Goal: Contribute content: Contribute content

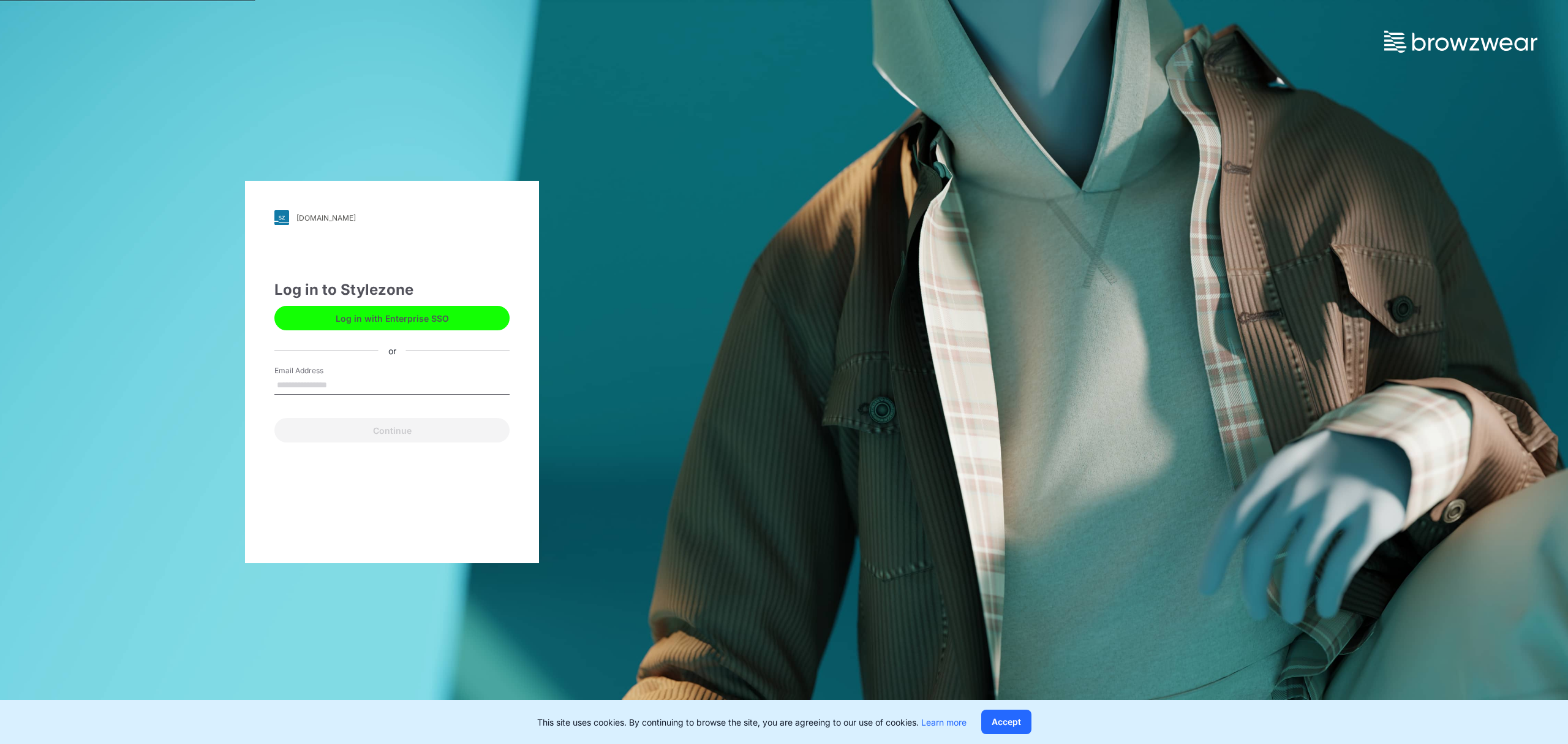
click at [398, 374] on div "Email Address" at bounding box center [392, 384] width 235 height 37
click at [365, 388] on input "Email Address" at bounding box center [392, 385] width 235 height 19
type input "**********"
click at [382, 432] on button "Continue" at bounding box center [392, 430] width 235 height 24
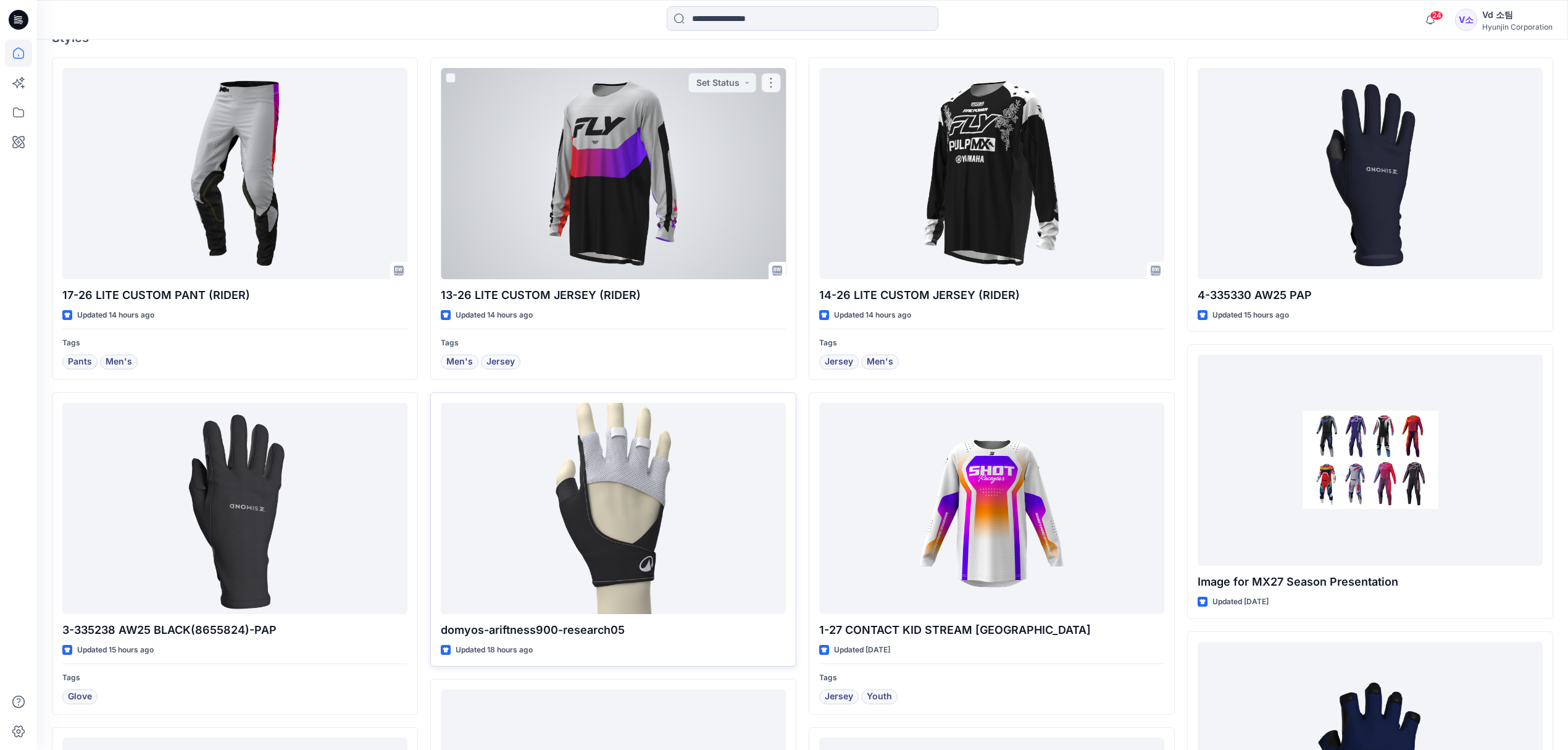
scroll to position [411, 0]
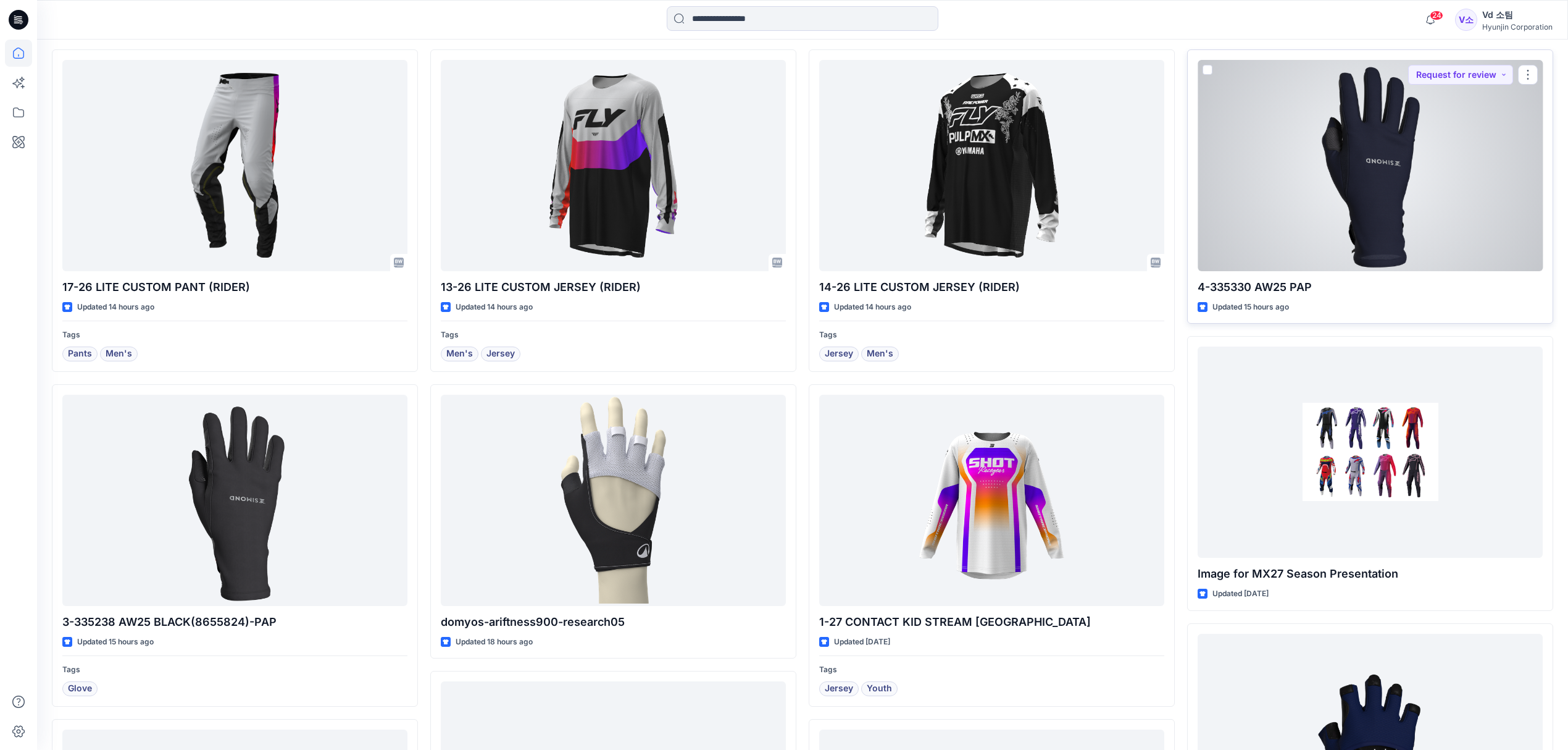
click at [1363, 226] on div at bounding box center [1370, 166] width 345 height 211
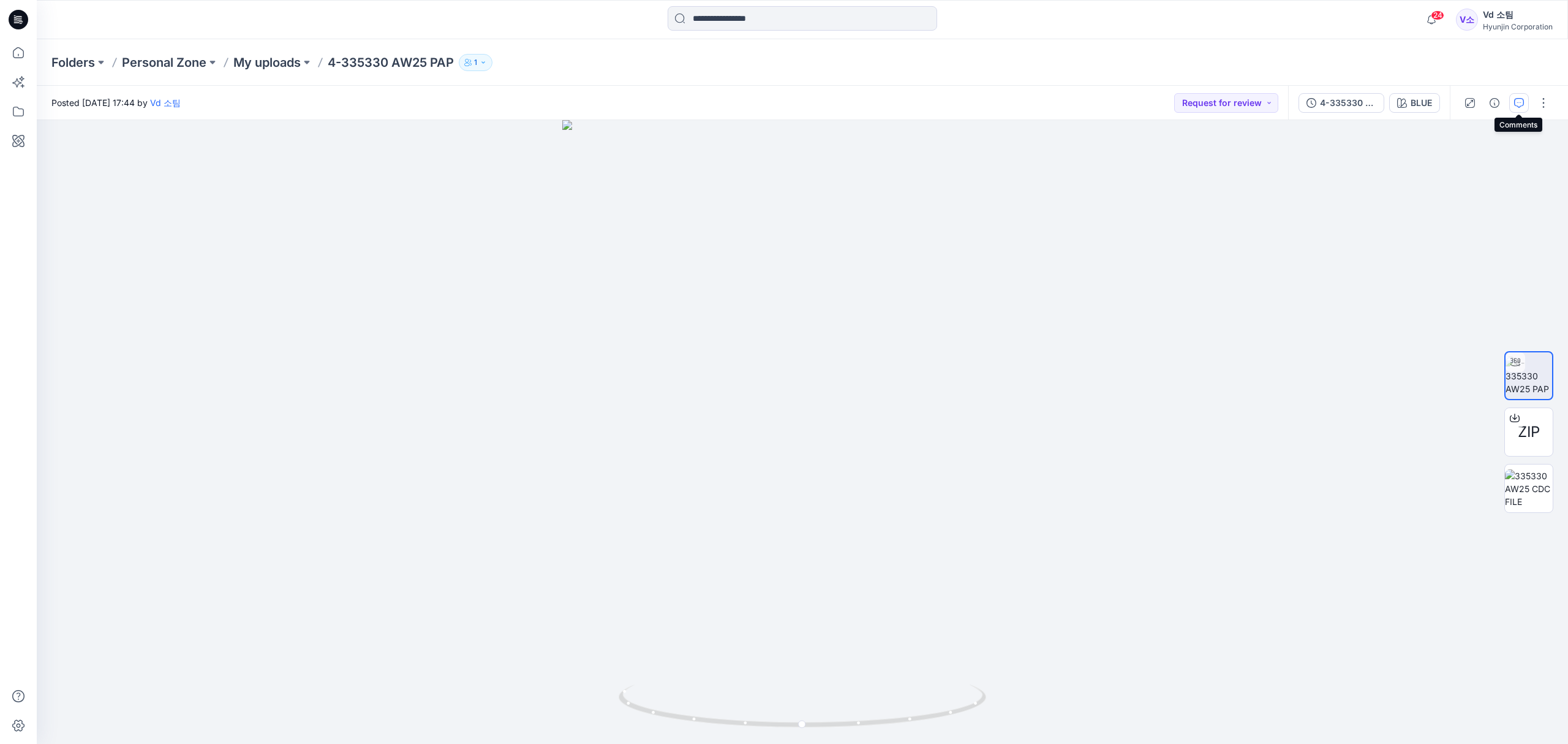
click at [1520, 99] on icon "button" at bounding box center [1518, 102] width 10 height 10
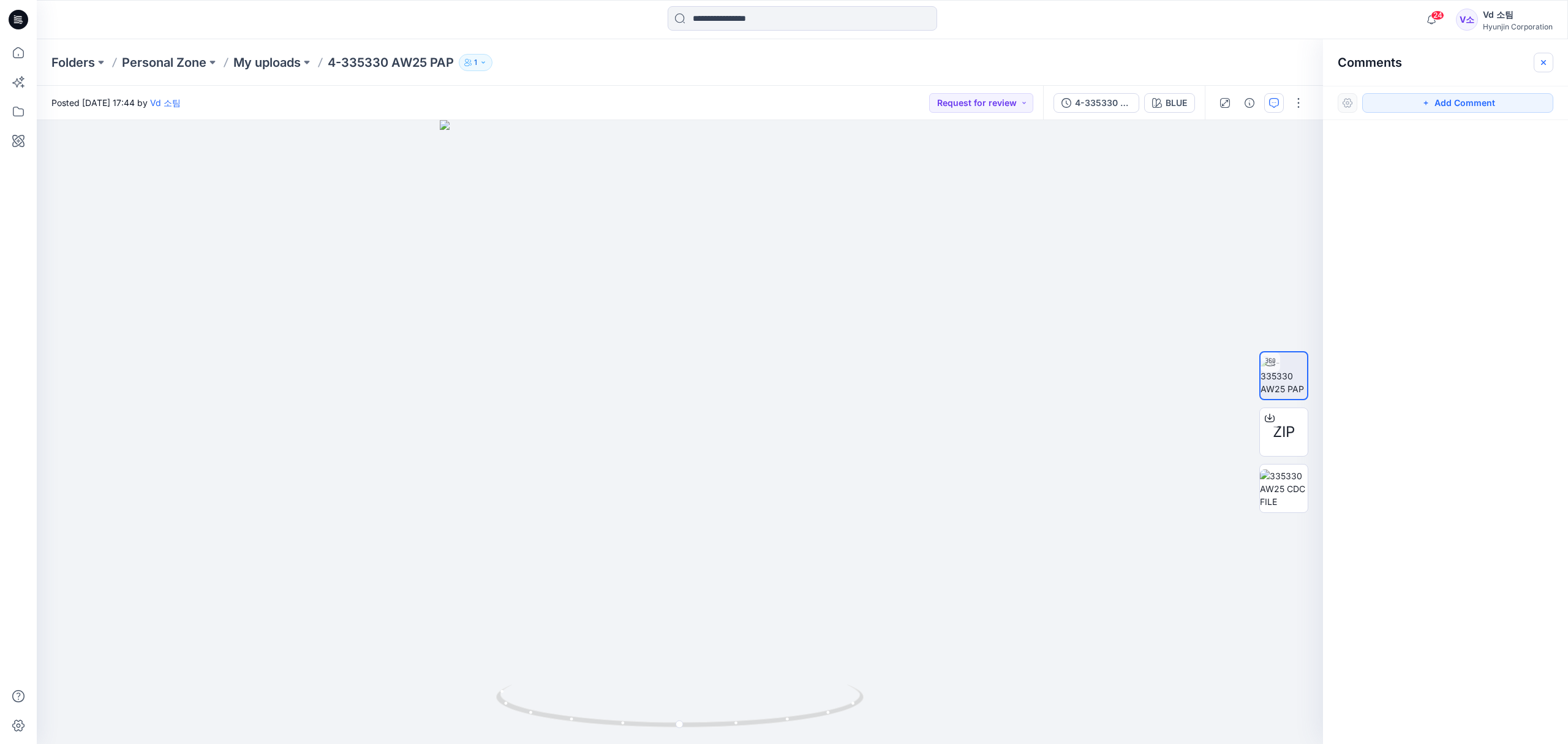
click at [1544, 64] on icon "button" at bounding box center [1543, 62] width 10 height 10
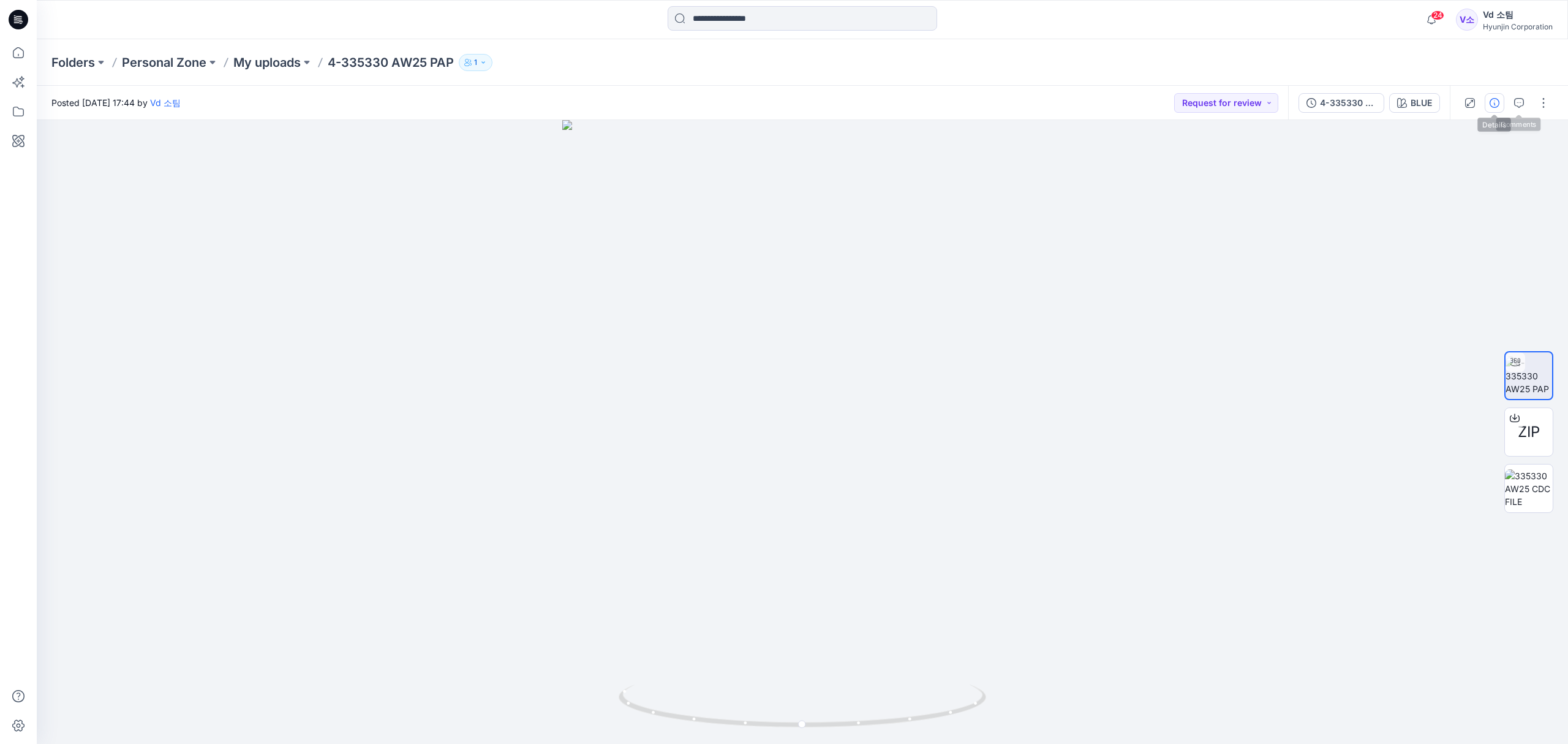
click at [1495, 104] on icon "button" at bounding box center [1494, 102] width 10 height 10
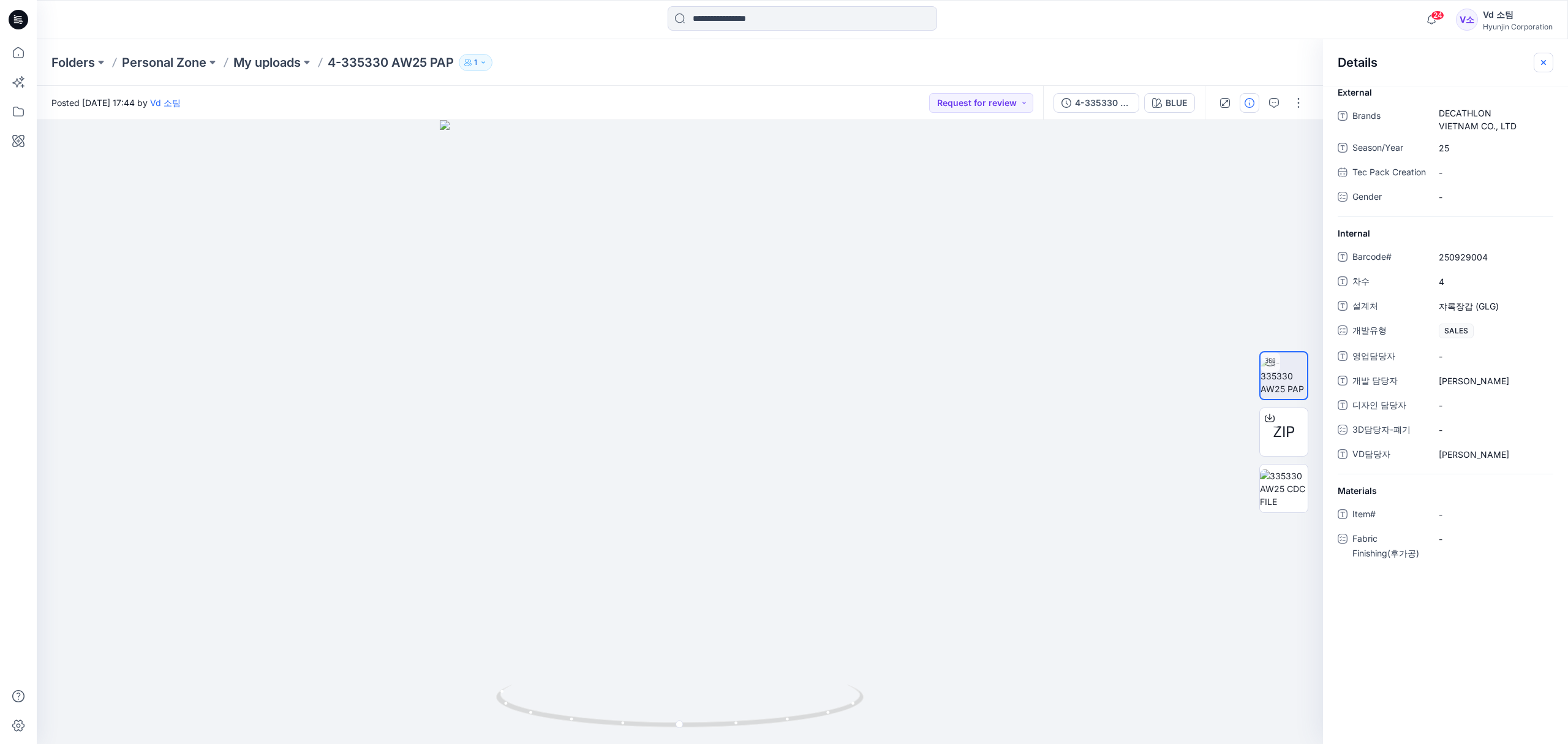
click at [1546, 64] on icon "button" at bounding box center [1543, 62] width 10 height 10
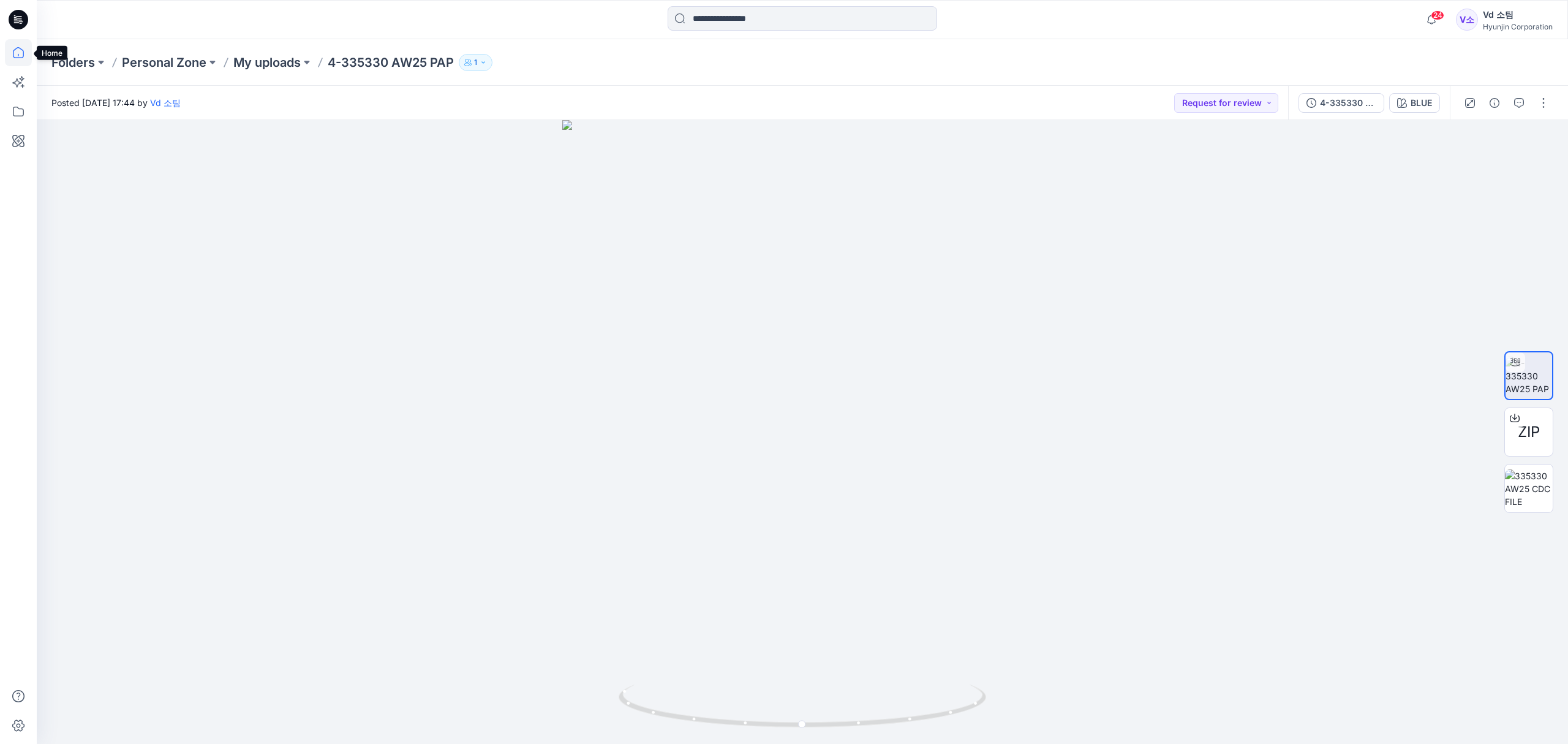
click at [22, 55] on icon at bounding box center [19, 52] width 27 height 27
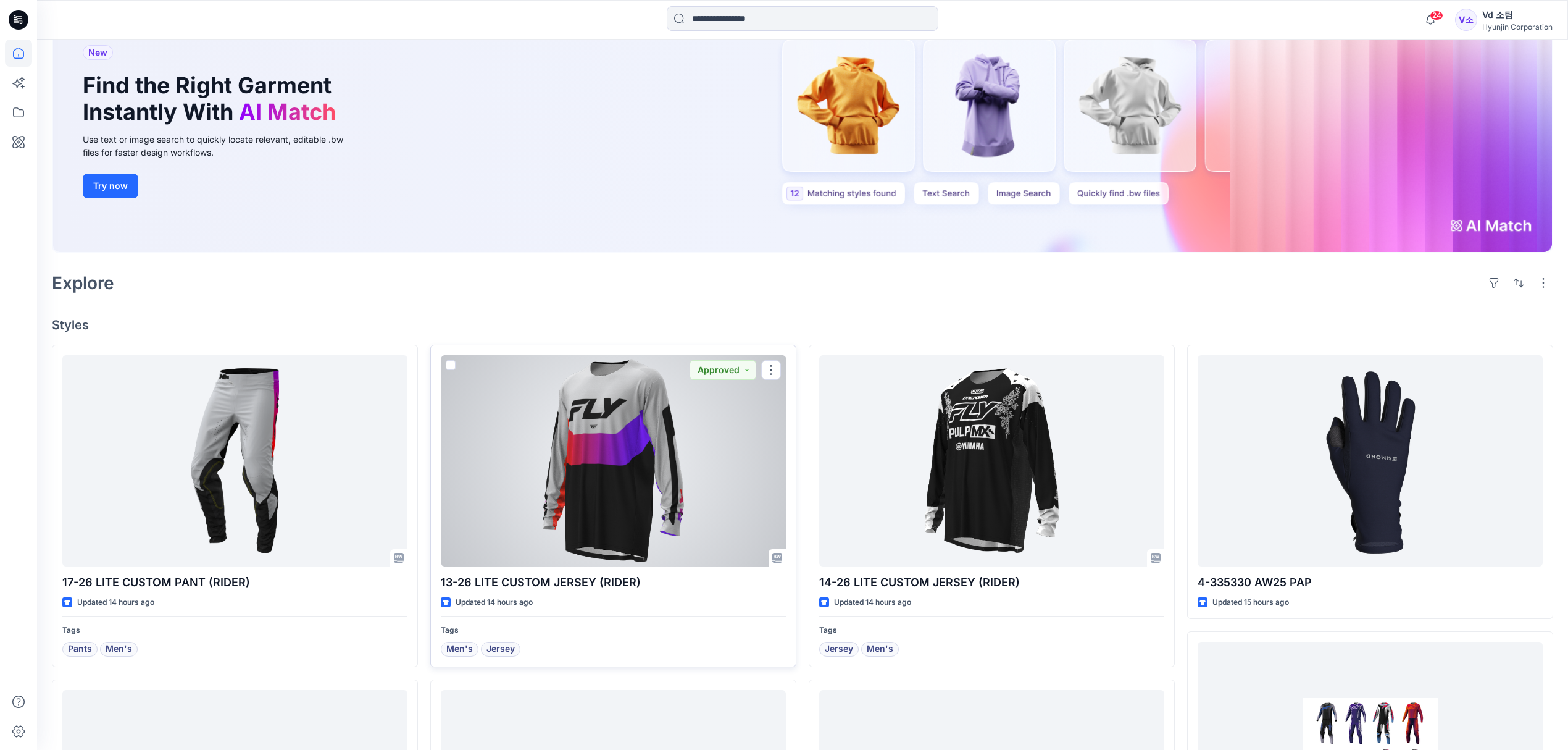
scroll to position [411, 0]
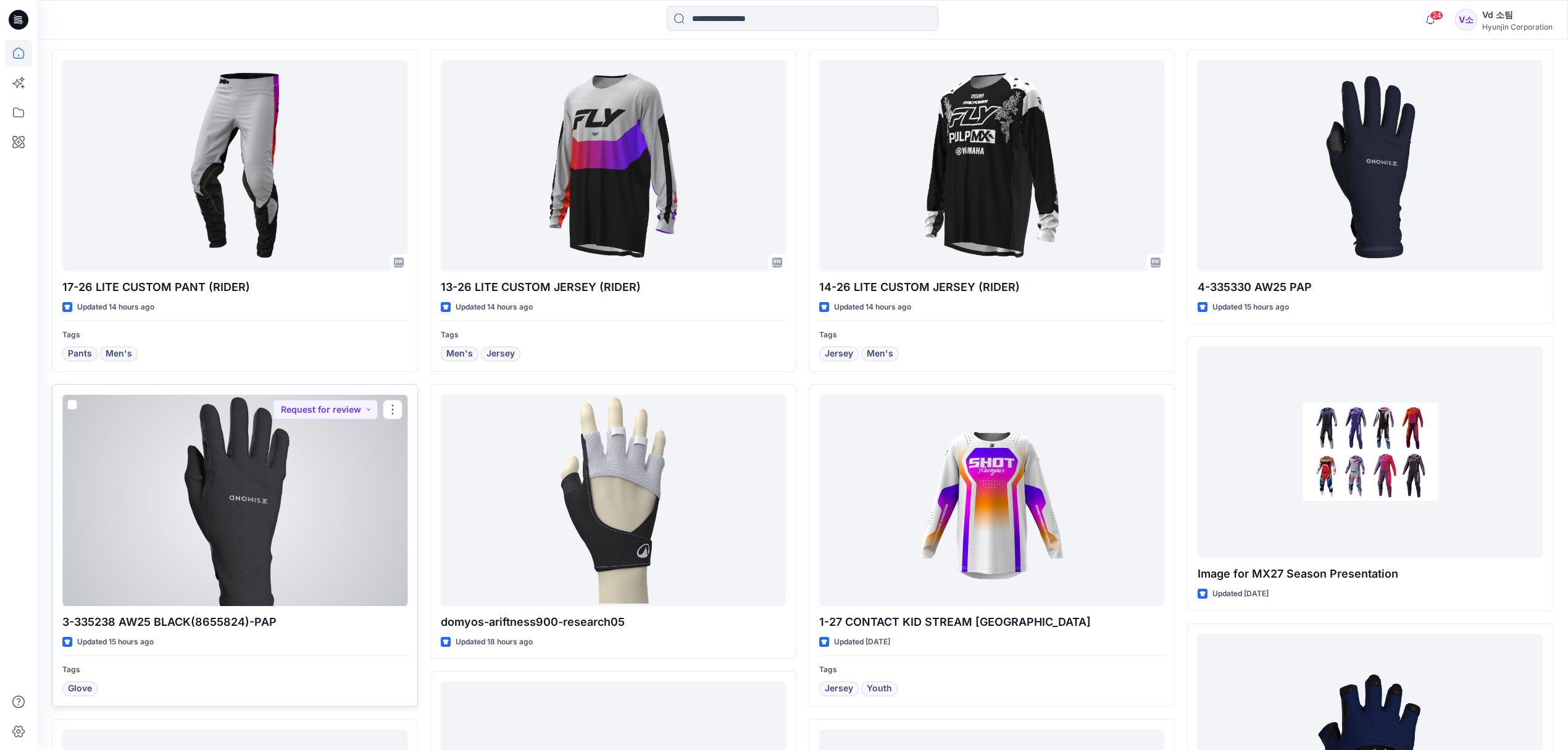
click at [220, 501] on div at bounding box center [235, 500] width 345 height 211
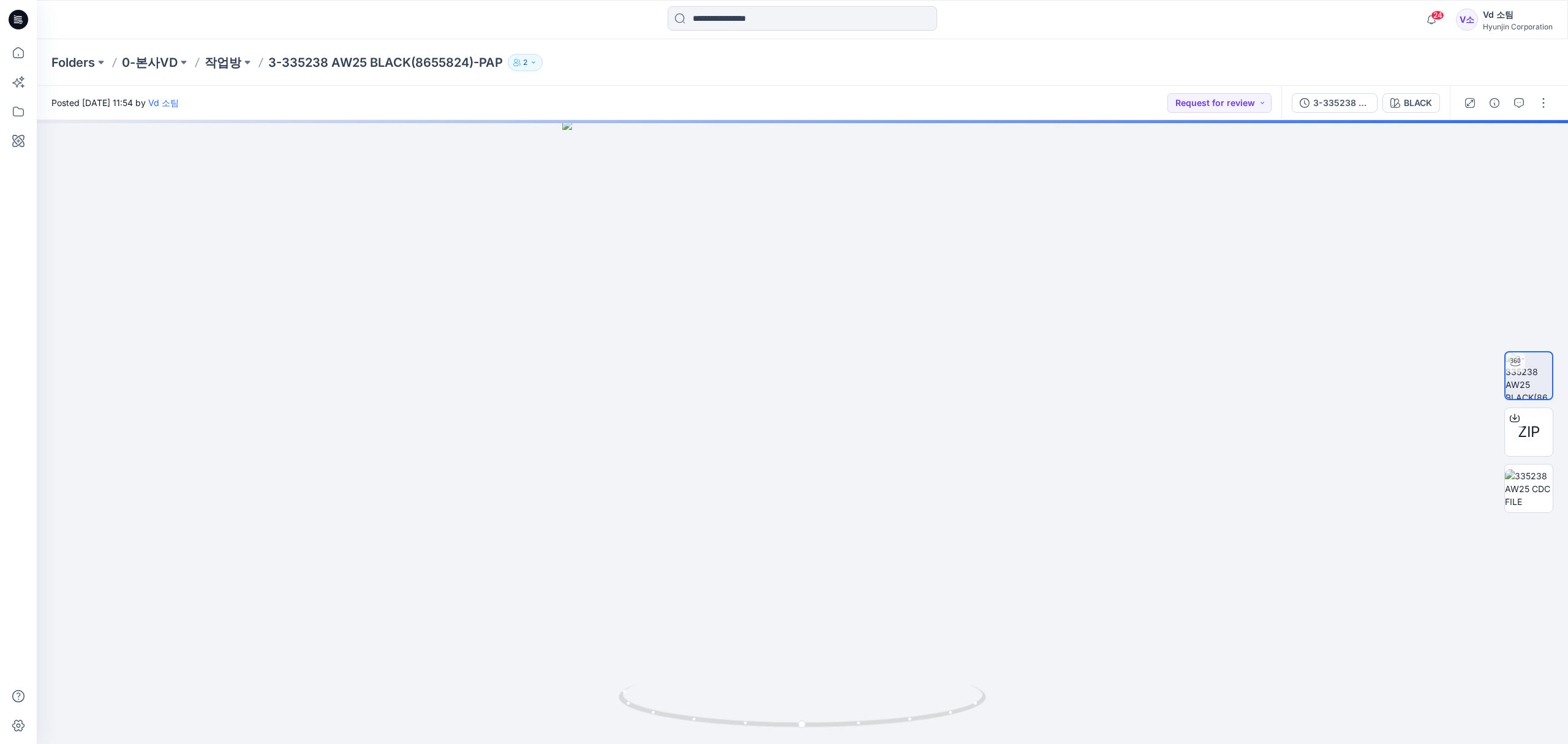
click at [1132, 62] on div "Folders 0-본사VD 작업방 3-335238 AW25 BLACK(8655824)-PAP 2" at bounding box center [755, 62] width 1406 height 17
click at [1496, 104] on icon "button" at bounding box center [1494, 102] width 10 height 10
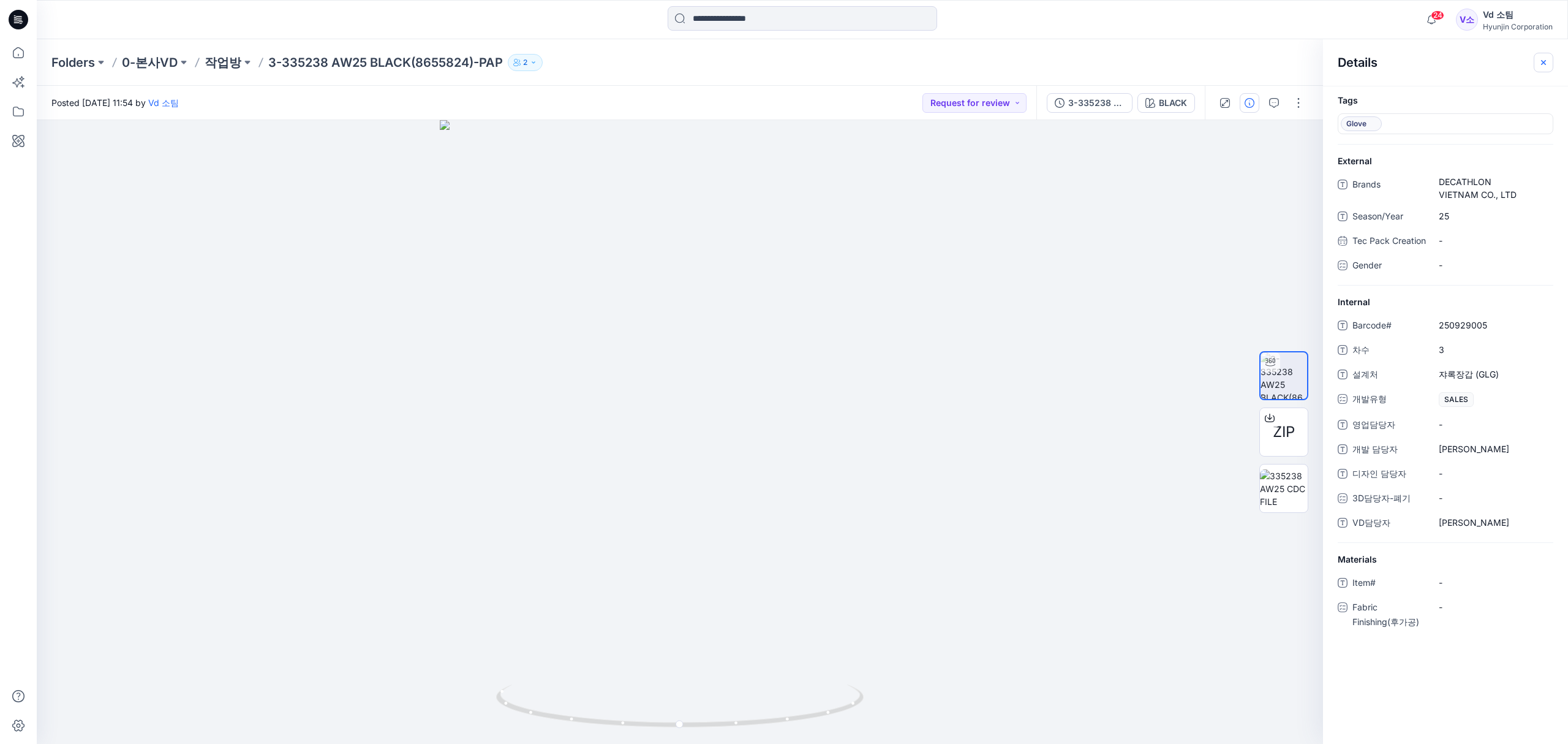
click at [1548, 65] on button "button" at bounding box center [1543, 62] width 20 height 20
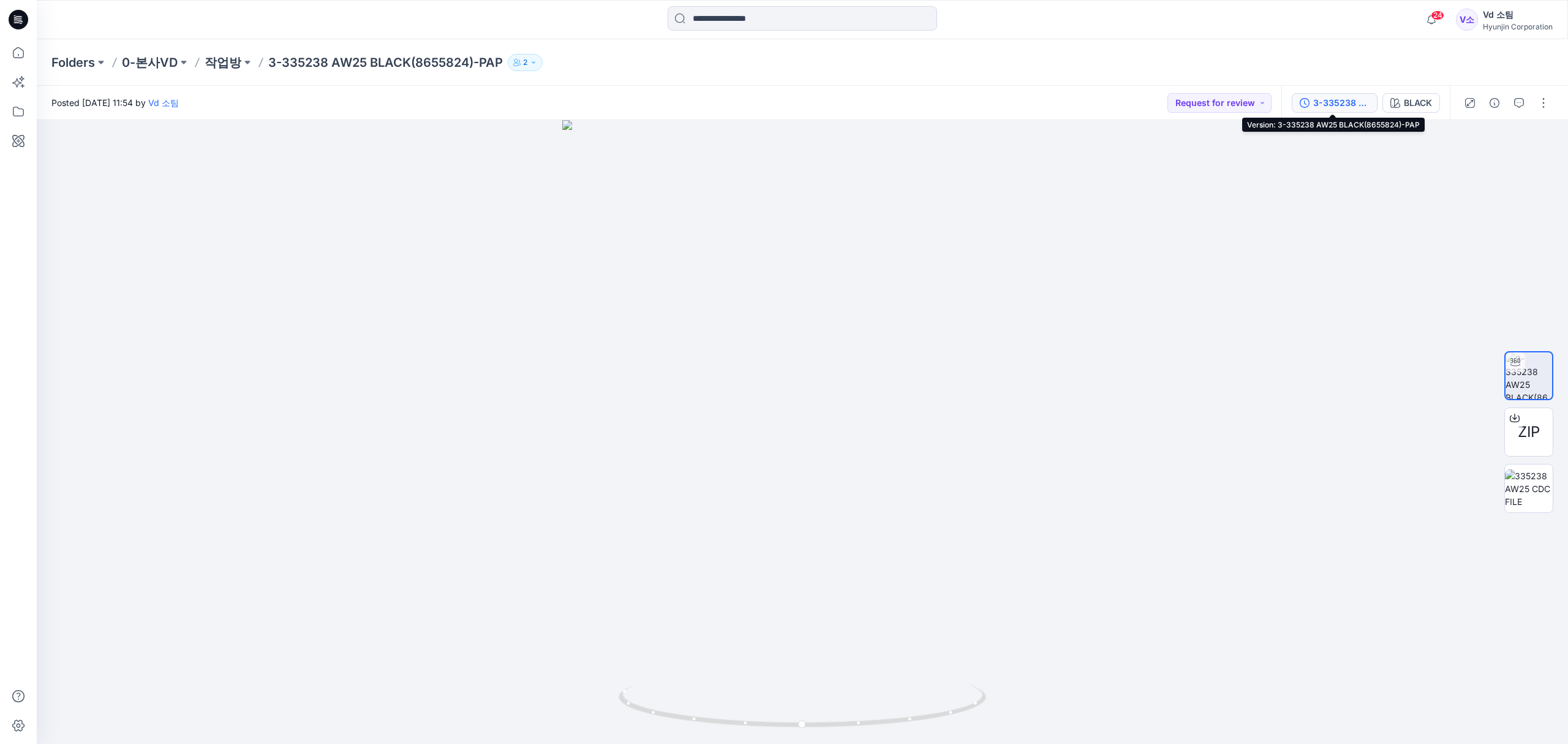
click at [1328, 97] on div "3-335238 AW25 BLACK(8655824)-PAP" at bounding box center [1341, 102] width 56 height 13
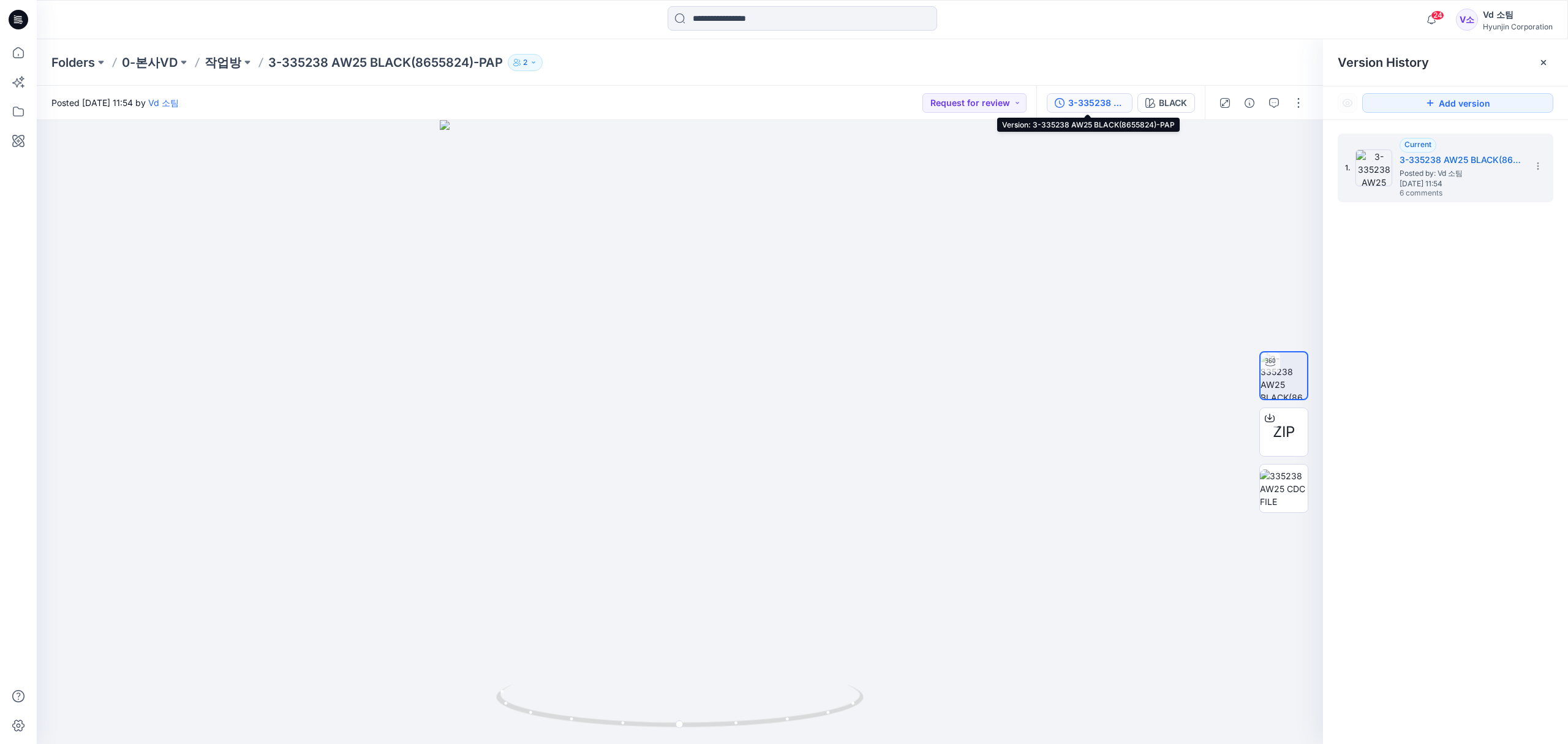
click at [1551, 59] on div at bounding box center [1543, 62] width 20 height 20
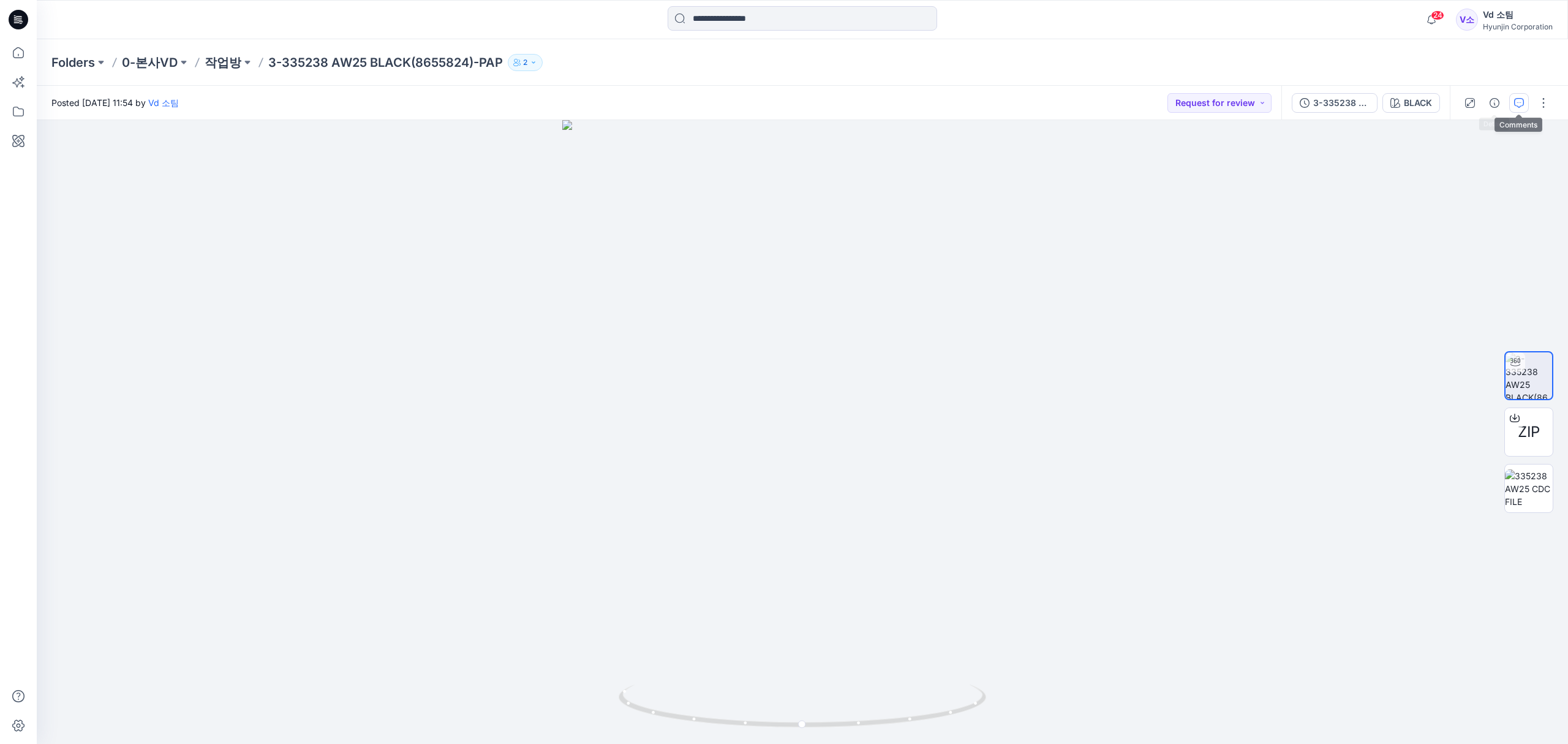
click at [1514, 104] on icon "button" at bounding box center [1518, 102] width 10 height 10
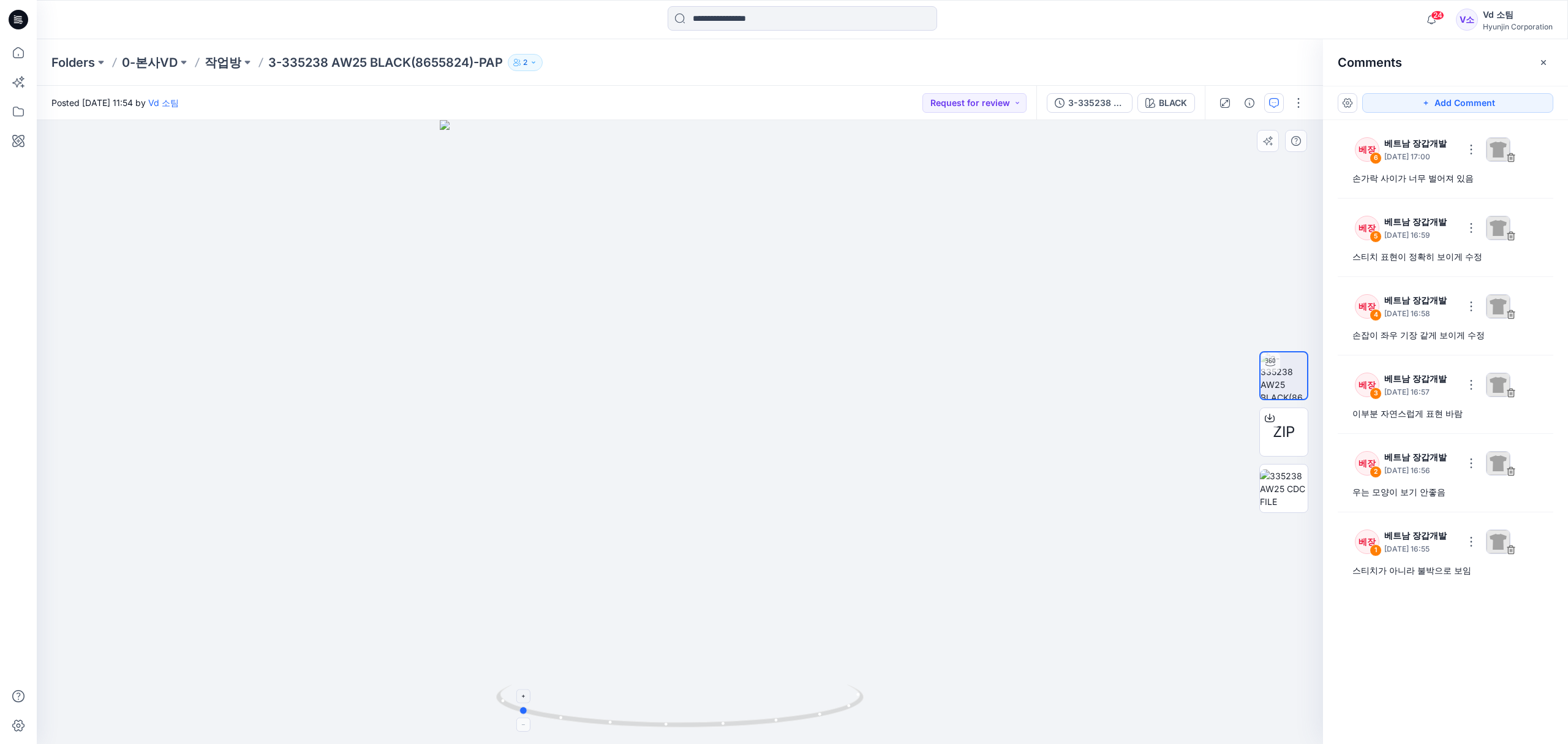
drag, startPoint x: 550, startPoint y: 720, endPoint x: 755, endPoint y: 715, distance: 205.1
click at [755, 715] on icon at bounding box center [681, 708] width 371 height 46
drag, startPoint x: 673, startPoint y: 420, endPoint x: 670, endPoint y: 513, distance: 93.0
click at [670, 513] on img at bounding box center [679, 339] width 909 height 811
drag, startPoint x: 760, startPoint y: 718, endPoint x: 561, endPoint y: 716, distance: 199.0
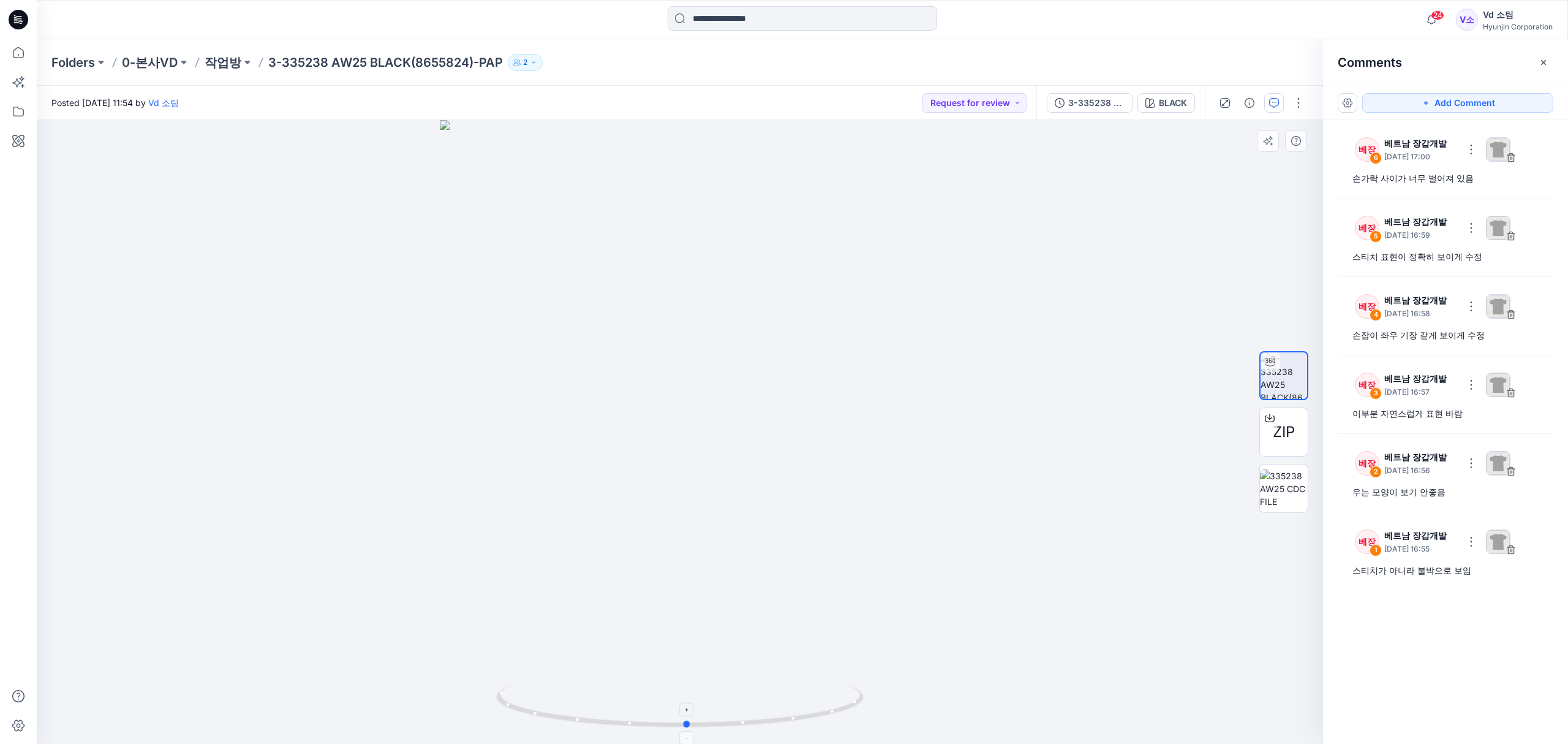
click at [561, 716] on icon at bounding box center [681, 708] width 371 height 46
drag, startPoint x: 590, startPoint y: 721, endPoint x: 771, endPoint y: 718, distance: 181.0
click at [771, 718] on icon at bounding box center [681, 708] width 371 height 46
drag, startPoint x: 770, startPoint y: 721, endPoint x: 783, endPoint y: 707, distance: 19.1
click at [783, 707] on icon at bounding box center [681, 708] width 371 height 46
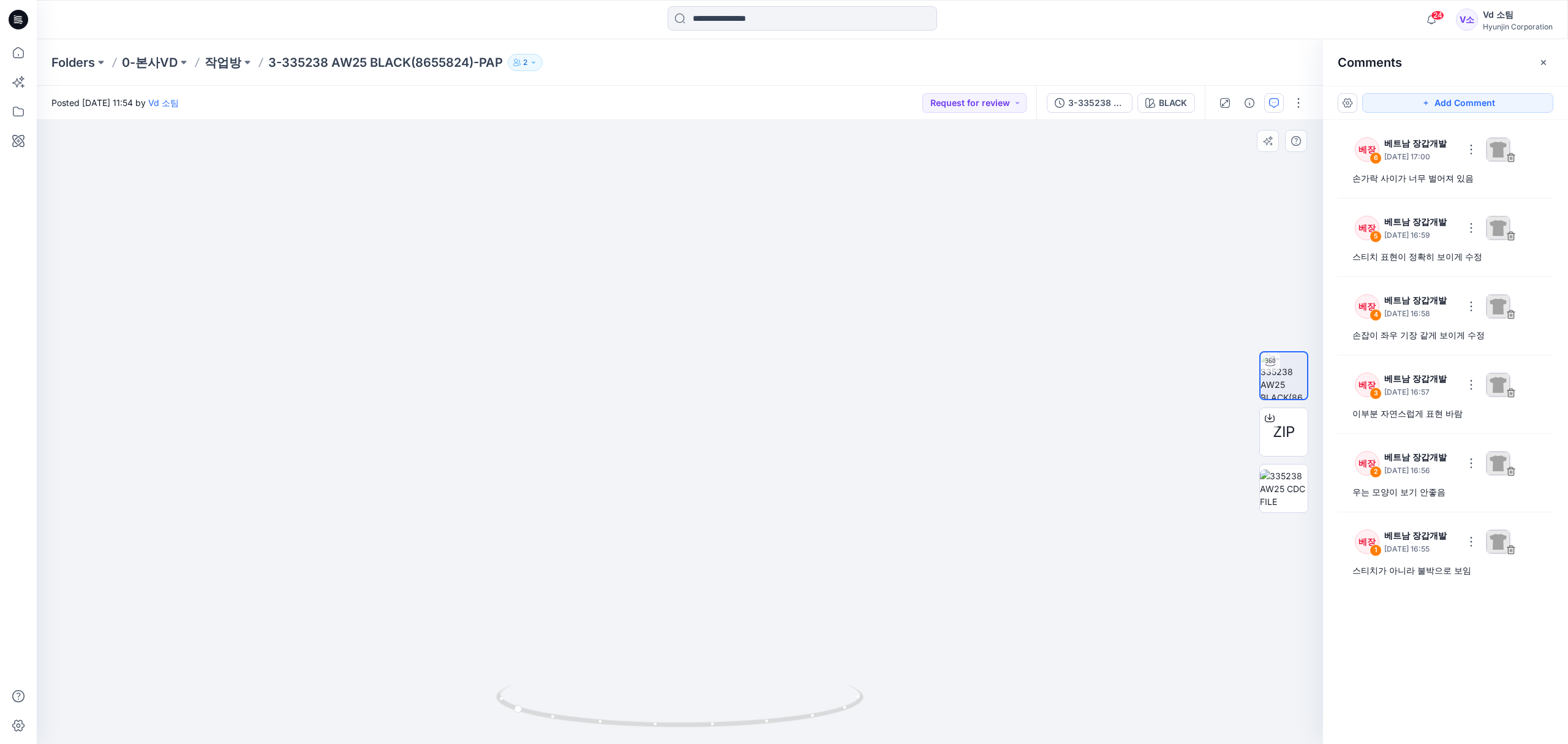
drag, startPoint x: 672, startPoint y: 612, endPoint x: 685, endPoint y: 263, distance: 349.2
click at [685, 263] on img at bounding box center [680, 176] width 874 height 1136
drag, startPoint x: 692, startPoint y: 454, endPoint x: 694, endPoint y: 428, distance: 26.1
click at [694, 428] on img at bounding box center [680, 176] width 874 height 1136
drag, startPoint x: 661, startPoint y: 476, endPoint x: 665, endPoint y: 542, distance: 66.1
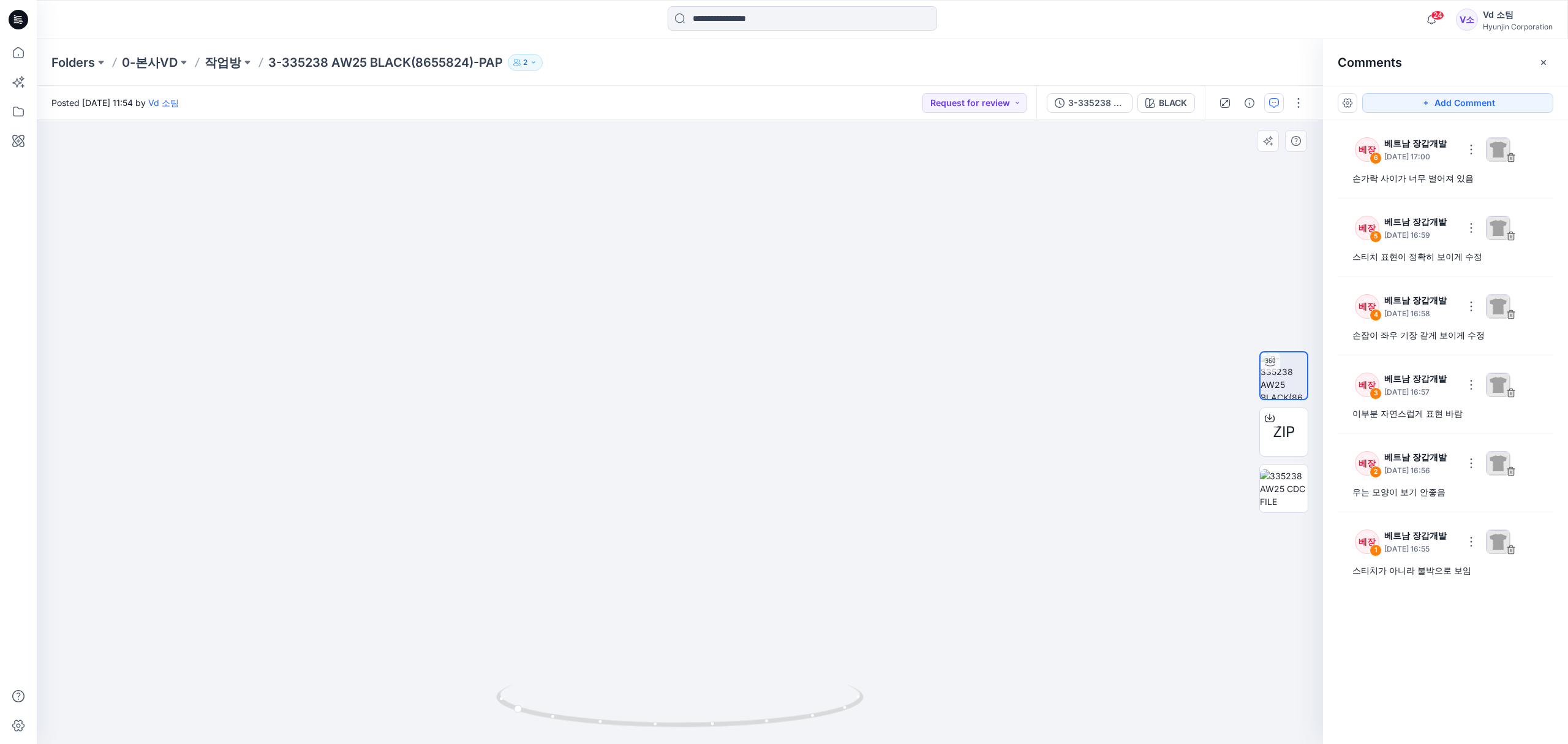
click at [665, 542] on img at bounding box center [680, 180] width 919 height 1128
drag, startPoint x: 711, startPoint y: 584, endPoint x: 629, endPoint y: 598, distance: 83.2
click at [629, 598] on img at bounding box center [680, 187] width 919 height 1114
drag, startPoint x: 632, startPoint y: 589, endPoint x: 633, endPoint y: 559, distance: 30.0
click at [633, 559] on img at bounding box center [680, 162] width 919 height 1163
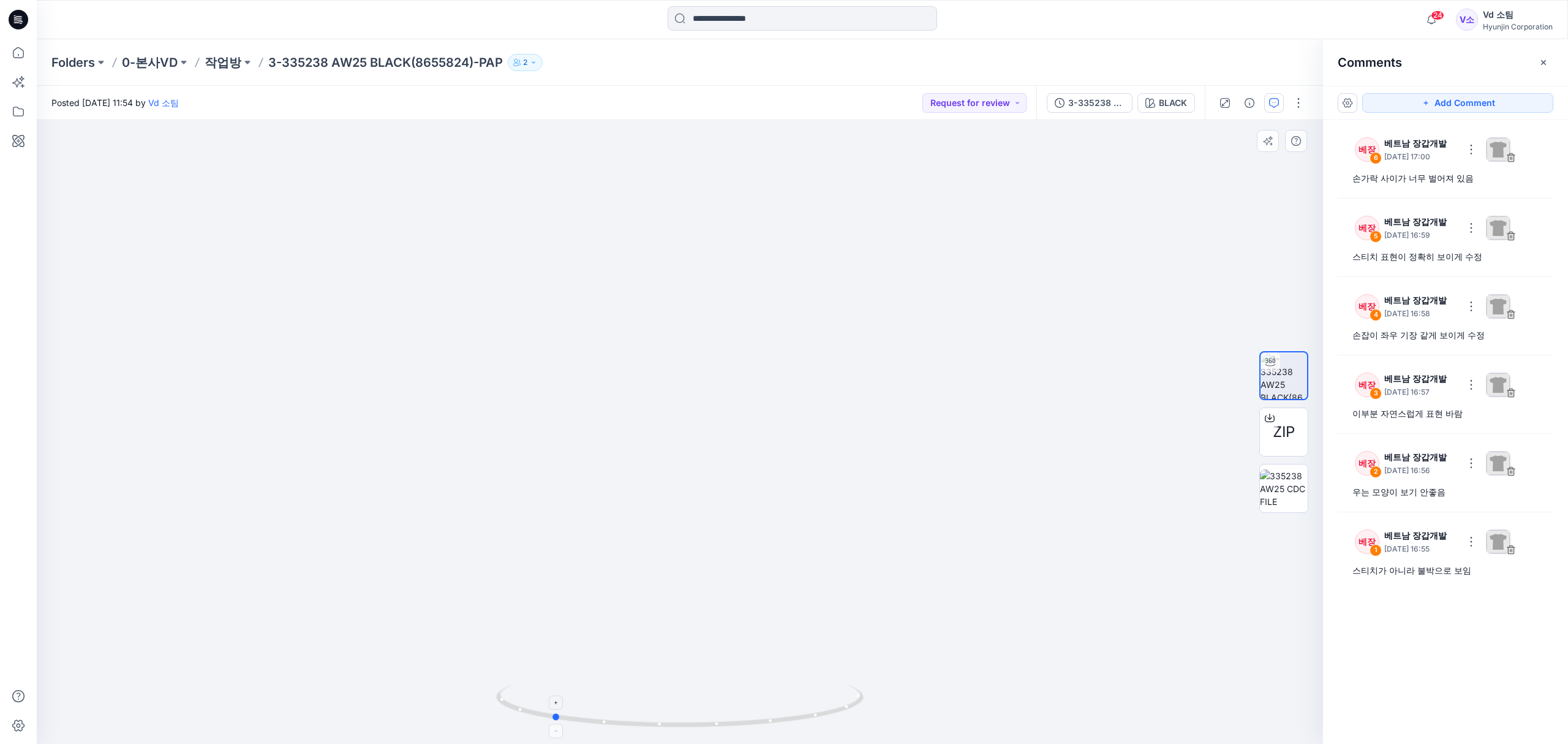
drag, startPoint x: 627, startPoint y: 720, endPoint x: 666, endPoint y: 685, distance: 52.4
click at [666, 685] on icon at bounding box center [681, 708] width 371 height 46
drag, startPoint x: 676, startPoint y: 523, endPoint x: 668, endPoint y: 628, distance: 105.3
click at [668, 628] on img at bounding box center [680, 191] width 919 height 1106
drag, startPoint x: 669, startPoint y: 486, endPoint x: 669, endPoint y: 586, distance: 100.0
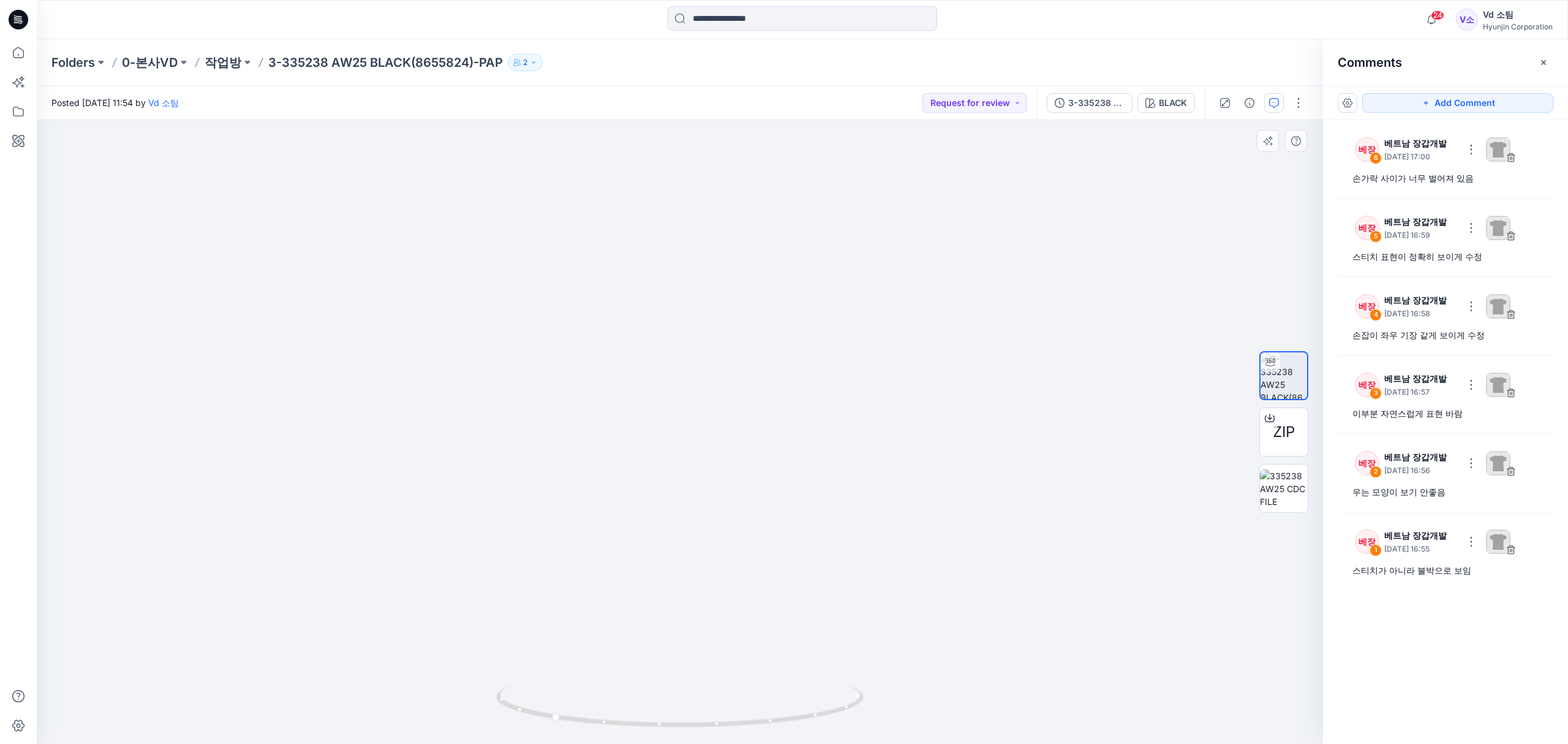
click at [669, 586] on img at bounding box center [680, 265] width 919 height 958
drag, startPoint x: 669, startPoint y: 476, endPoint x: 660, endPoint y: 603, distance: 127.3
click at [660, 603] on img at bounding box center [680, 329] width 919 height 831
drag, startPoint x: 686, startPoint y: 484, endPoint x: 687, endPoint y: 571, distance: 87.0
click at [687, 571] on img at bounding box center [680, 373] width 919 height 744
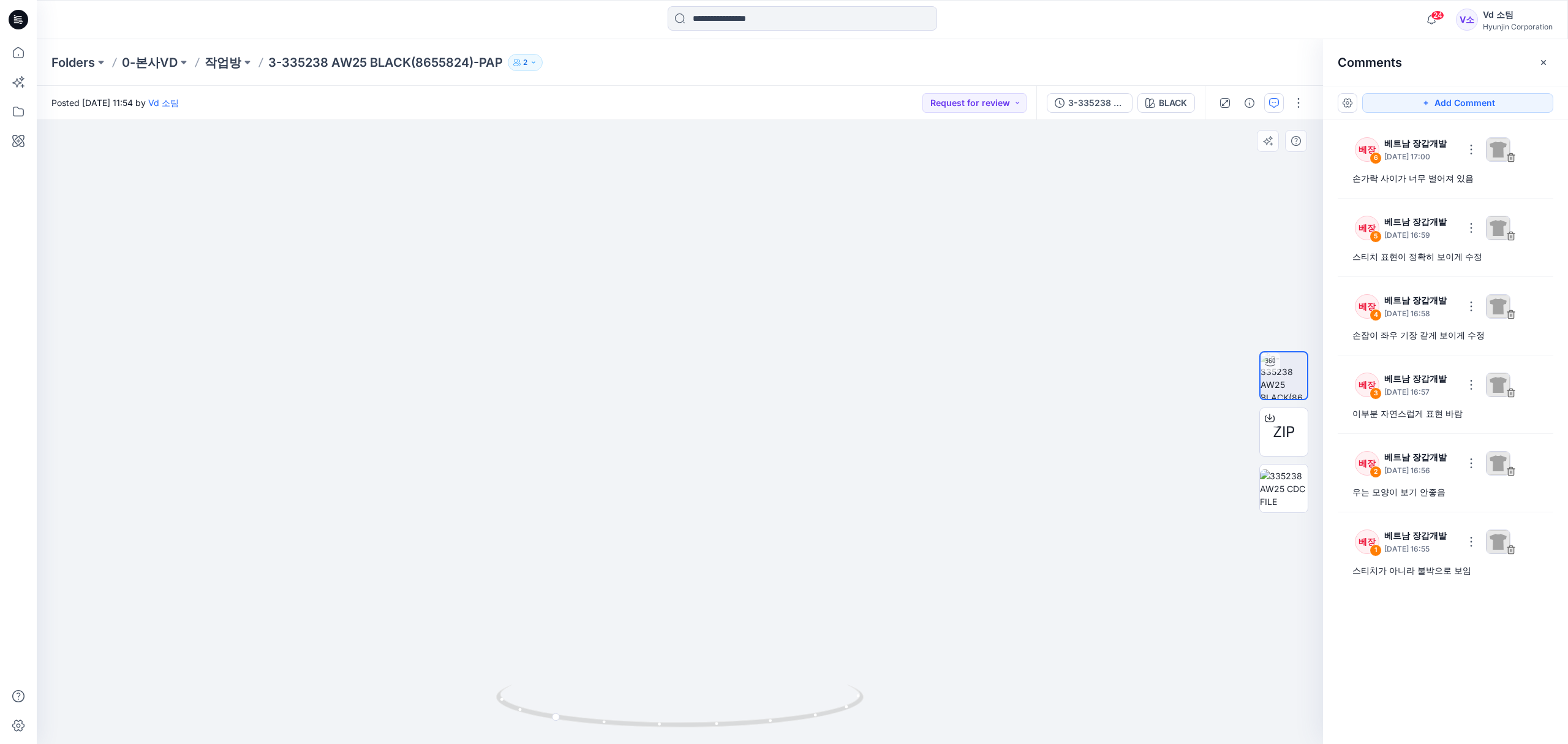
drag, startPoint x: 689, startPoint y: 518, endPoint x: 725, endPoint y: 468, distance: 61.6
click at [729, 429] on img at bounding box center [680, 327] width 919 height 835
drag, startPoint x: 709, startPoint y: 549, endPoint x: 734, endPoint y: 394, distance: 157.0
click at [734, 394] on img at bounding box center [680, 249] width 919 height 991
drag, startPoint x: 728, startPoint y: 529, endPoint x: 732, endPoint y: 420, distance: 109.1
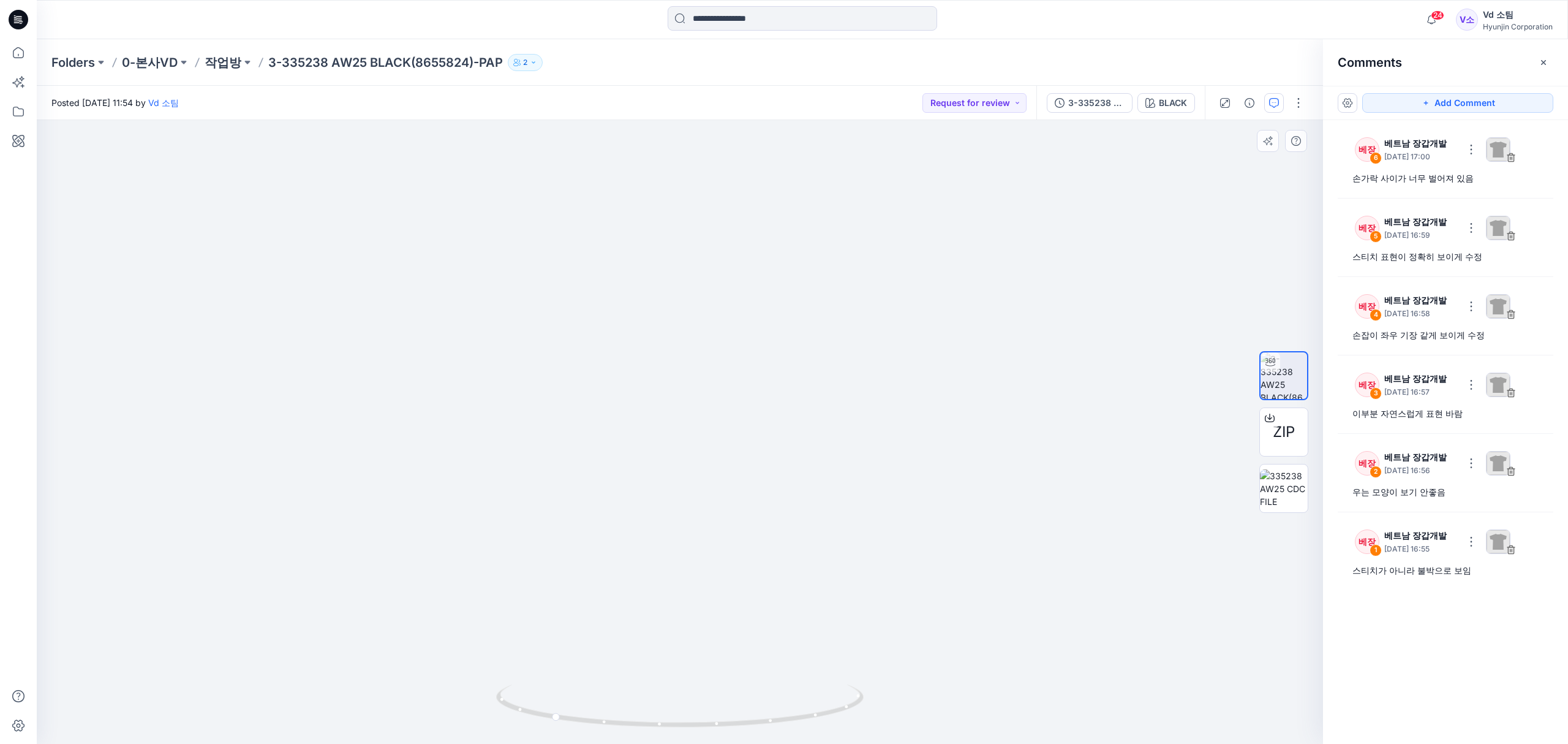
click at [731, 410] on img at bounding box center [680, 241] width 919 height 1007
drag, startPoint x: 703, startPoint y: 539, endPoint x: 703, endPoint y: 464, distance: 75.0
click at [703, 465] on img at bounding box center [680, 155] width 919 height 1180
drag, startPoint x: 693, startPoint y: 575, endPoint x: 696, endPoint y: 515, distance: 60.1
click at [696, 515] on img at bounding box center [680, 147] width 919 height 1195
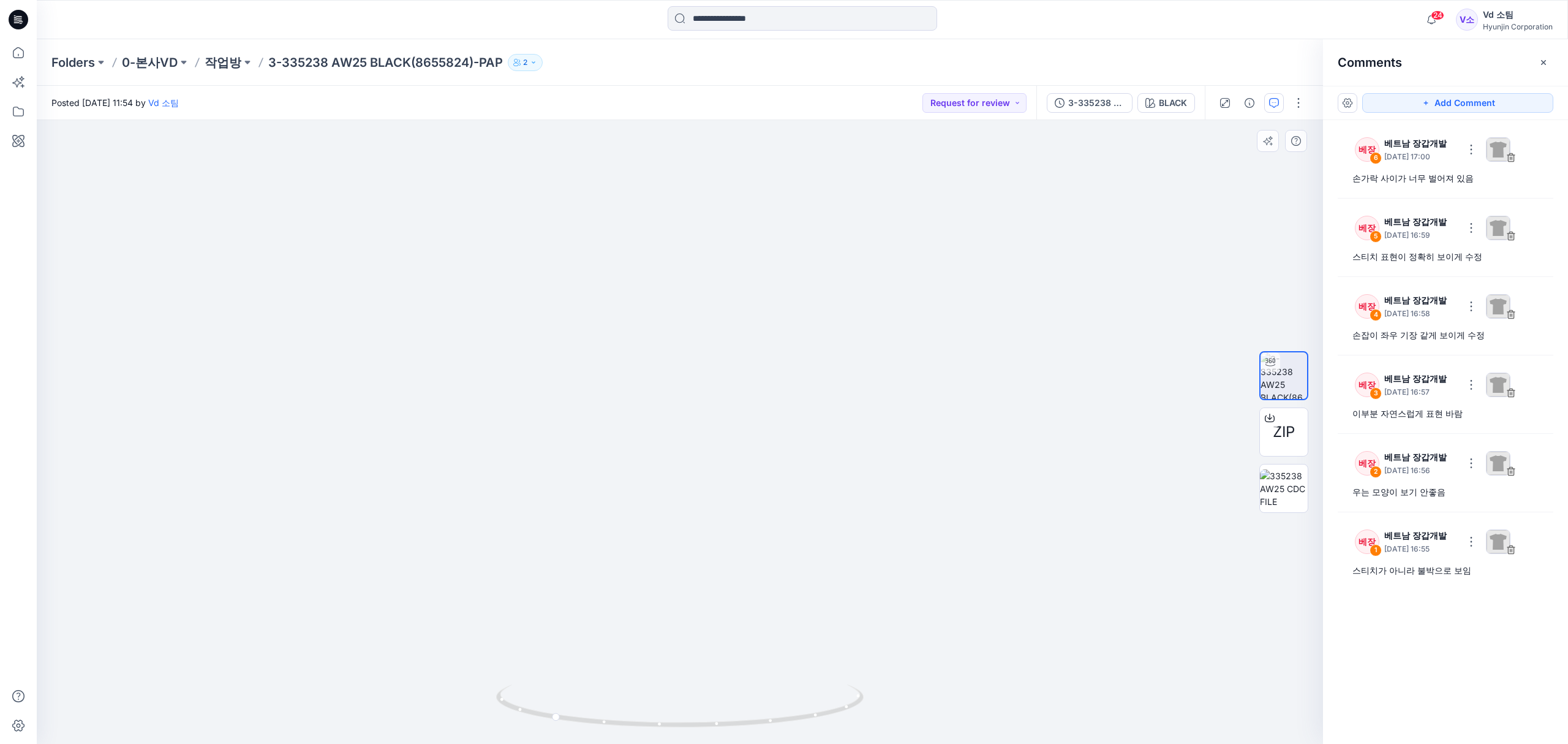
drag, startPoint x: 682, startPoint y: 552, endPoint x: 672, endPoint y: 599, distance: 48.1
click at [672, 599] on img at bounding box center [680, 173] width 919 height 1142
drag, startPoint x: 623, startPoint y: 365, endPoint x: 613, endPoint y: 447, distance: 82.6
click at [613, 447] on img at bounding box center [680, 432] width 525 height 624
drag, startPoint x: 550, startPoint y: 711, endPoint x: 628, endPoint y: 687, distance: 81.6
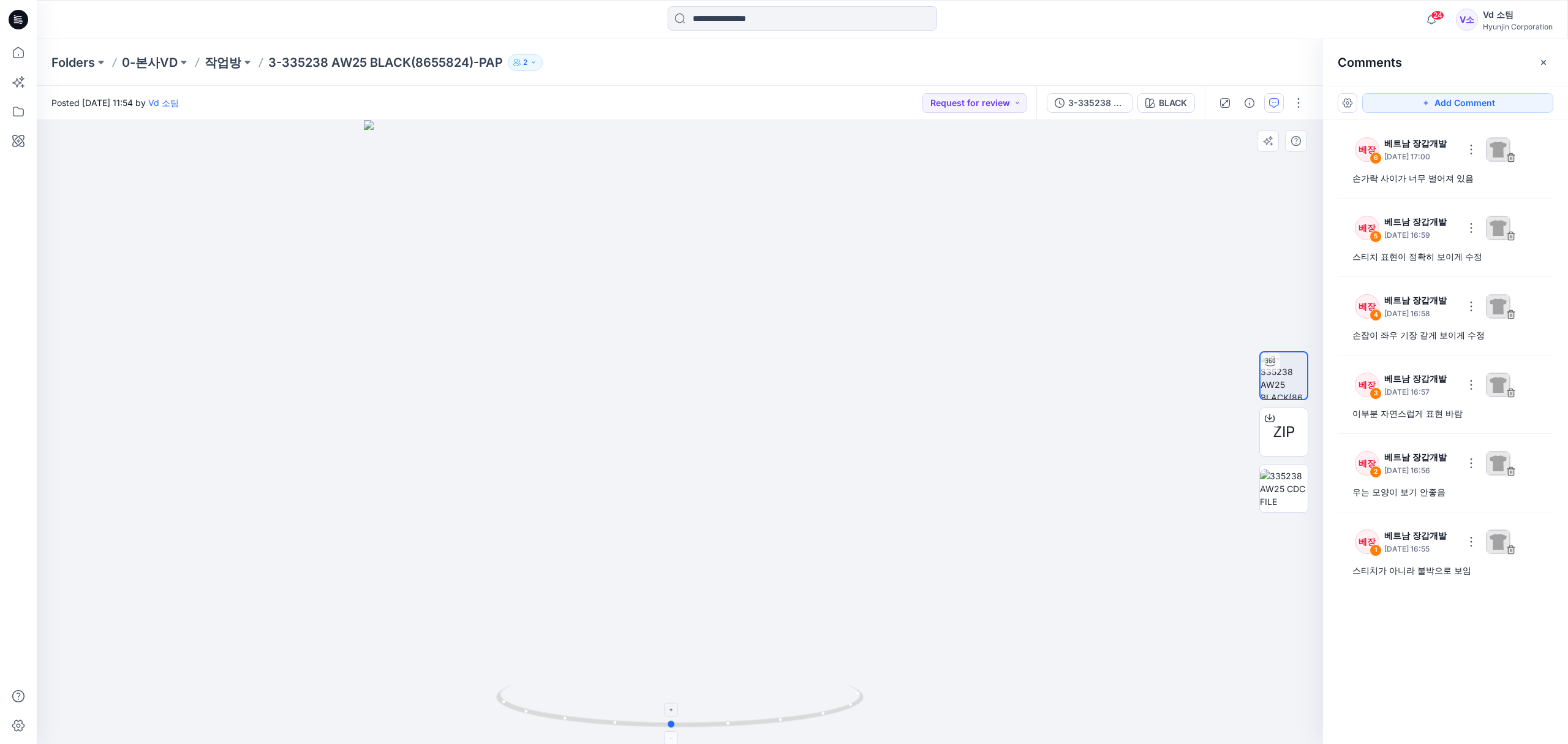
click at [662, 703] on icon at bounding box center [681, 708] width 371 height 46
click at [1546, 65] on icon "button" at bounding box center [1543, 62] width 10 height 10
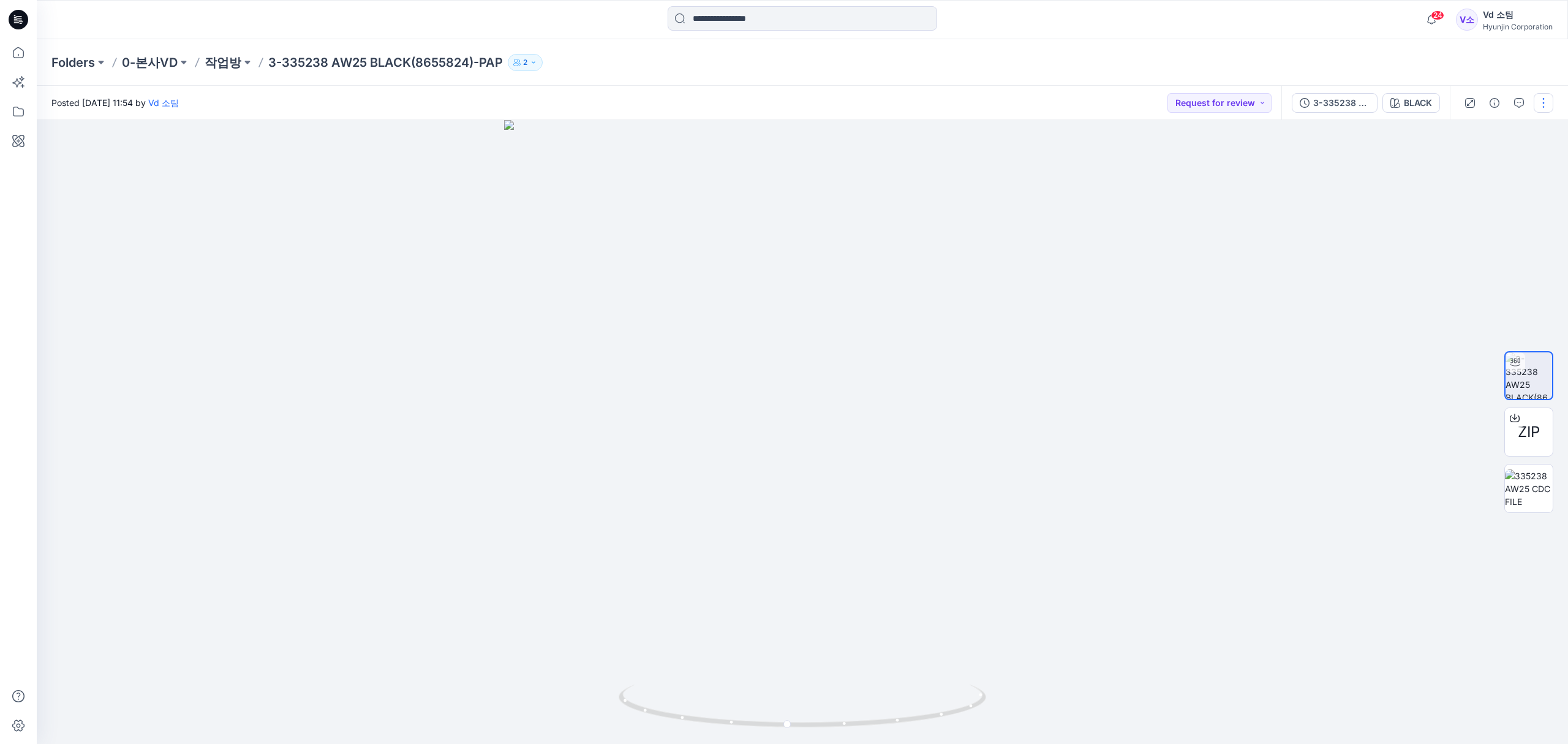
click at [1541, 100] on button "button" at bounding box center [1543, 103] width 20 height 20
click at [1487, 164] on button "Edit" at bounding box center [1492, 166] width 112 height 22
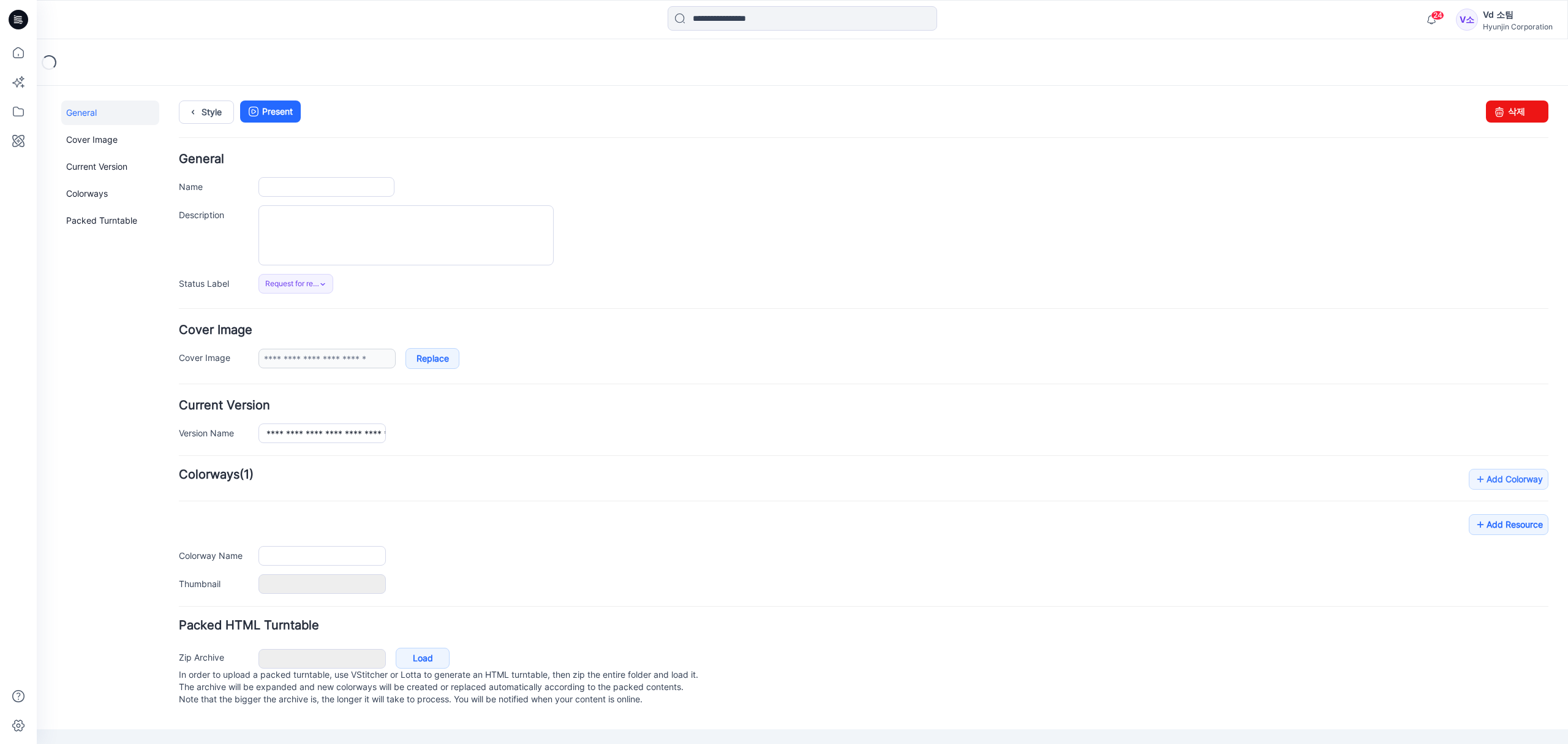
type input "**********"
type input "*****"
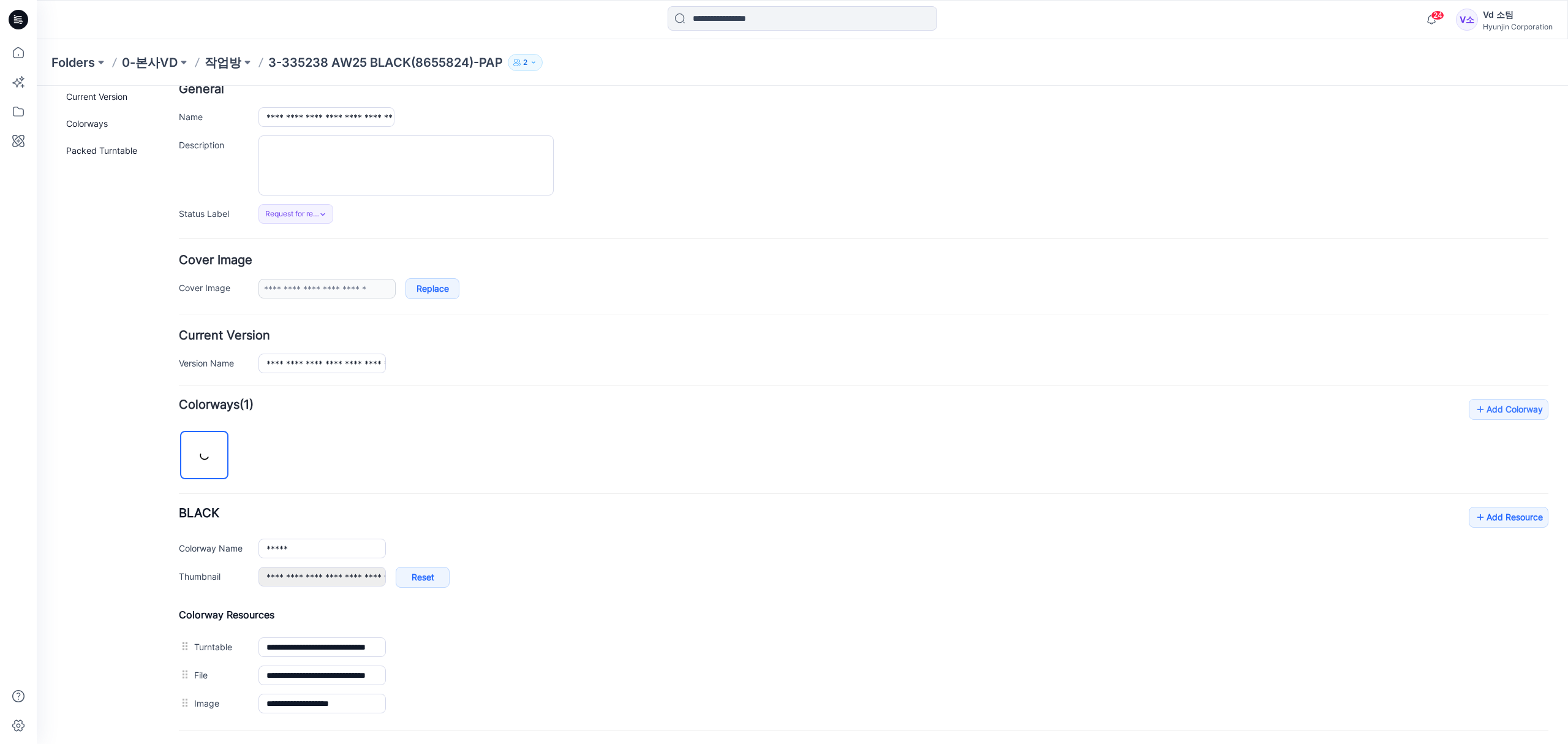
scroll to position [189, 0]
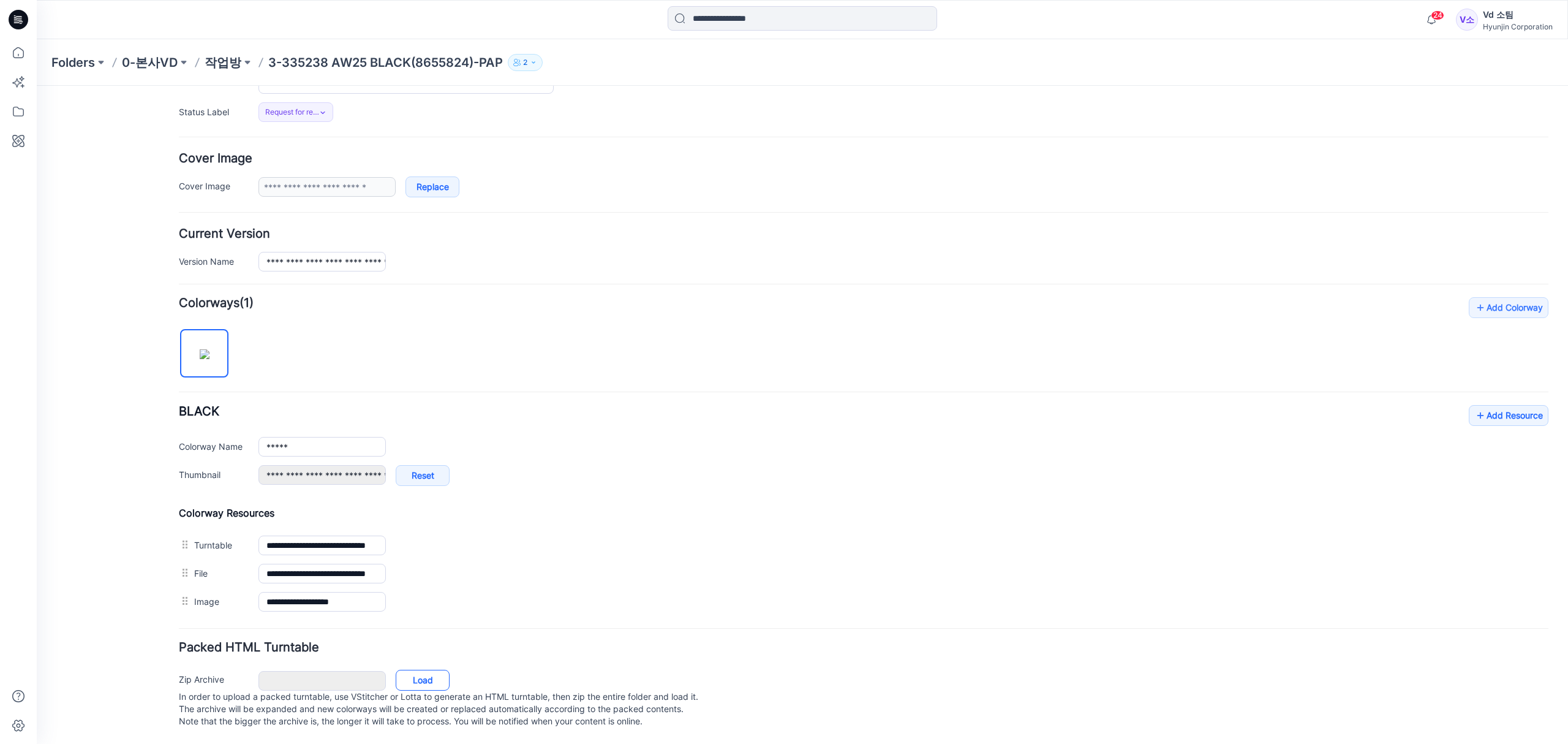
click at [422, 670] on link "Load" at bounding box center [422, 680] width 54 height 21
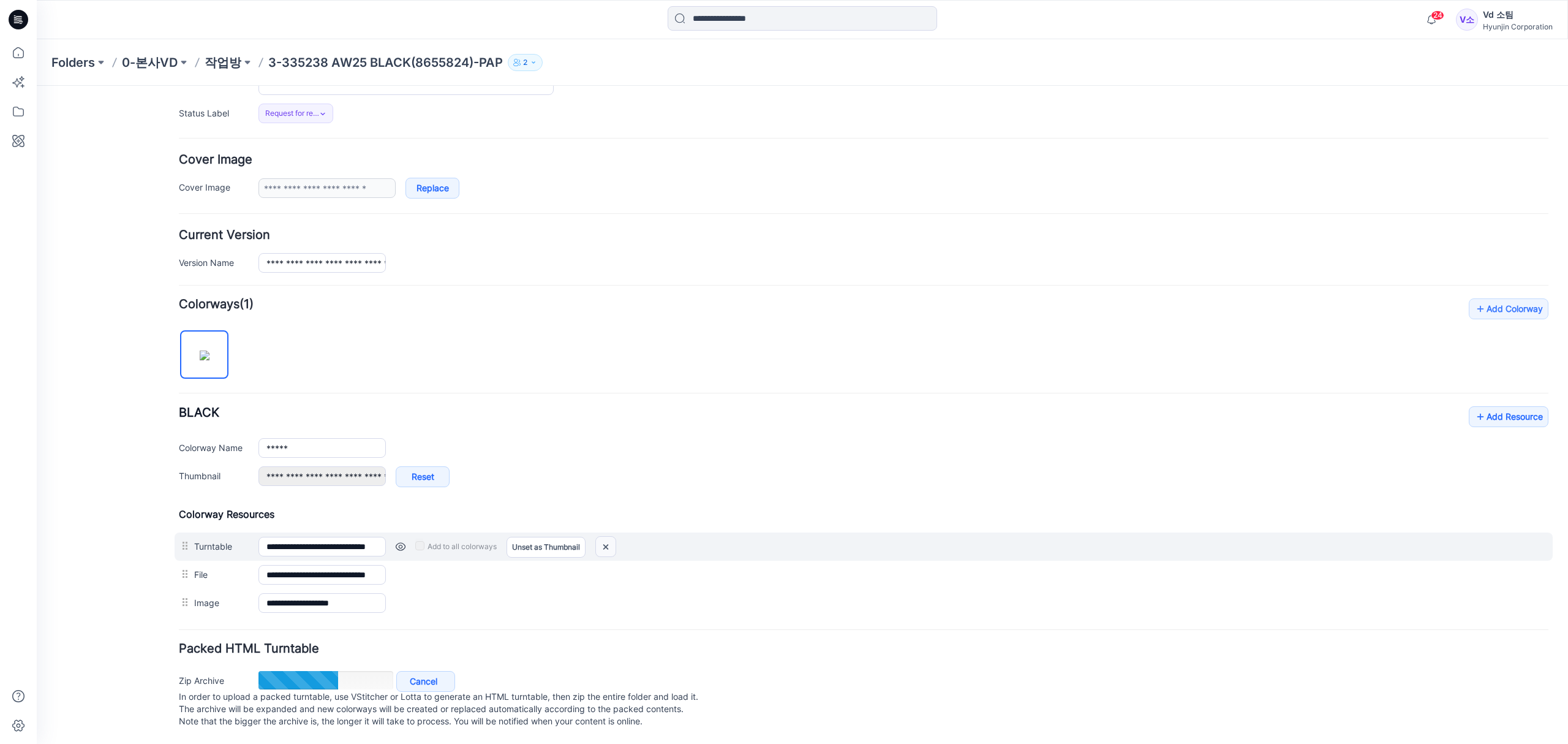
click at [608, 537] on img at bounding box center [606, 547] width 20 height 20
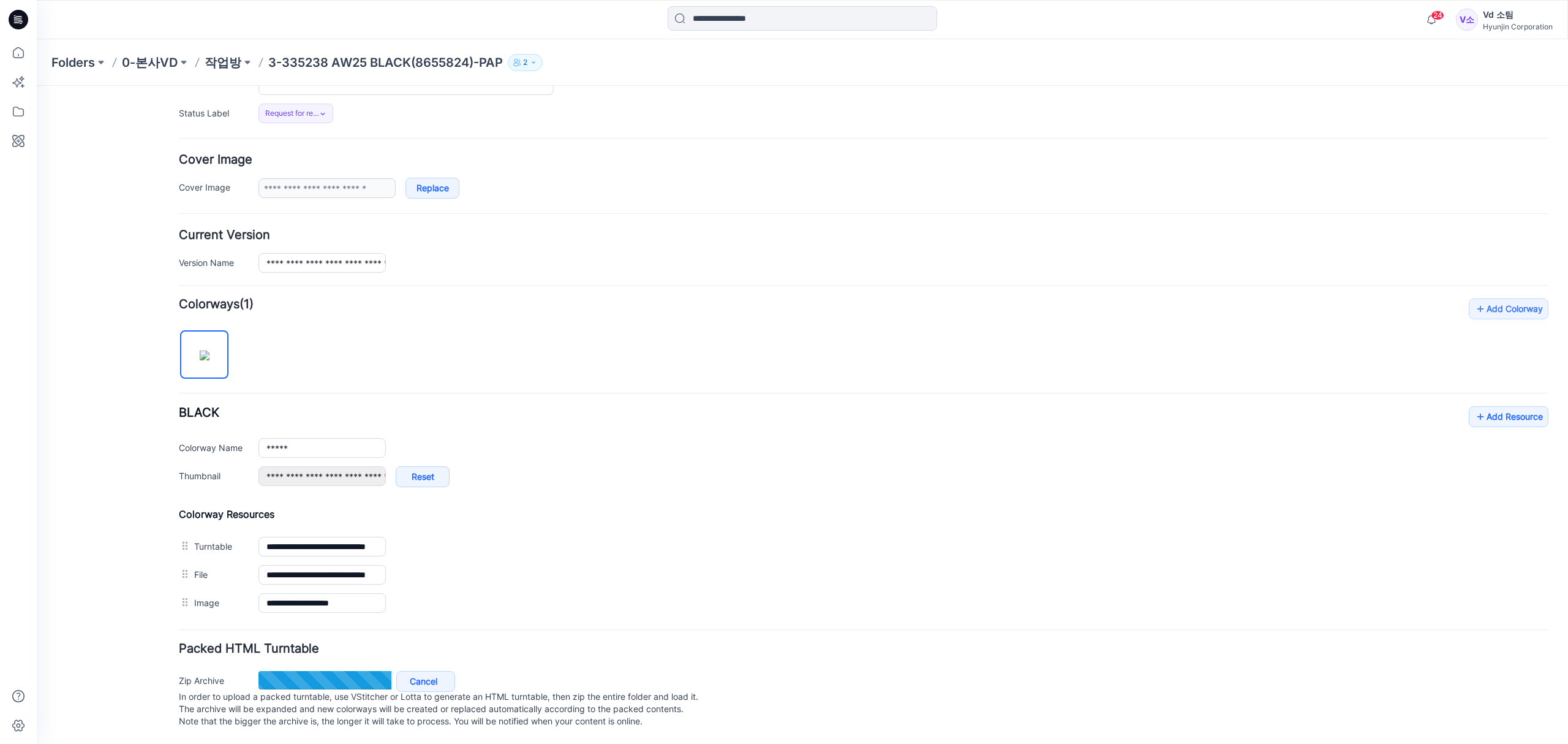
type input "**********"
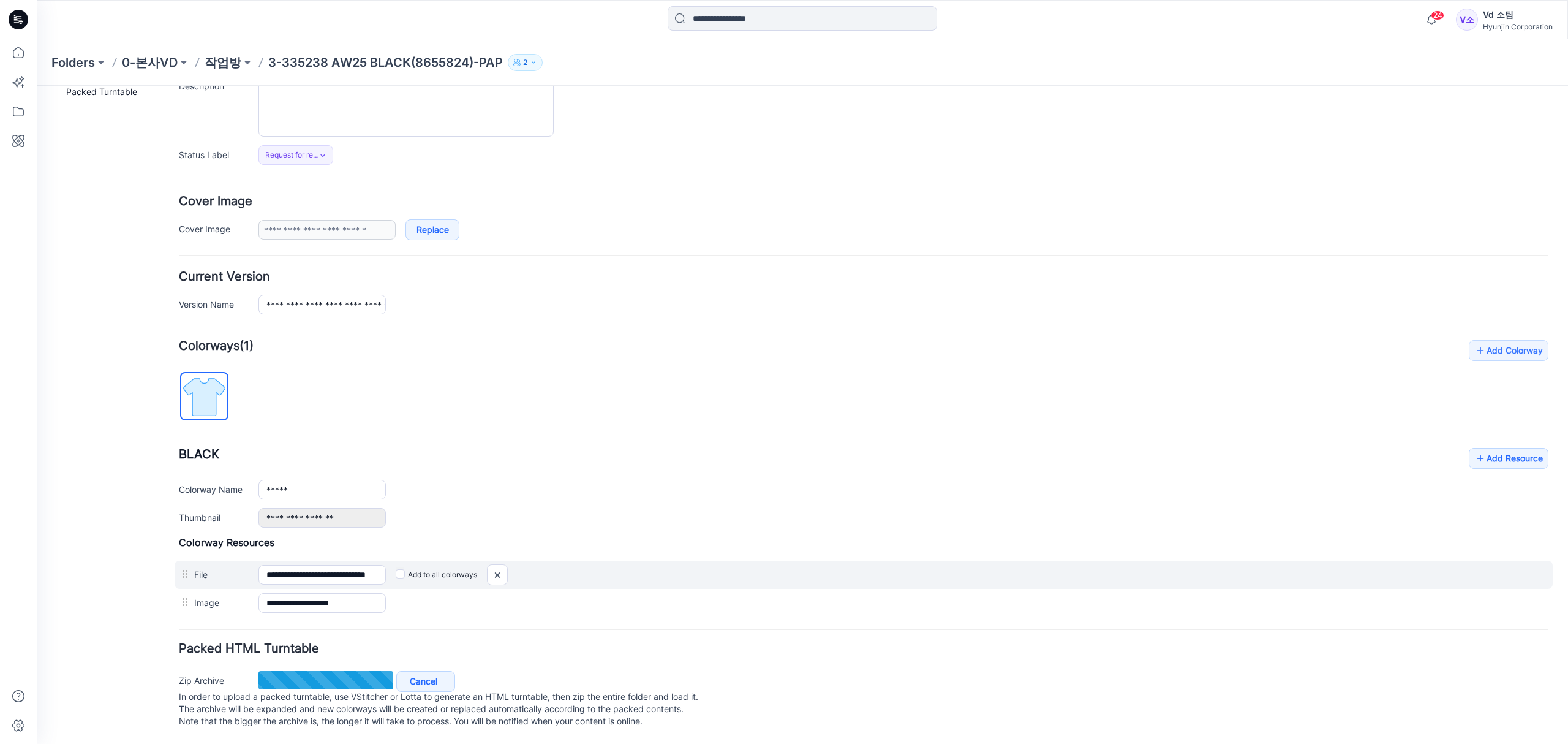
scroll to position [147, 0]
click at [503, 565] on img at bounding box center [497, 575] width 20 height 20
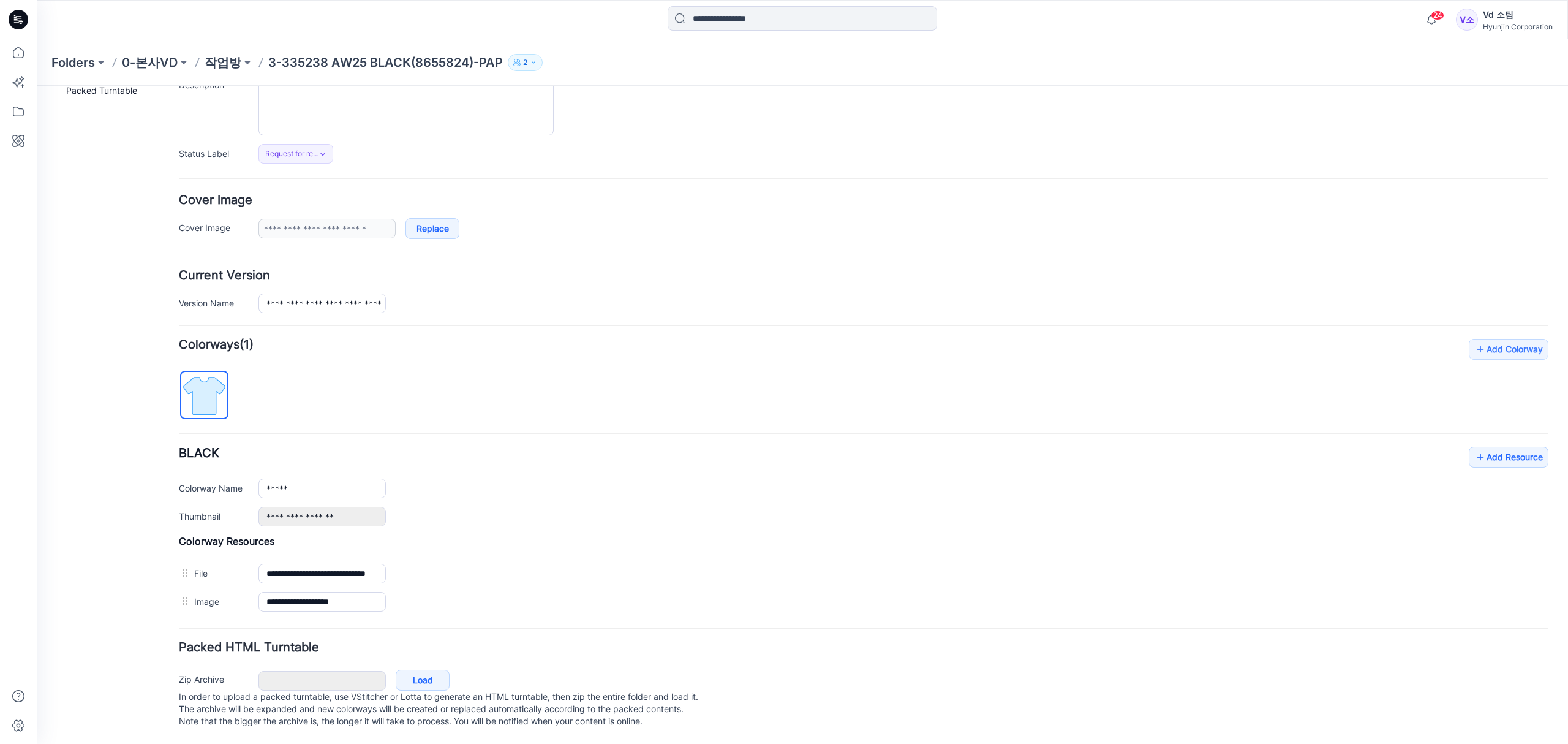
scroll to position [119, 0]
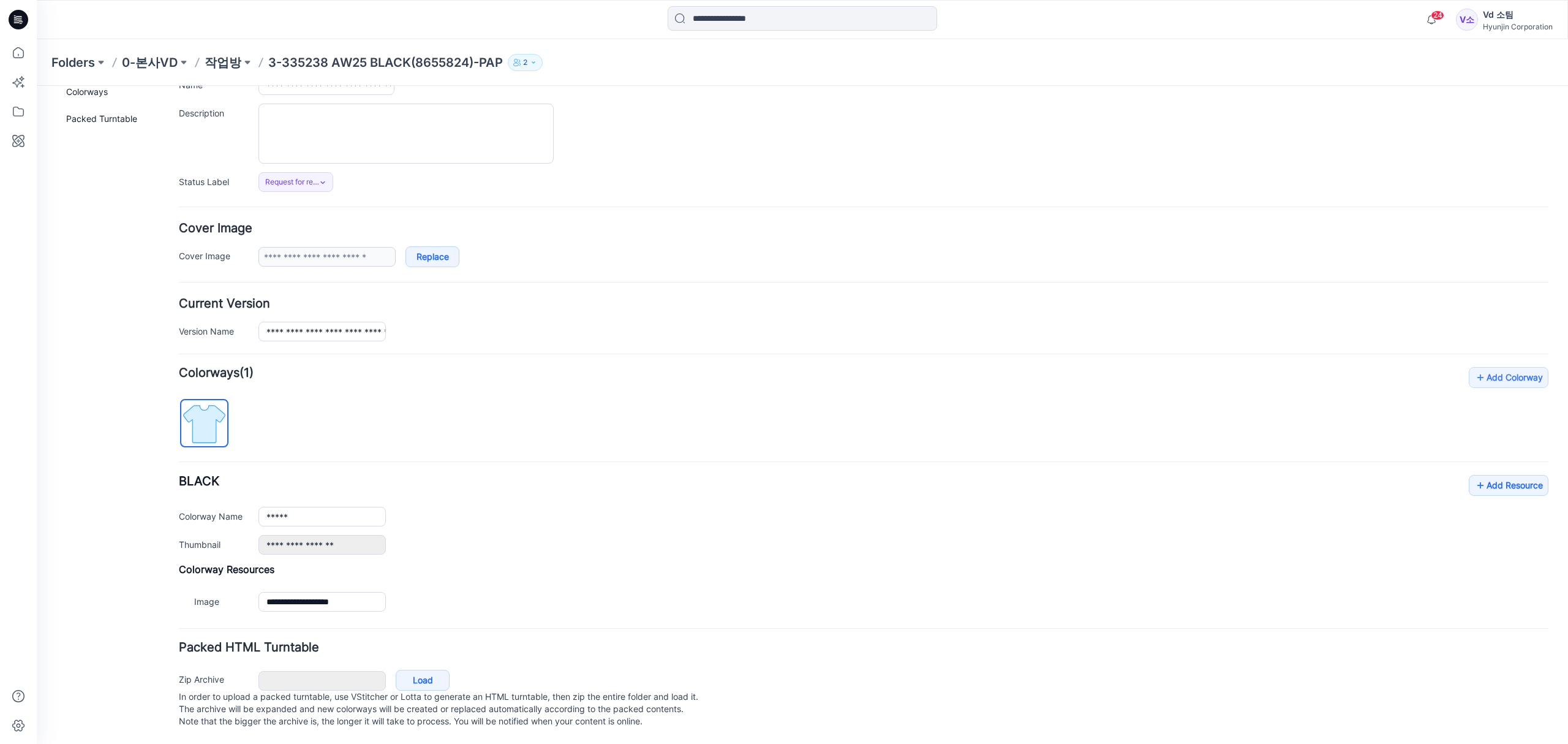
click at [116, 543] on div "General Cover Image Current Version Colorways Packed Turntable" at bounding box center [110, 371] width 98 height 745
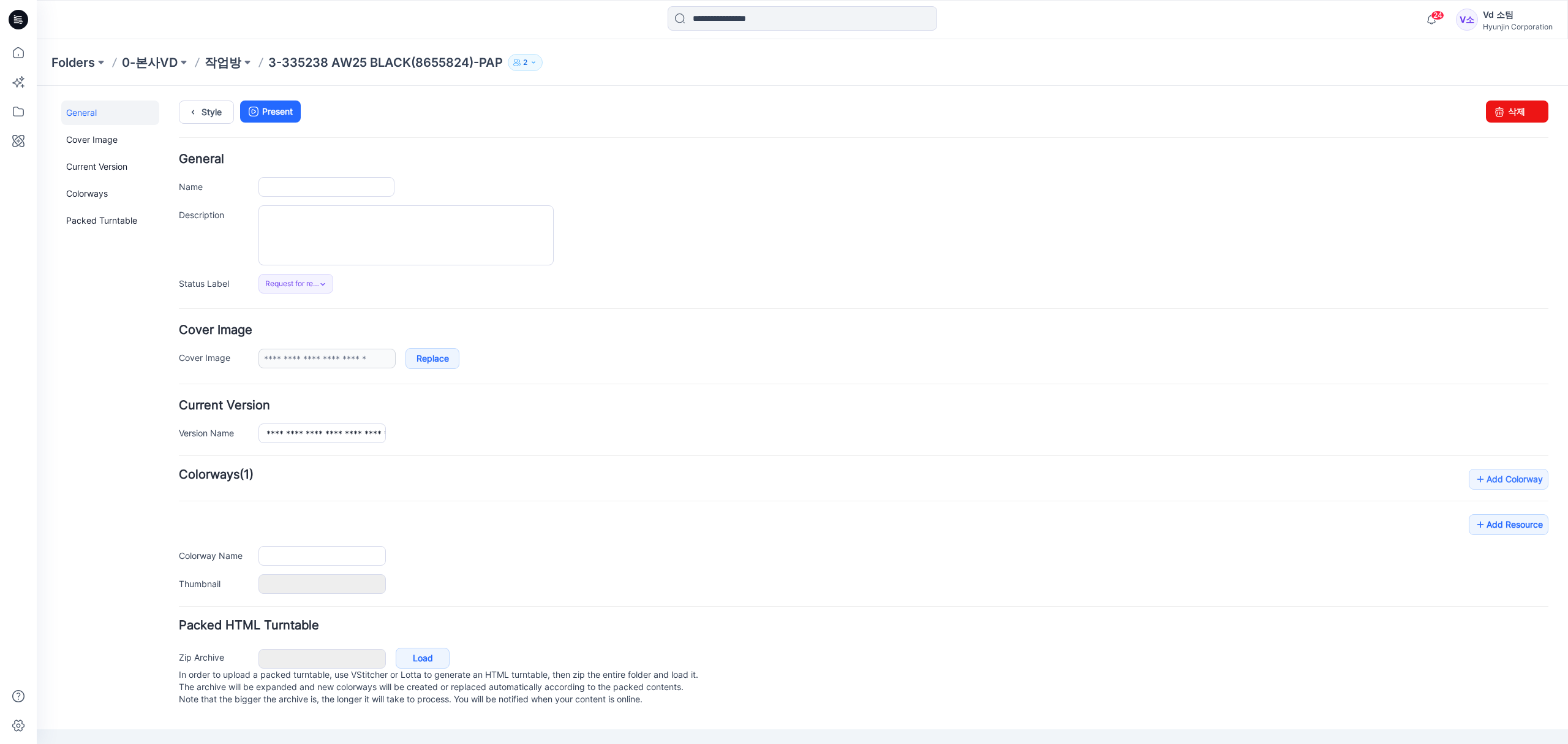
type input "**********"
type input "****"
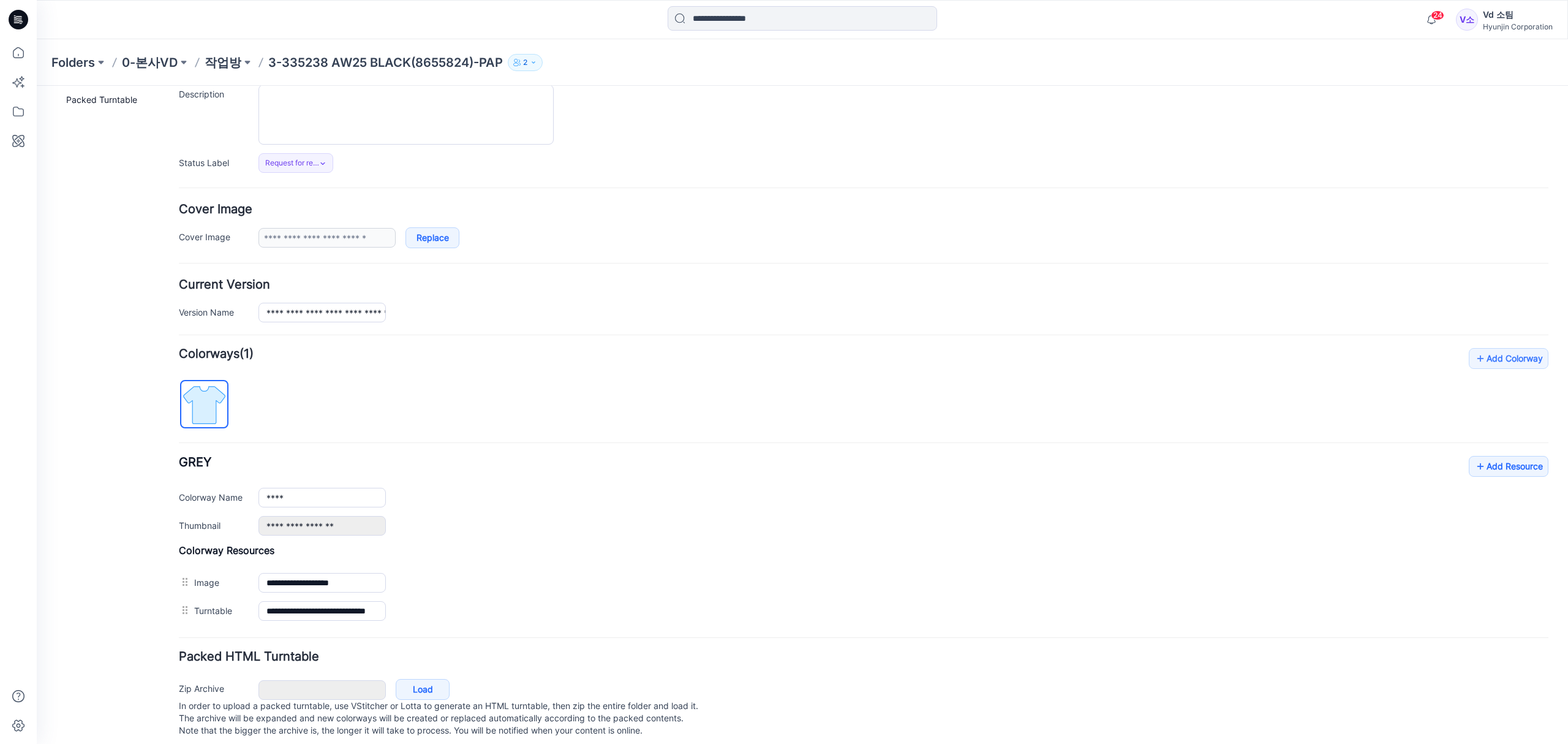
scroll to position [148, 0]
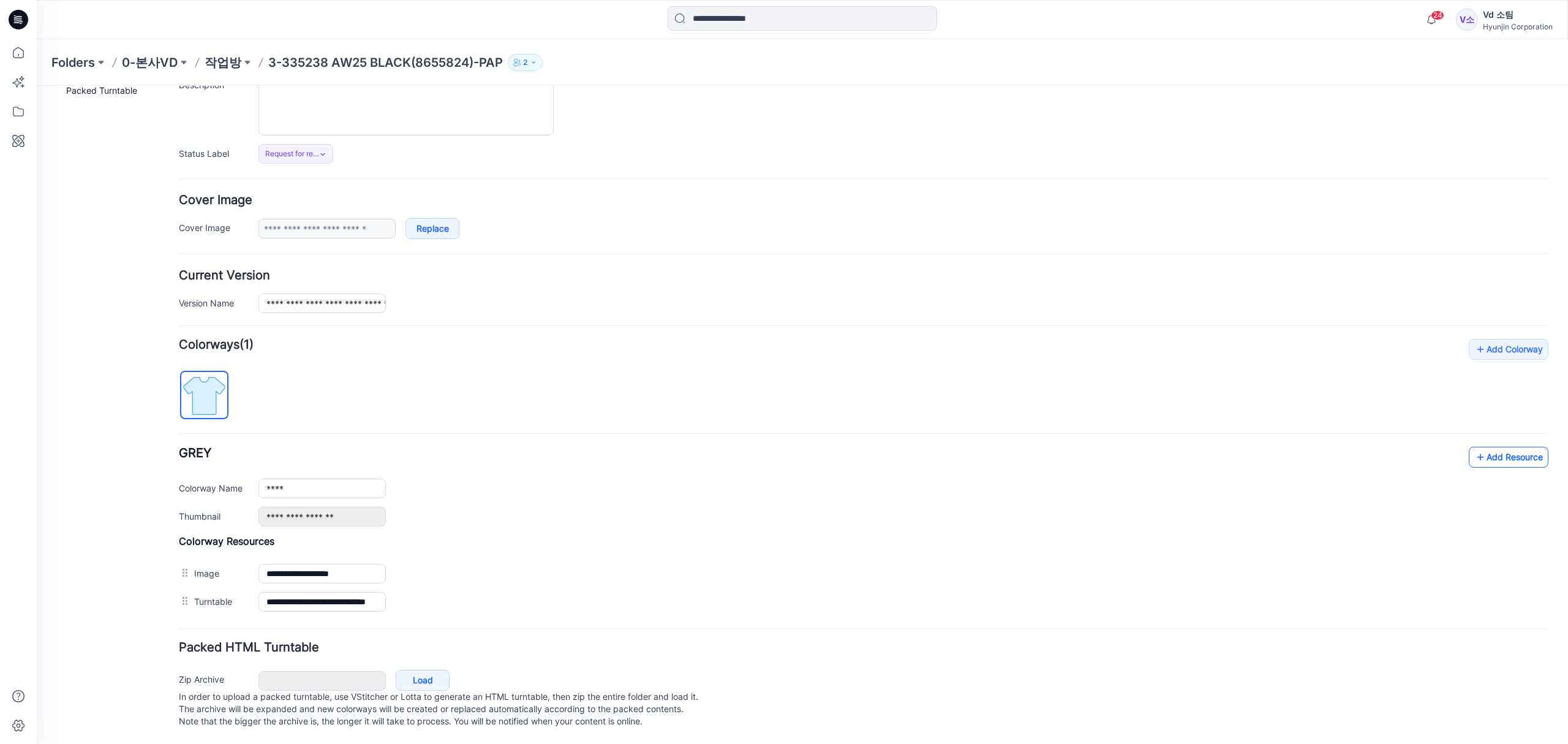
click at [1492, 447] on link "Add Resource" at bounding box center [1508, 457] width 80 height 21
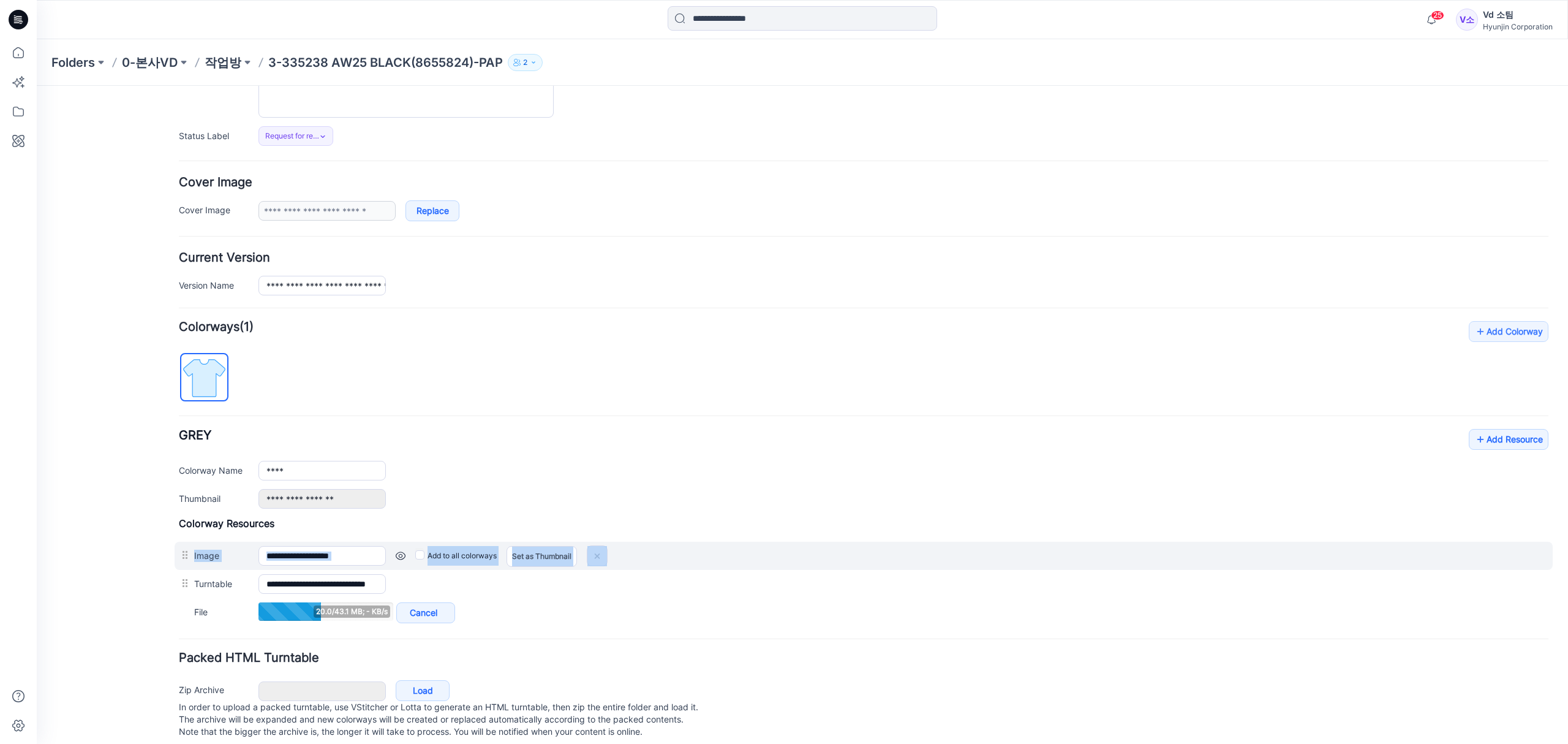
drag, startPoint x: 188, startPoint y: 588, endPoint x: 188, endPoint y: 555, distance: 33.0
click at [188, 555] on div "**********" at bounding box center [863, 571] width 1369 height 109
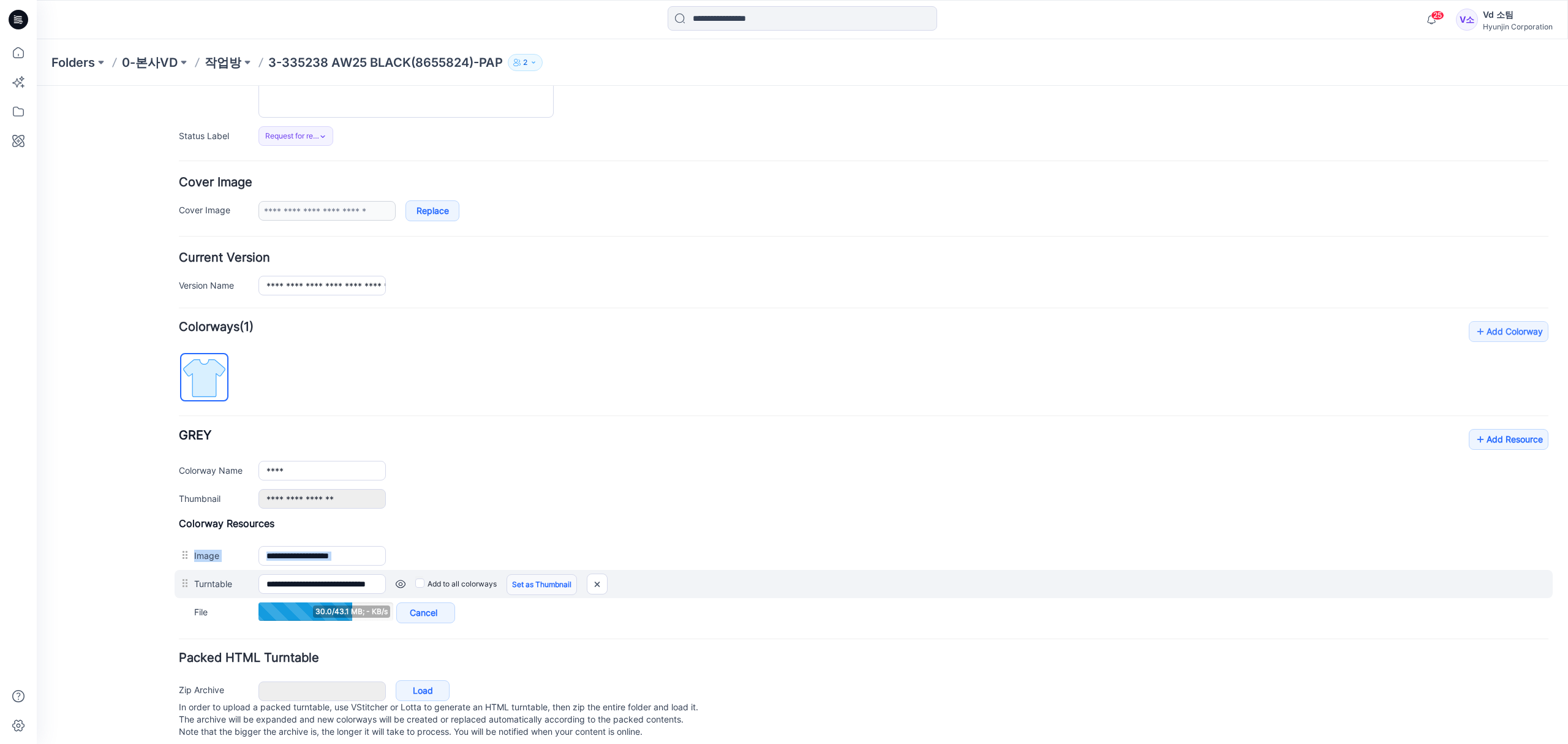
click at [518, 592] on link "Set as Thumbnail" at bounding box center [542, 584] width 70 height 21
click at [534, 587] on link "Set as Thumbnail" at bounding box center [542, 584] width 70 height 21
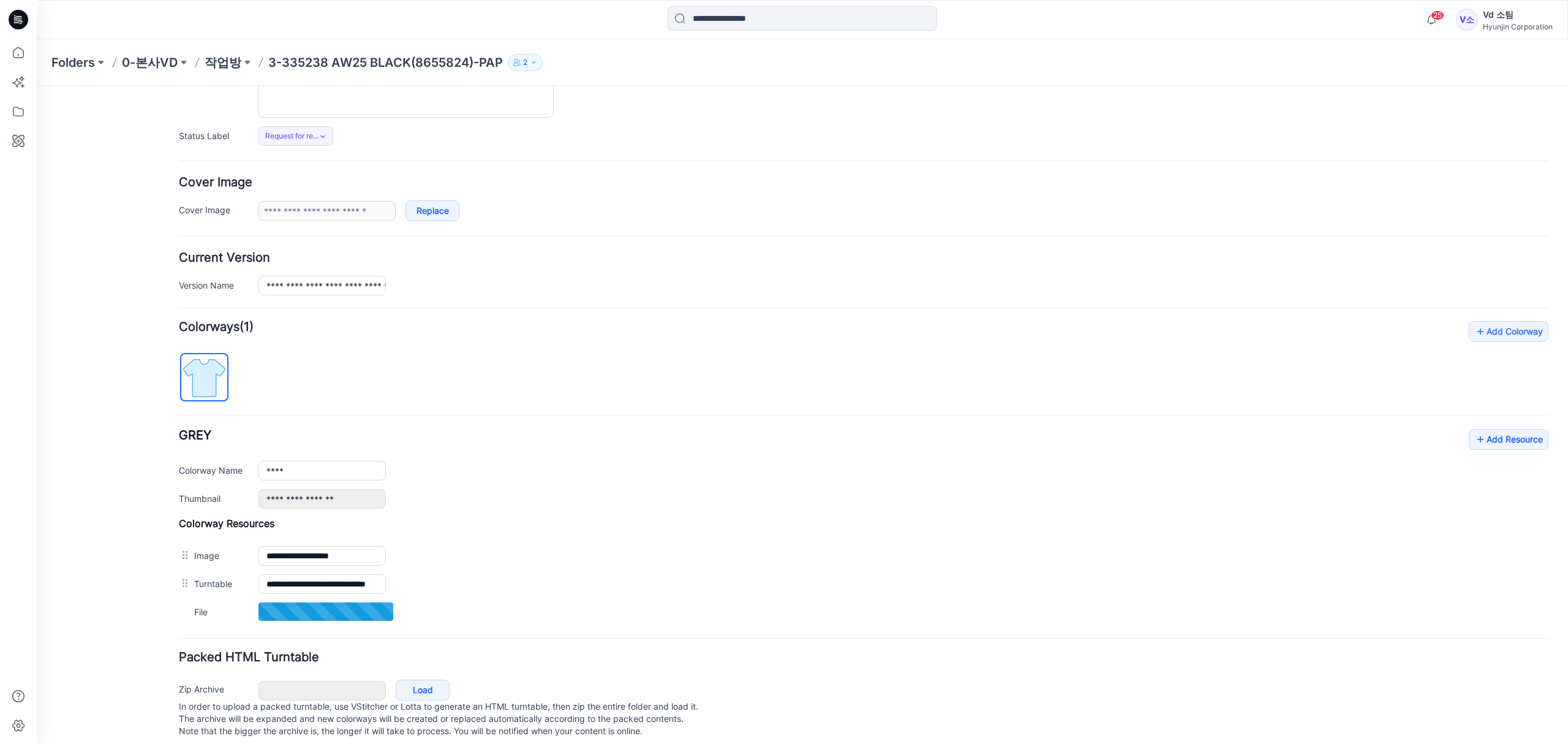
click at [170, 550] on div "**********" at bounding box center [795, 346] width 1516 height 816
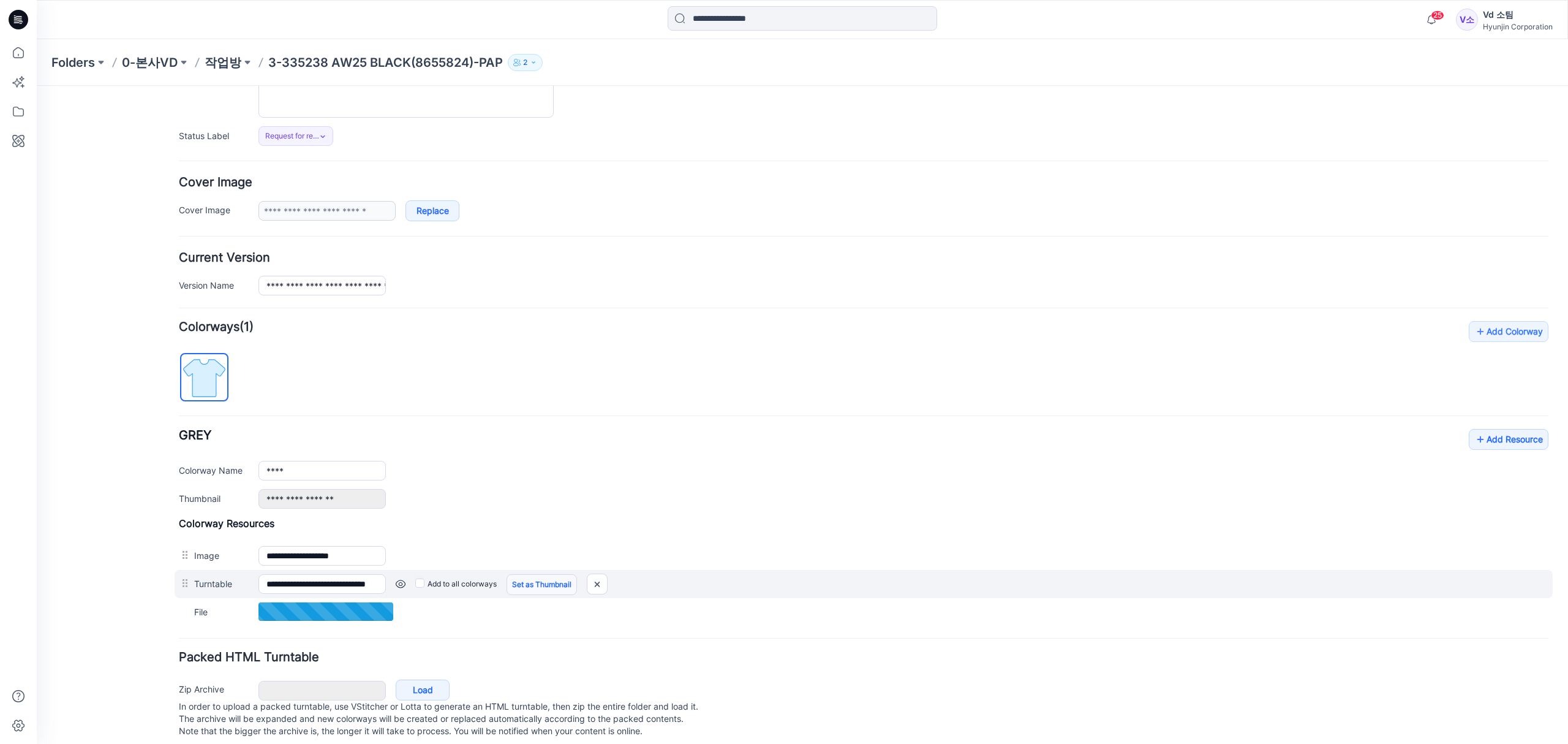
click at [530, 589] on link "Set as Thumbnail" at bounding box center [542, 584] width 70 height 21
click at [557, 589] on link "Set as Thumbnail" at bounding box center [542, 584] width 70 height 21
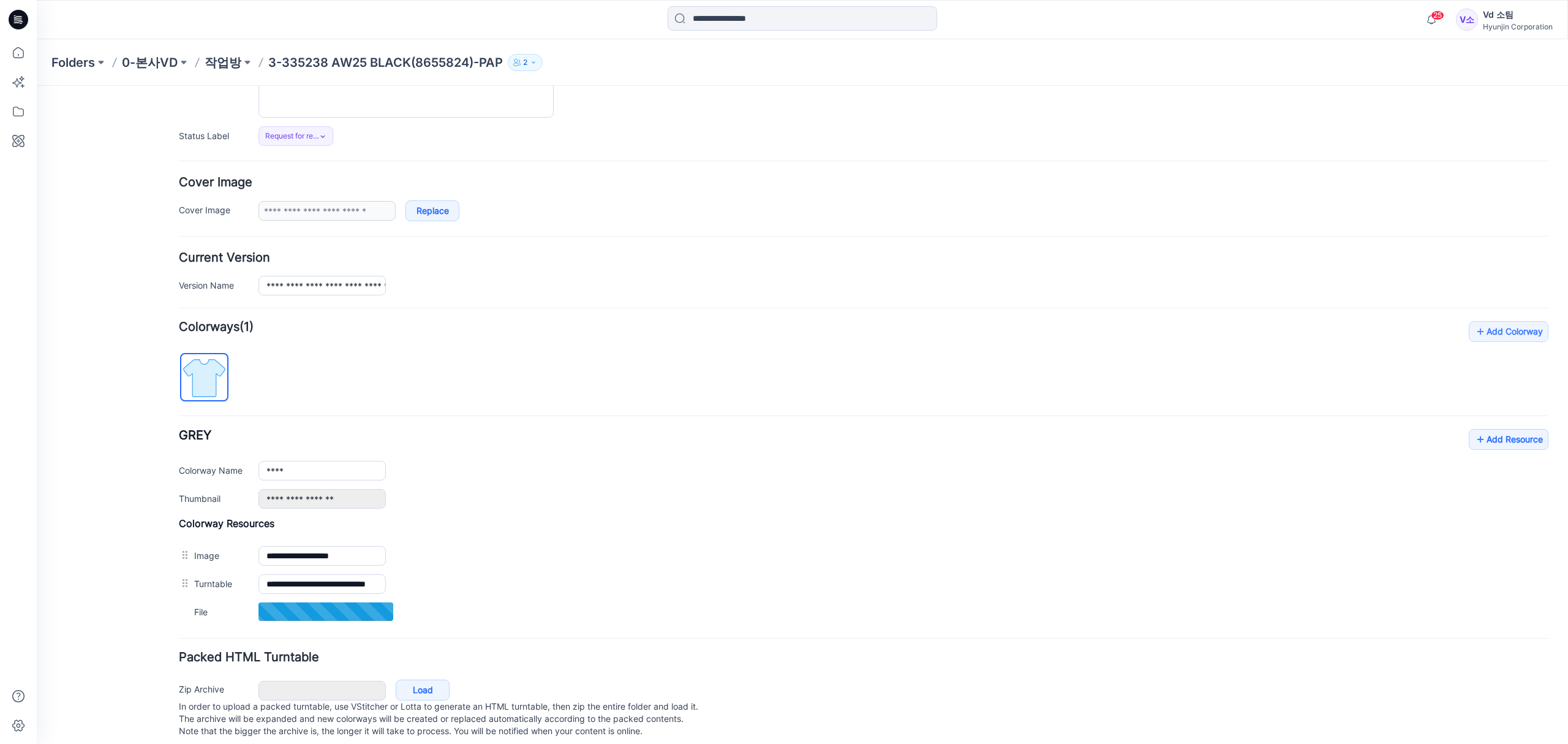
click at [126, 546] on div "General Cover Image Current Version Colorways Packed Turntable" at bounding box center [110, 353] width 98 height 801
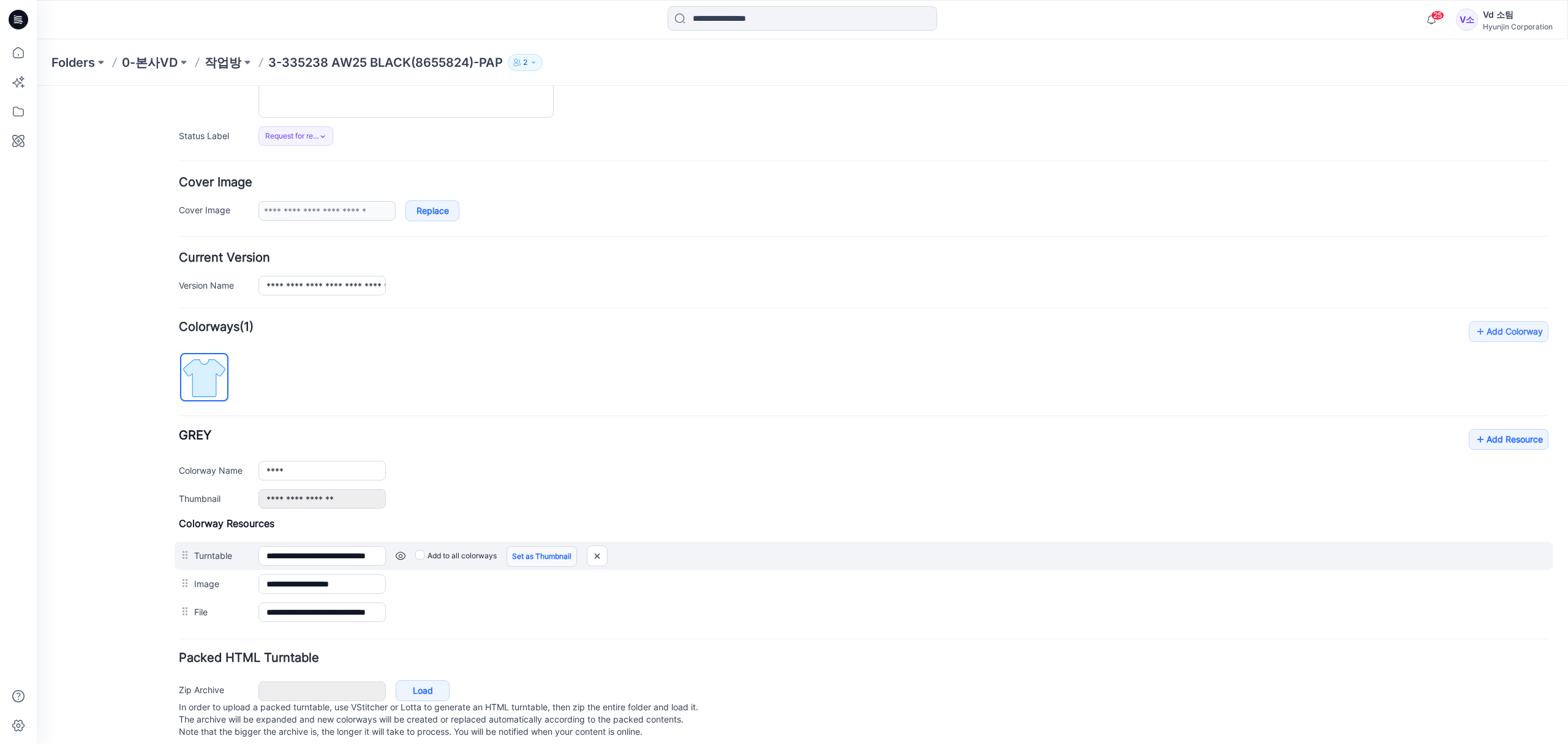
click at [550, 560] on link "Set as Thumbnail" at bounding box center [542, 556] width 70 height 21
type input "**********"
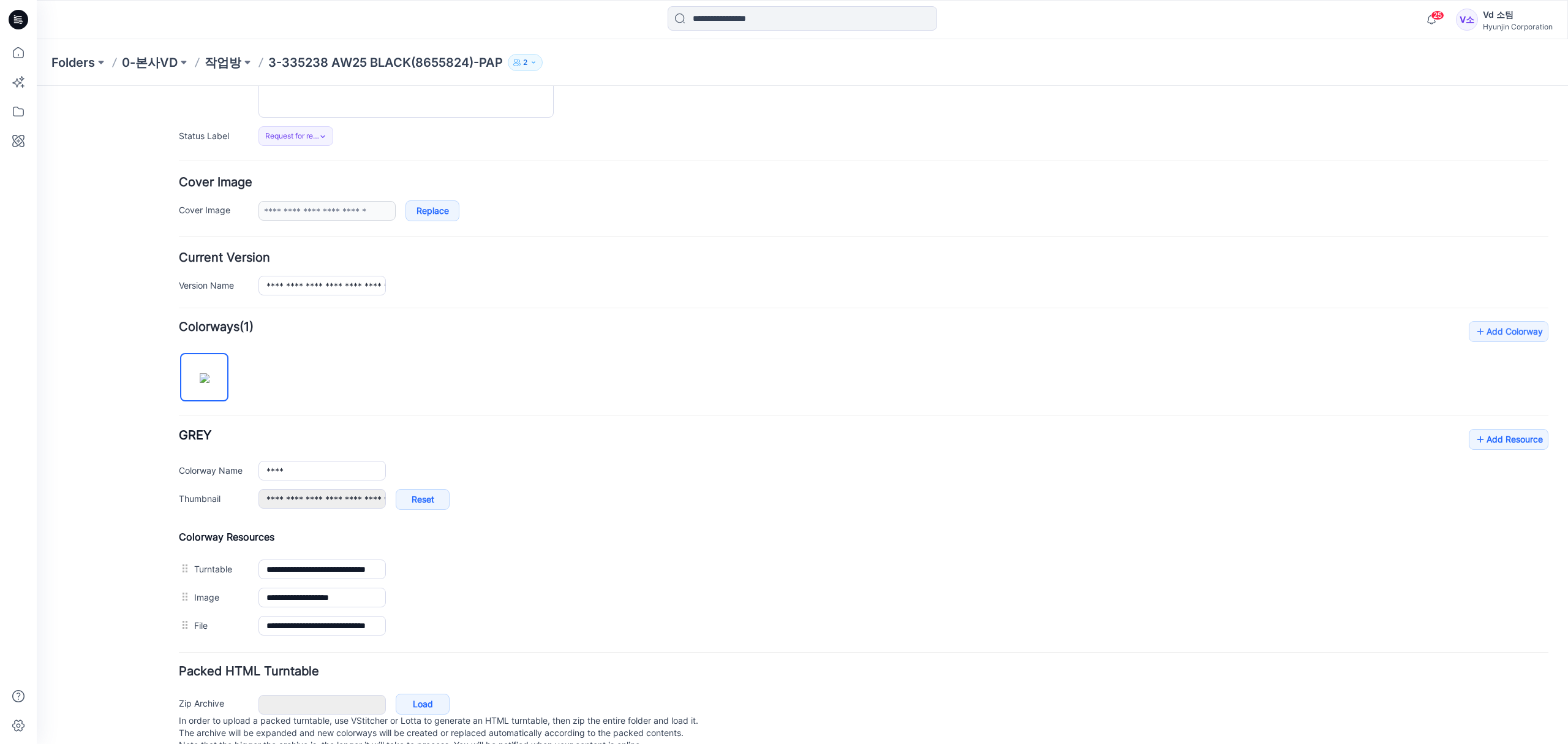
click at [155, 552] on div "General Cover Image Current Version Colorways Packed Turntable" at bounding box center [110, 360] width 98 height 815
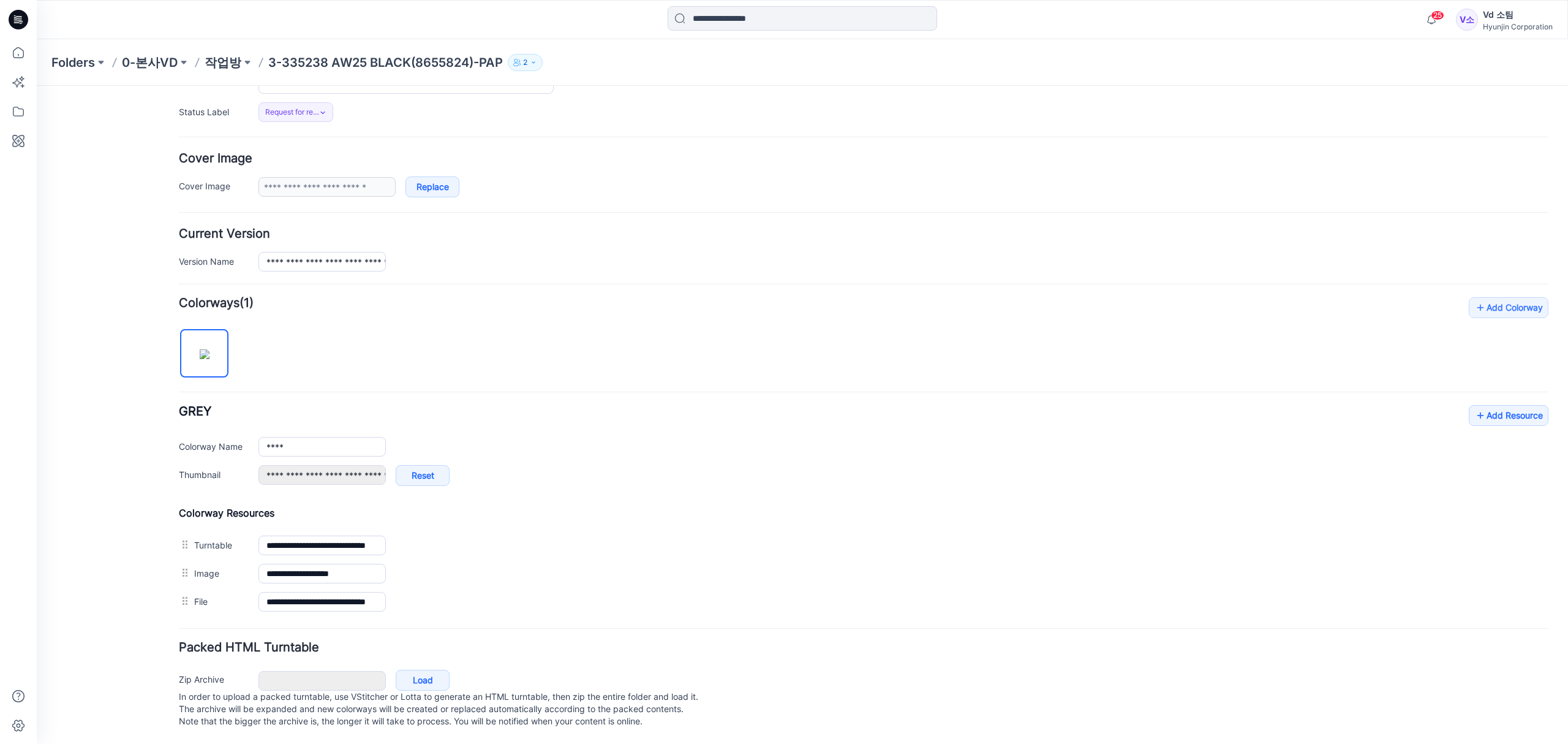
scroll to position [189, 0]
click at [224, 59] on p "작업방" at bounding box center [223, 62] width 37 height 17
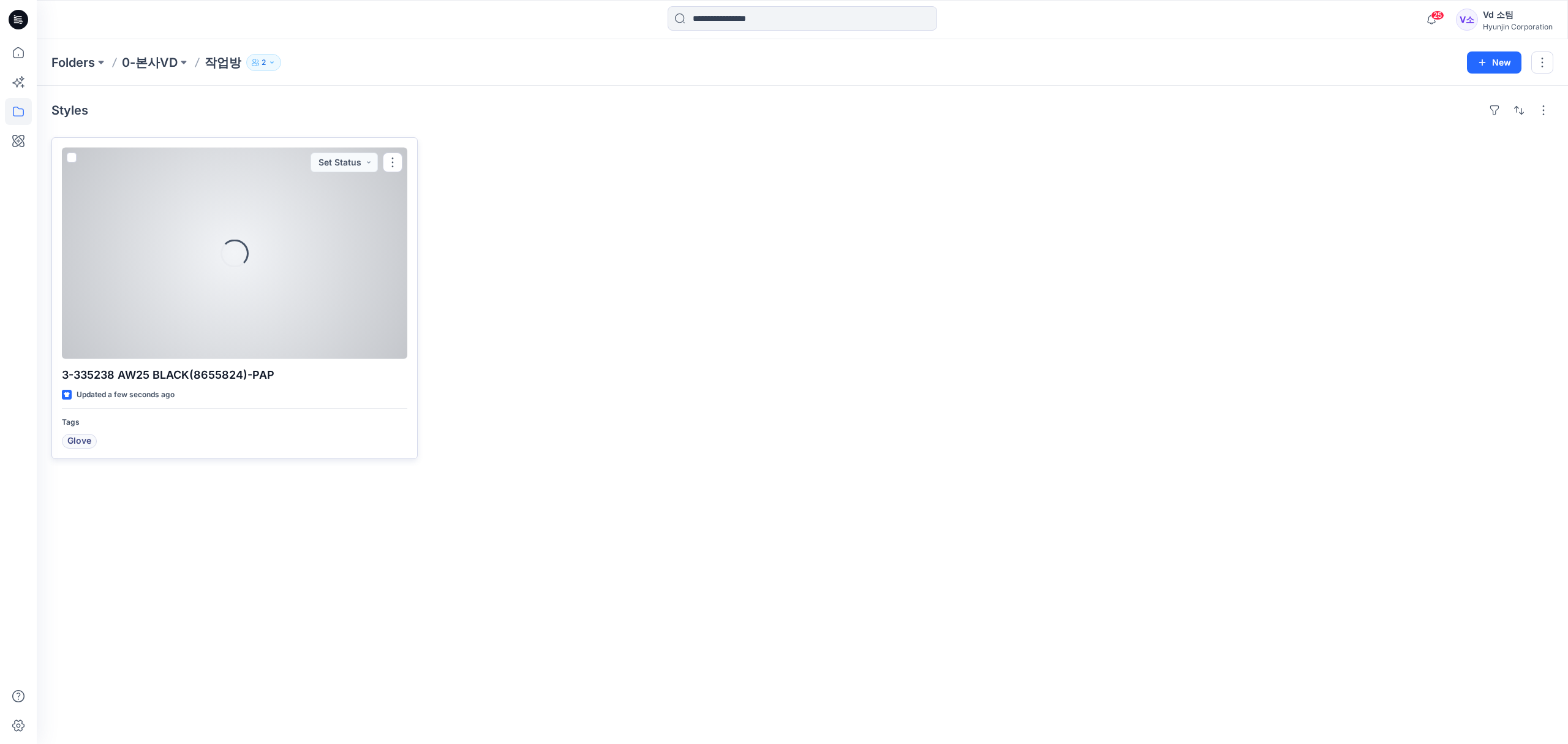
click at [231, 272] on div at bounding box center [234, 253] width 346 height 212
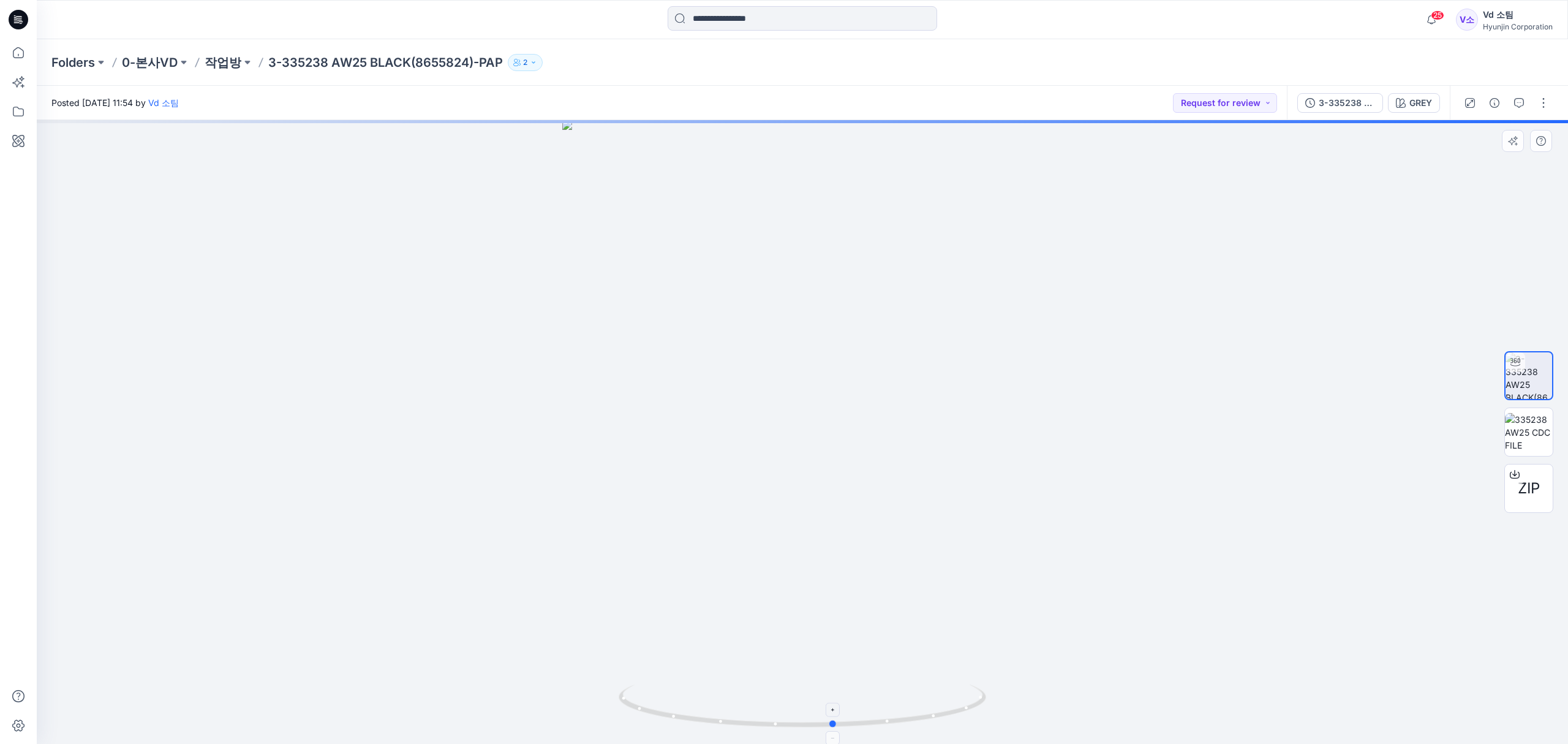
drag, startPoint x: 734, startPoint y: 716, endPoint x: 765, endPoint y: 716, distance: 31.0
click at [765, 716] on icon at bounding box center [804, 708] width 371 height 46
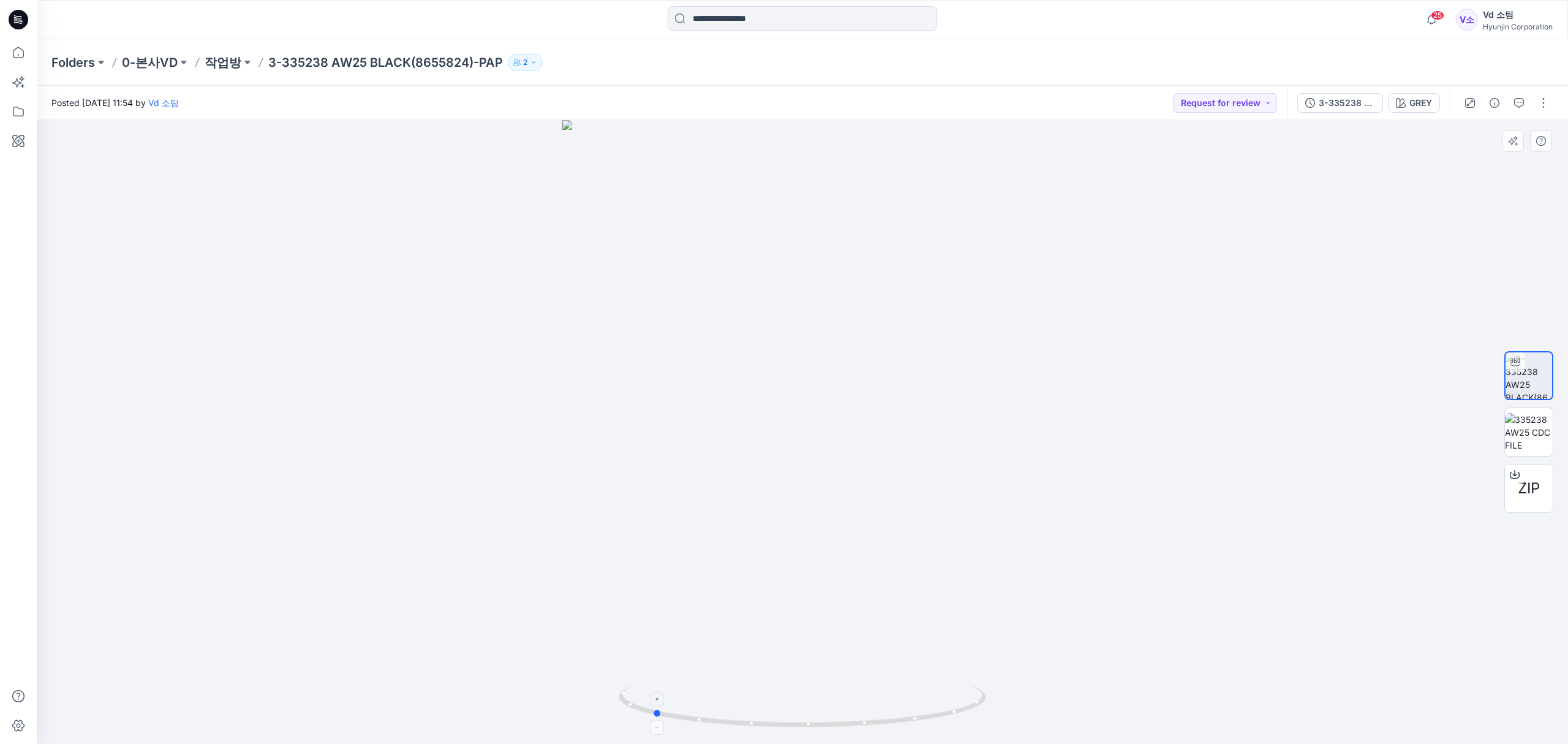
drag, startPoint x: 709, startPoint y: 723, endPoint x: 894, endPoint y: 715, distance: 185.2
click at [894, 715] on icon at bounding box center [804, 708] width 371 height 46
drag, startPoint x: 785, startPoint y: 444, endPoint x: 794, endPoint y: 503, distance: 59.7
click at [794, 503] on img at bounding box center [803, 311] width 919 height 865
drag, startPoint x: 737, startPoint y: 473, endPoint x: 718, endPoint y: 283, distance: 190.9
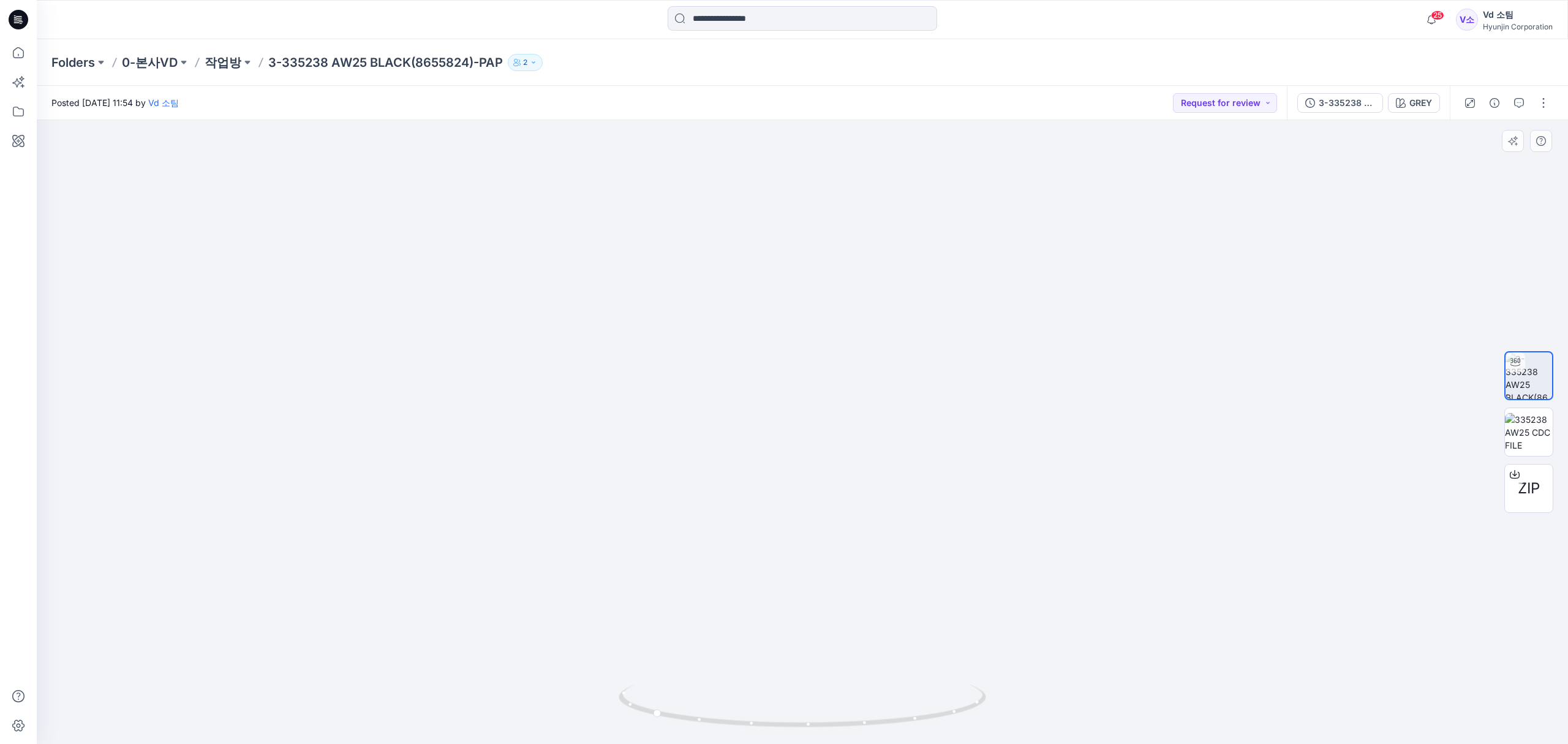
click at [716, 267] on img at bounding box center [803, 221] width 919 height 1046
drag, startPoint x: 737, startPoint y: 559, endPoint x: 695, endPoint y: 401, distance: 163.5
click at [695, 401] on img at bounding box center [803, 215] width 919 height 1057
drag, startPoint x: 875, startPoint y: 449, endPoint x: 877, endPoint y: 623, distance: 174.0
click at [876, 653] on img at bounding box center [803, 232] width 919 height 1025
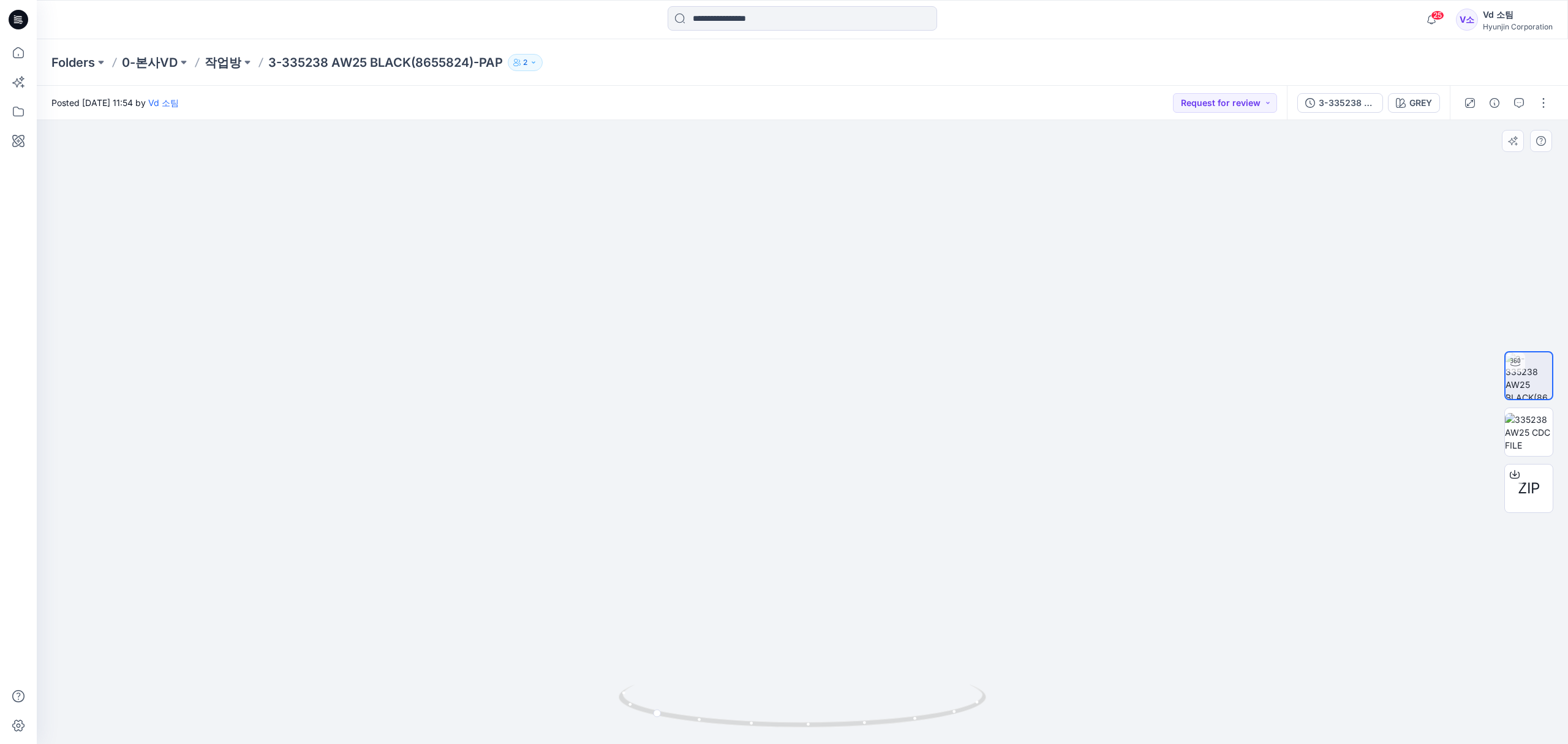
drag, startPoint x: 851, startPoint y: 414, endPoint x: 852, endPoint y: 604, distance: 190.0
click at [853, 604] on img at bounding box center [803, 277] width 919 height 934
drag, startPoint x: 834, startPoint y: 442, endPoint x: 849, endPoint y: 623, distance: 181.6
click at [849, 623] on img at bounding box center [803, 432] width 919 height 624
drag, startPoint x: 914, startPoint y: 538, endPoint x: 919, endPoint y: 497, distance: 41.3
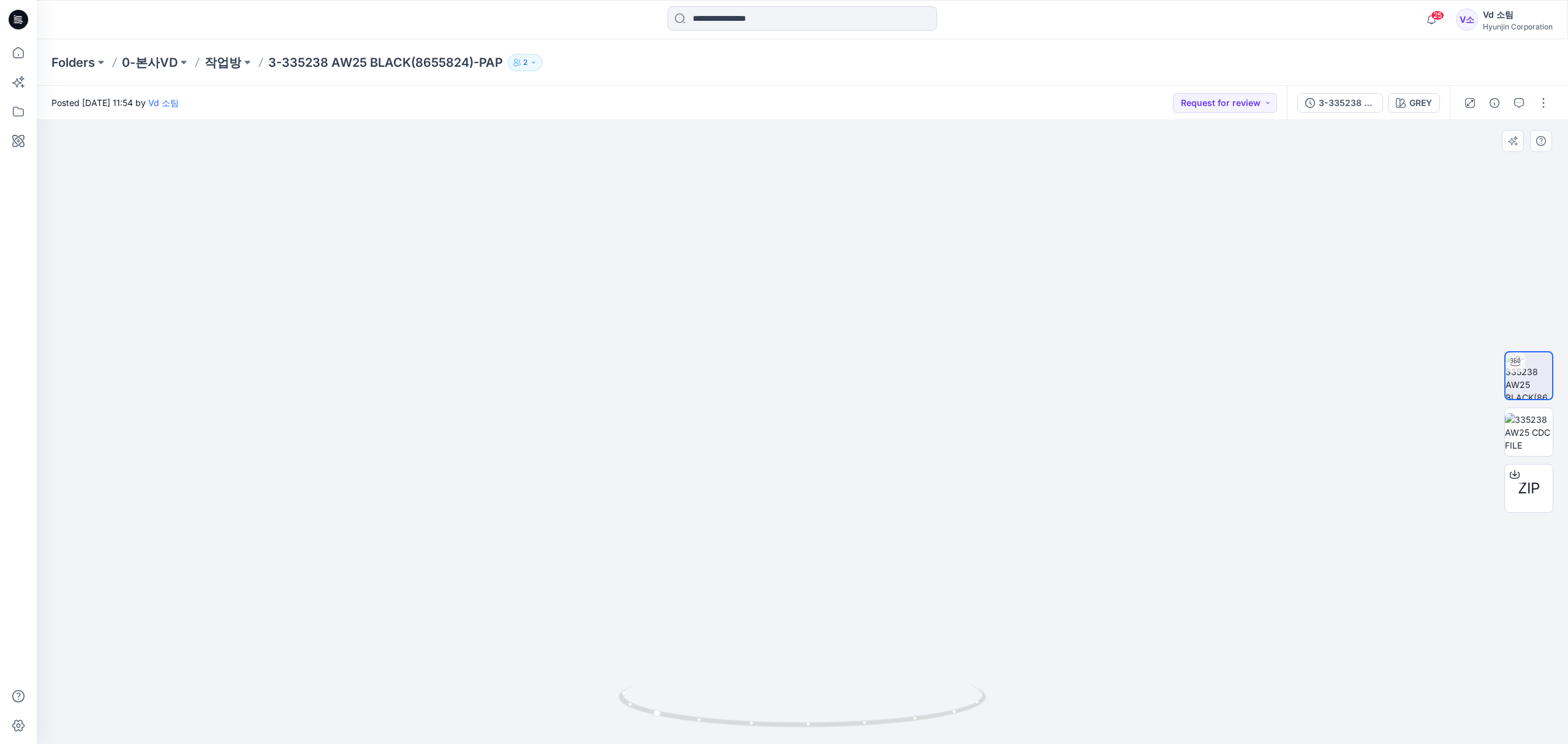
click at [919, 497] on img at bounding box center [803, 404] width 919 height 681
drag, startPoint x: 709, startPoint y: 716, endPoint x: 1078, endPoint y: 697, distance: 369.5
click at [1088, 696] on div at bounding box center [803, 432] width 1531 height 624
click at [1546, 111] on button "button" at bounding box center [1543, 103] width 20 height 20
click at [1480, 167] on button "Edit" at bounding box center [1492, 166] width 112 height 22
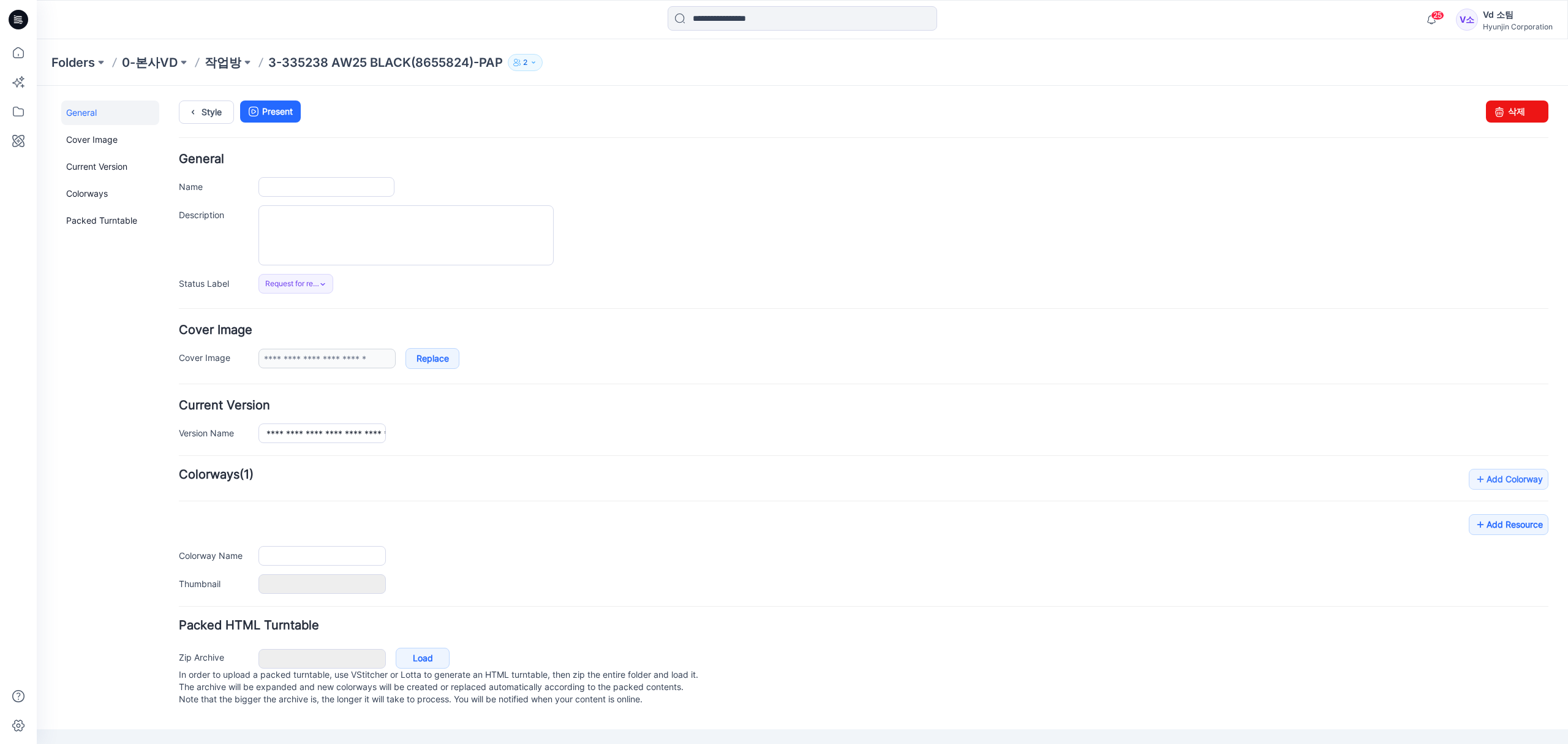
type input "**********"
type input "****"
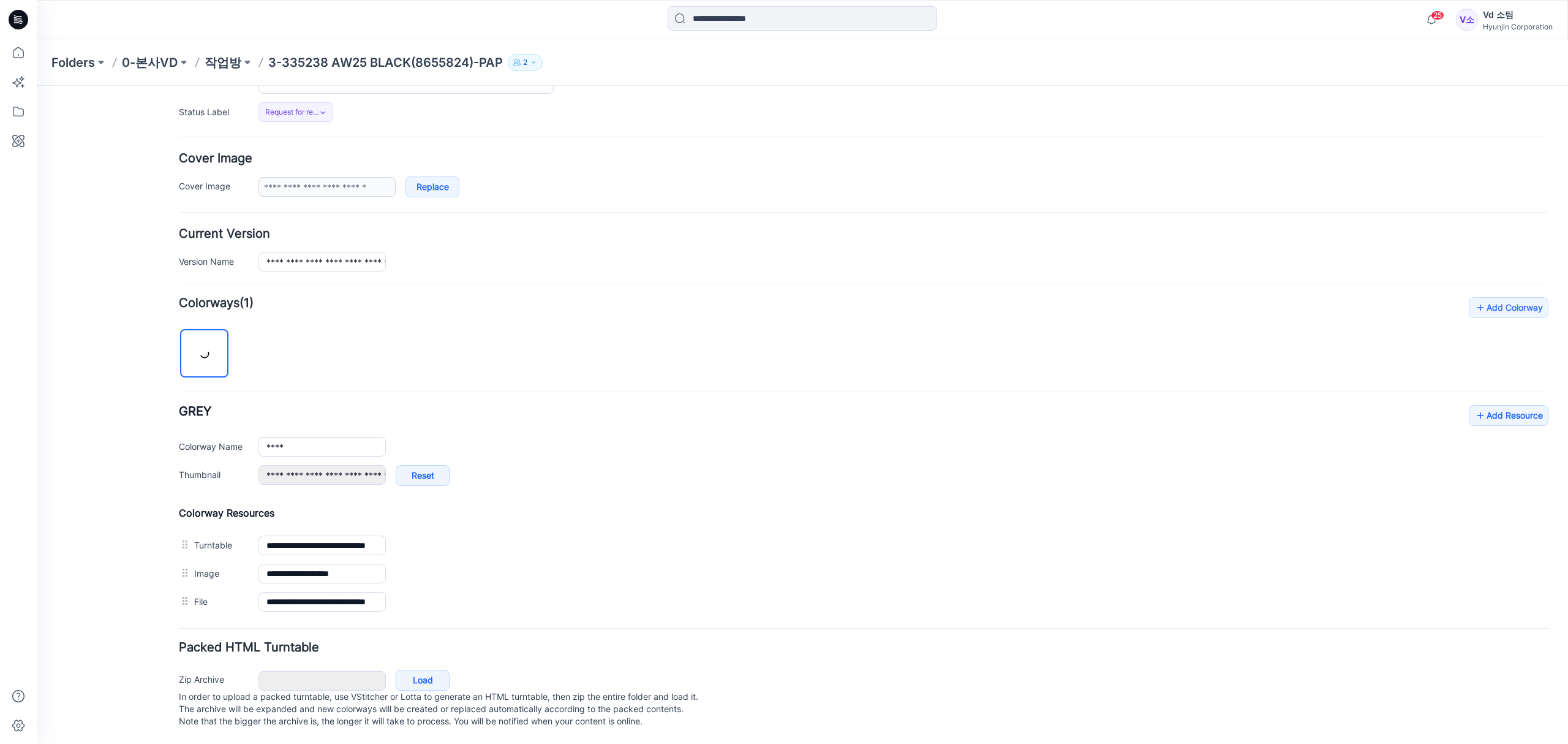
scroll to position [189, 0]
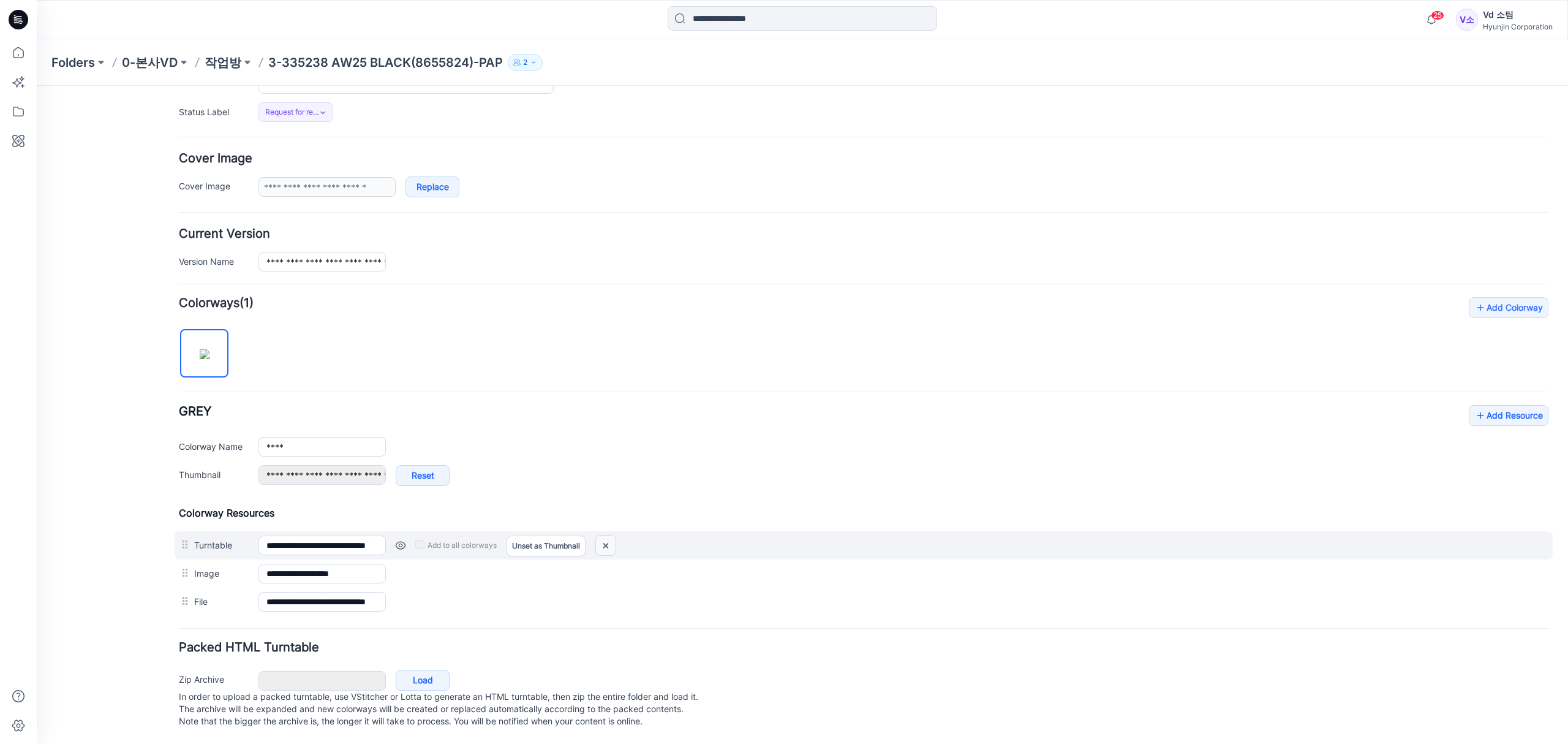
click at [606, 536] on img at bounding box center [606, 546] width 20 height 20
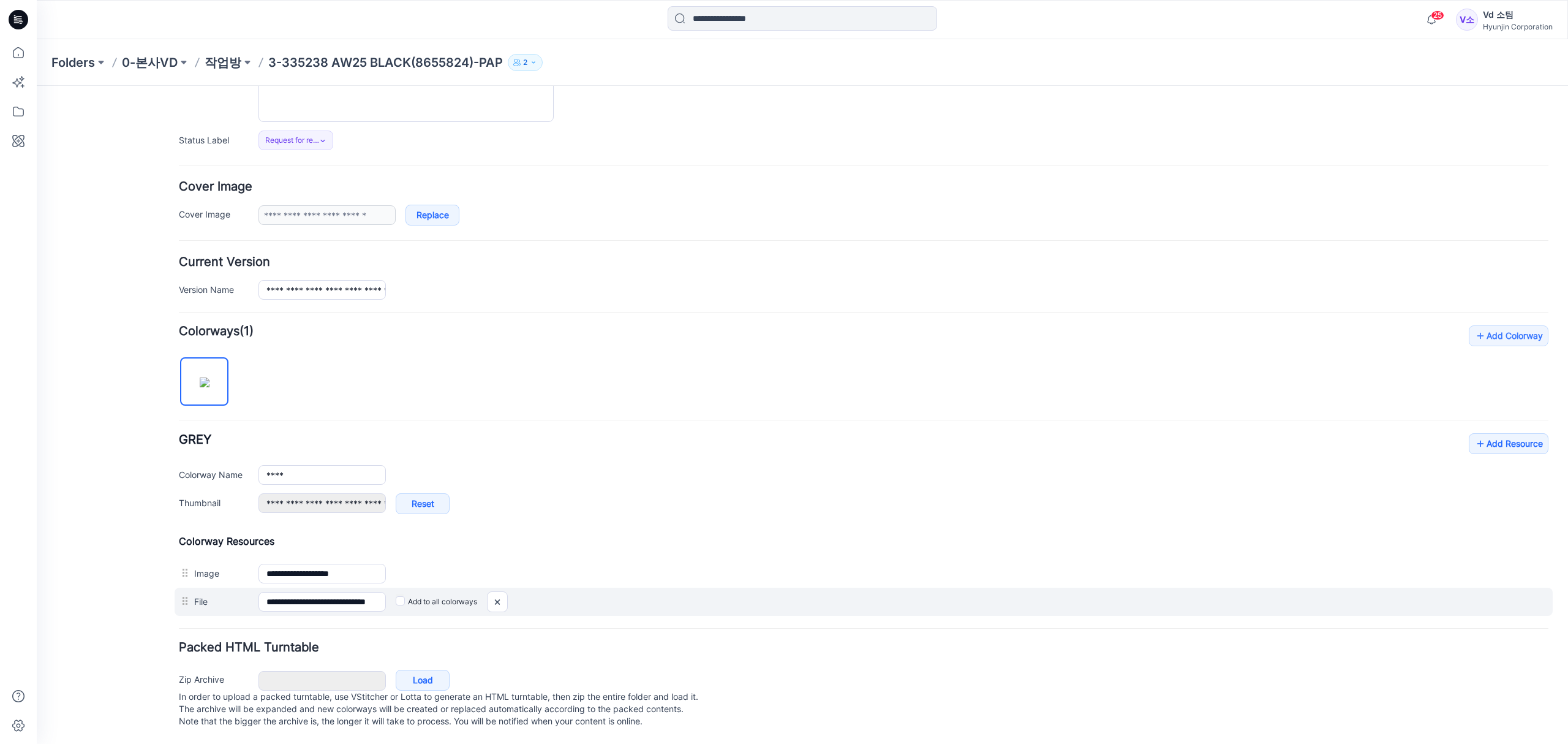
type input "**********"
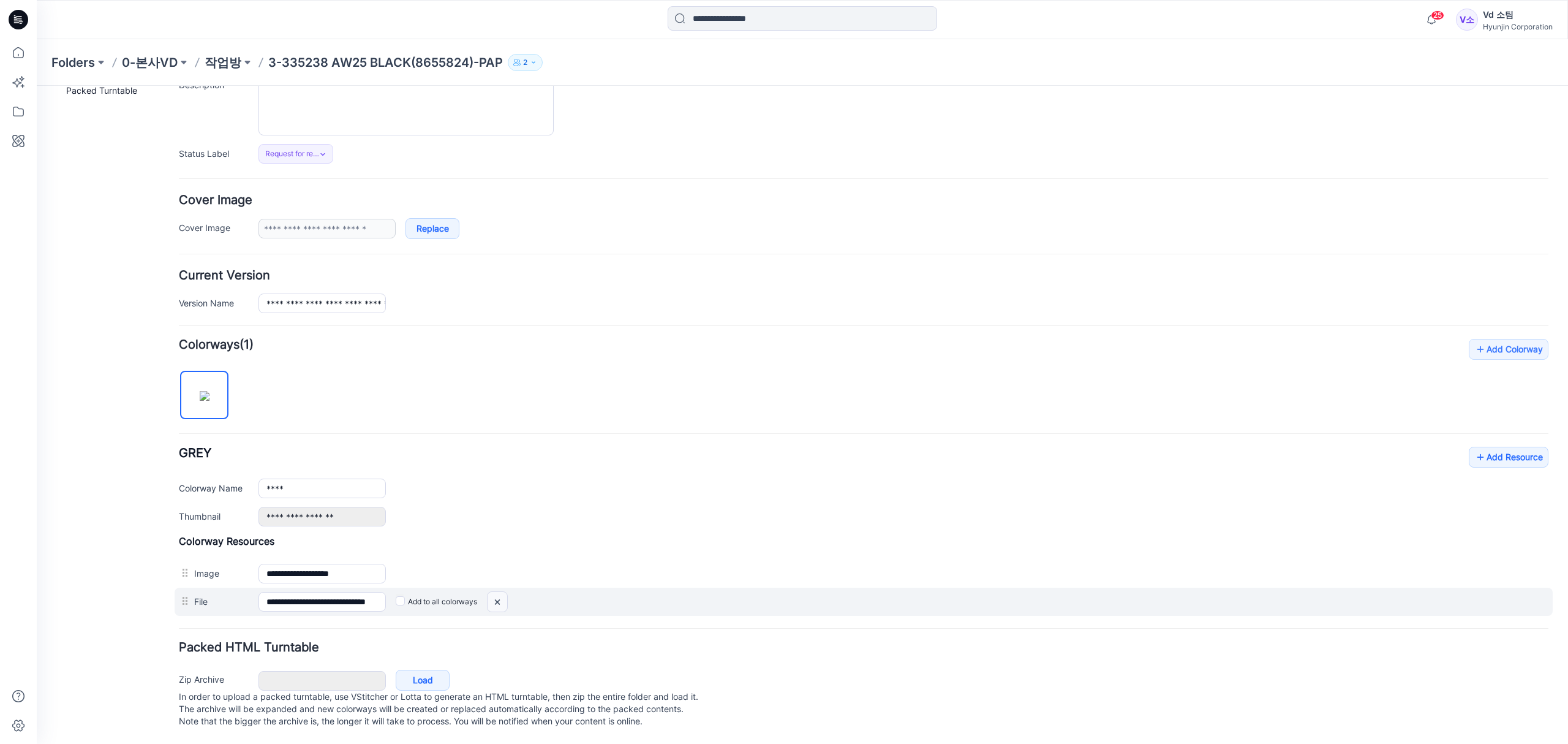
click at [495, 592] on img at bounding box center [497, 602] width 20 height 20
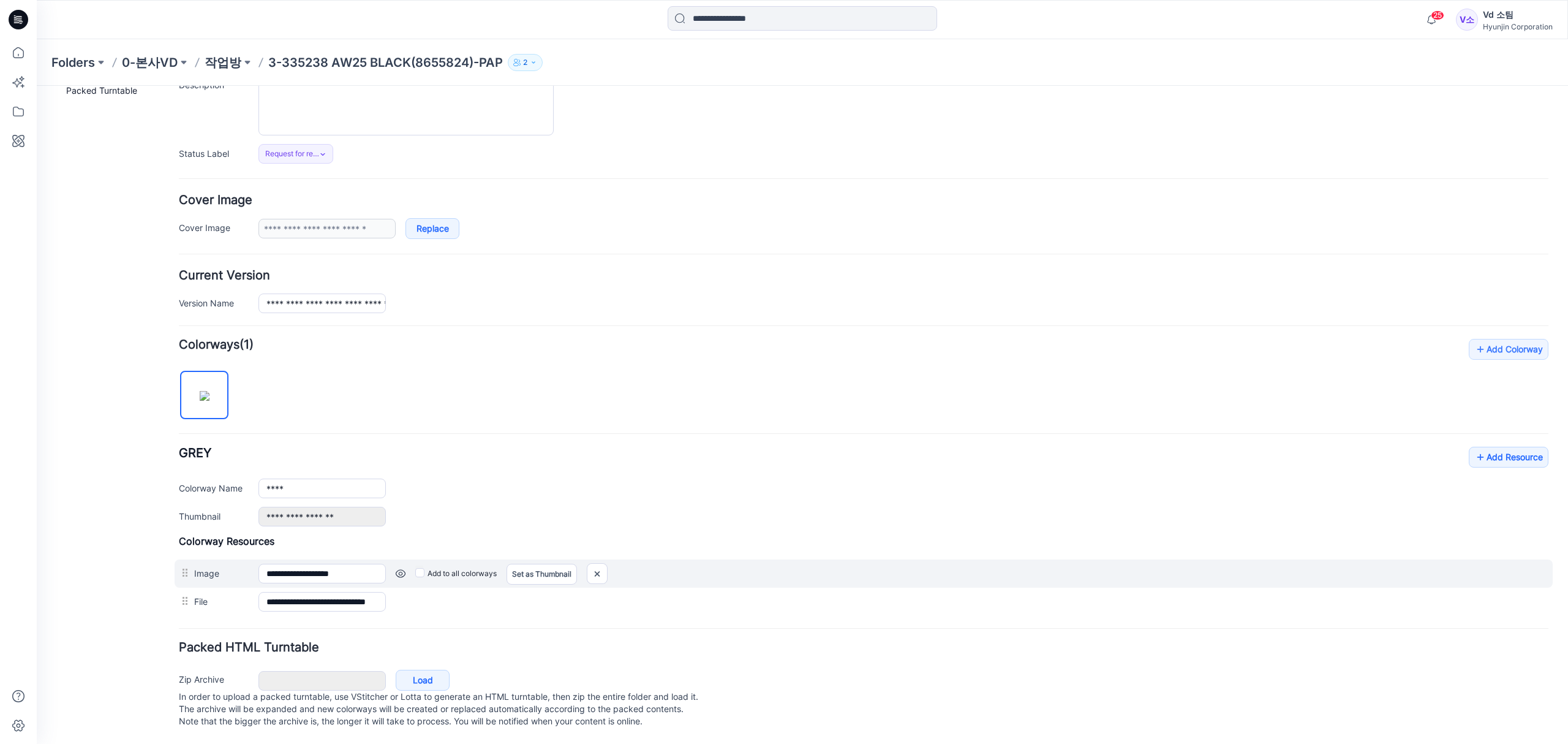
scroll to position [119, 0]
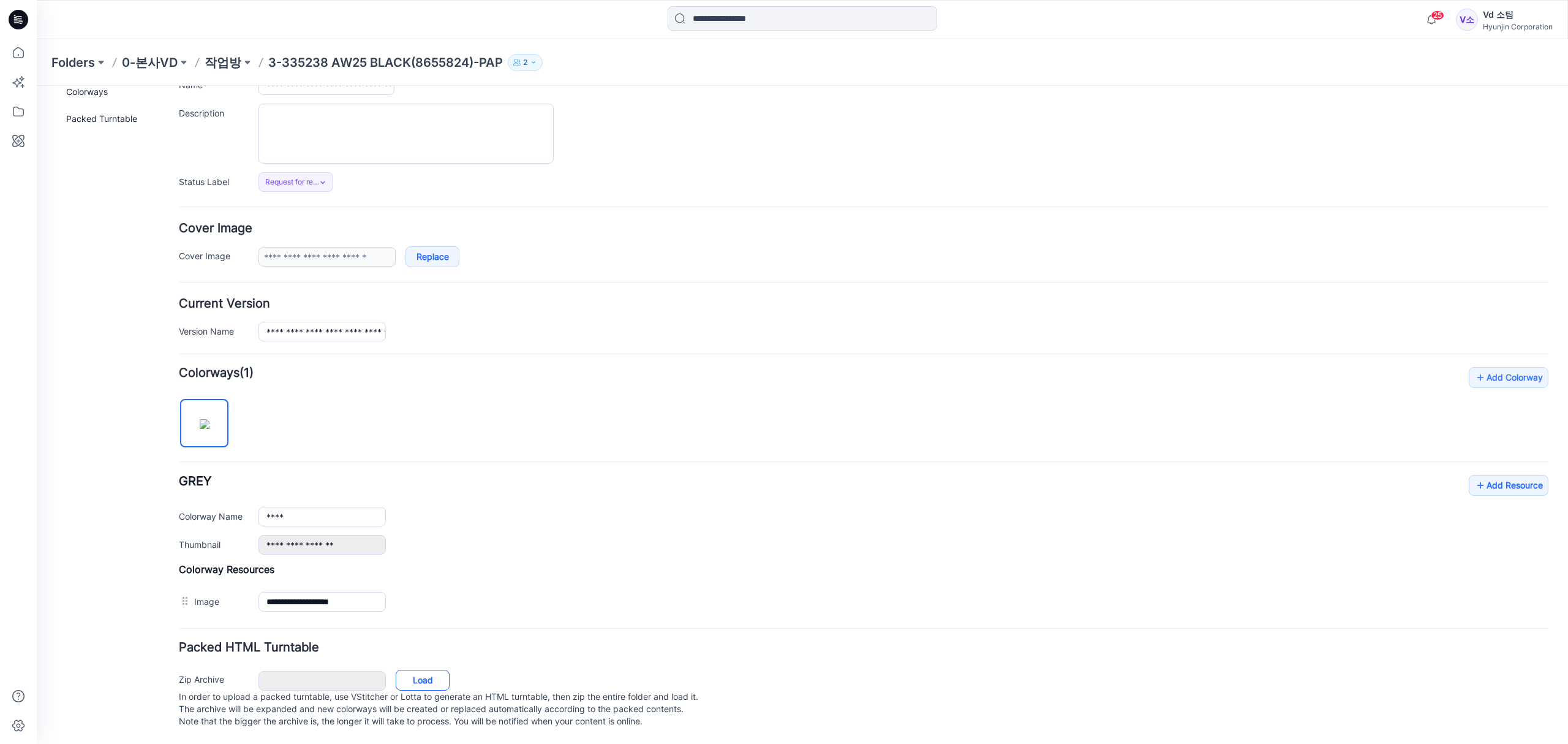
click at [420, 674] on link "Load" at bounding box center [422, 680] width 54 height 21
click at [1510, 476] on link "Add Resource" at bounding box center [1508, 486] width 80 height 21
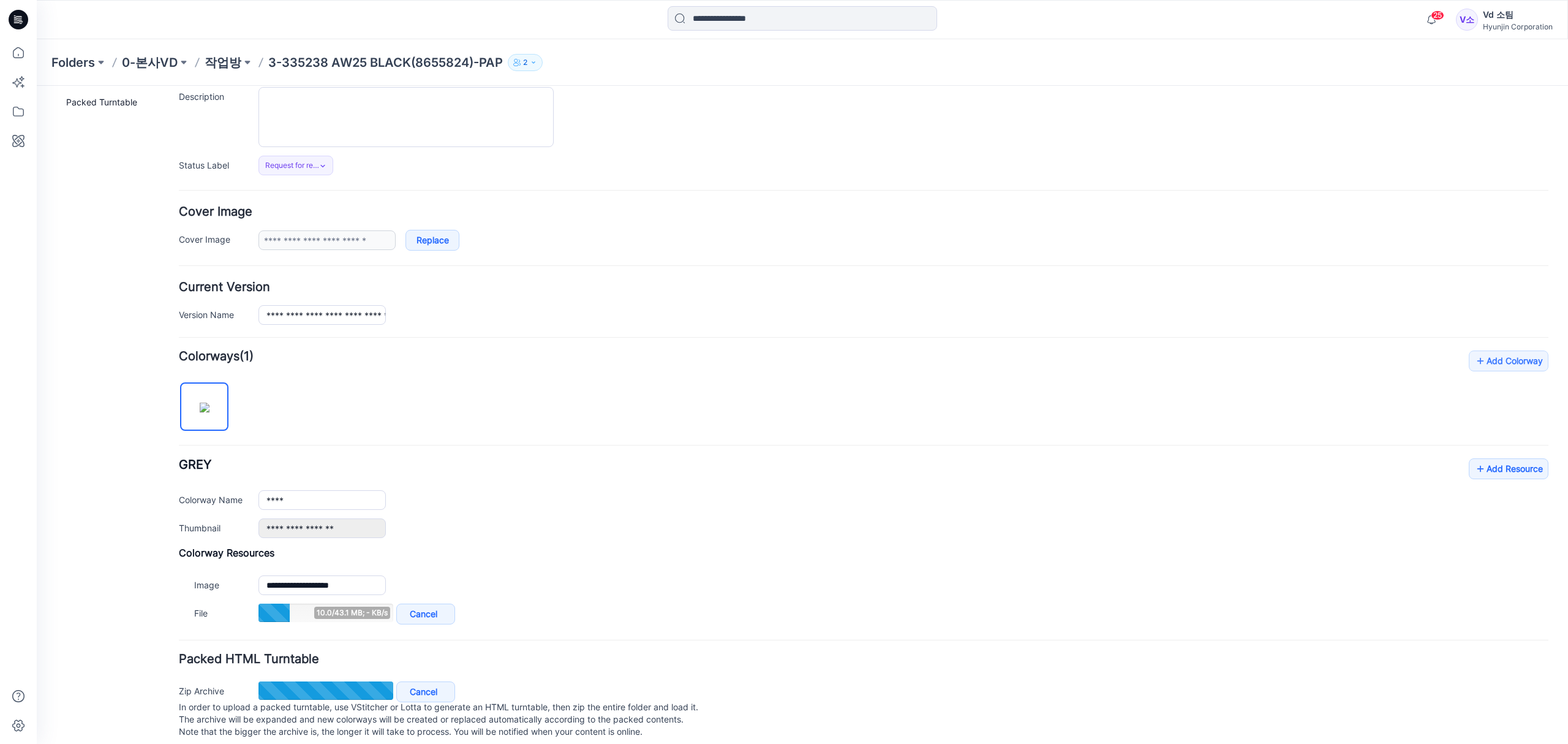
click at [125, 568] on div "General Cover Image Current Version Colorways Packed Turntable" at bounding box center [110, 368] width 98 height 772
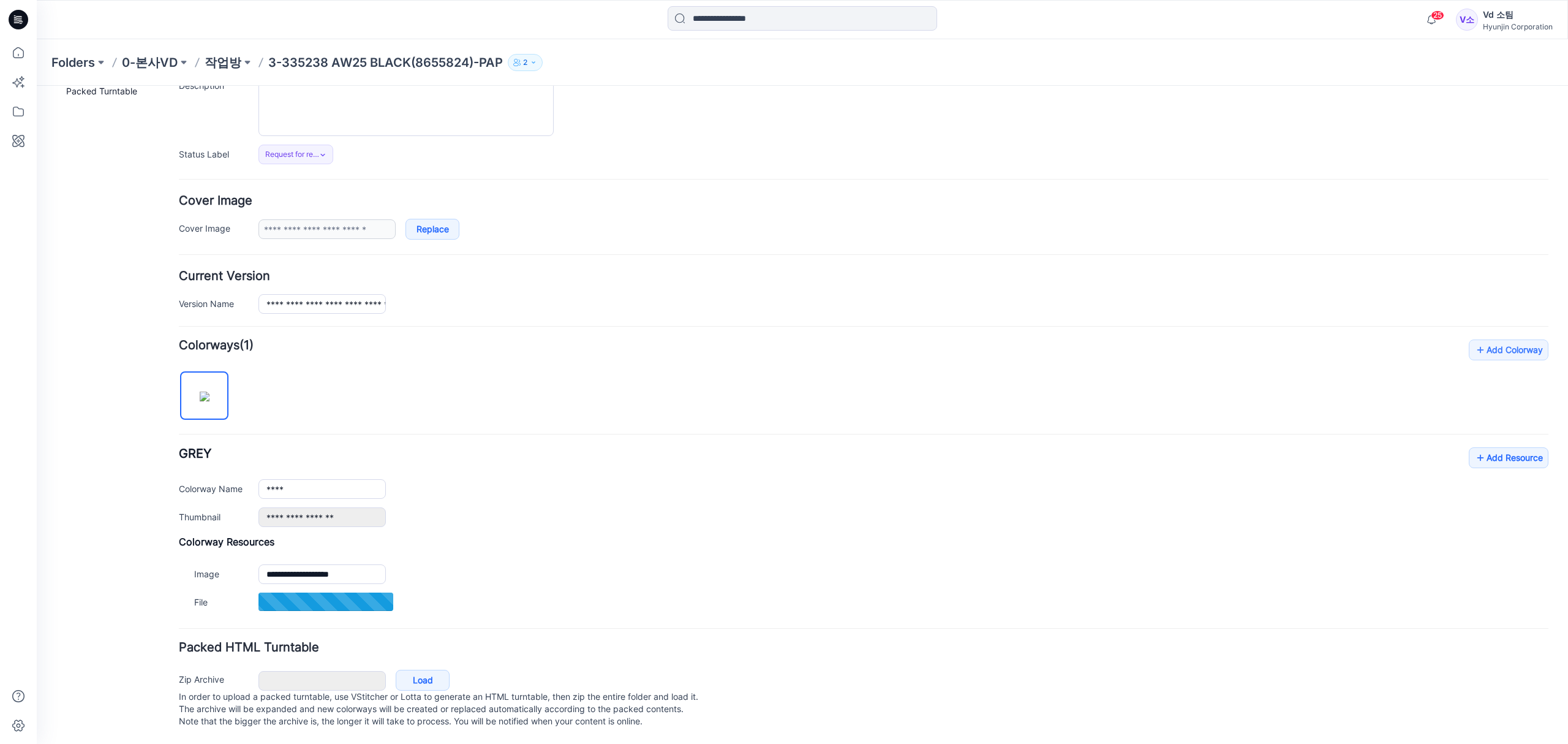
scroll to position [148, 0]
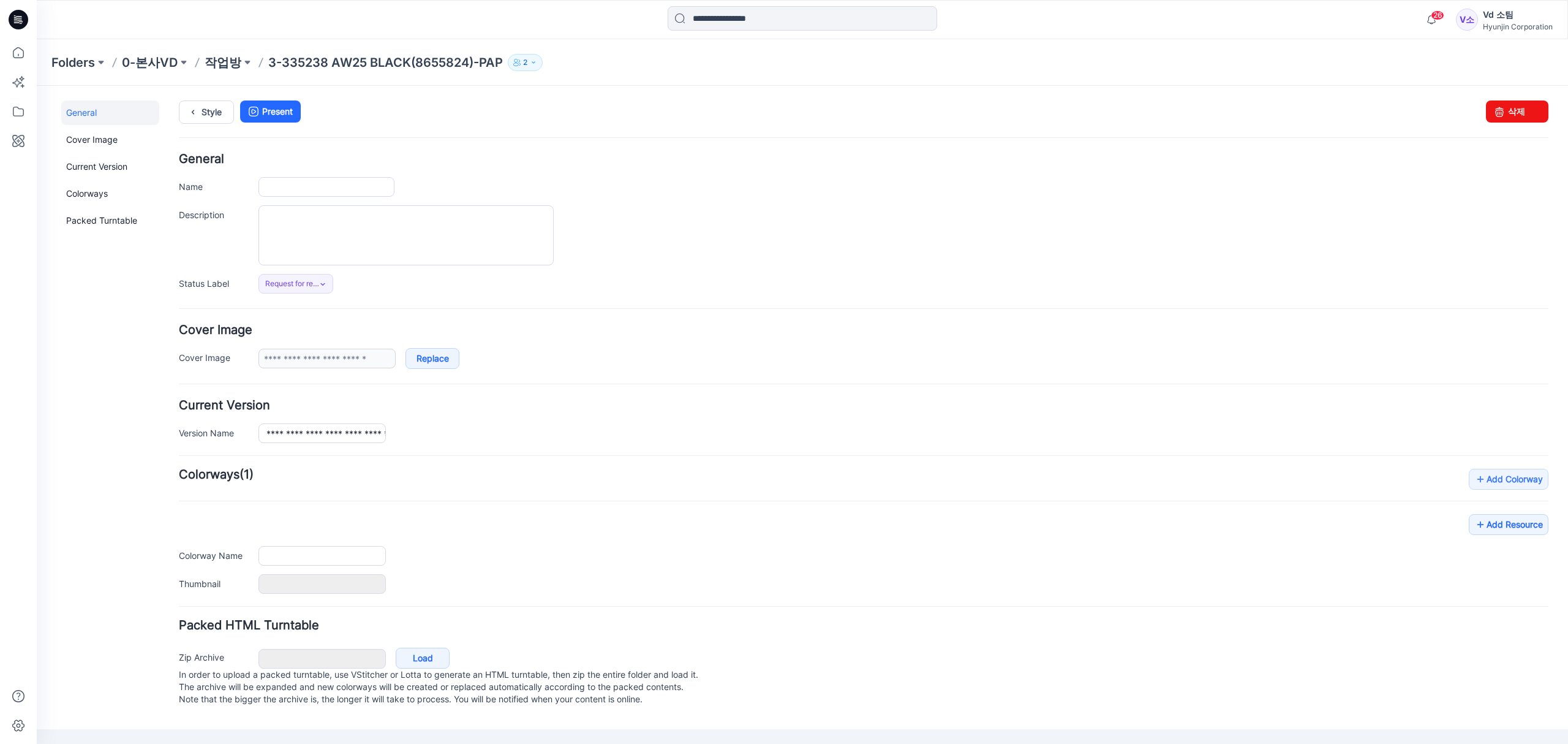
type input "**********"
type input "****"
type input "**********"
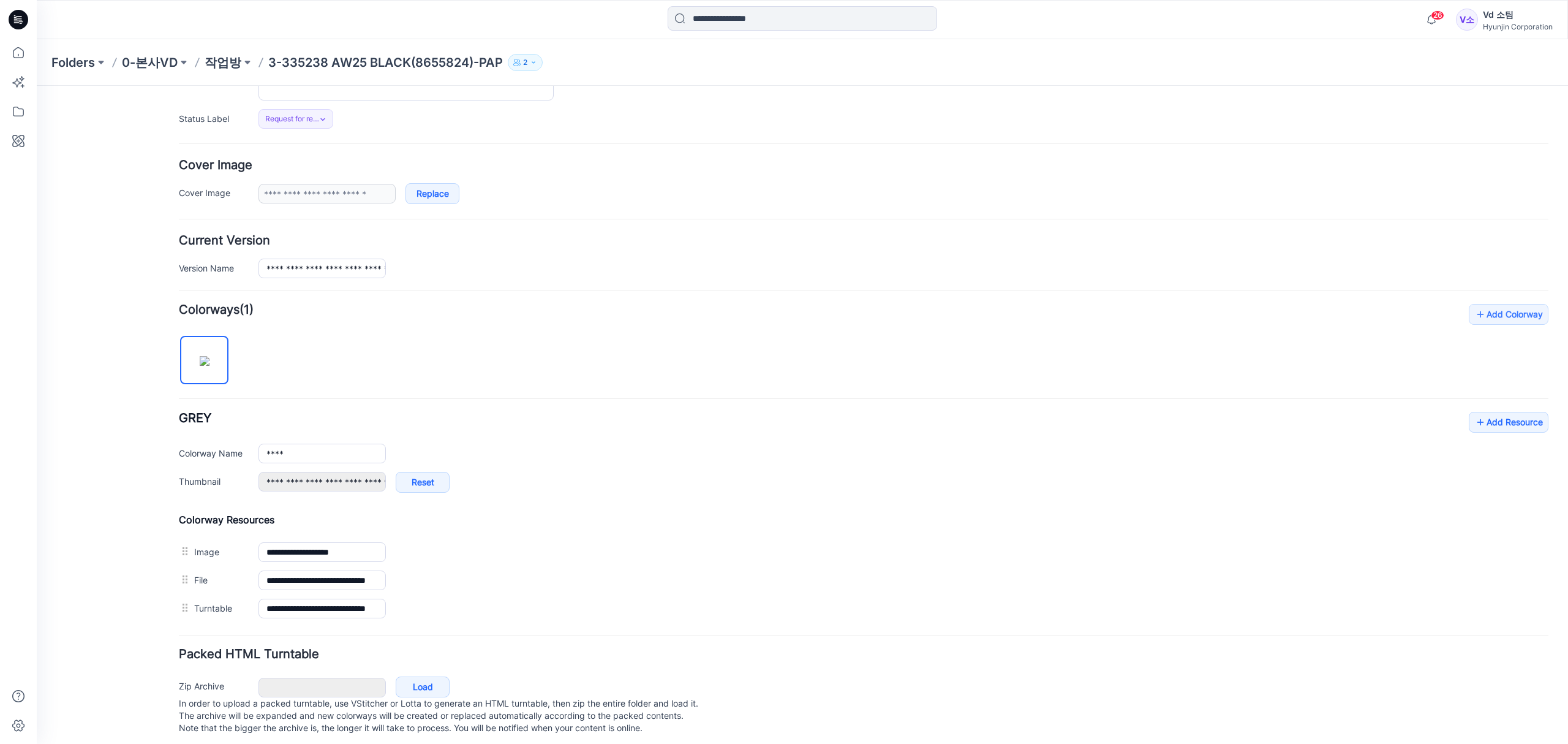
scroll to position [189, 0]
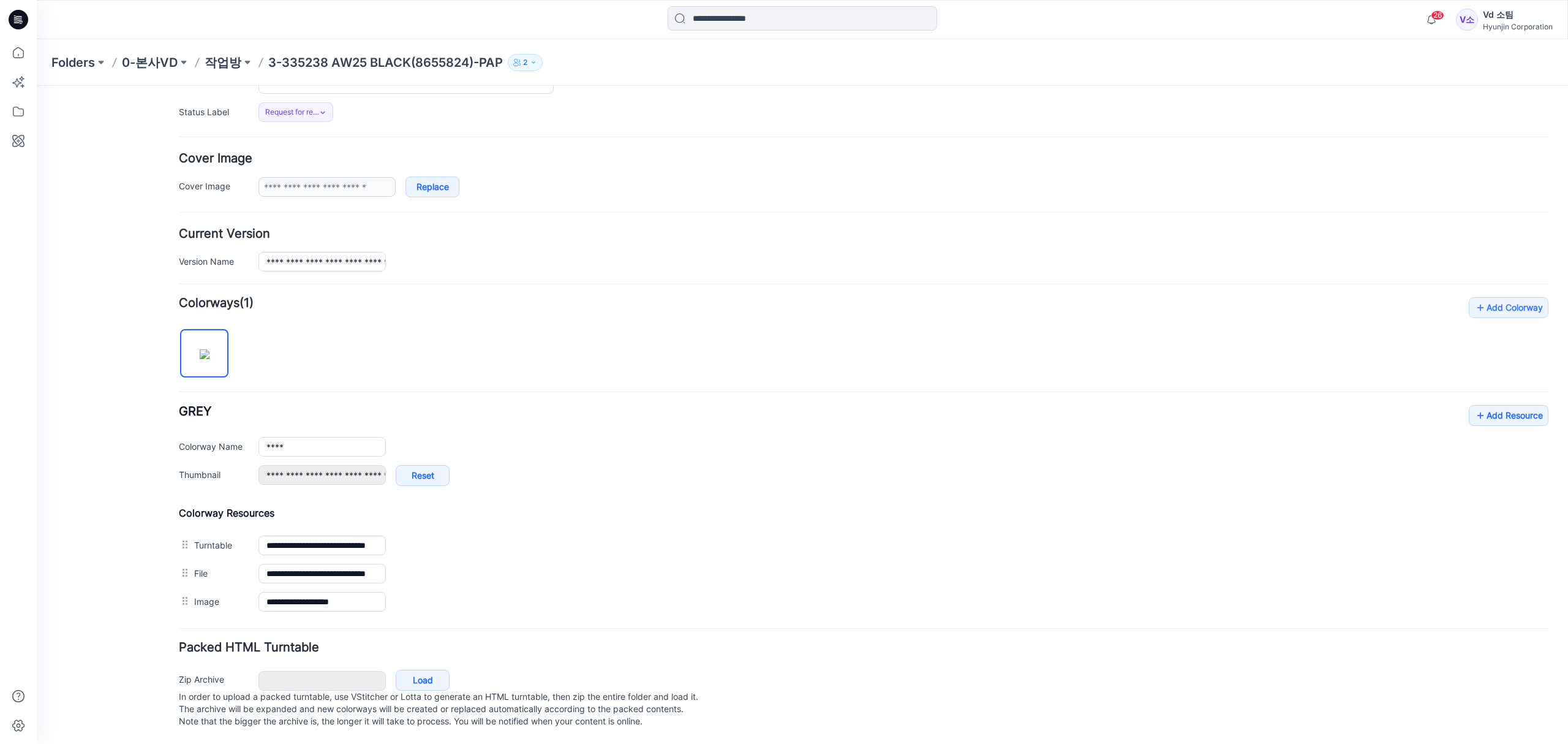
click at [104, 491] on div "General Cover Image Current Version Colorways Packed Turntable" at bounding box center [110, 336] width 98 height 815
click at [211, 55] on p "작업방" at bounding box center [223, 62] width 37 height 17
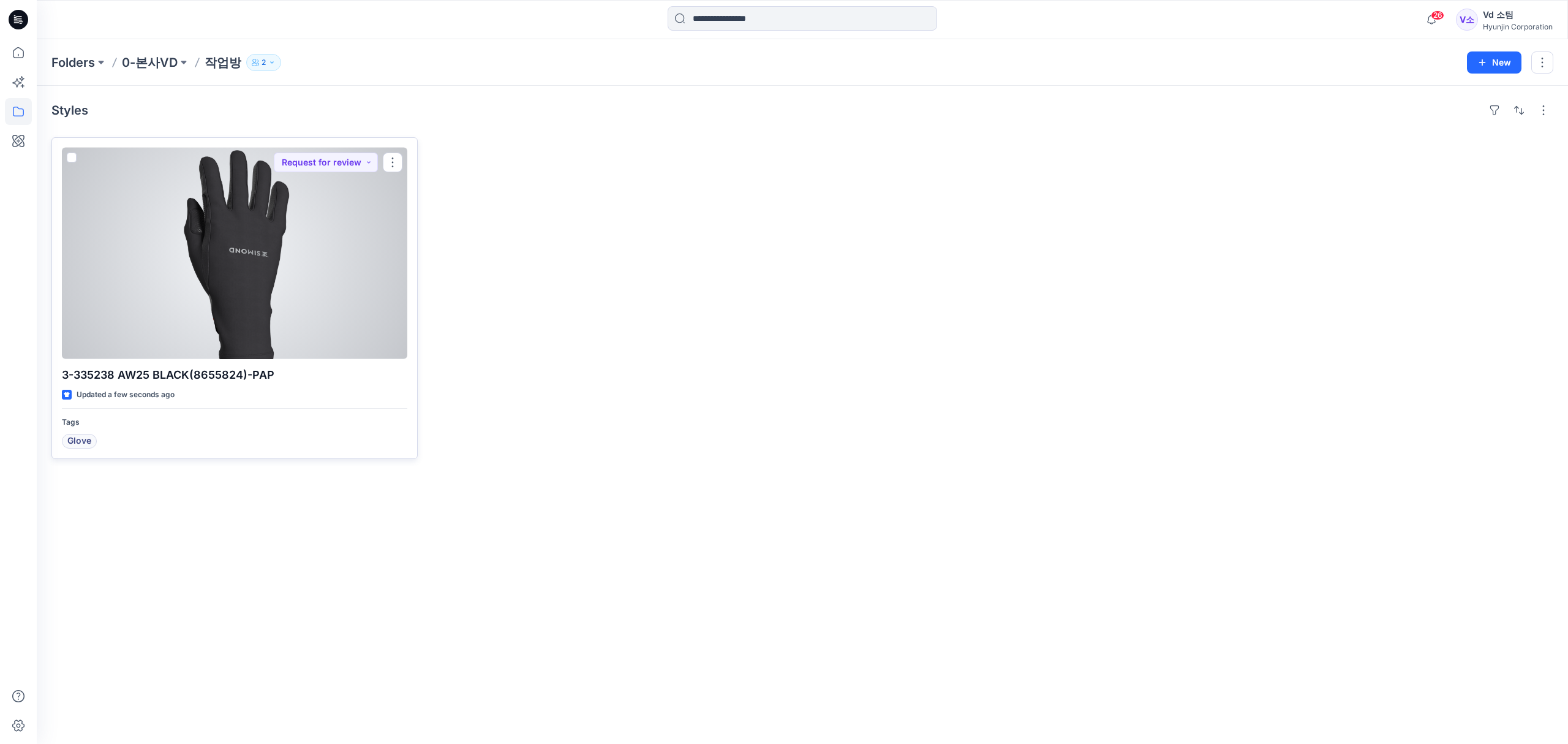
click at [307, 322] on div at bounding box center [234, 253] width 346 height 212
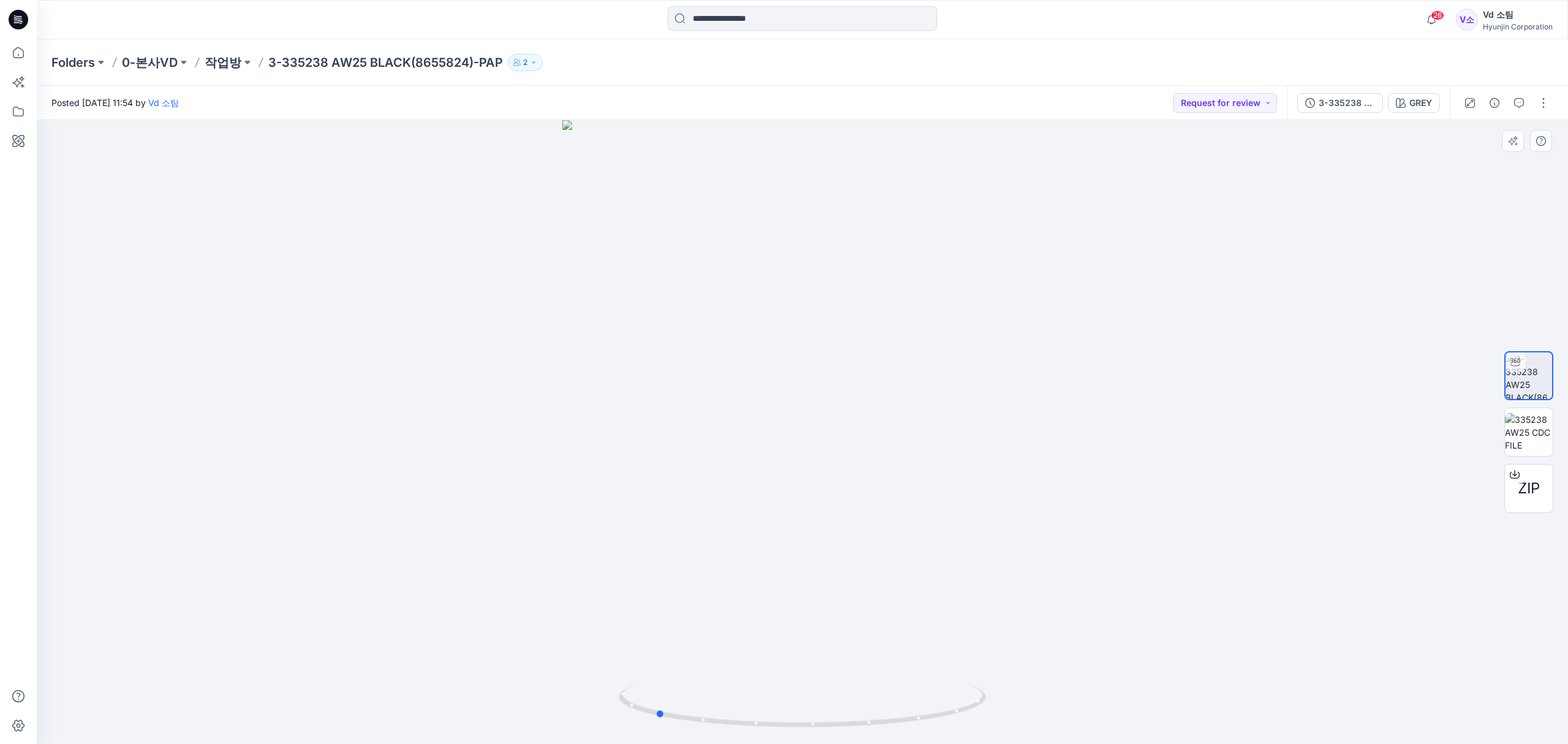
drag, startPoint x: 707, startPoint y: 718, endPoint x: 927, endPoint y: 677, distance: 223.8
click at [927, 677] on div at bounding box center [803, 432] width 1531 height 624
drag, startPoint x: 838, startPoint y: 626, endPoint x: 841, endPoint y: 415, distance: 211.0
click at [841, 415] on img at bounding box center [803, 181] width 919 height 1126
drag, startPoint x: 836, startPoint y: 505, endPoint x: 829, endPoint y: 606, distance: 101.2
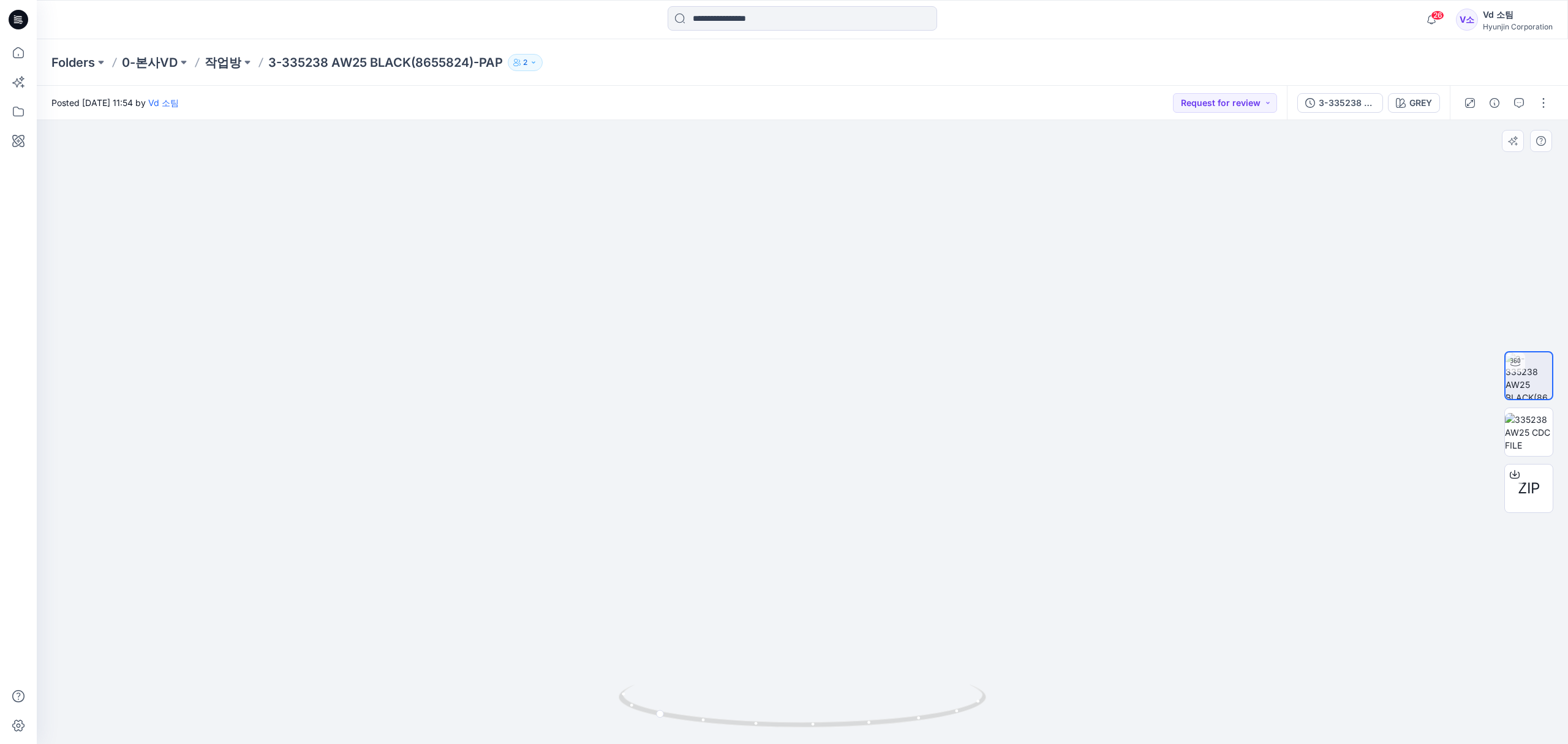
click at [829, 606] on img at bounding box center [803, 225] width 919 height 1038
drag, startPoint x: 835, startPoint y: 468, endPoint x: 843, endPoint y: 612, distance: 144.2
click at [843, 612] on img at bounding box center [803, 311] width 919 height 864
drag, startPoint x: 833, startPoint y: 516, endPoint x: 810, endPoint y: 435, distance: 84.2
click at [810, 435] on img at bounding box center [803, 275] width 919 height 937
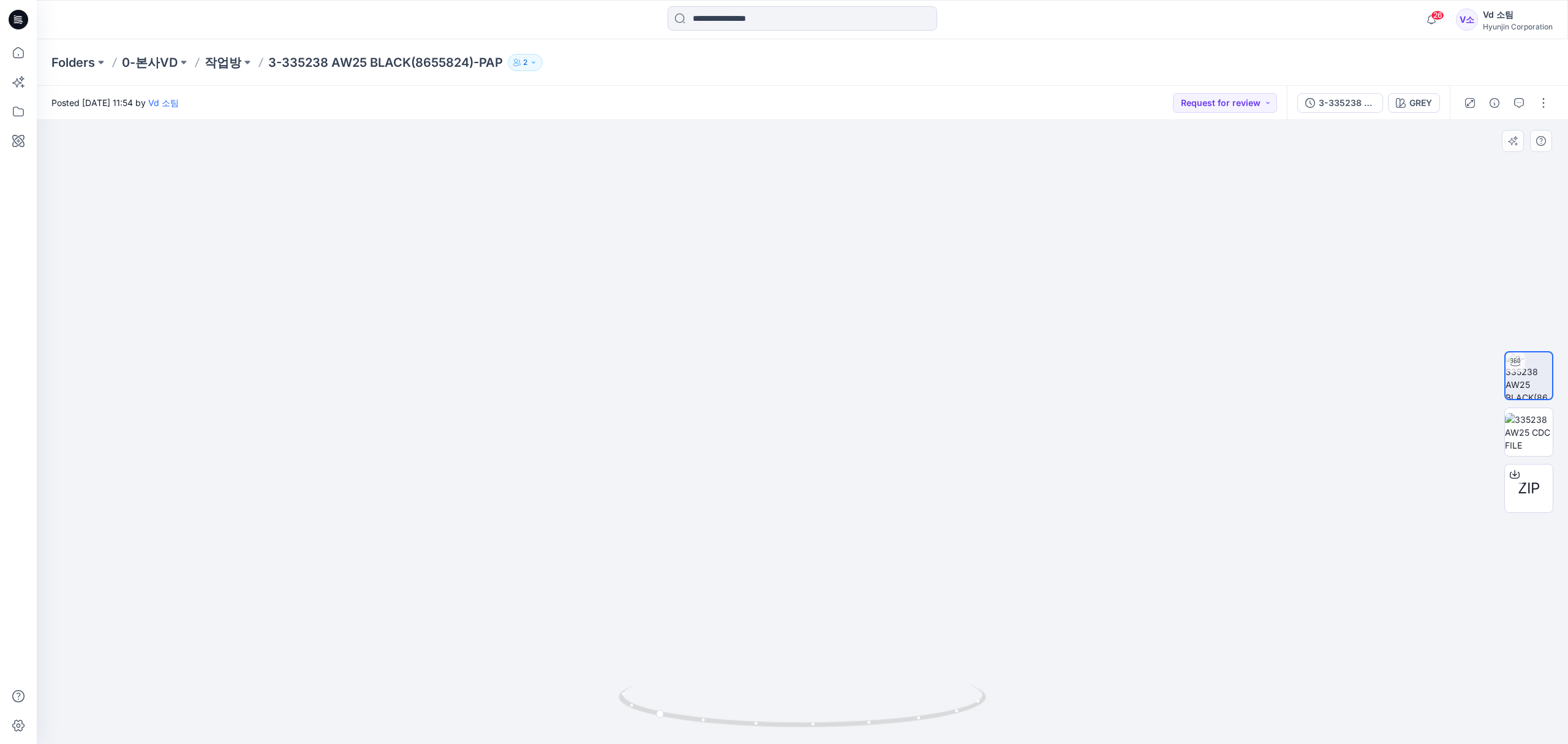
drag, startPoint x: 811, startPoint y: 556, endPoint x: 824, endPoint y: 457, distance: 99.8
click at [824, 457] on img at bounding box center [803, 228] width 919 height 1030
drag, startPoint x: 762, startPoint y: 728, endPoint x: 714, endPoint y: 697, distance: 57.1
click at [714, 697] on icon at bounding box center [804, 708] width 371 height 46
drag, startPoint x: 753, startPoint y: 598, endPoint x: 748, endPoint y: 438, distance: 160.1
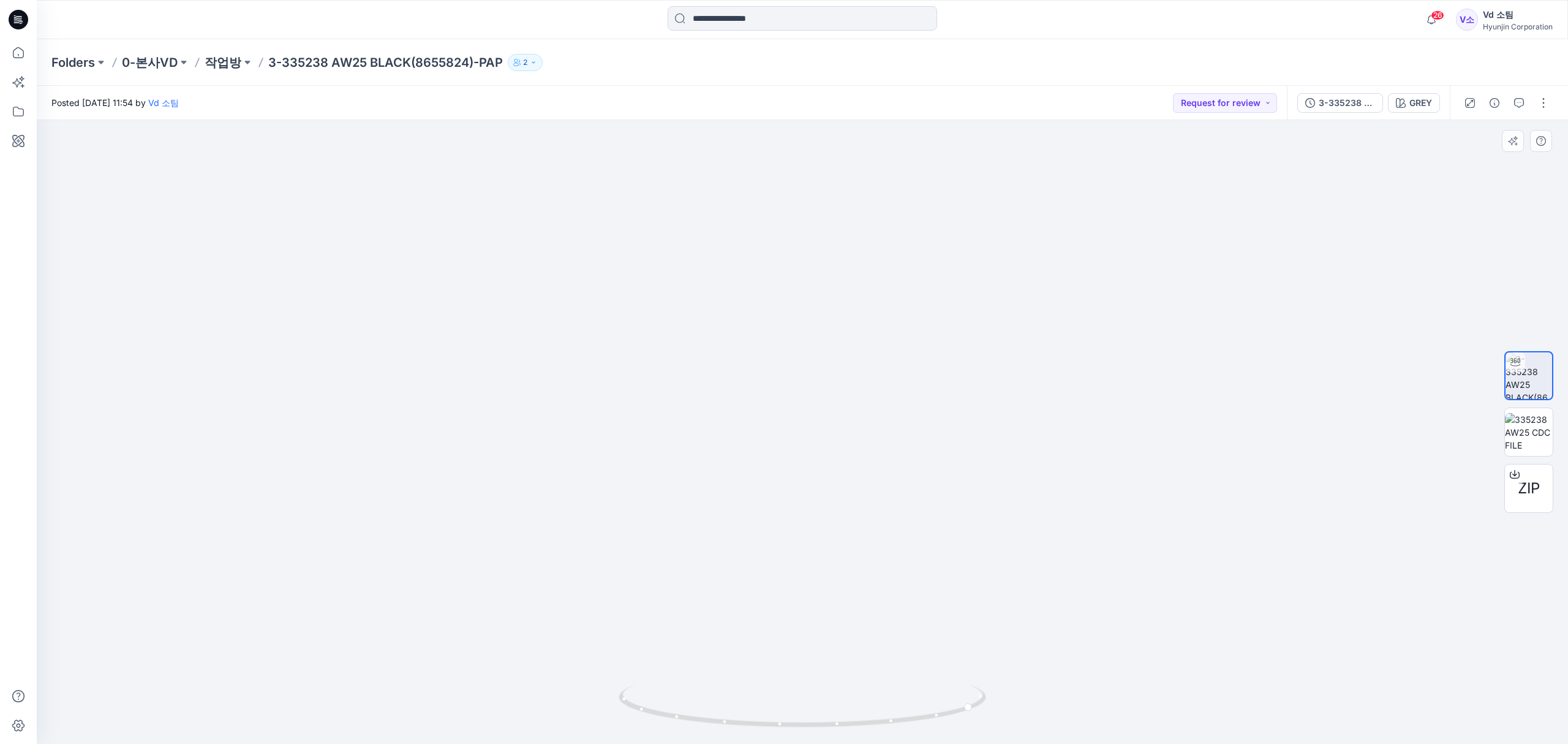
click at [748, 438] on img at bounding box center [803, 147] width 919 height 1195
drag, startPoint x: 762, startPoint y: 392, endPoint x: 779, endPoint y: 571, distance: 179.8
click at [779, 571] on img at bounding box center [803, 236] width 919 height 1015
drag, startPoint x: 795, startPoint y: 444, endPoint x: 801, endPoint y: 605, distance: 161.1
click at [801, 605] on img at bounding box center [803, 303] width 919 height 882
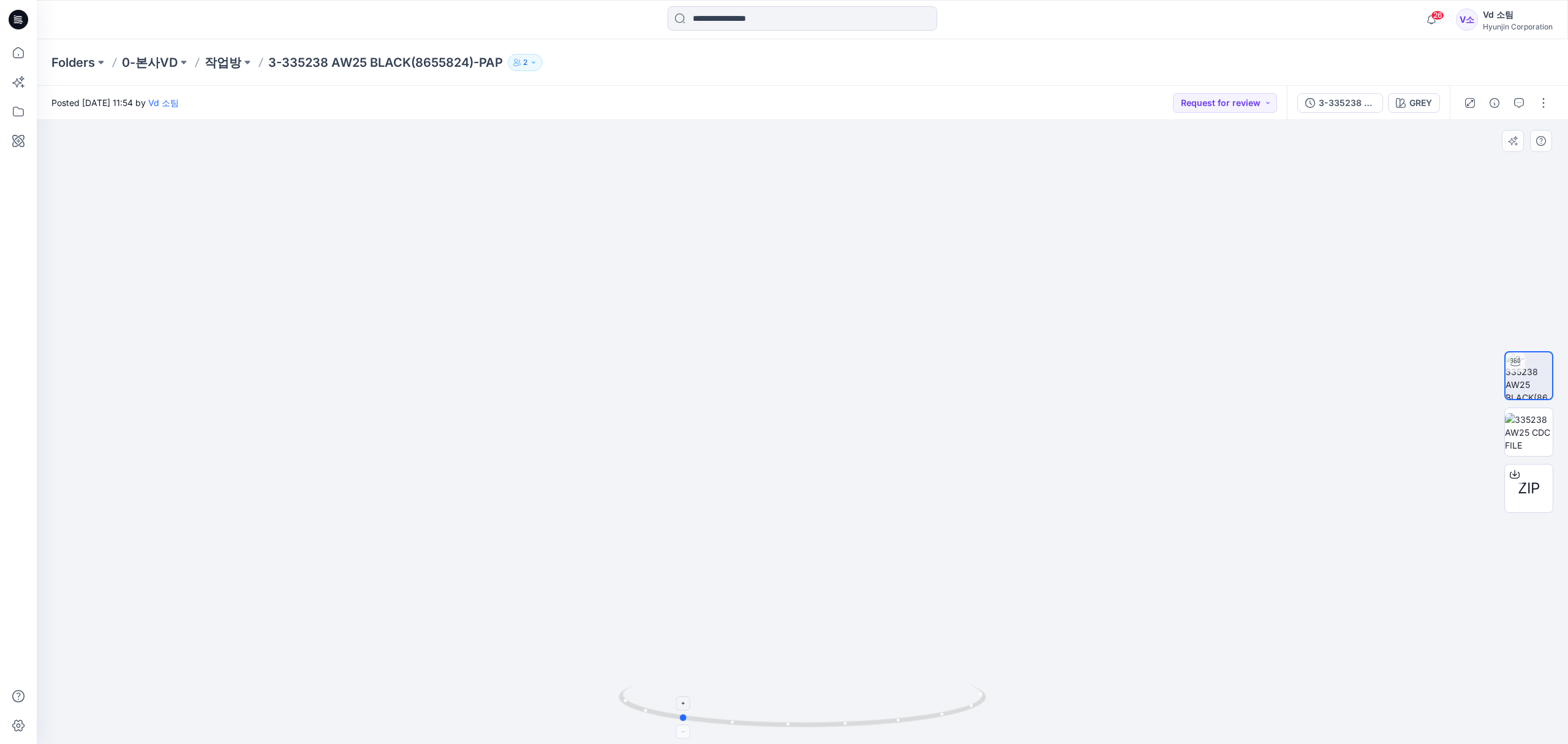
drag, startPoint x: 744, startPoint y: 727, endPoint x: 816, endPoint y: 720, distance: 72.3
click at [816, 720] on icon at bounding box center [804, 708] width 371 height 46
click at [1521, 430] on img at bounding box center [1528, 432] width 48 height 38
click at [1537, 102] on button "button" at bounding box center [1543, 103] width 20 height 20
click at [1456, 166] on button "Edit" at bounding box center [1492, 166] width 112 height 22
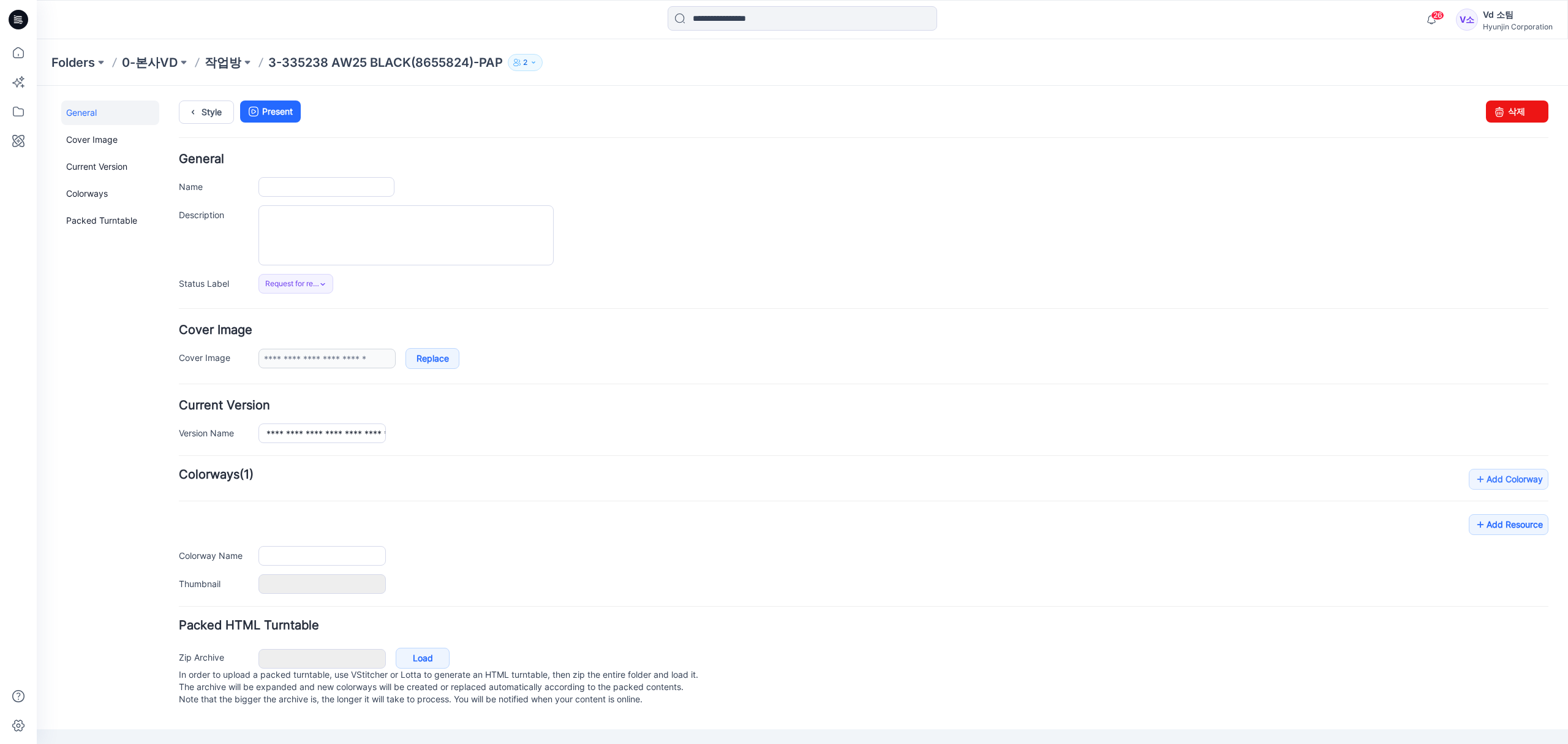
type input "**********"
type input "****"
type input "**********"
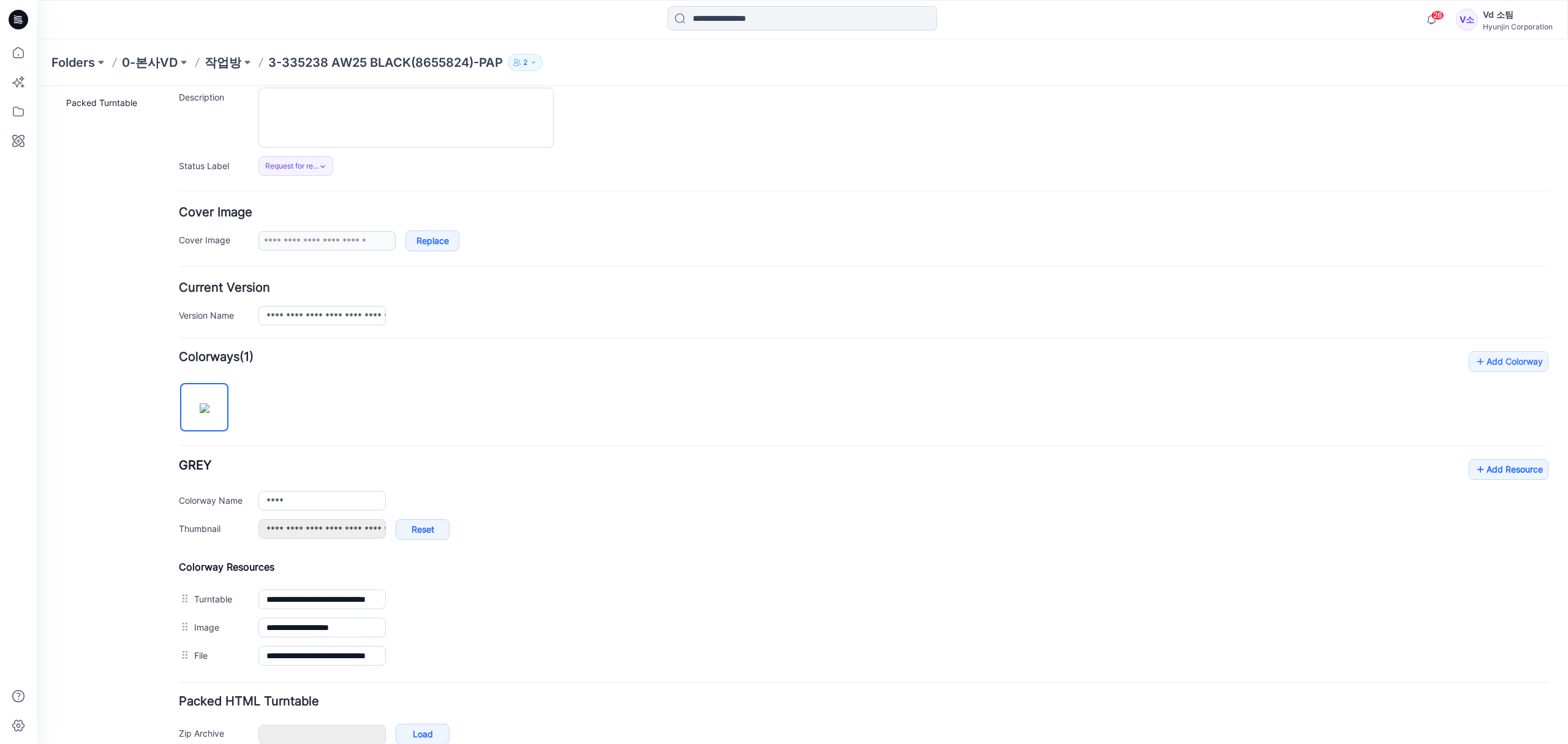
scroll to position [189, 0]
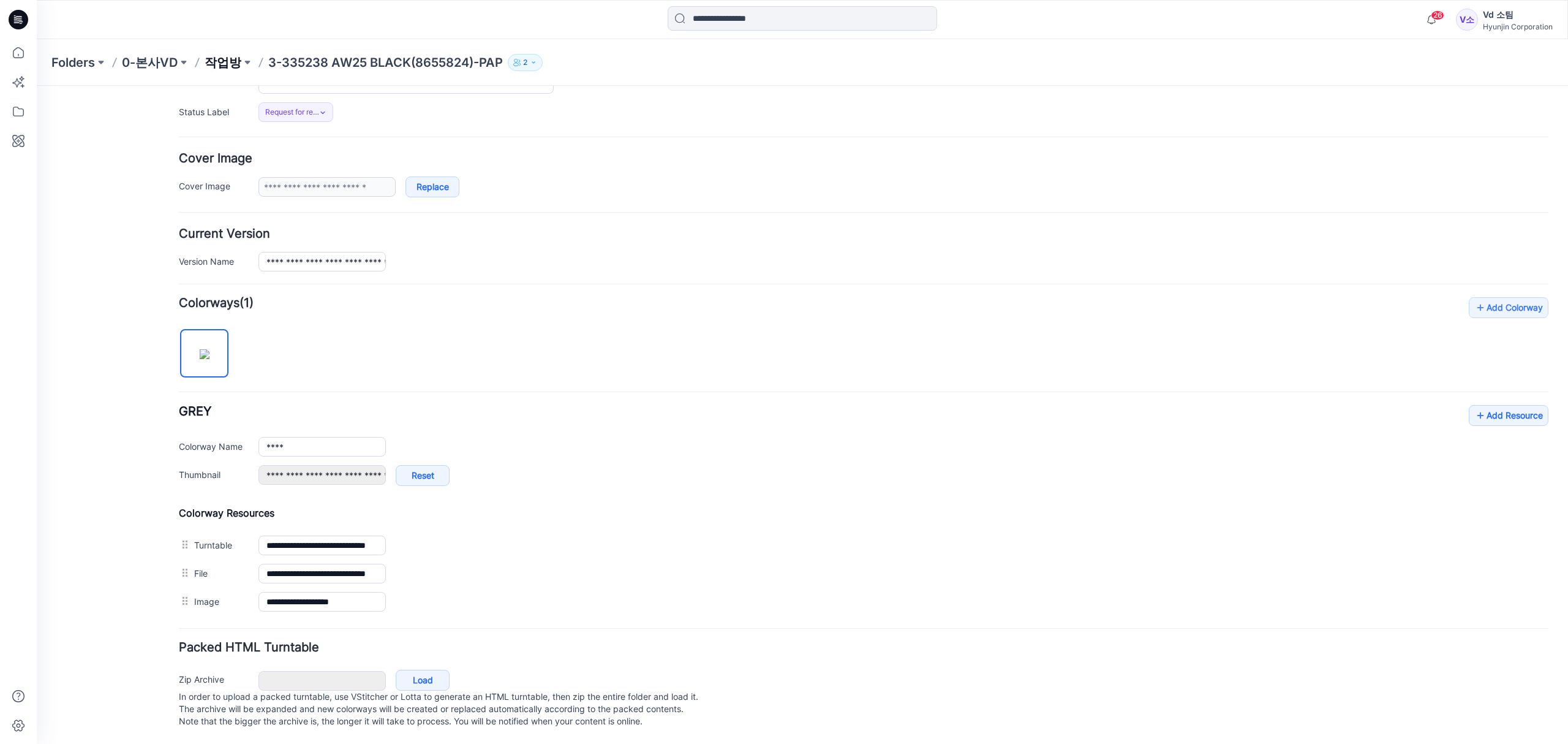
click at [226, 65] on p "작업방" at bounding box center [223, 62] width 37 height 17
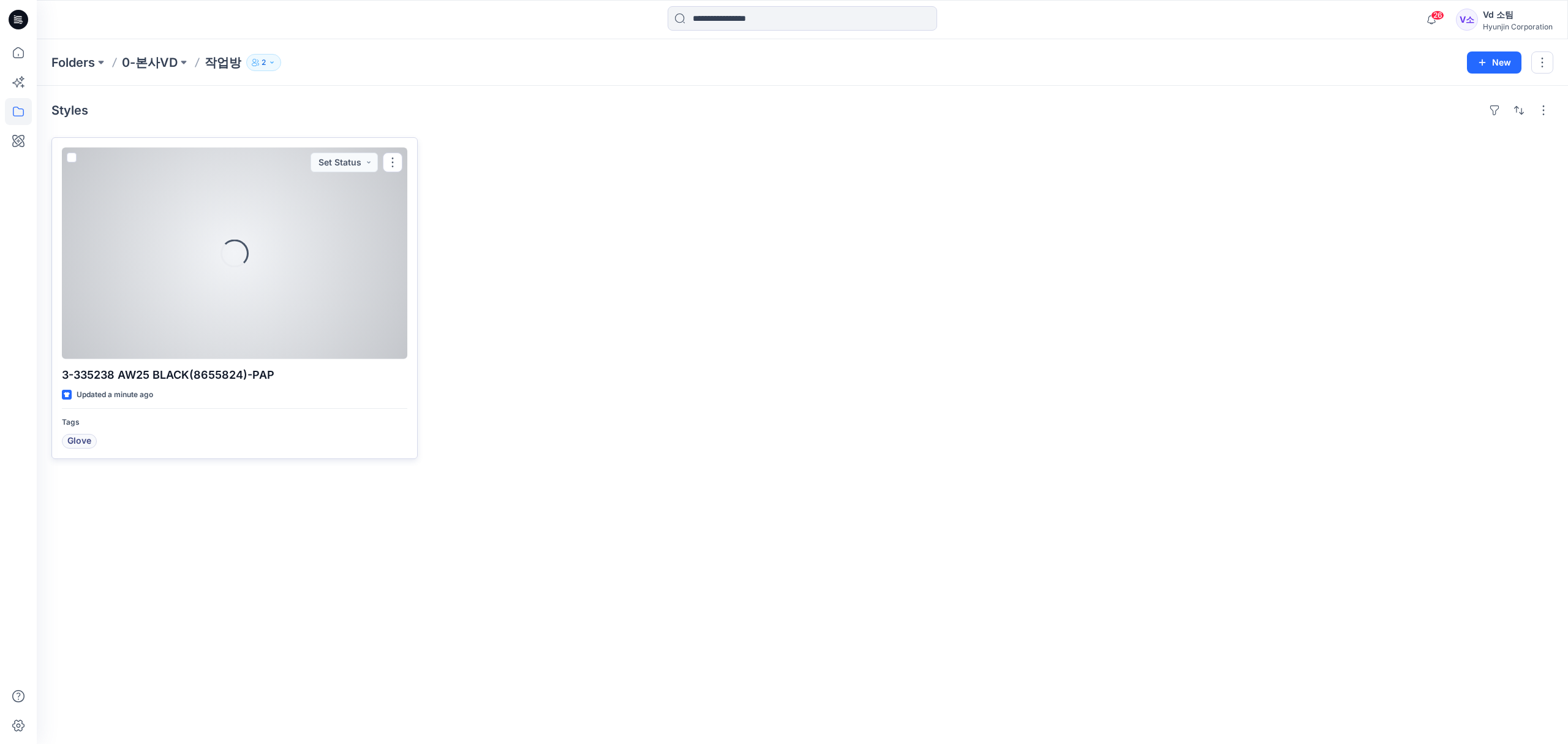
click at [187, 231] on div at bounding box center [234, 253] width 346 height 212
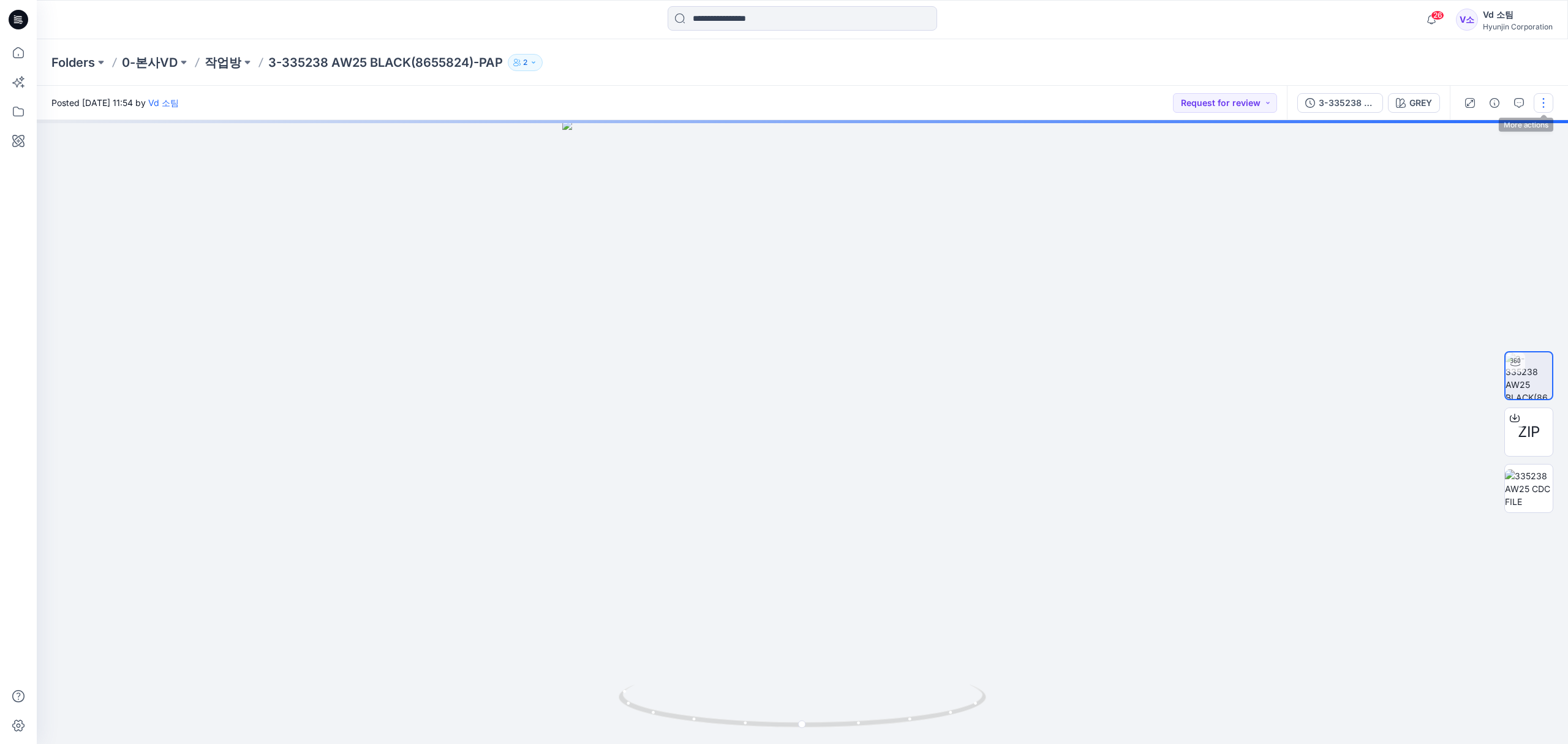
click at [1546, 104] on button "button" at bounding box center [1543, 103] width 20 height 20
click at [1055, 66] on div "Folders 0-본사VD 작업방 3-335238 AW25 BLACK(8655824)-PAP 2" at bounding box center [755, 62] width 1406 height 17
click at [1512, 102] on button "button" at bounding box center [1519, 103] width 20 height 20
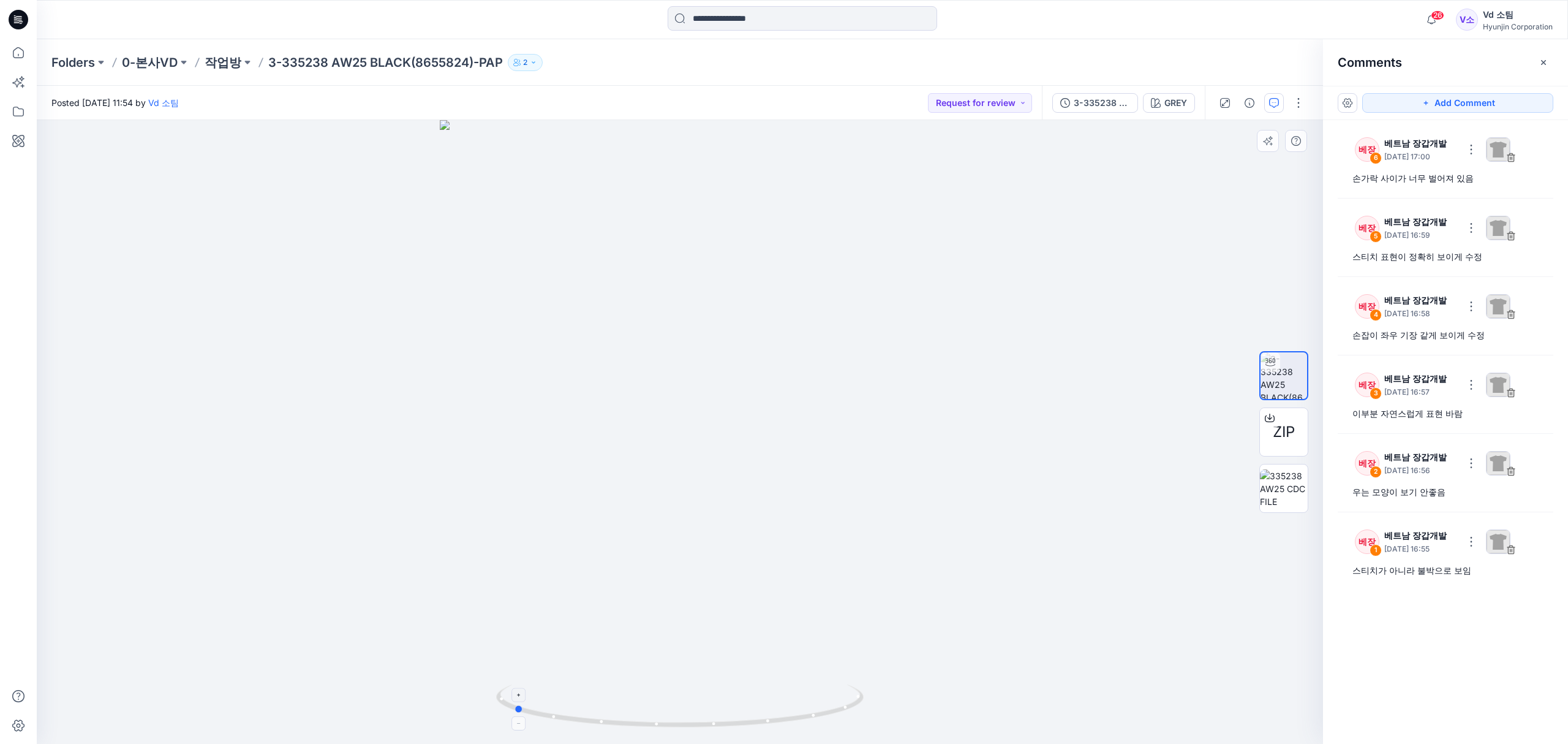
drag, startPoint x: 587, startPoint y: 721, endPoint x: 788, endPoint y: 711, distance: 201.2
click at [788, 711] on icon at bounding box center [681, 708] width 371 height 46
click at [1455, 107] on button "Add Comment" at bounding box center [1457, 103] width 191 height 20
click at [647, 345] on div "7" at bounding box center [680, 432] width 1286 height 624
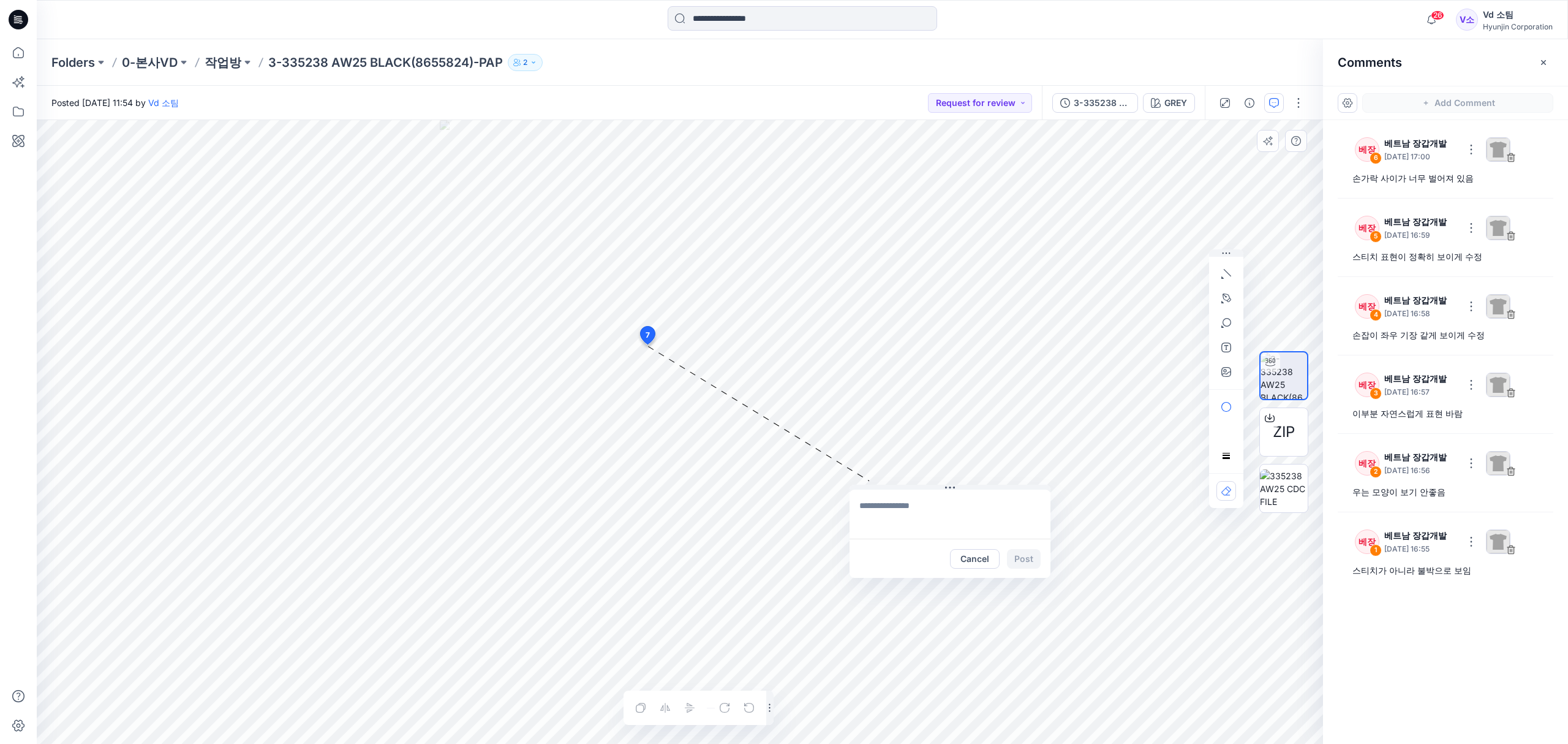
drag, startPoint x: 666, startPoint y: 353, endPoint x: 888, endPoint y: 488, distance: 259.8
click at [888, 488] on button at bounding box center [949, 488] width 201 height 8
click at [888, 515] on textarea at bounding box center [949, 514] width 201 height 49
type textarea "*"
type textarea "**********"
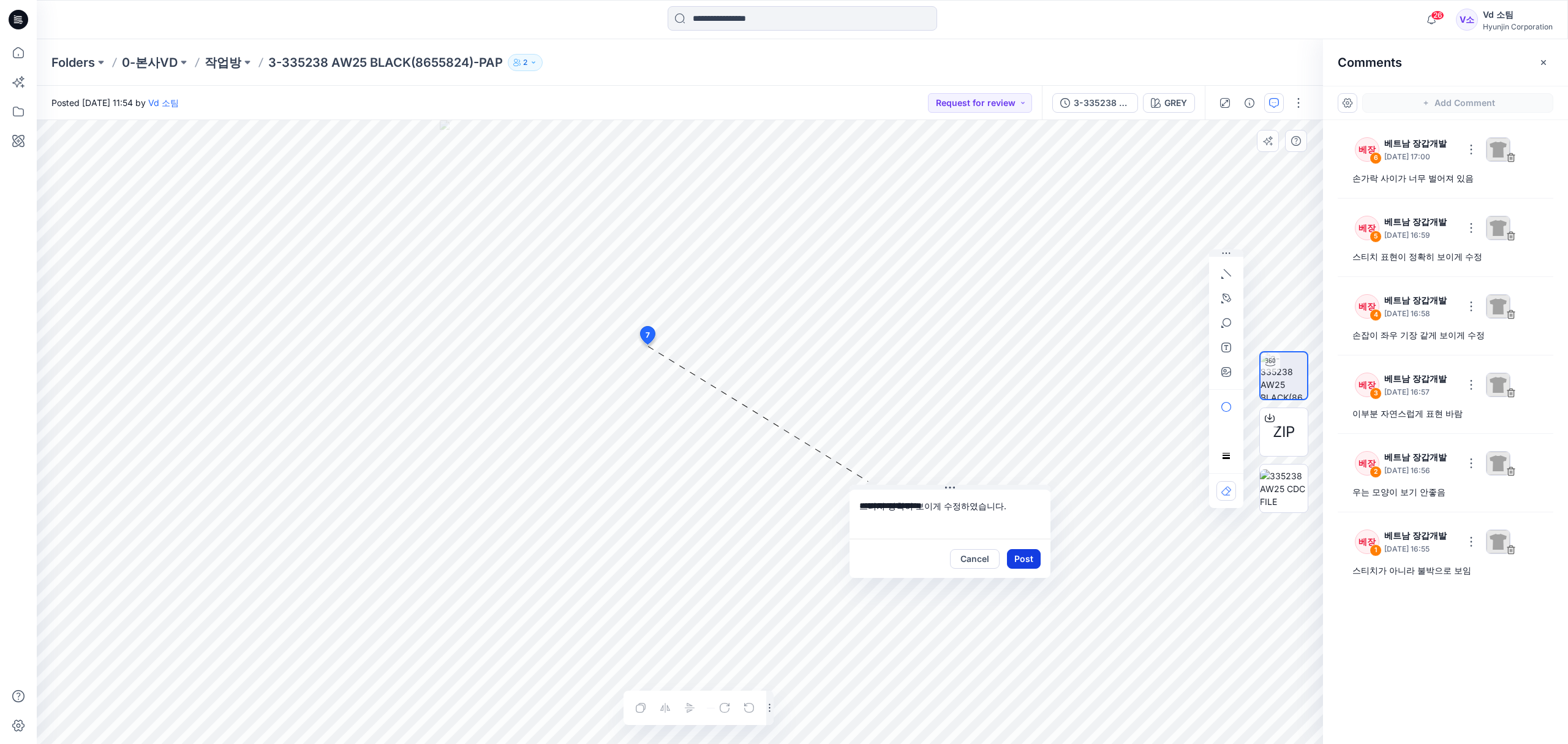
click at [1023, 560] on button "Post" at bounding box center [1024, 559] width 34 height 20
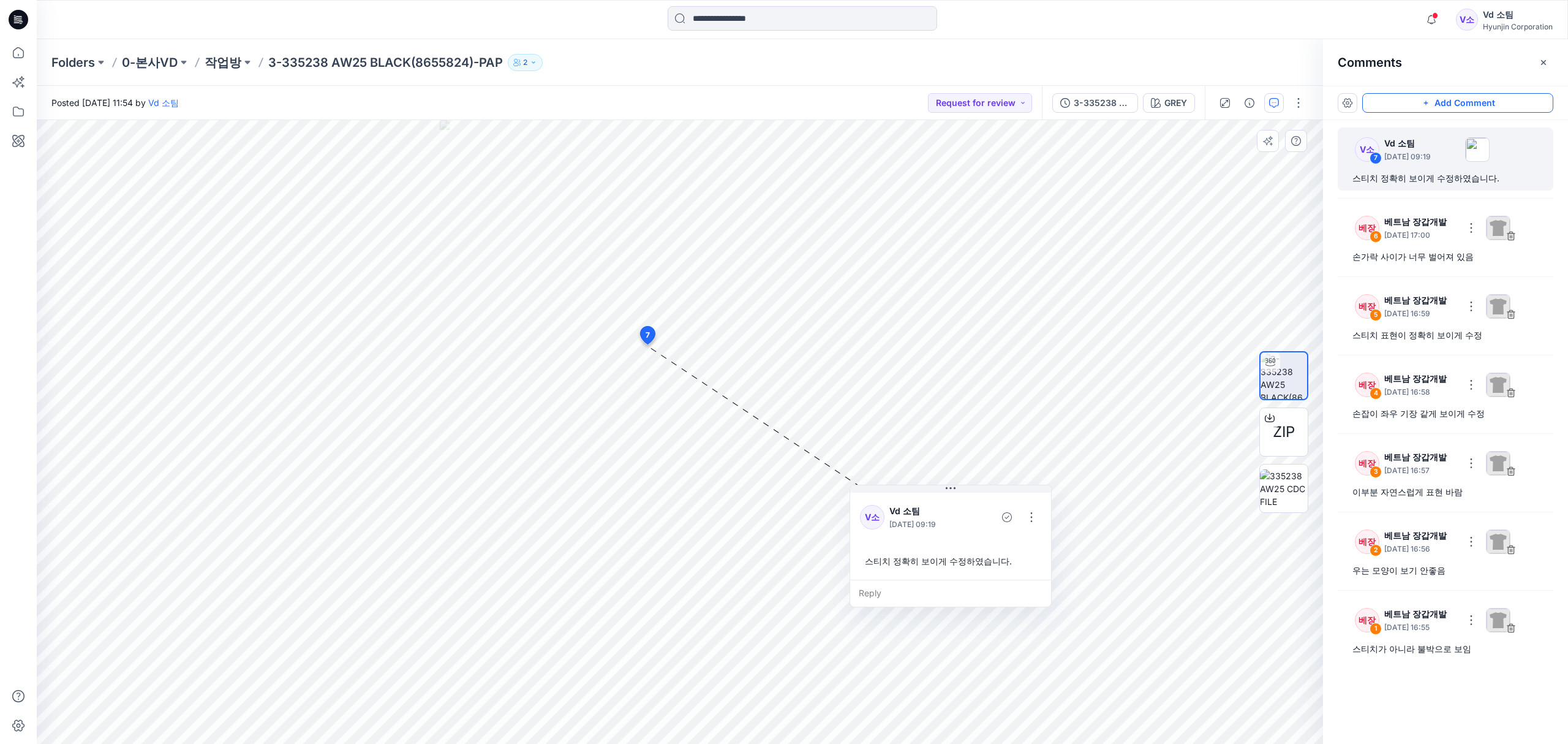
click at [1427, 97] on button "Add Comment" at bounding box center [1457, 103] width 191 height 20
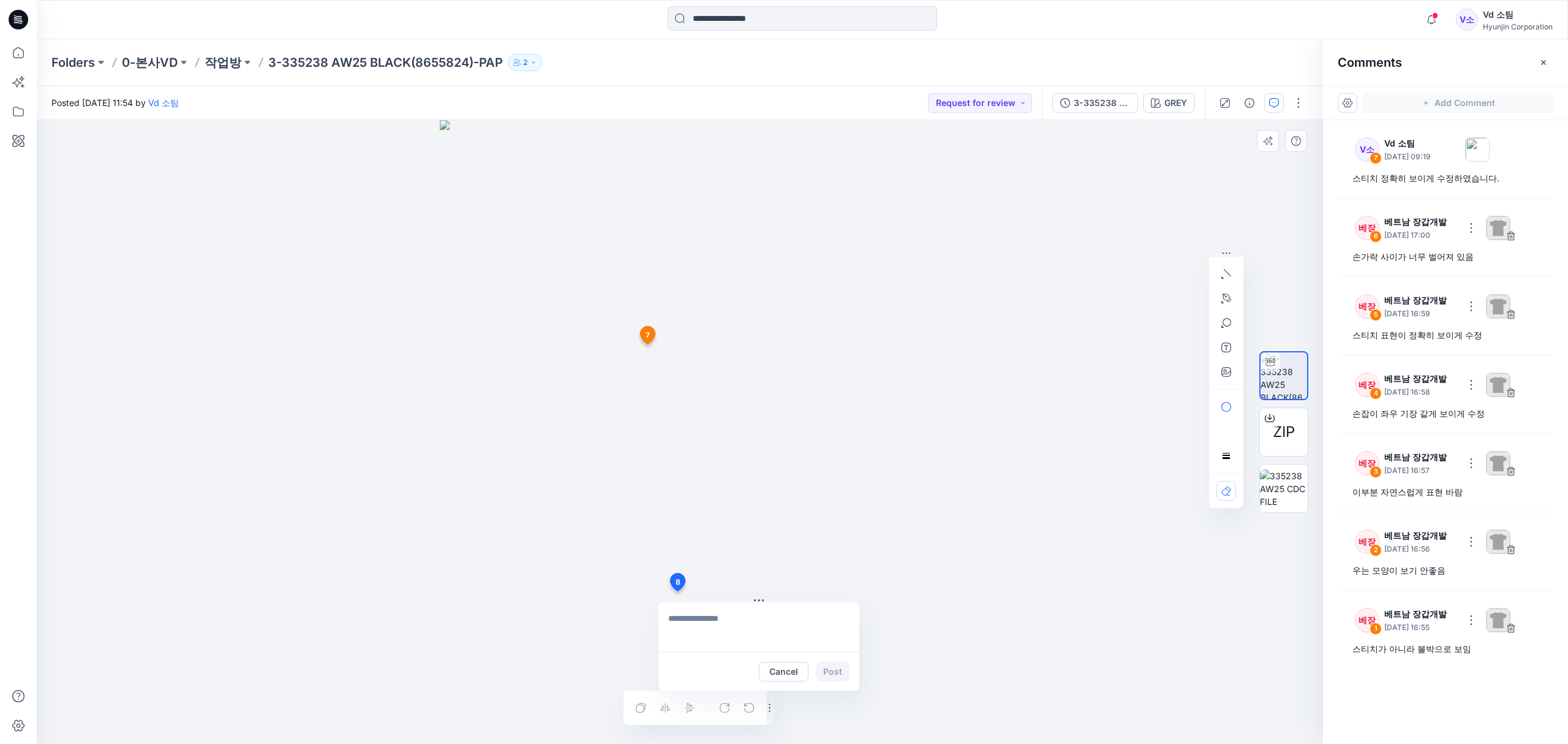
click at [677, 591] on div "8 Cancel Post 7 V소 Vd 소팀 October 15, 2025 09:19 스티치 정확히 보이게 수정하였습니다. Reply Laye…" at bounding box center [680, 432] width 1286 height 624
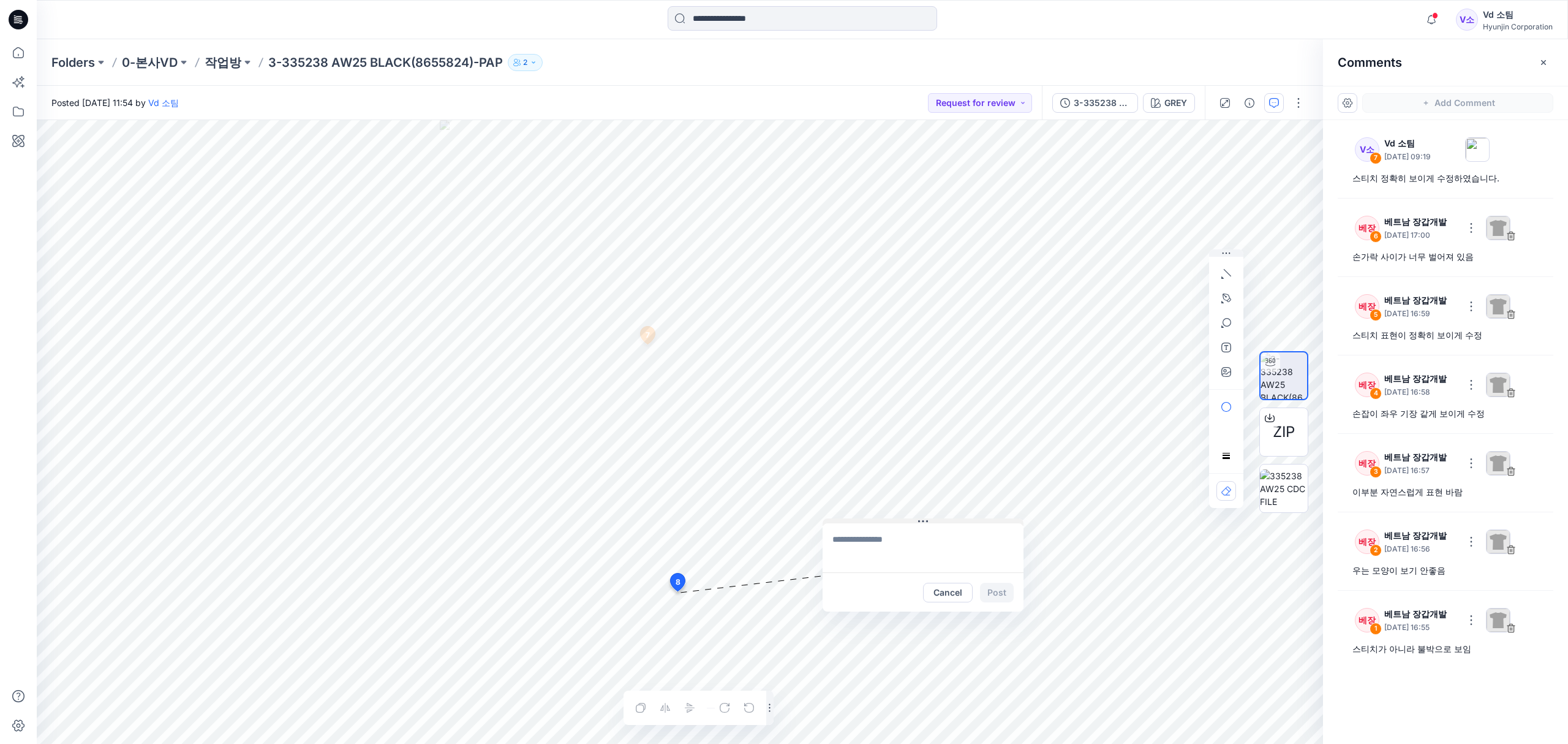
drag, startPoint x: 703, startPoint y: 598, endPoint x: 868, endPoint y: 520, distance: 182.5
click at [868, 520] on button at bounding box center [923, 522] width 201 height 8
click at [871, 545] on textarea at bounding box center [923, 548] width 201 height 49
drag, startPoint x: 1353, startPoint y: 651, endPoint x: 1470, endPoint y: 647, distance: 117.1
click at [1470, 647] on div "스티치가 아니라 불박으로 보임" at bounding box center [1445, 649] width 186 height 15
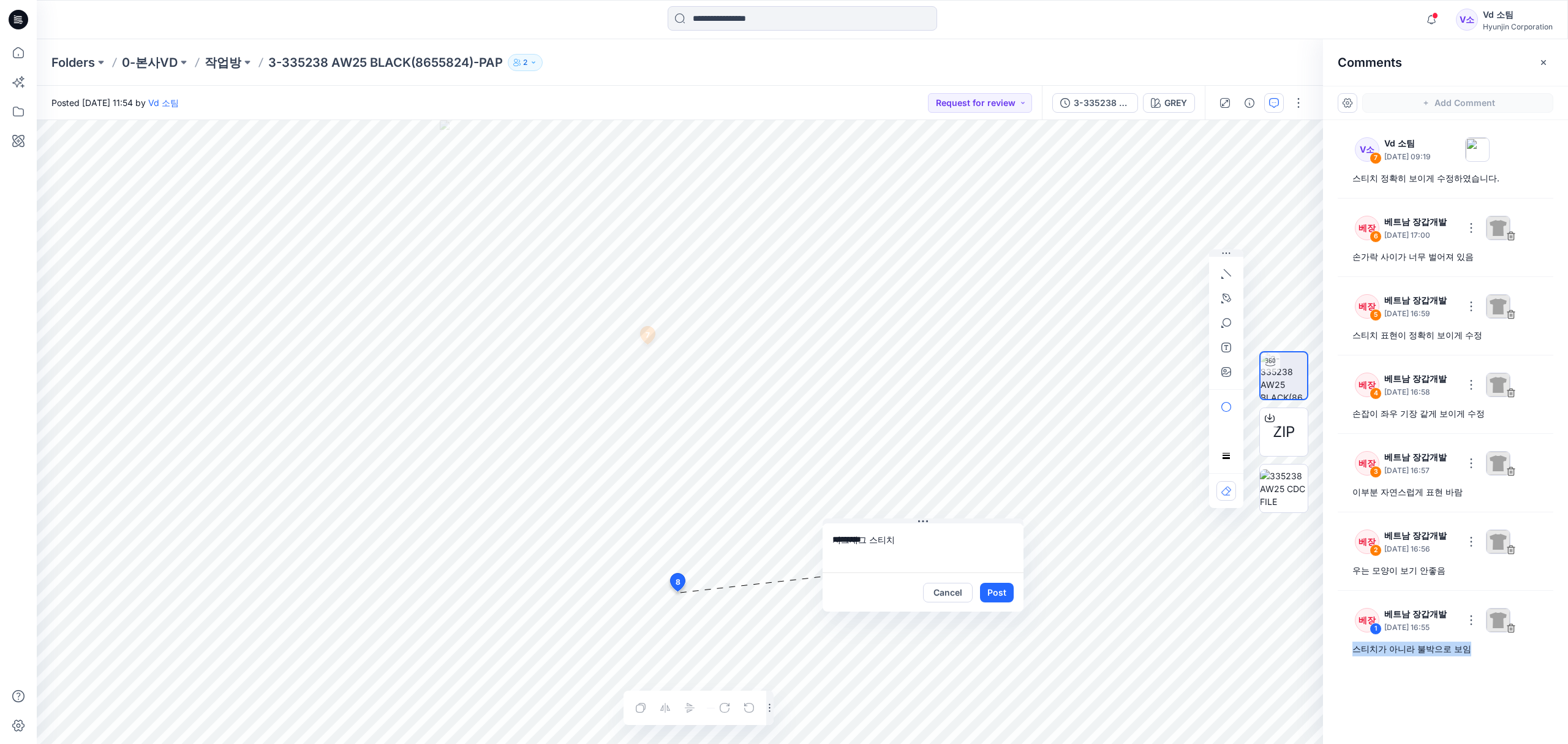
copy div "스티치가 아니라 불박으로 보임"
click at [914, 539] on textarea "********" at bounding box center [923, 548] width 201 height 49
type textarea "**********"
click at [991, 591] on button "Post" at bounding box center [997, 593] width 34 height 20
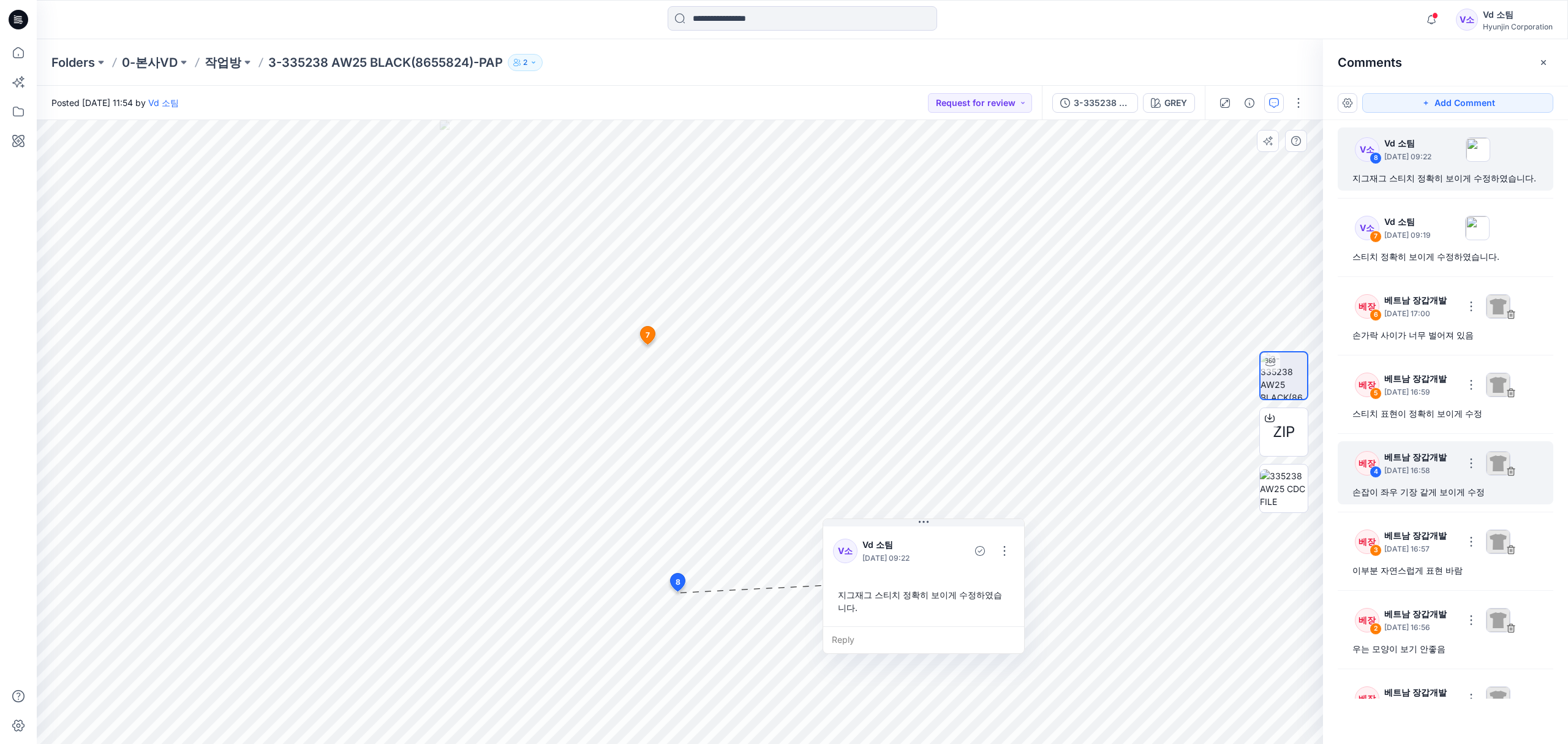
scroll to position [49, 0]
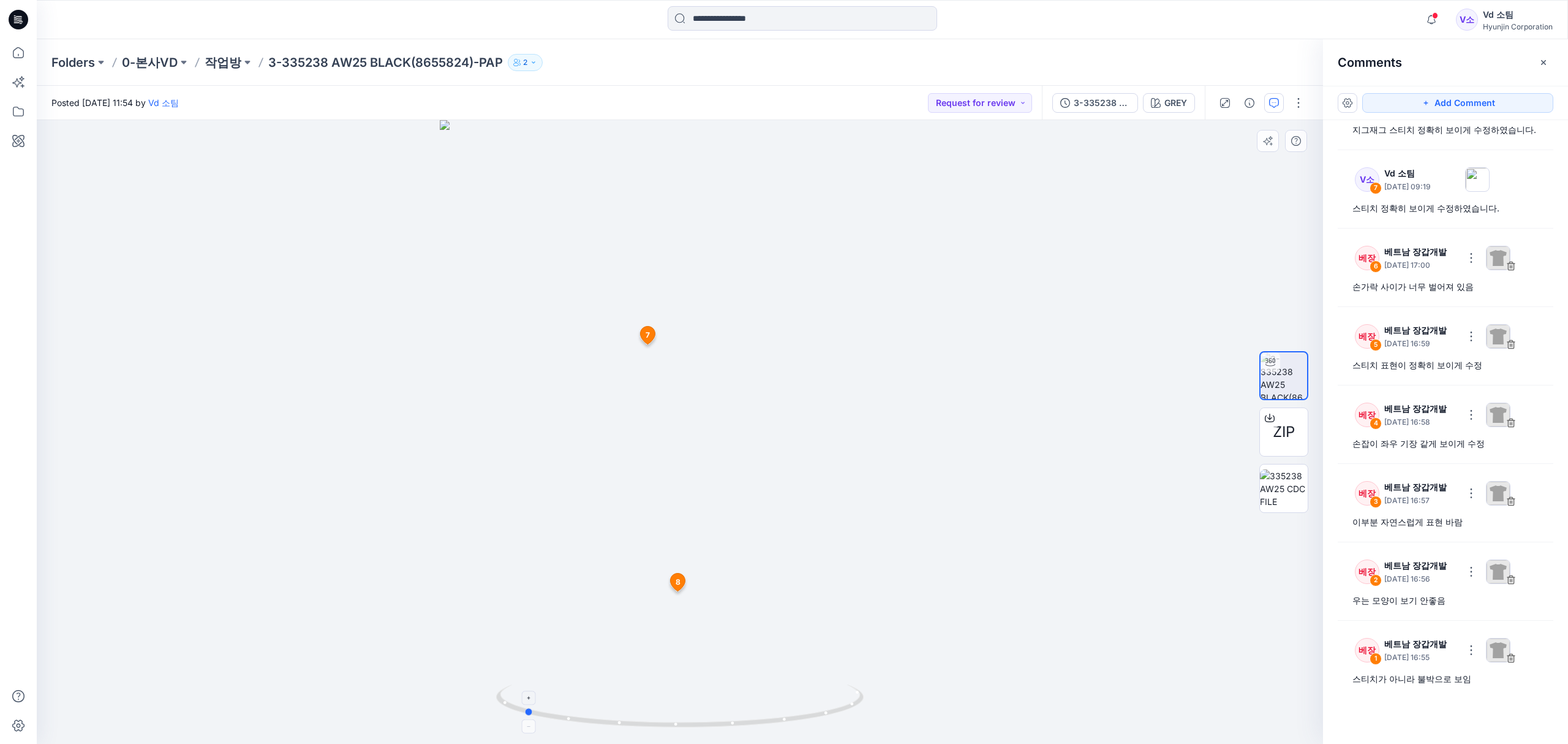
drag, startPoint x: 772, startPoint y: 711, endPoint x: 633, endPoint y: 711, distance: 139.0
click at [633, 711] on icon at bounding box center [681, 708] width 371 height 46
drag, startPoint x: 656, startPoint y: 667, endPoint x: 663, endPoint y: 313, distance: 354.1
click at [662, 311] on img at bounding box center [680, 222] width 803 height 1043
drag, startPoint x: 631, startPoint y: 728, endPoint x: 760, endPoint y: 715, distance: 129.7
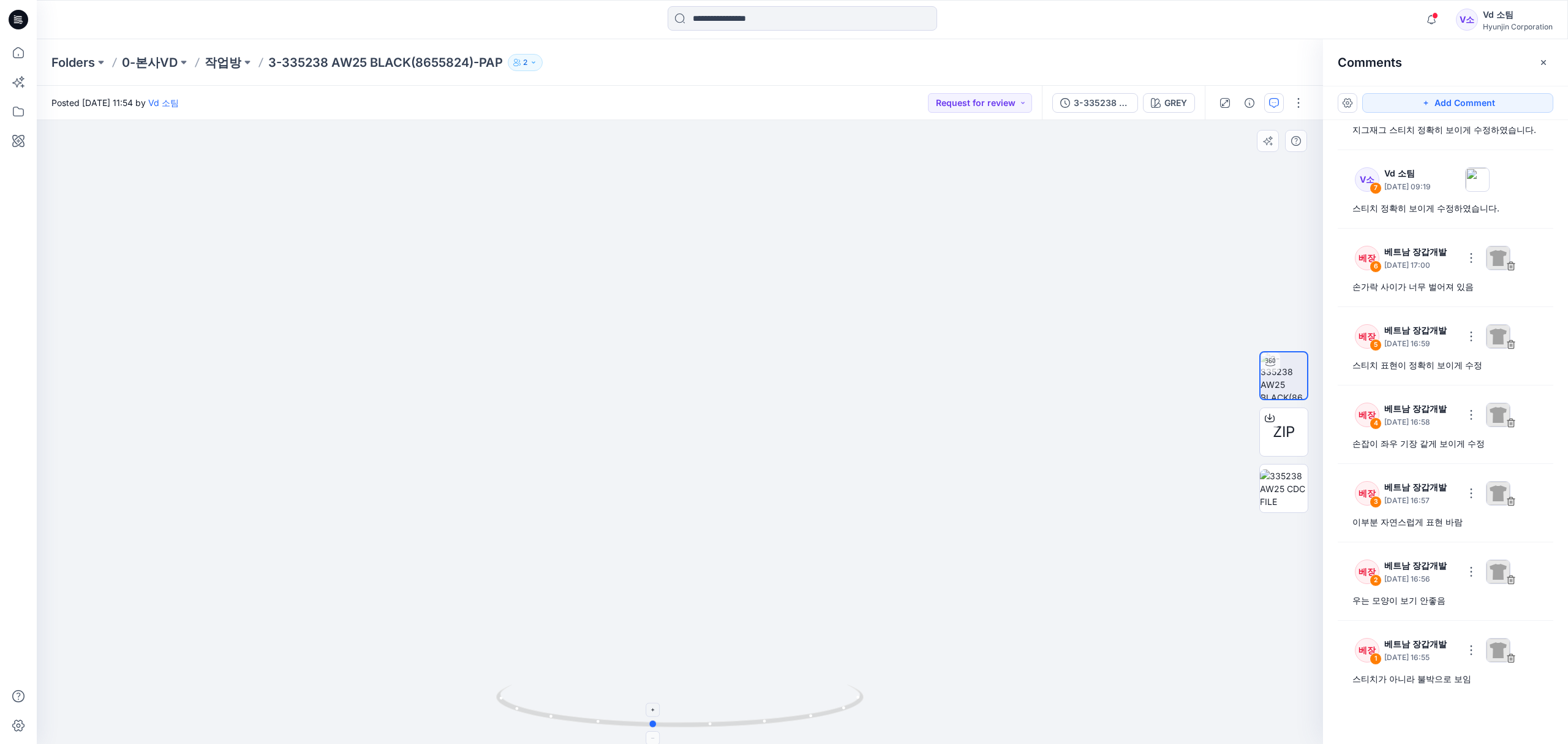
click at [760, 715] on icon at bounding box center [681, 708] width 371 height 46
drag, startPoint x: 670, startPoint y: 726, endPoint x: 696, endPoint y: 721, distance: 26.5
click at [696, 721] on icon at bounding box center [681, 708] width 371 height 46
drag, startPoint x: 565, startPoint y: 721, endPoint x: 765, endPoint y: 716, distance: 200.1
click at [765, 716] on icon at bounding box center [681, 708] width 371 height 46
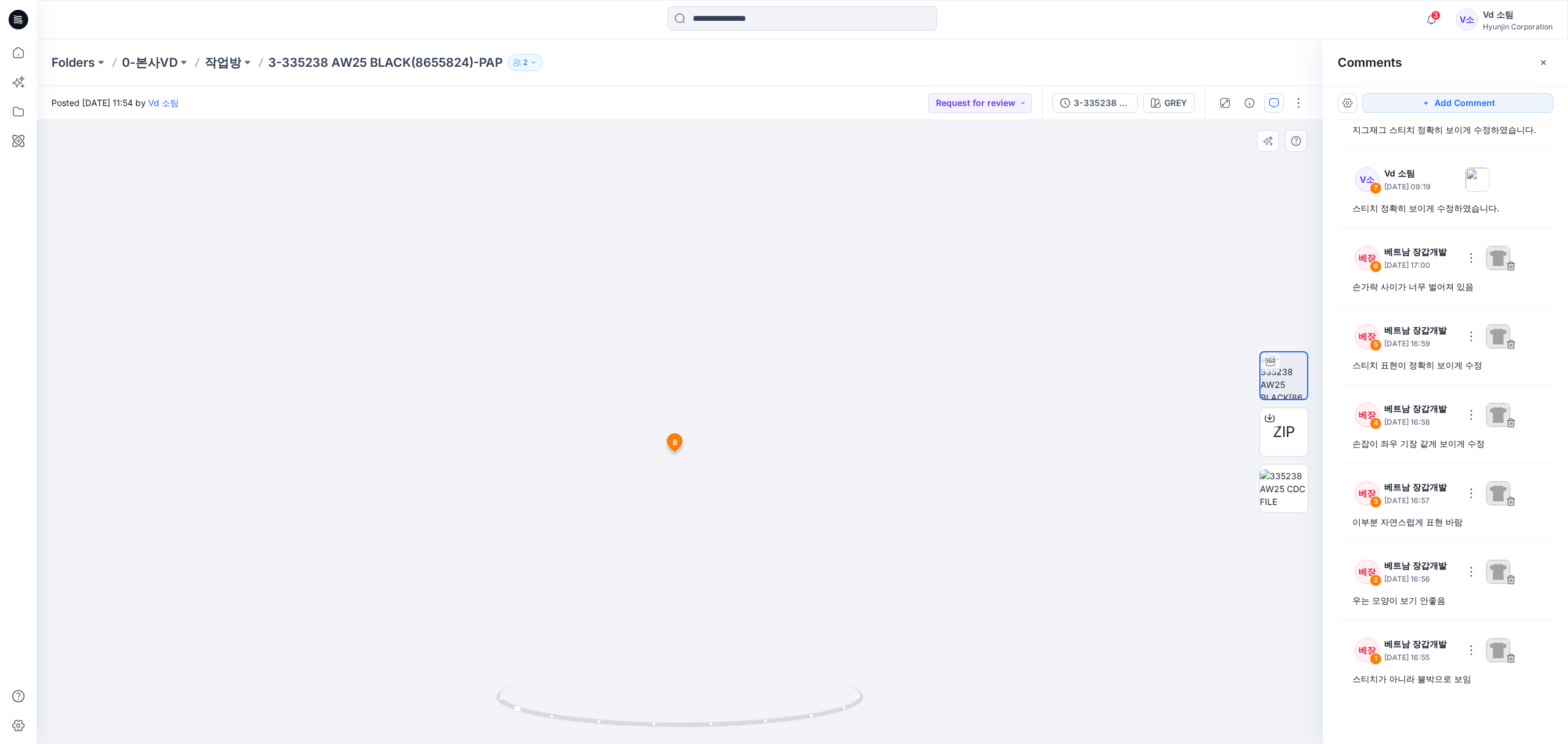
drag, startPoint x: 616, startPoint y: 611, endPoint x: 616, endPoint y: 445, distance: 166.0
click at [616, 445] on img at bounding box center [680, 147] width 919 height 1195
drag, startPoint x: 729, startPoint y: 650, endPoint x: 682, endPoint y: 571, distance: 91.9
click at [721, 483] on img at bounding box center [680, 147] width 919 height 1195
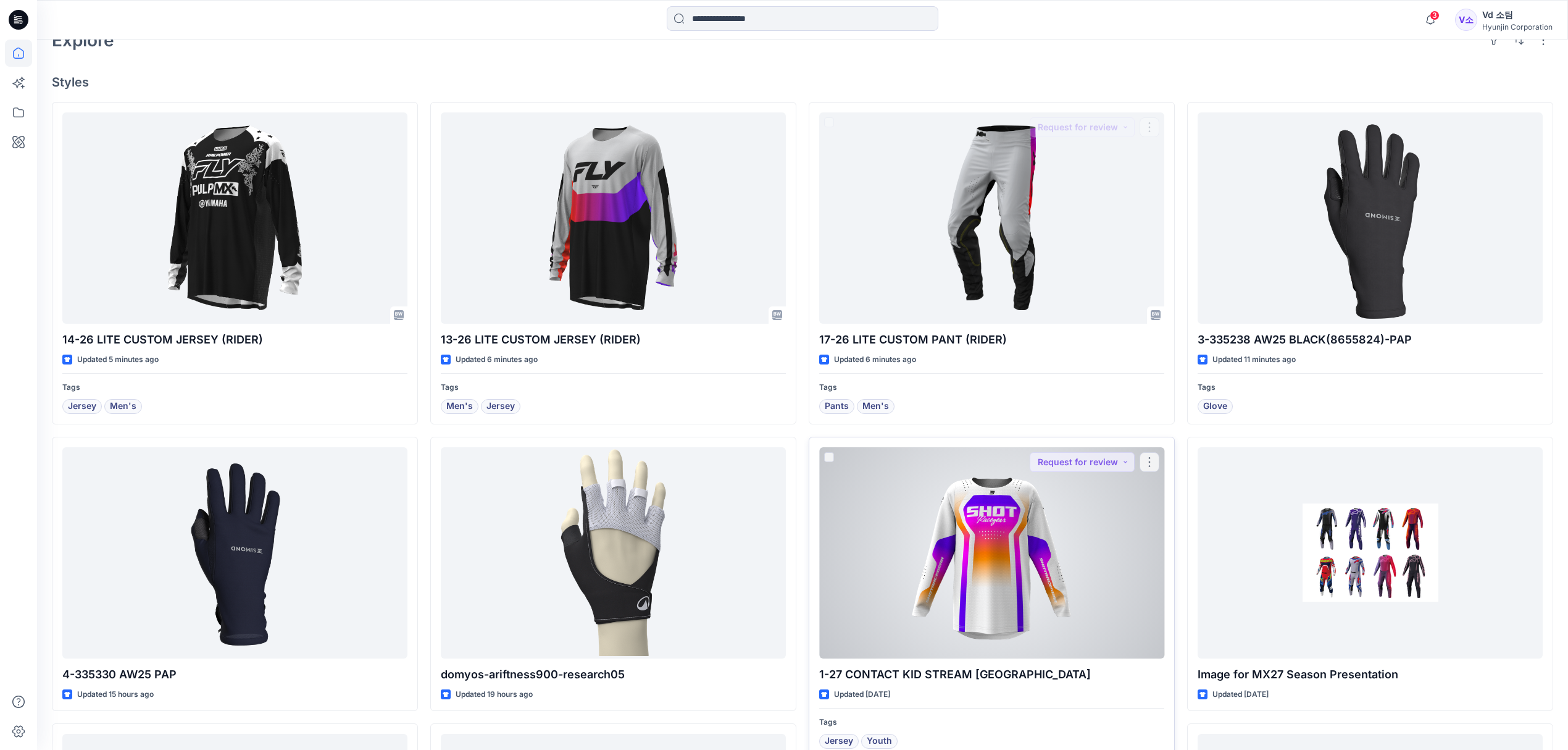
scroll to position [411, 0]
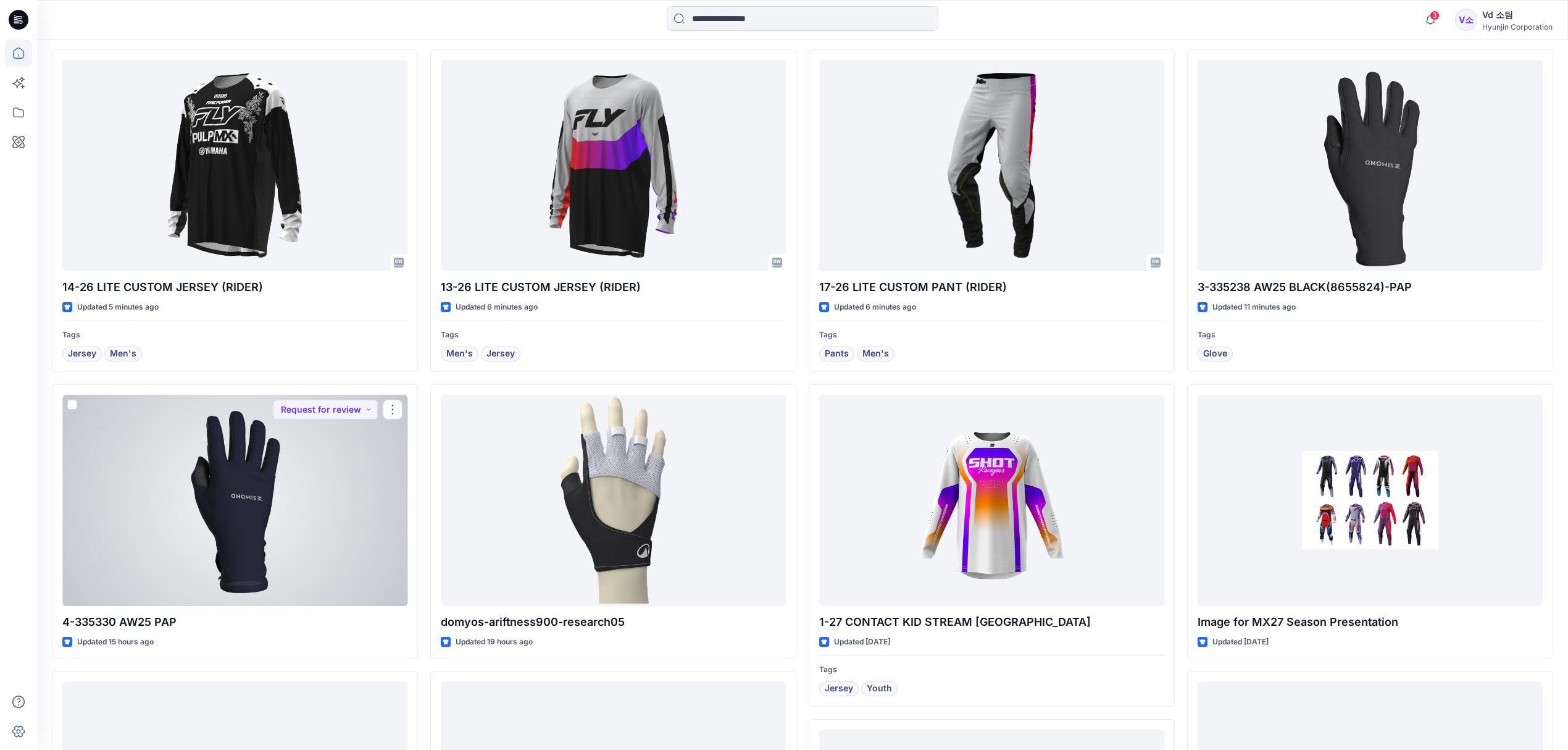
click at [279, 596] on div at bounding box center [235, 500] width 345 height 211
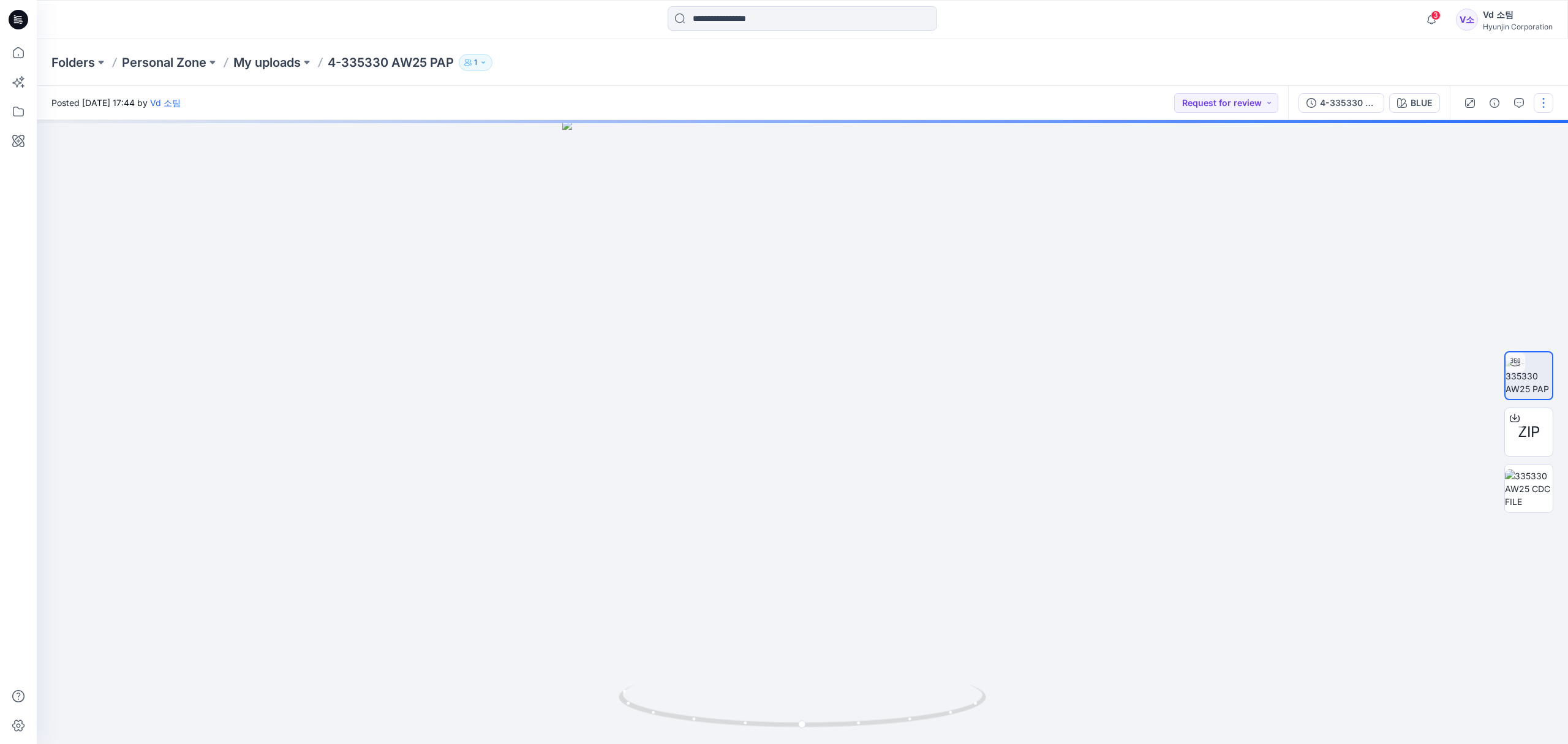
click at [1546, 111] on button "button" at bounding box center [1543, 103] width 20 height 20
click at [1487, 168] on button "Edit" at bounding box center [1492, 166] width 112 height 22
drag, startPoint x: 799, startPoint y: 724, endPoint x: 656, endPoint y: 626, distance: 173.4
click at [634, 716] on icon at bounding box center [804, 708] width 371 height 46
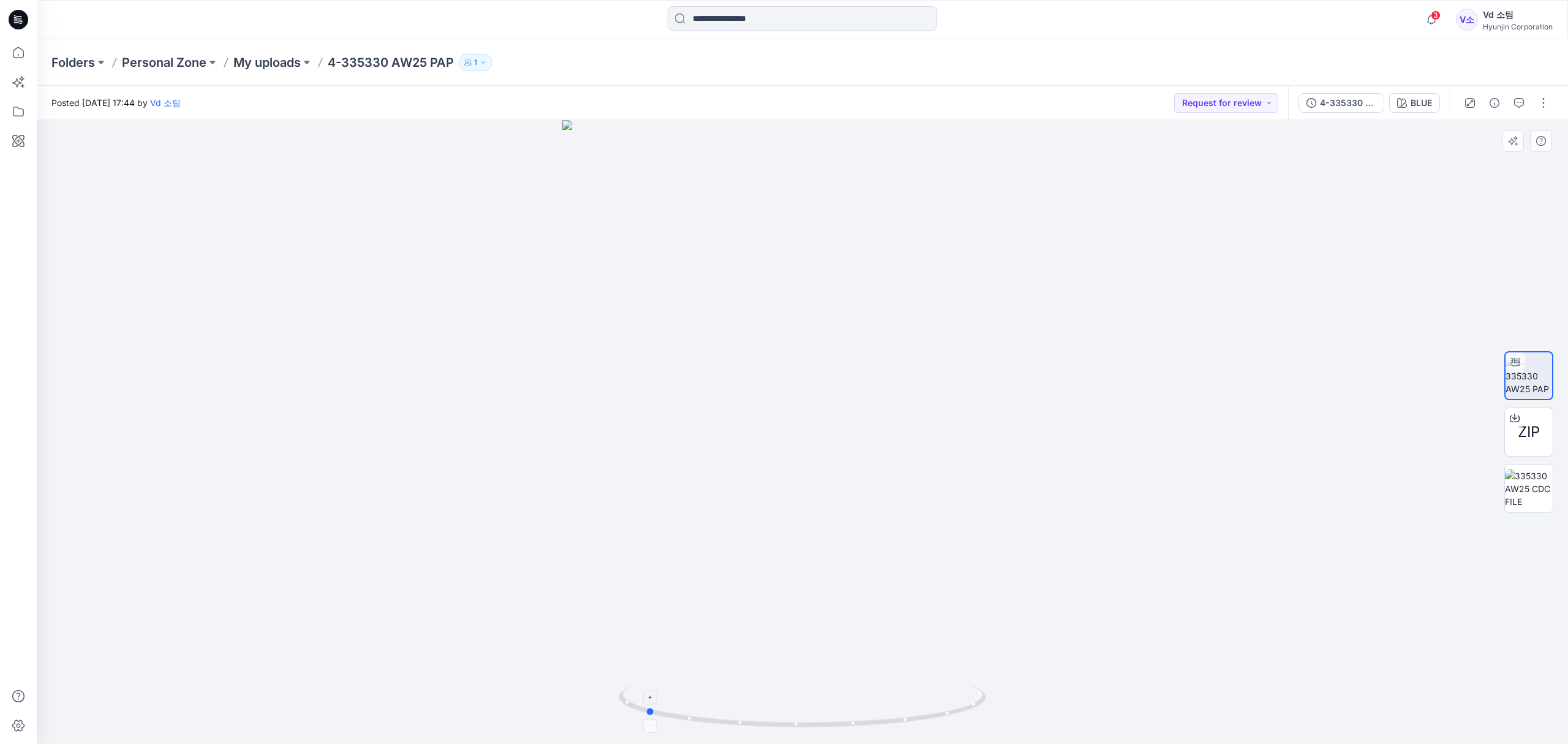
drag, startPoint x: 789, startPoint y: 732, endPoint x: 796, endPoint y: 727, distance: 8.6
click at [796, 727] on div at bounding box center [803, 432] width 1531 height 624
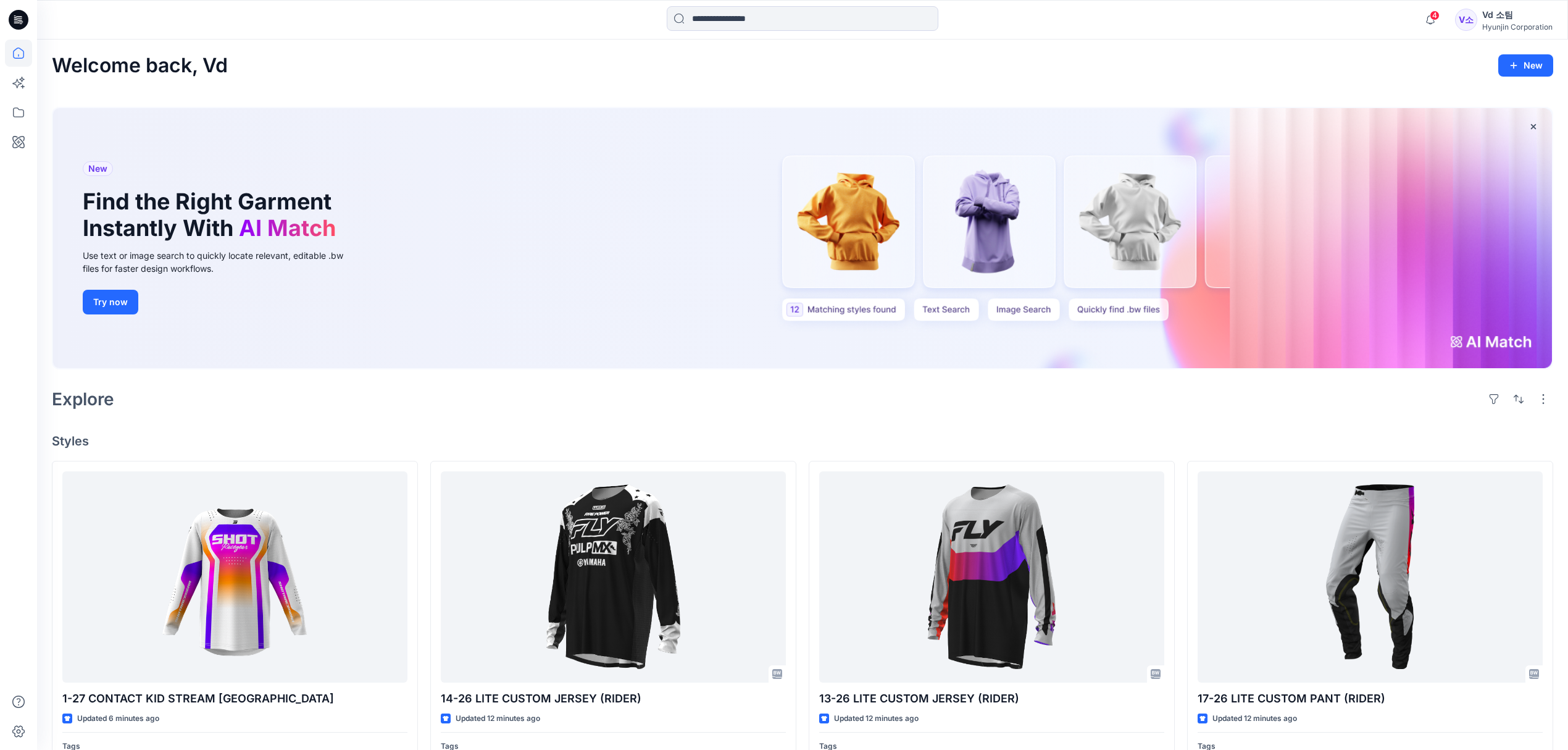
click at [534, 396] on div "Explore" at bounding box center [802, 399] width 1501 height 30
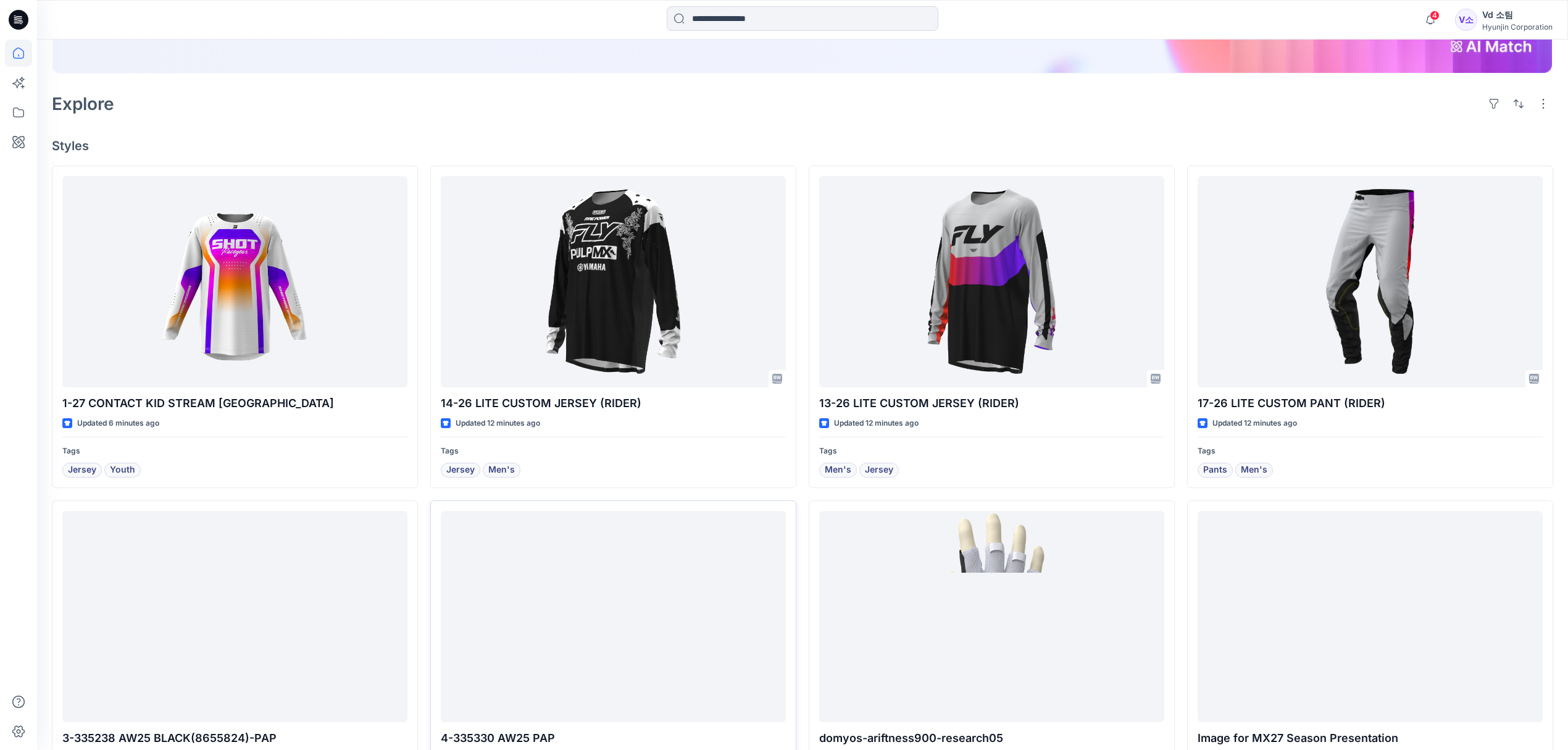
scroll to position [494, 0]
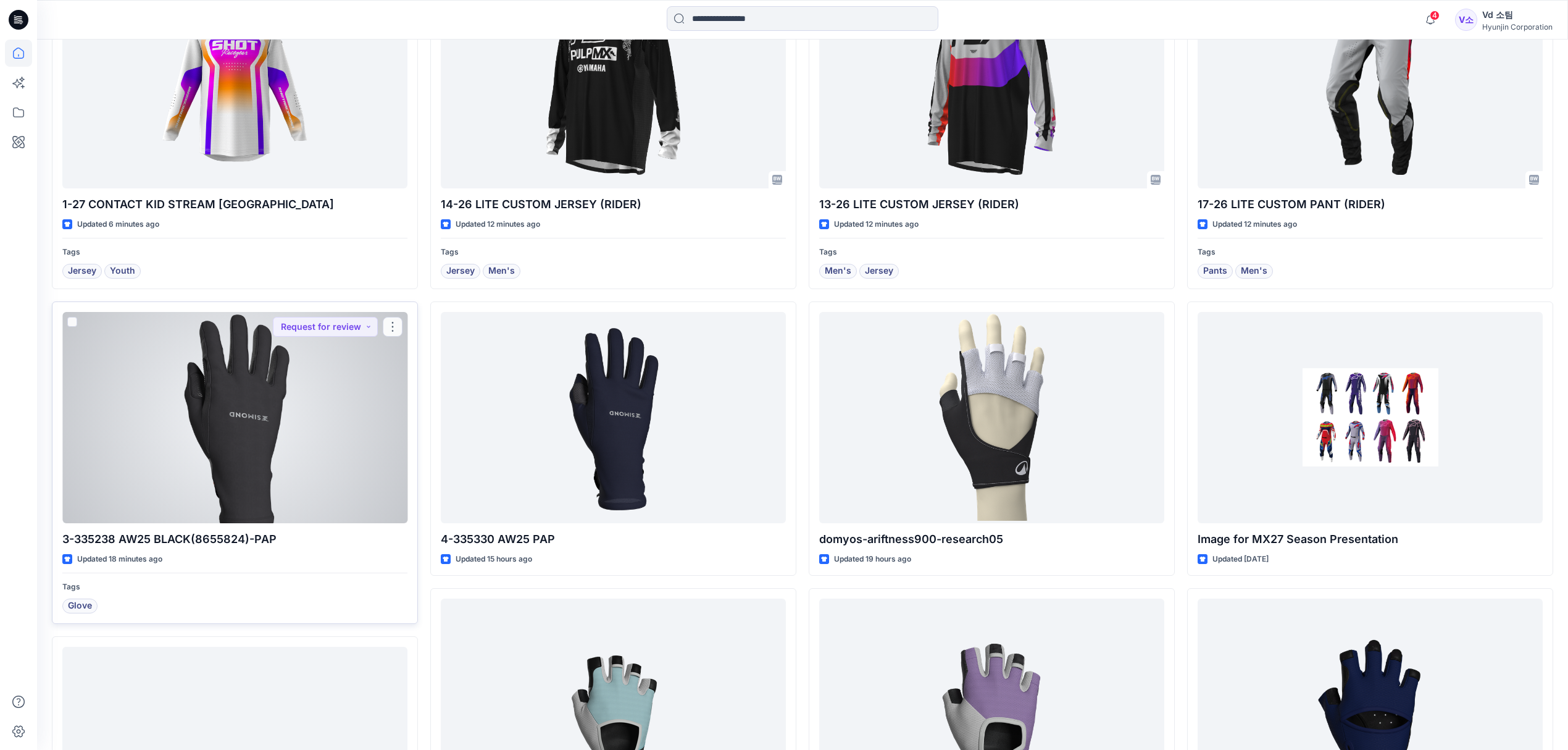
click at [285, 493] on div at bounding box center [235, 418] width 345 height 211
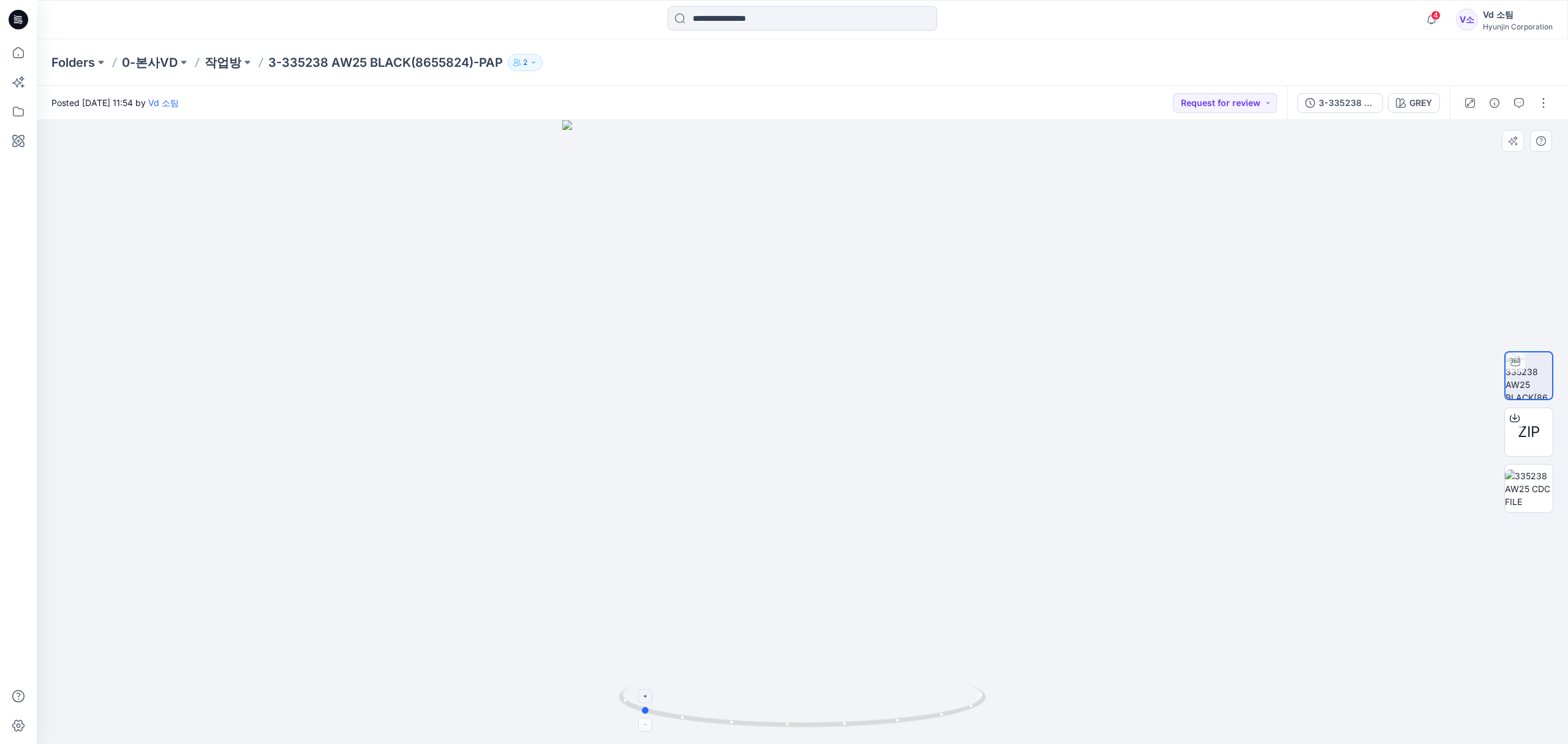
drag, startPoint x: 734, startPoint y: 714, endPoint x: 938, endPoint y: 697, distance: 204.7
click at [938, 697] on icon at bounding box center [804, 708] width 371 height 46
drag, startPoint x: 910, startPoint y: 720, endPoint x: 877, endPoint y: 711, distance: 34.2
click at [877, 711] on icon at bounding box center [804, 708] width 371 height 46
click at [1424, 19] on icon "button" at bounding box center [1431, 20] width 23 height 24
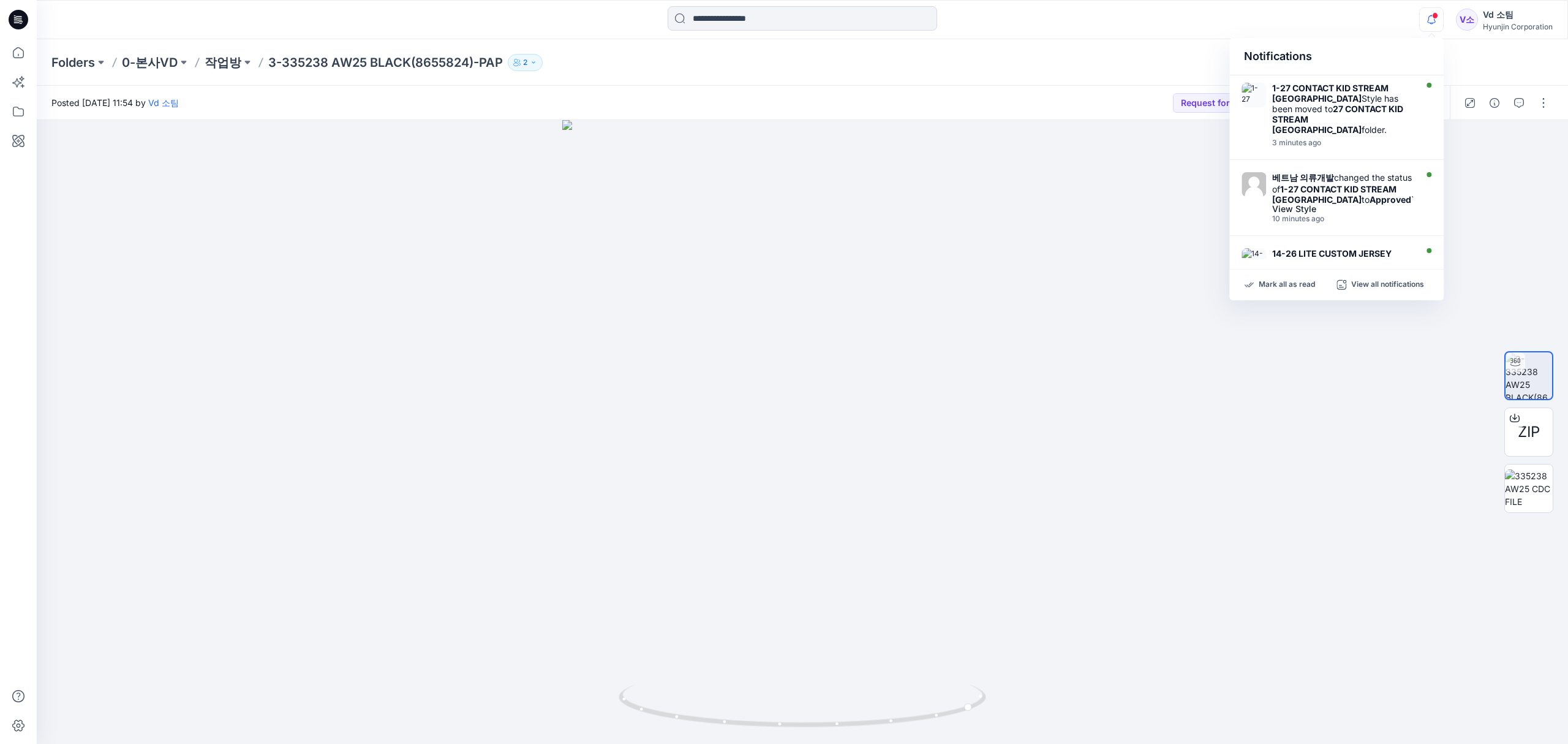
click at [856, 52] on div "Folders 0-본사VD 작업방 3-335238 AW25 BLACK(8655824)-PAP 2" at bounding box center [803, 62] width 1531 height 47
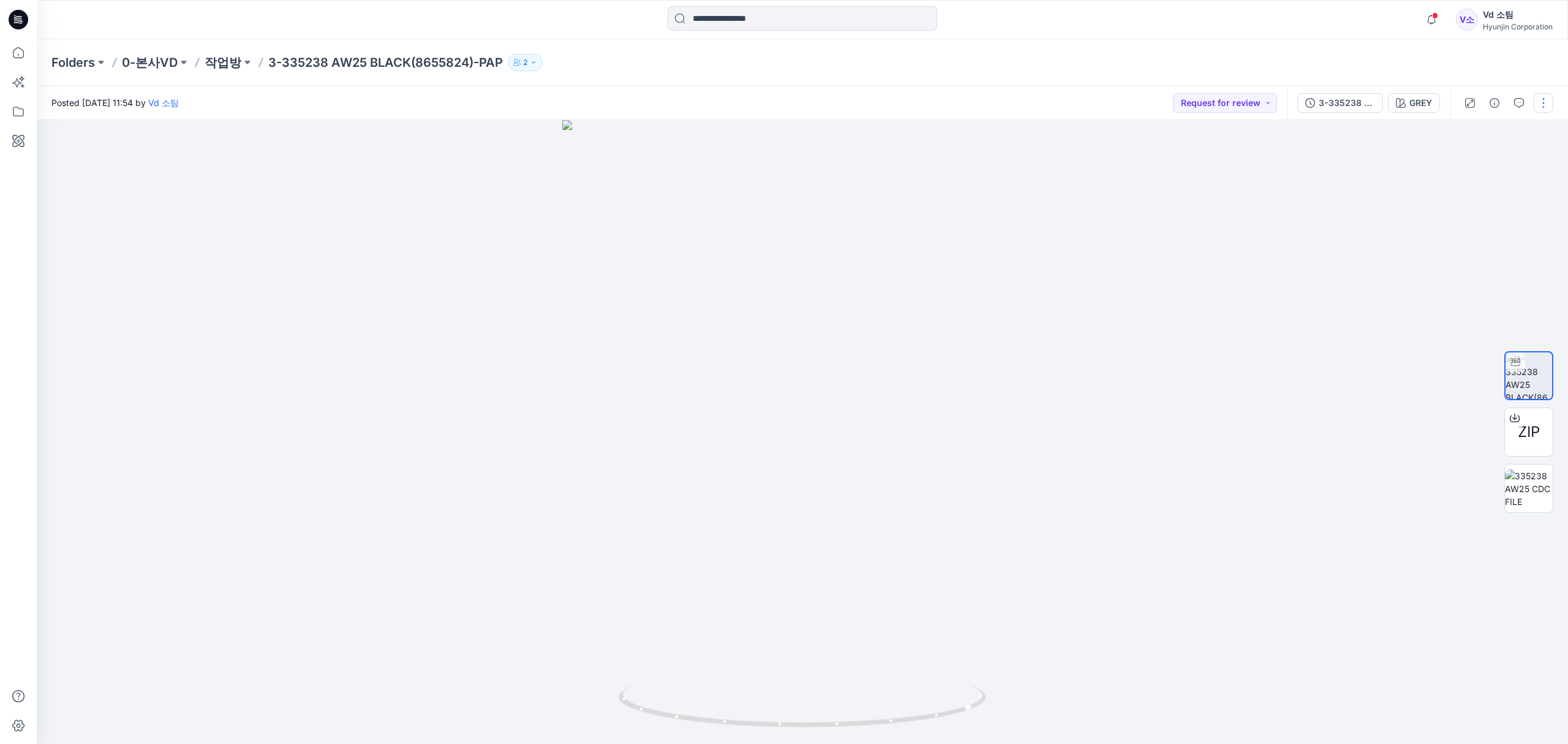
click at [1546, 101] on button "button" at bounding box center [1543, 103] width 20 height 20
click at [1478, 167] on button "Edit" at bounding box center [1492, 166] width 112 height 22
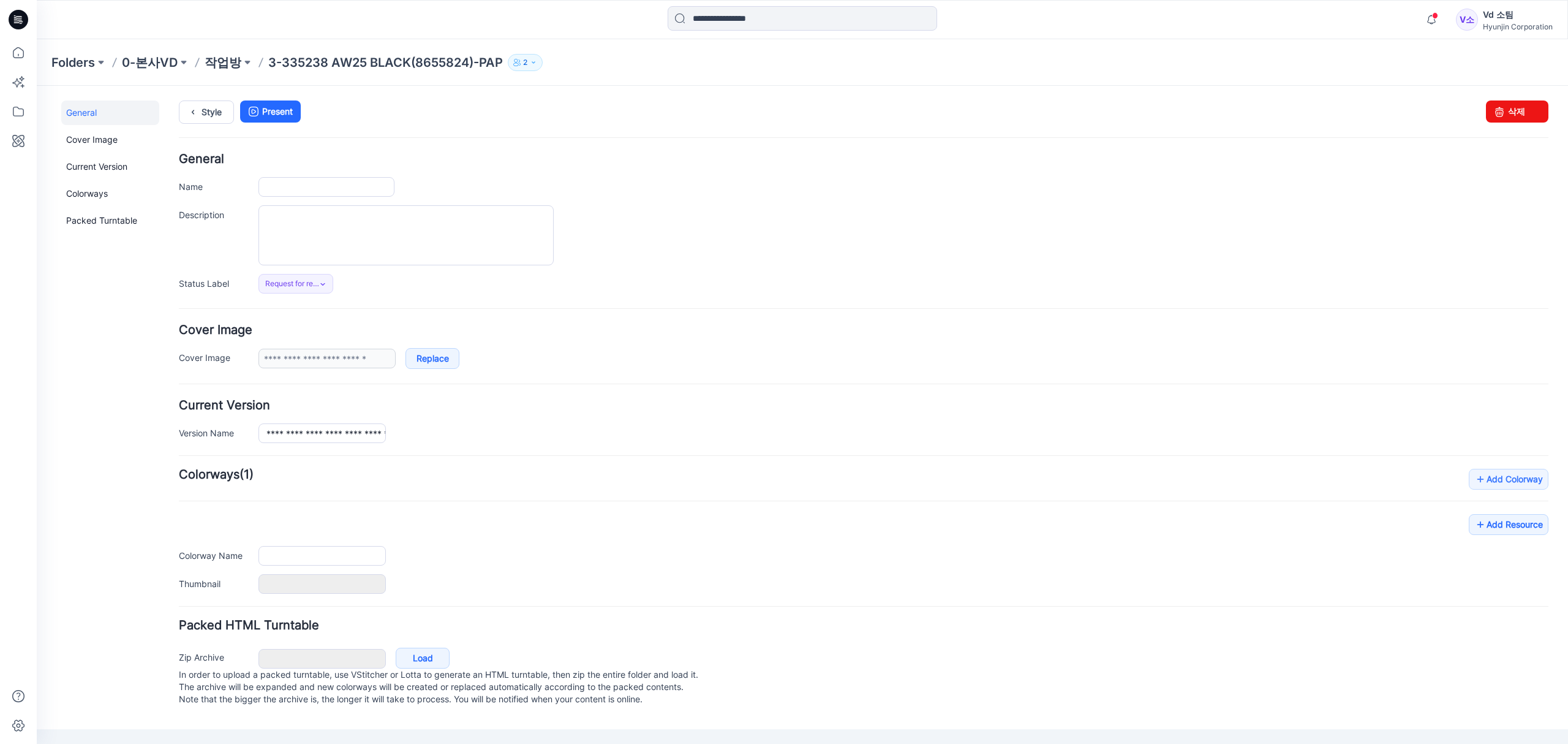
type input "**********"
type input "****"
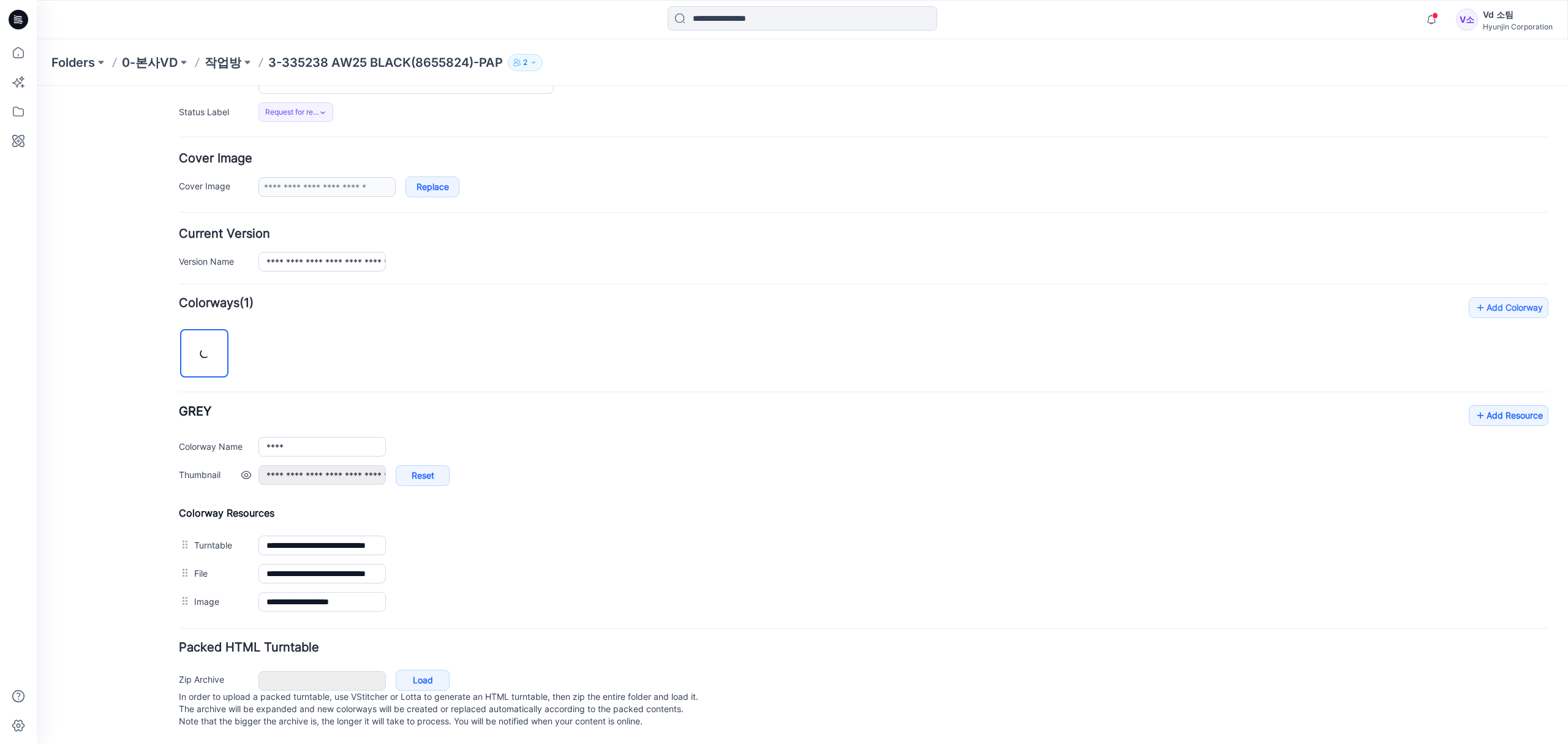
scroll to position [189, 0]
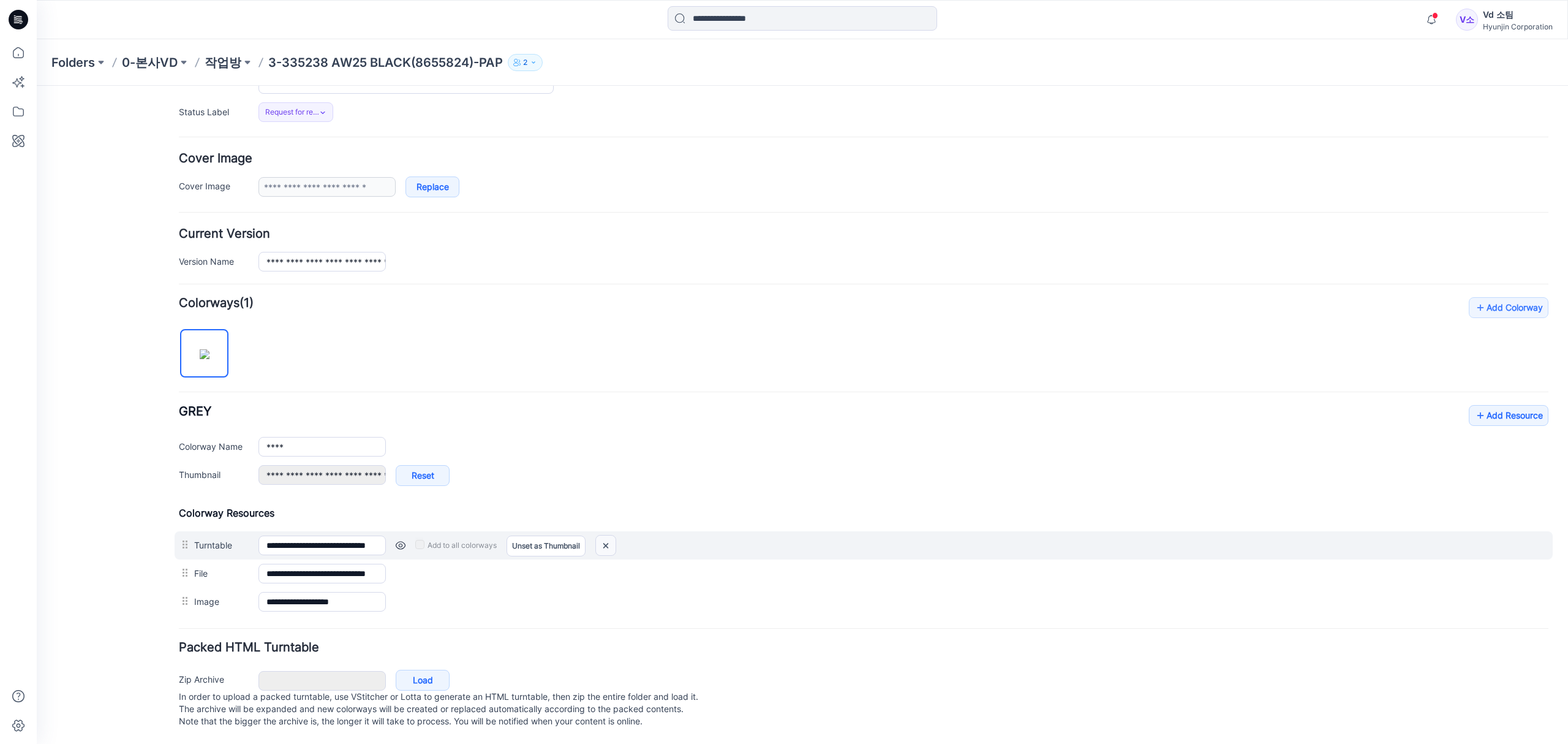
drag, startPoint x: 609, startPoint y: 534, endPoint x: 900, endPoint y: 162, distance: 472.3
click at [609, 536] on img at bounding box center [606, 546] width 20 height 20
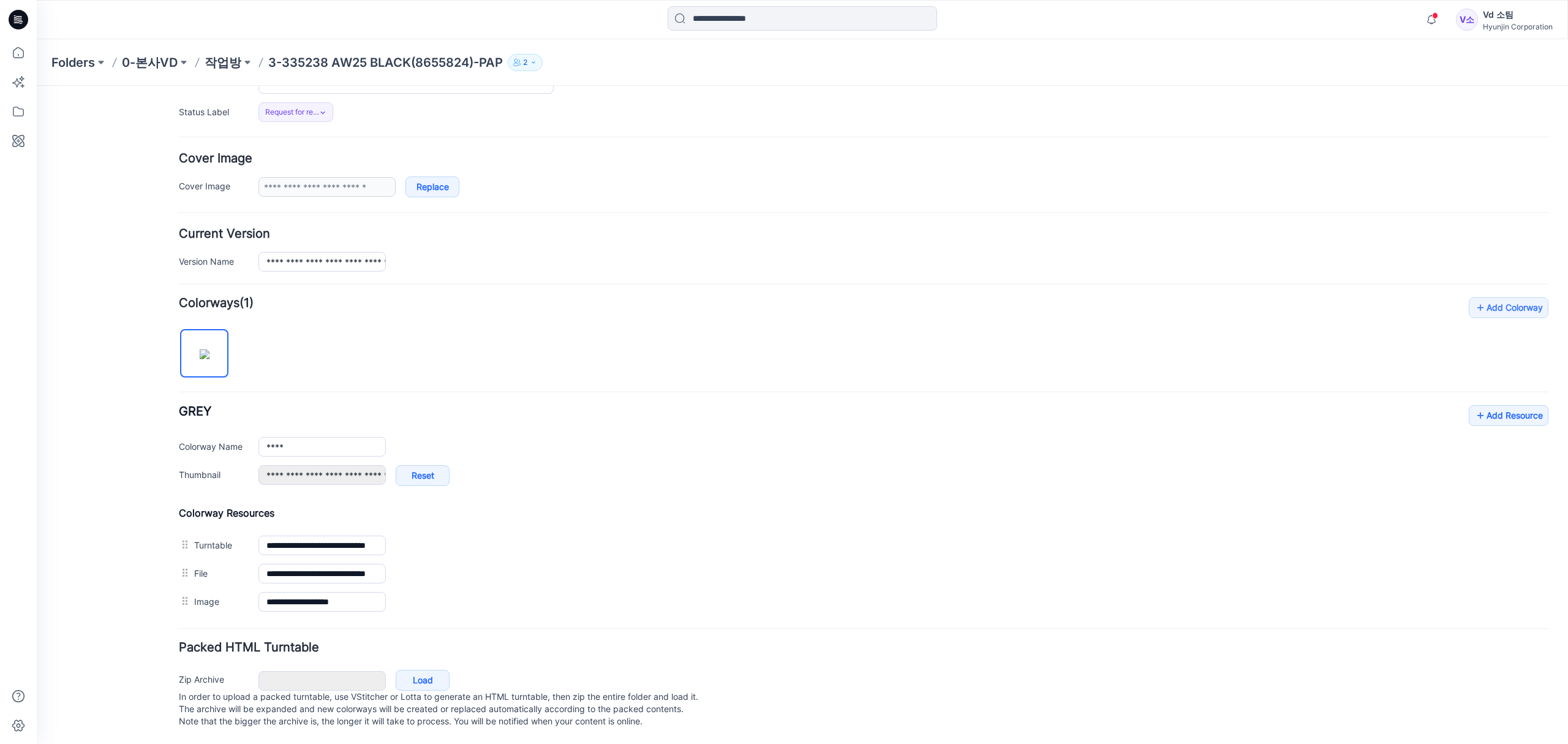
type input "**********"
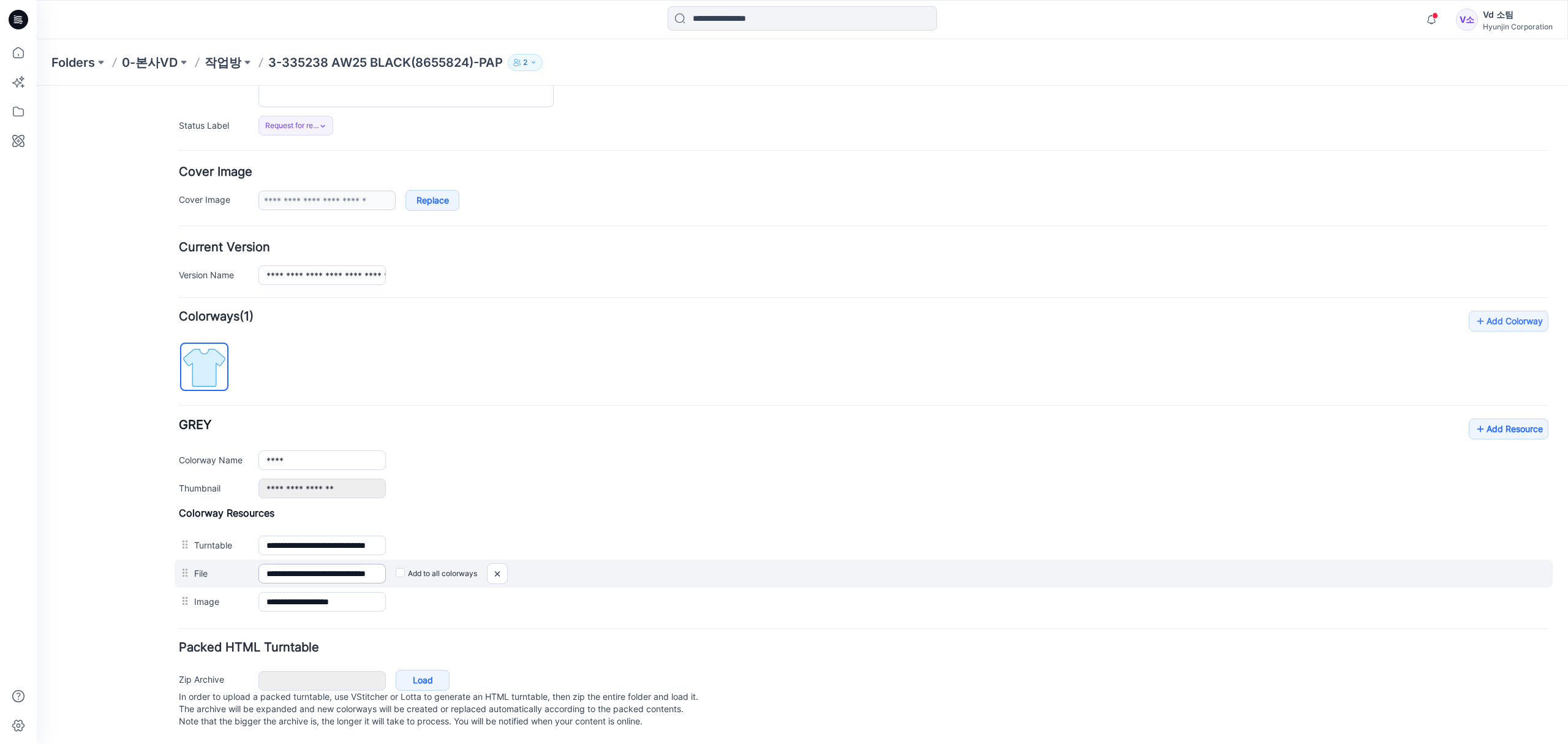
scroll to position [148, 0]
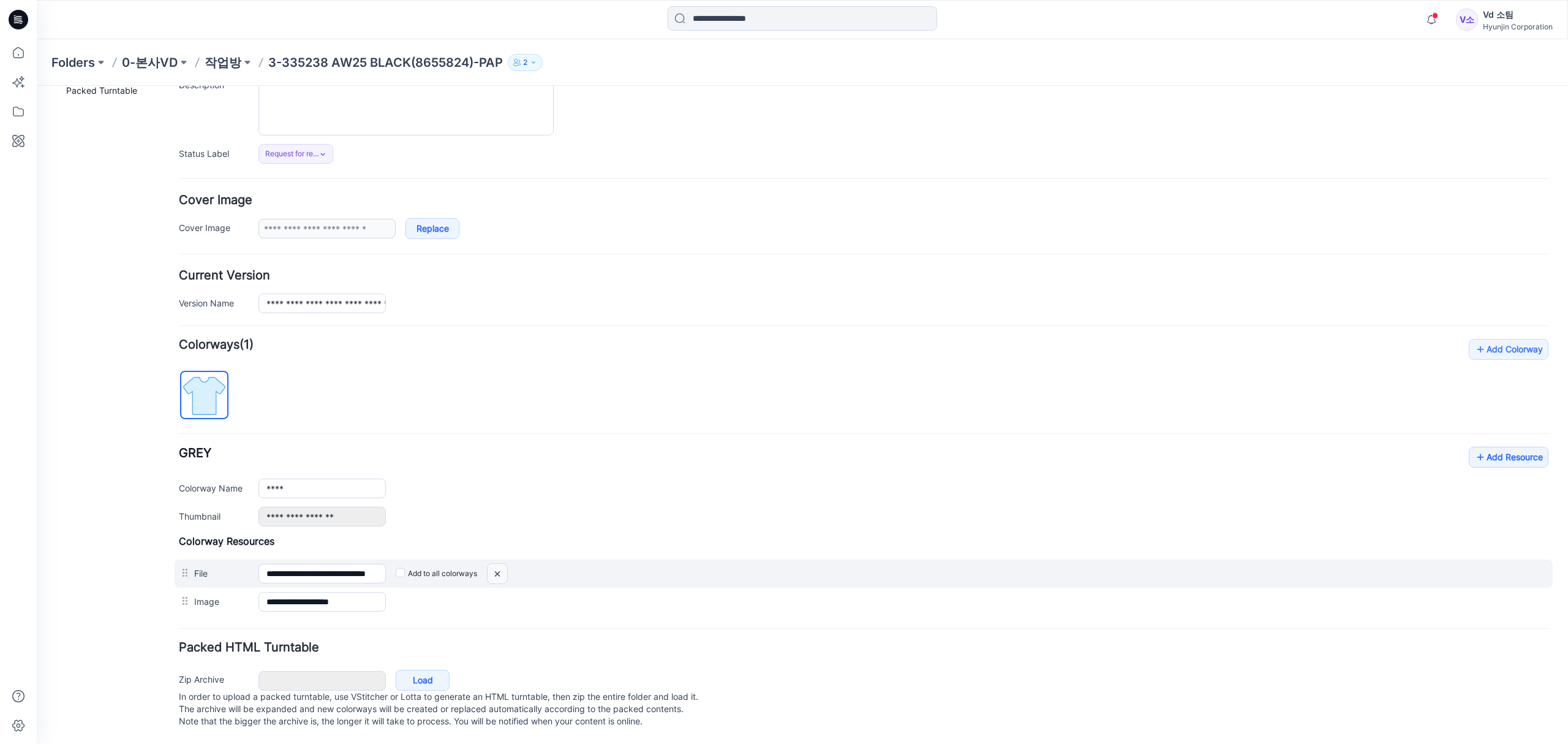
click at [505, 567] on img at bounding box center [497, 574] width 20 height 20
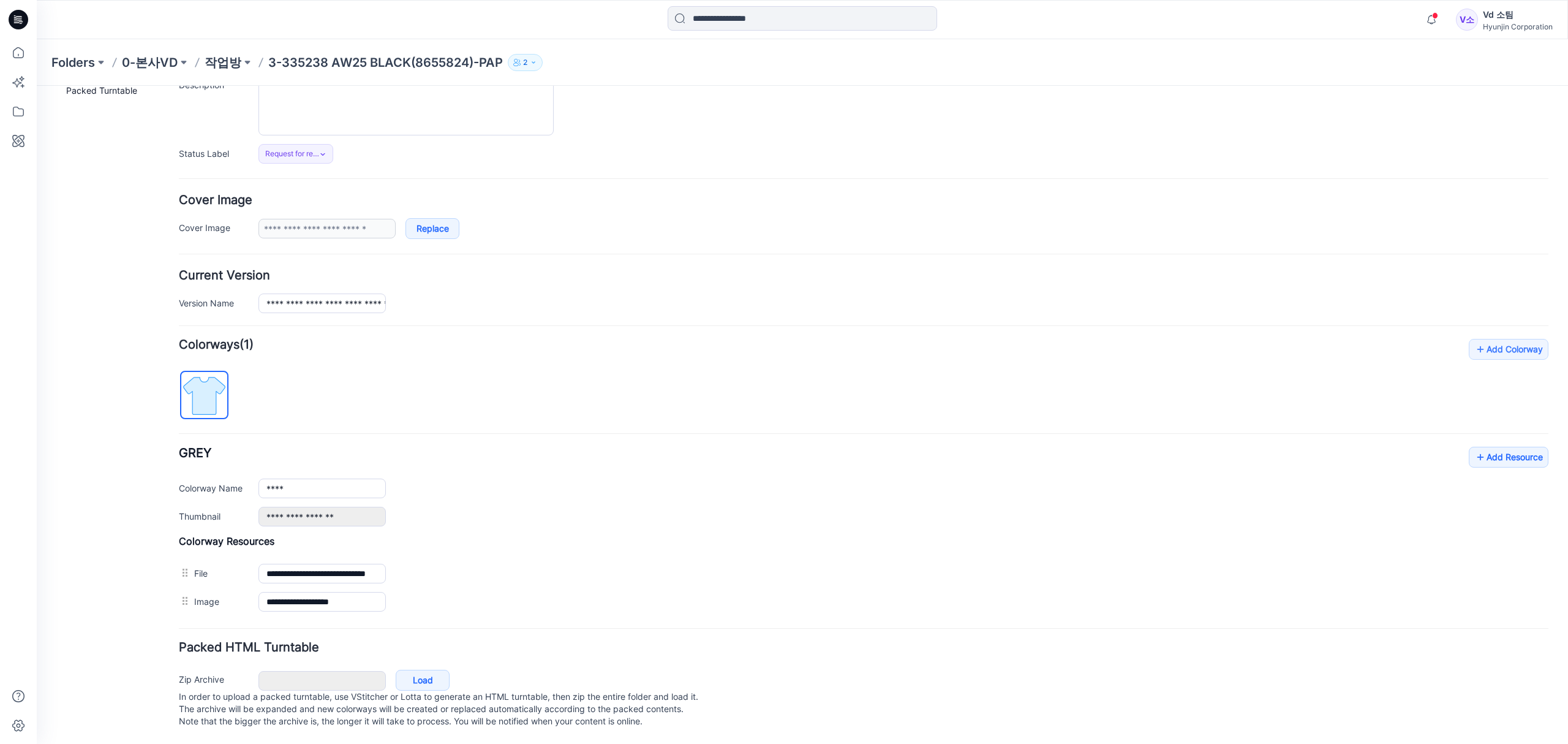
scroll to position [119, 0]
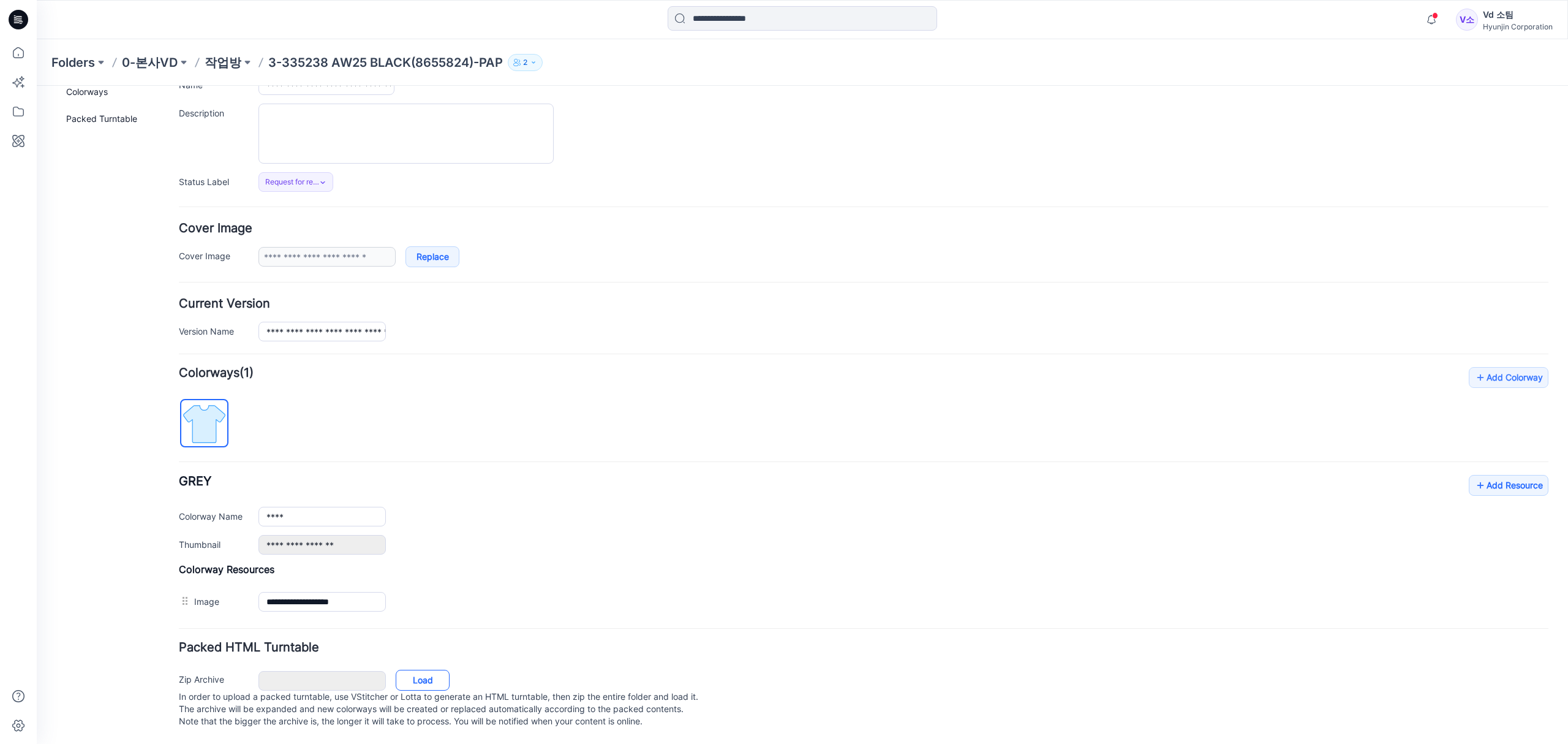
click at [417, 674] on link "Load" at bounding box center [422, 680] width 54 height 21
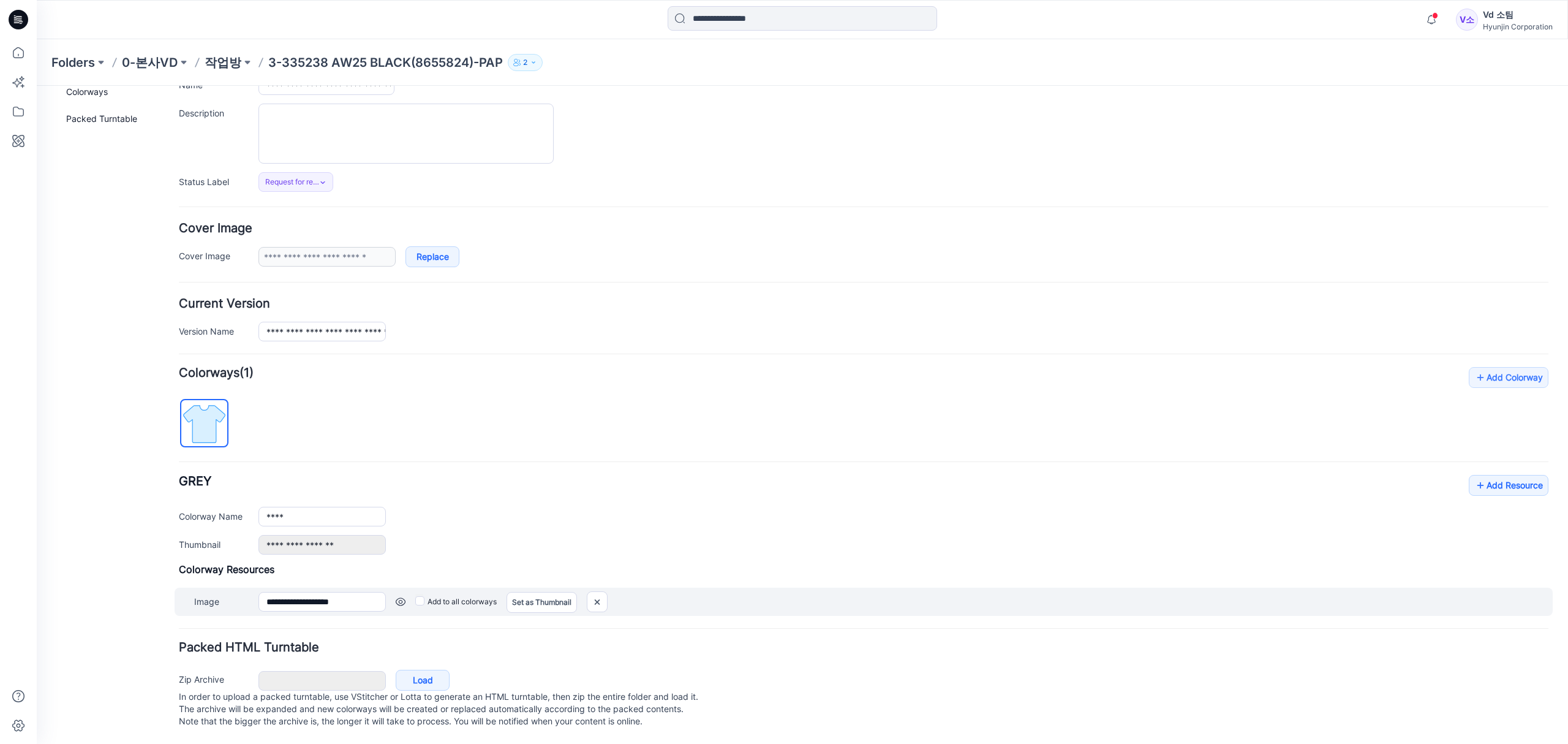
click at [579, 587] on div "**********" at bounding box center [863, 601] width 1378 height 28
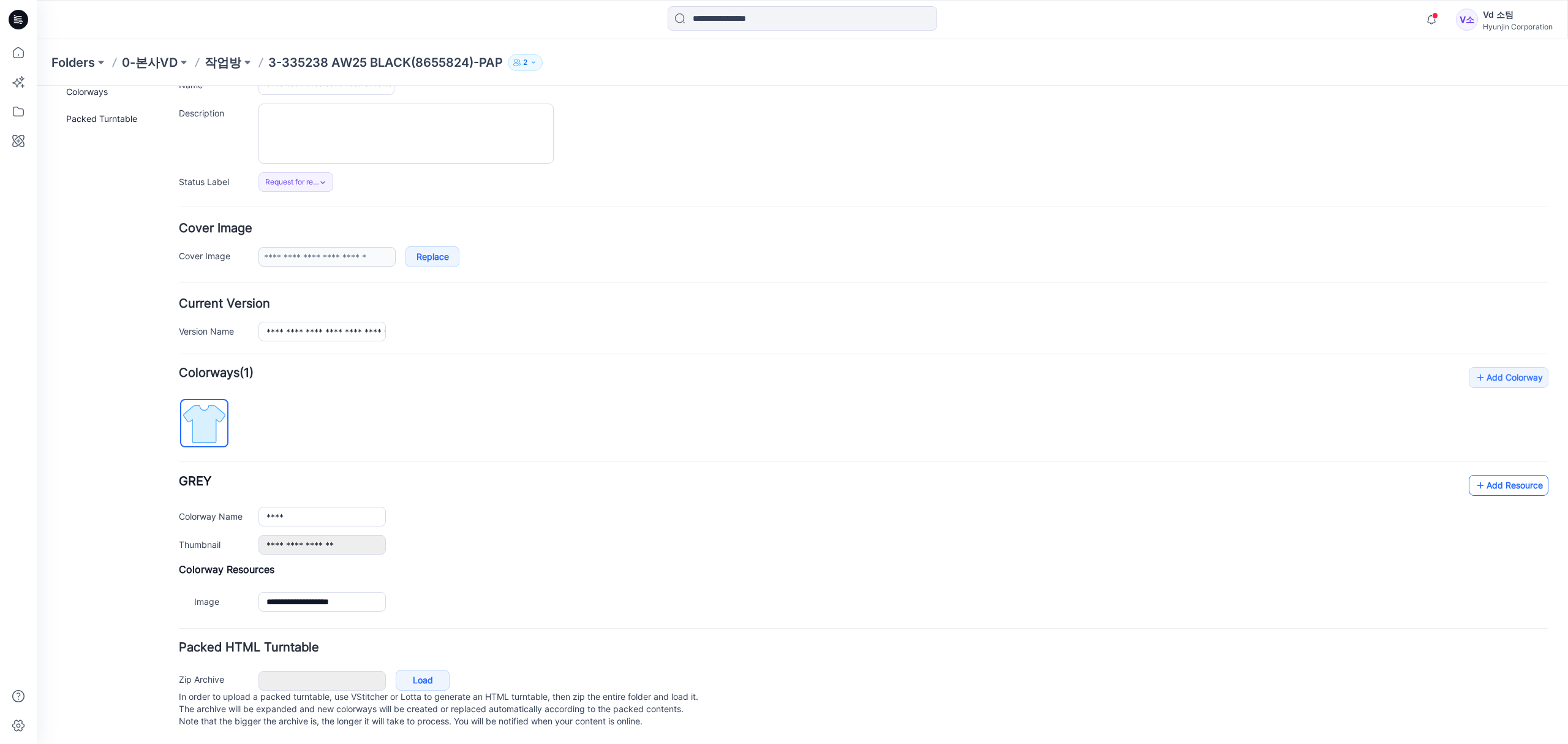
click at [1485, 475] on link "Add Resource" at bounding box center [1508, 485] width 80 height 21
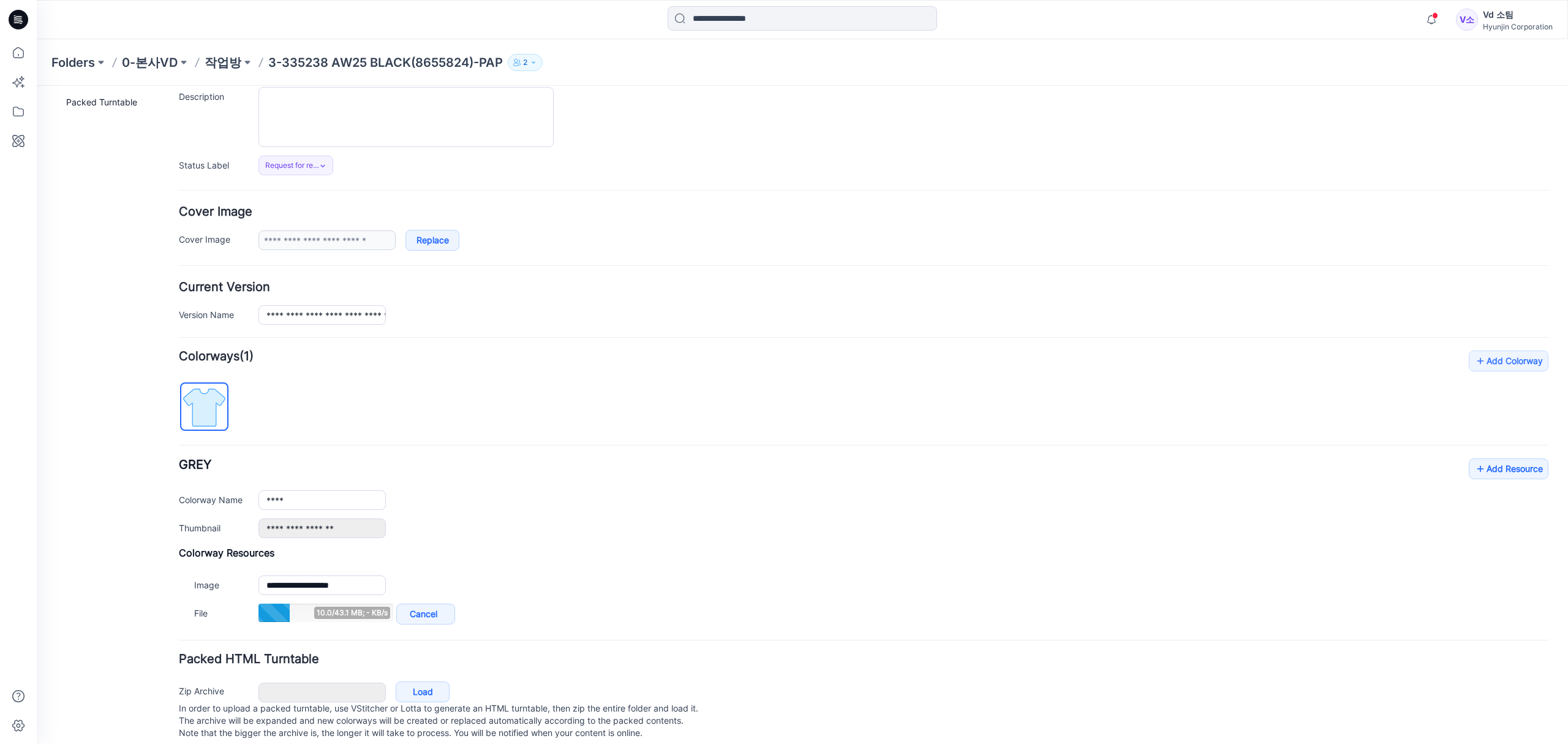
click at [111, 467] on div "General Cover Image Current Version Colorways Packed Turntable" at bounding box center [110, 369] width 98 height 773
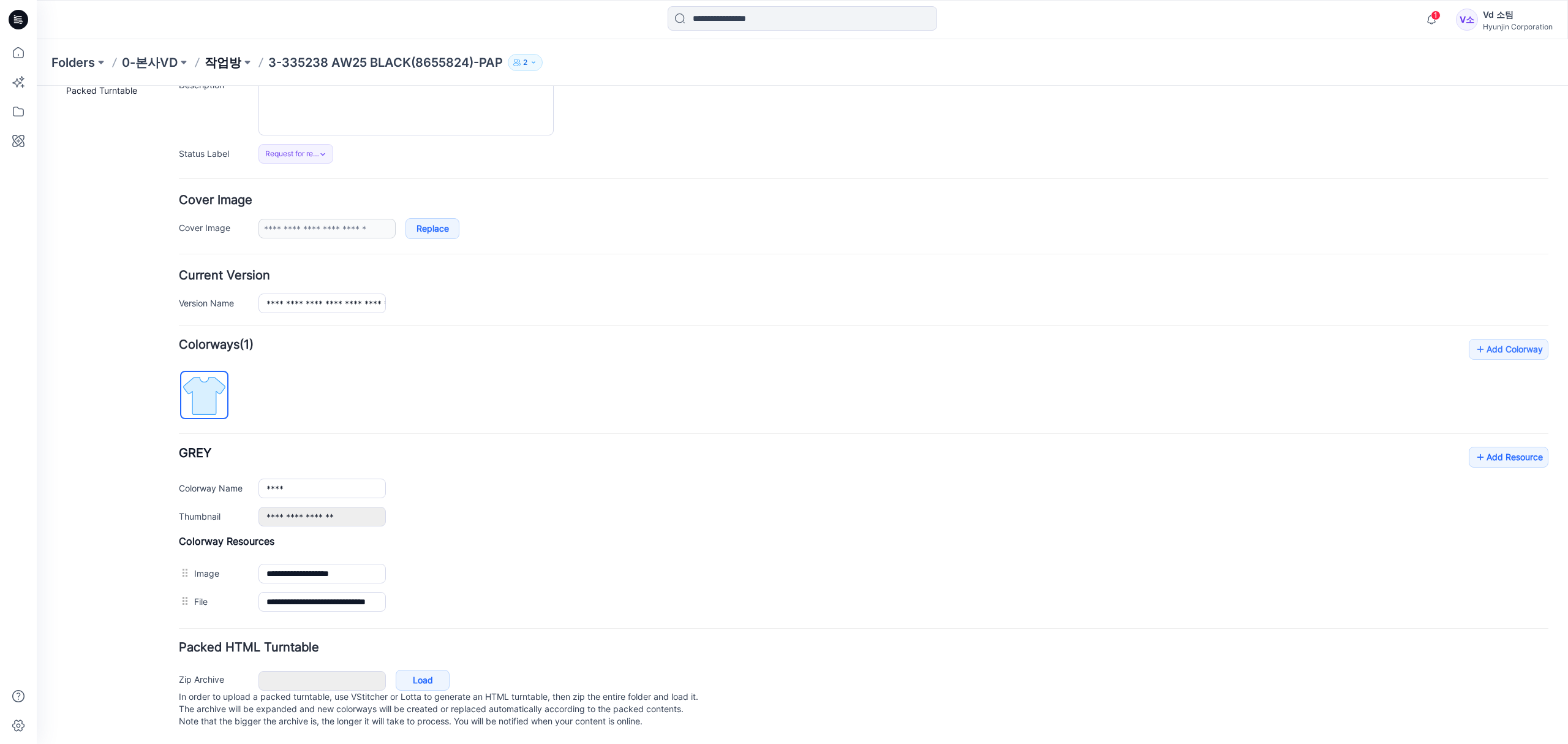
click at [210, 54] on p "작업방" at bounding box center [223, 62] width 37 height 17
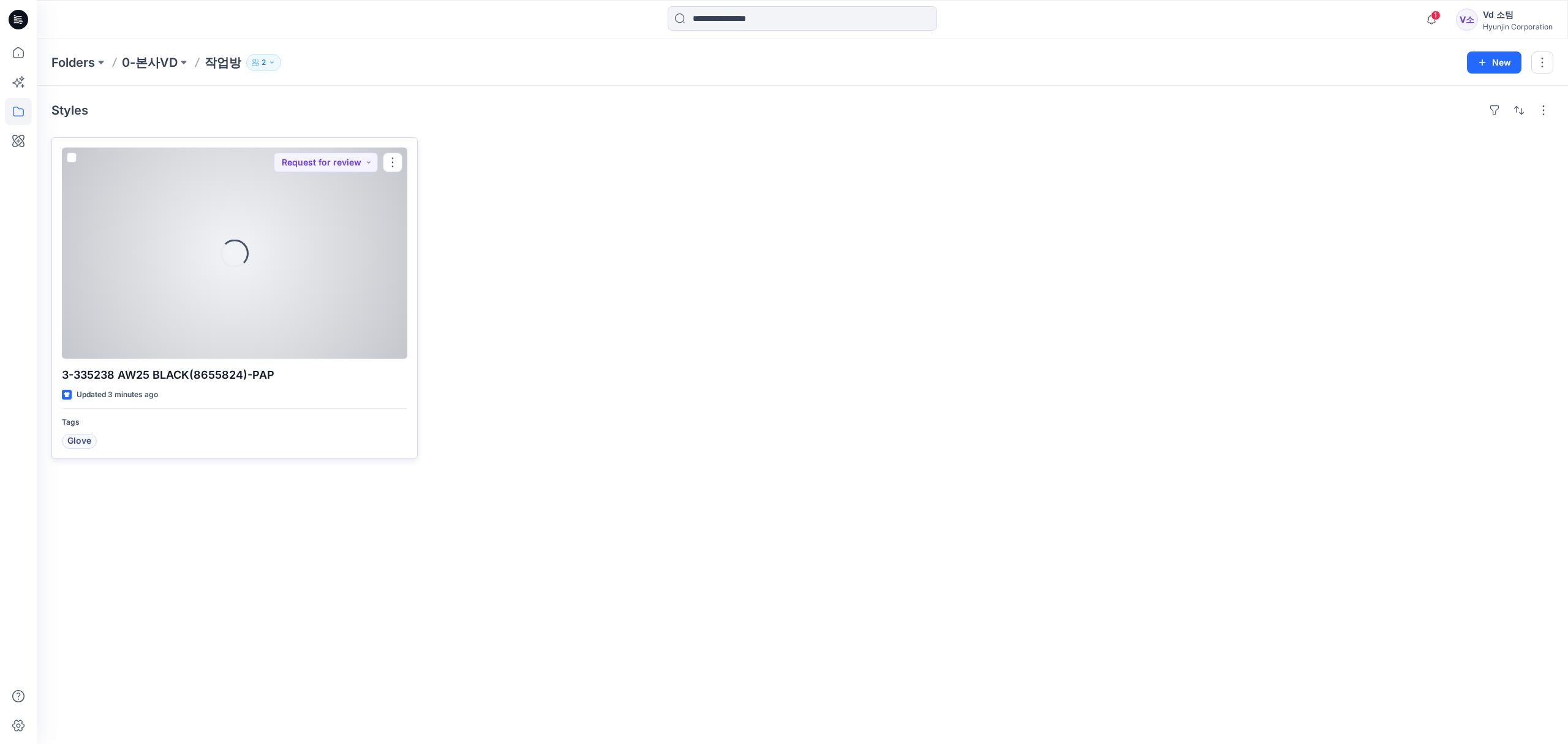
click at [312, 295] on div "Loading..." at bounding box center [234, 253] width 346 height 212
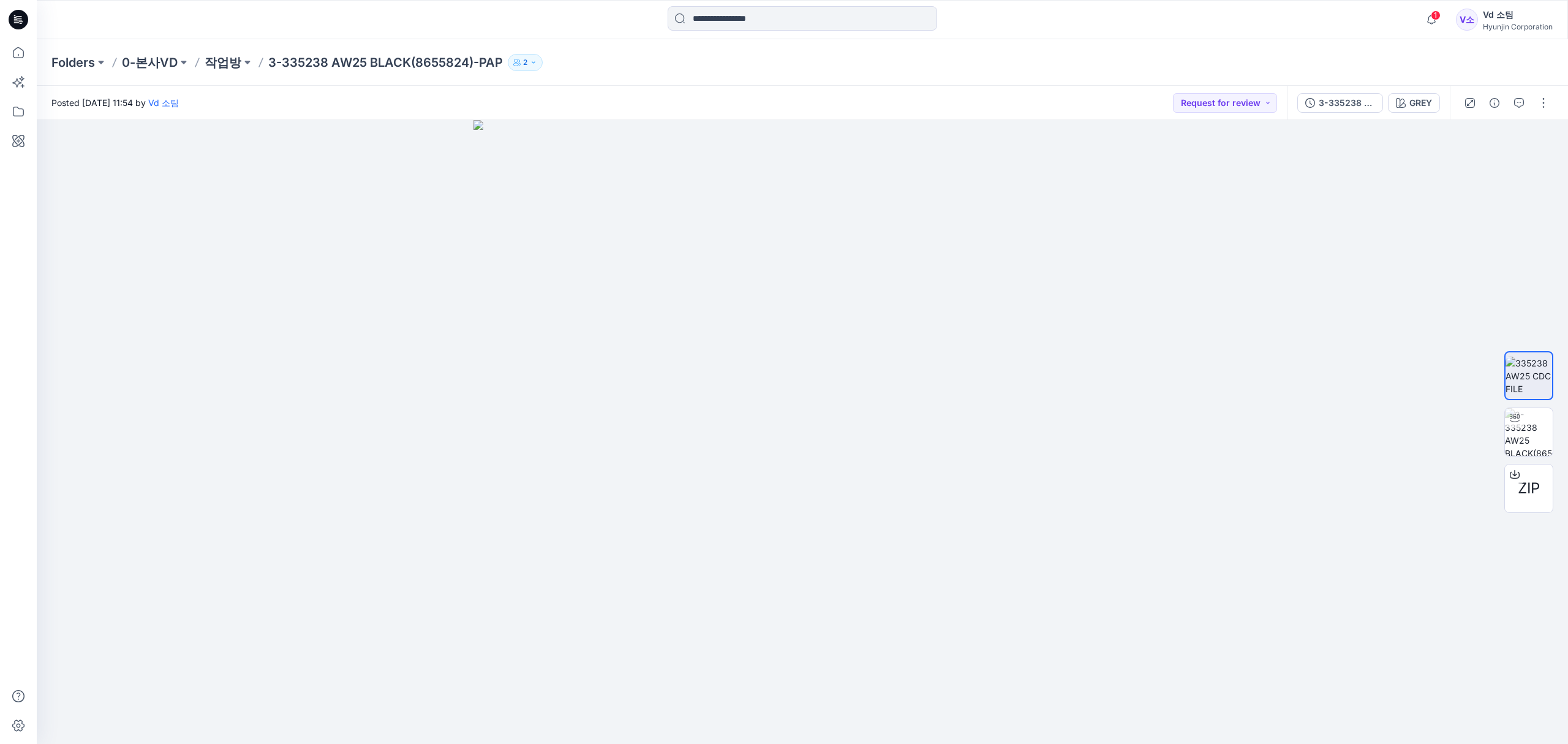
click at [1542, 88] on div at bounding box center [1506, 103] width 113 height 35
click at [1542, 99] on button "button" at bounding box center [1543, 103] width 20 height 20
click at [1490, 166] on button "Edit" at bounding box center [1492, 166] width 112 height 22
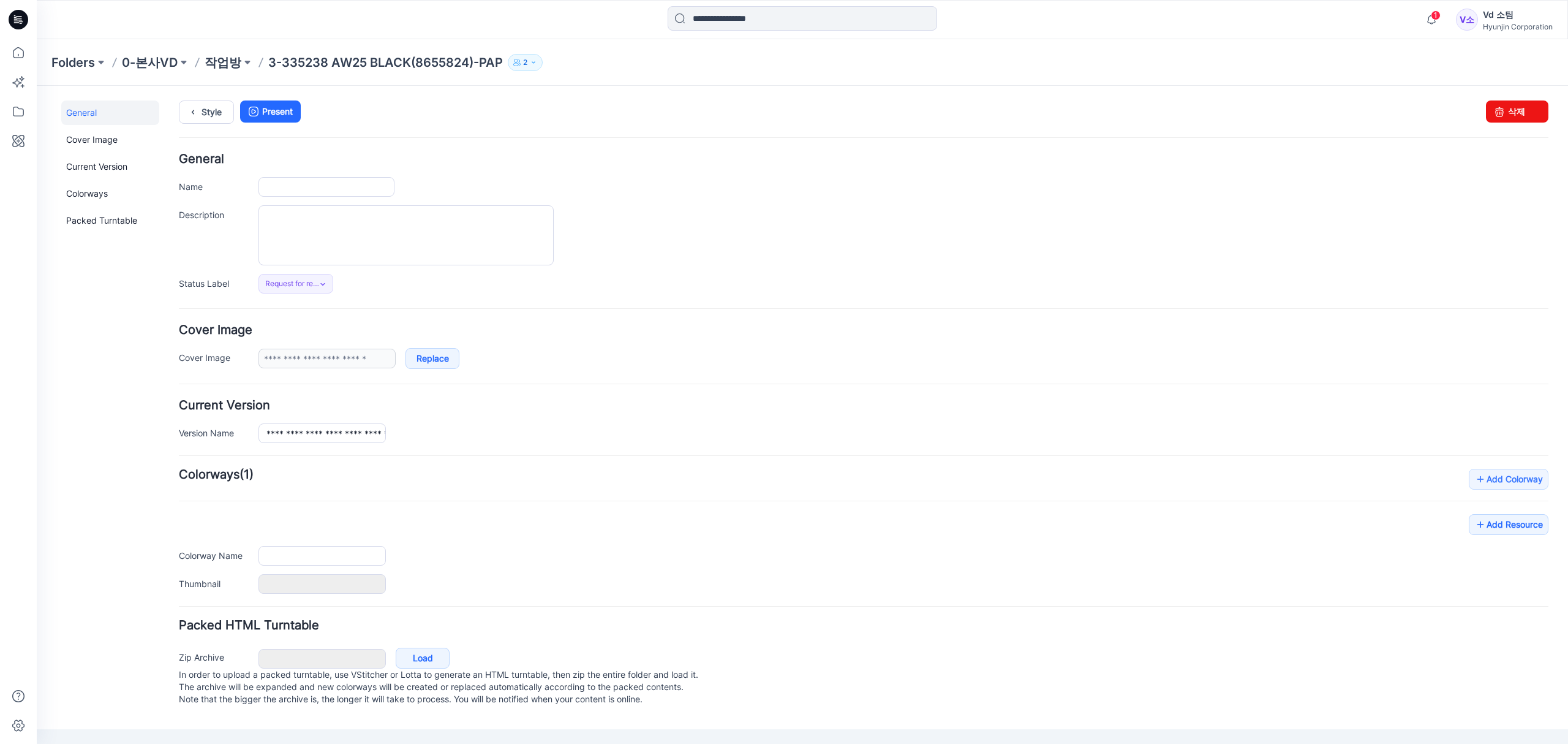
type input "**********"
type input "****"
type input "**********"
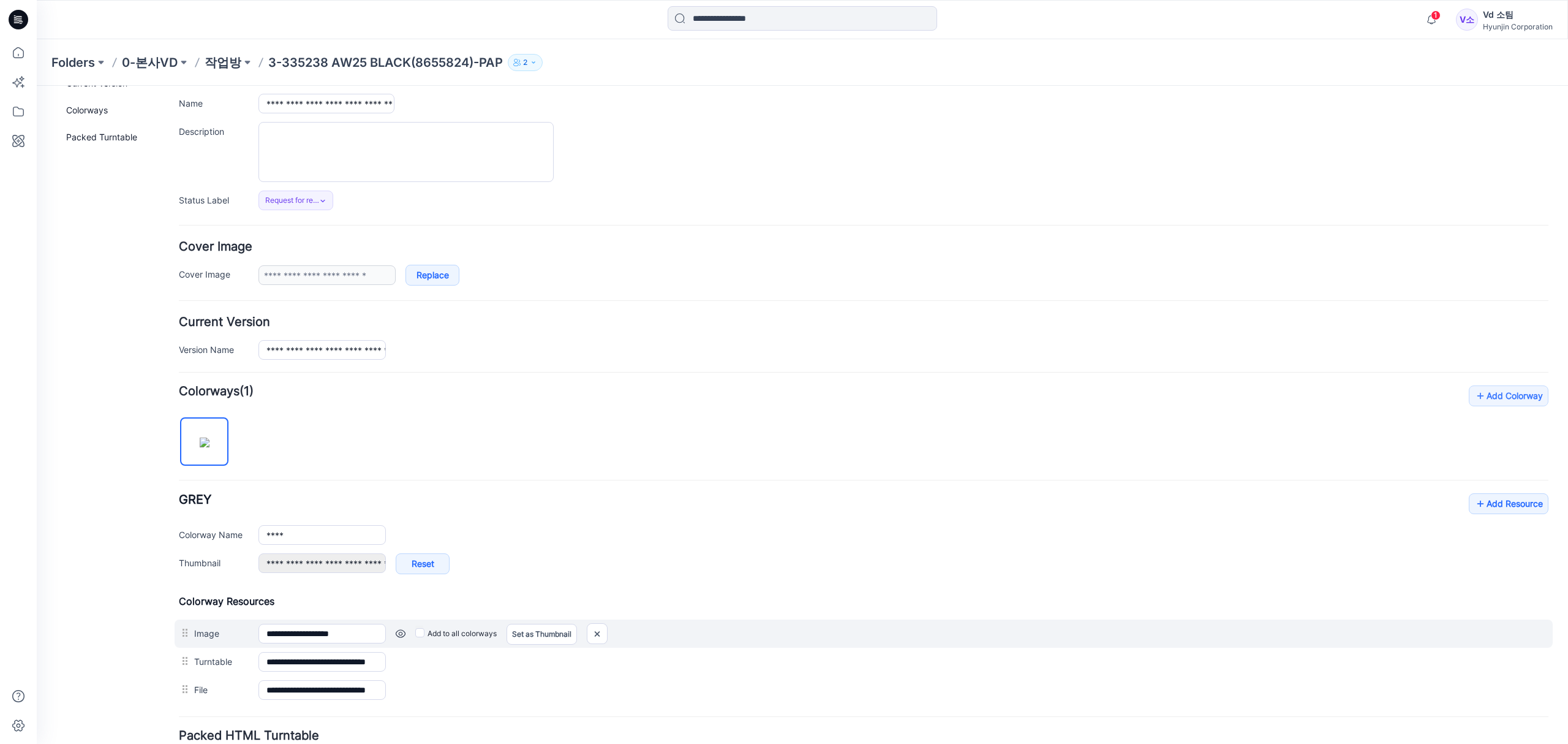
scroll to position [163, 0]
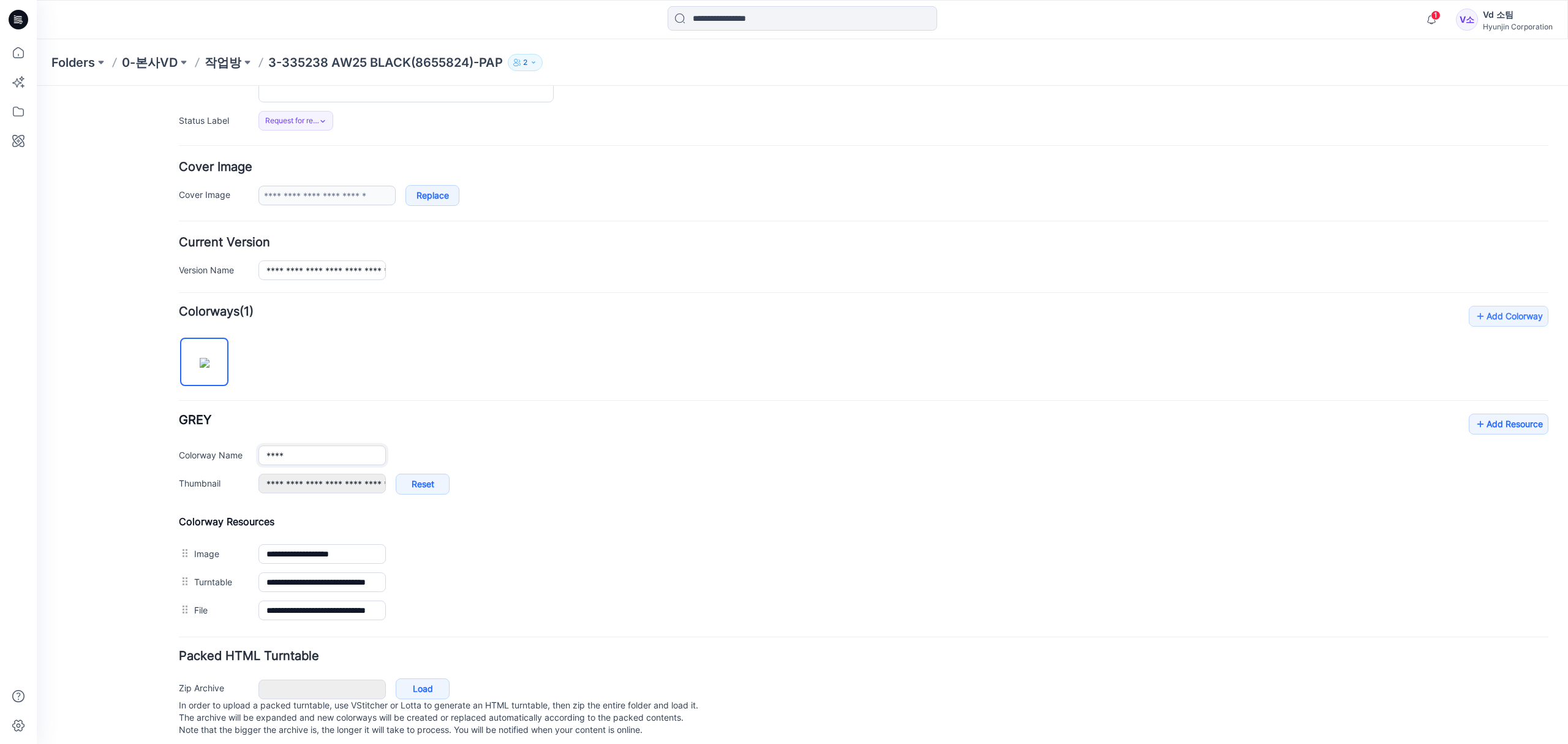
drag, startPoint x: 319, startPoint y: 462, endPoint x: 190, endPoint y: 477, distance: 129.9
click at [190, 477] on div "**********" at bounding box center [863, 460] width 1369 height 93
type input "*****"
click at [515, 435] on div "**********" at bounding box center [863, 460] width 1369 height 93
click at [223, 66] on p "작업방" at bounding box center [223, 62] width 37 height 17
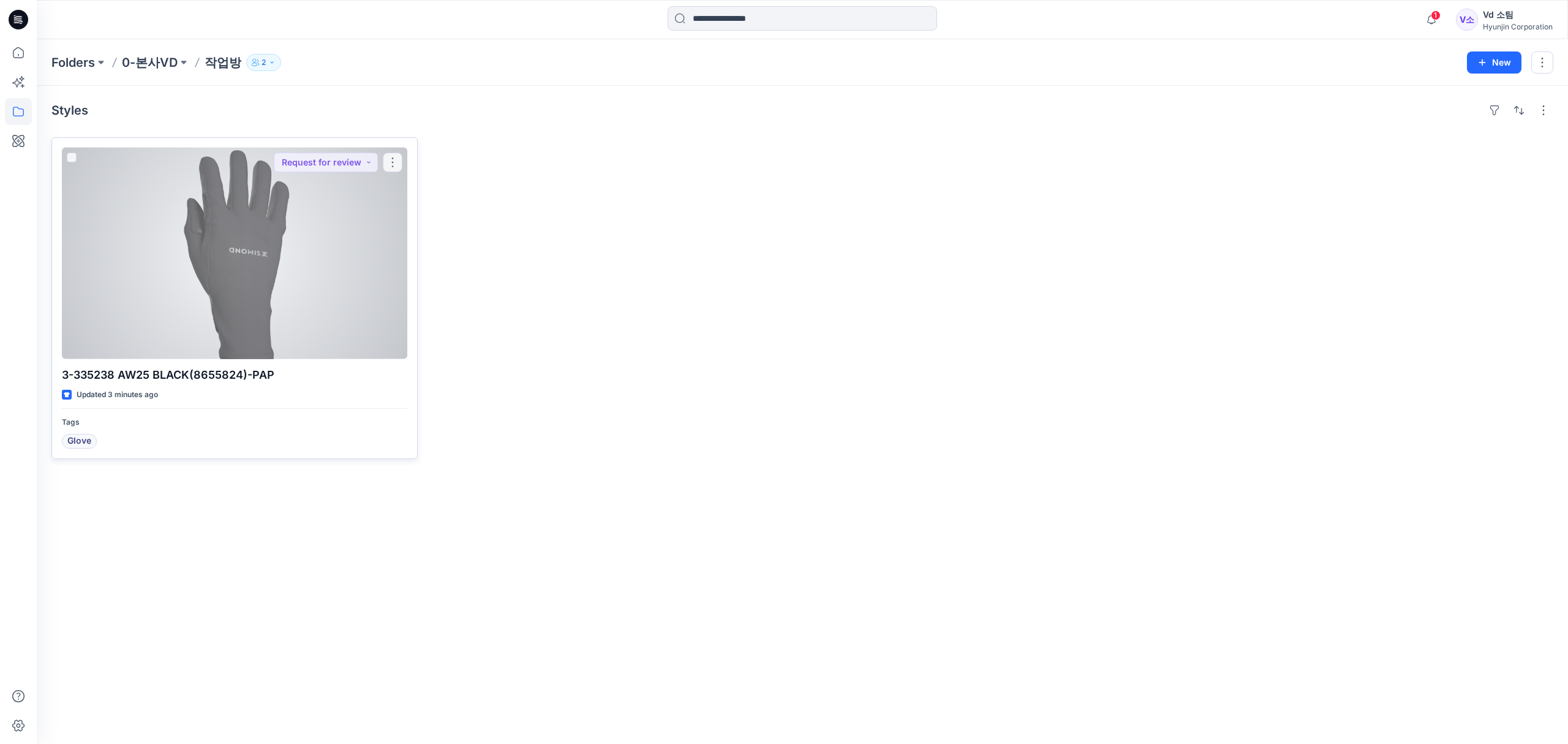
click at [325, 324] on div at bounding box center [234, 253] width 346 height 212
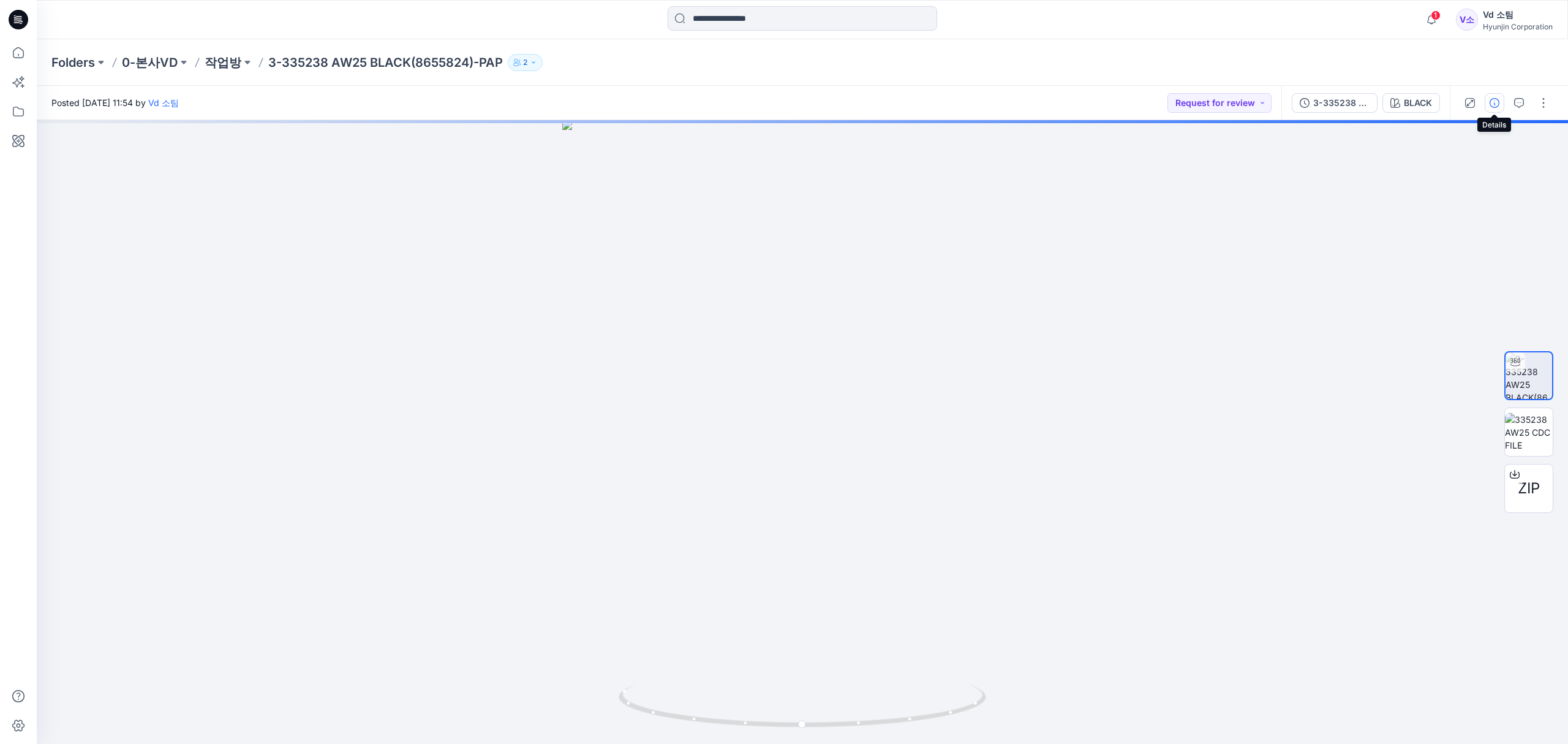
click at [1500, 100] on button "button" at bounding box center [1494, 103] width 20 height 20
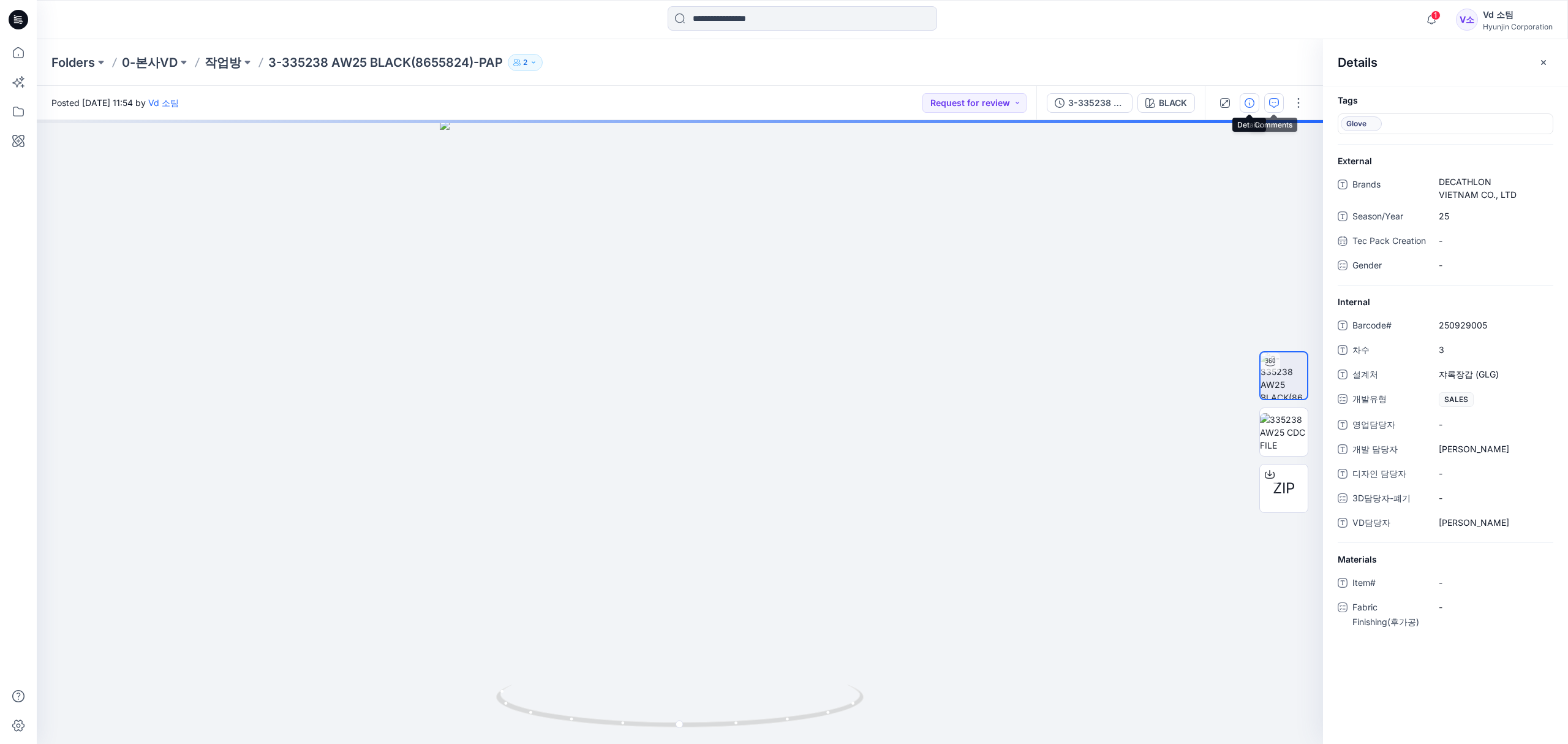
click at [1276, 108] on button "button" at bounding box center [1273, 103] width 20 height 20
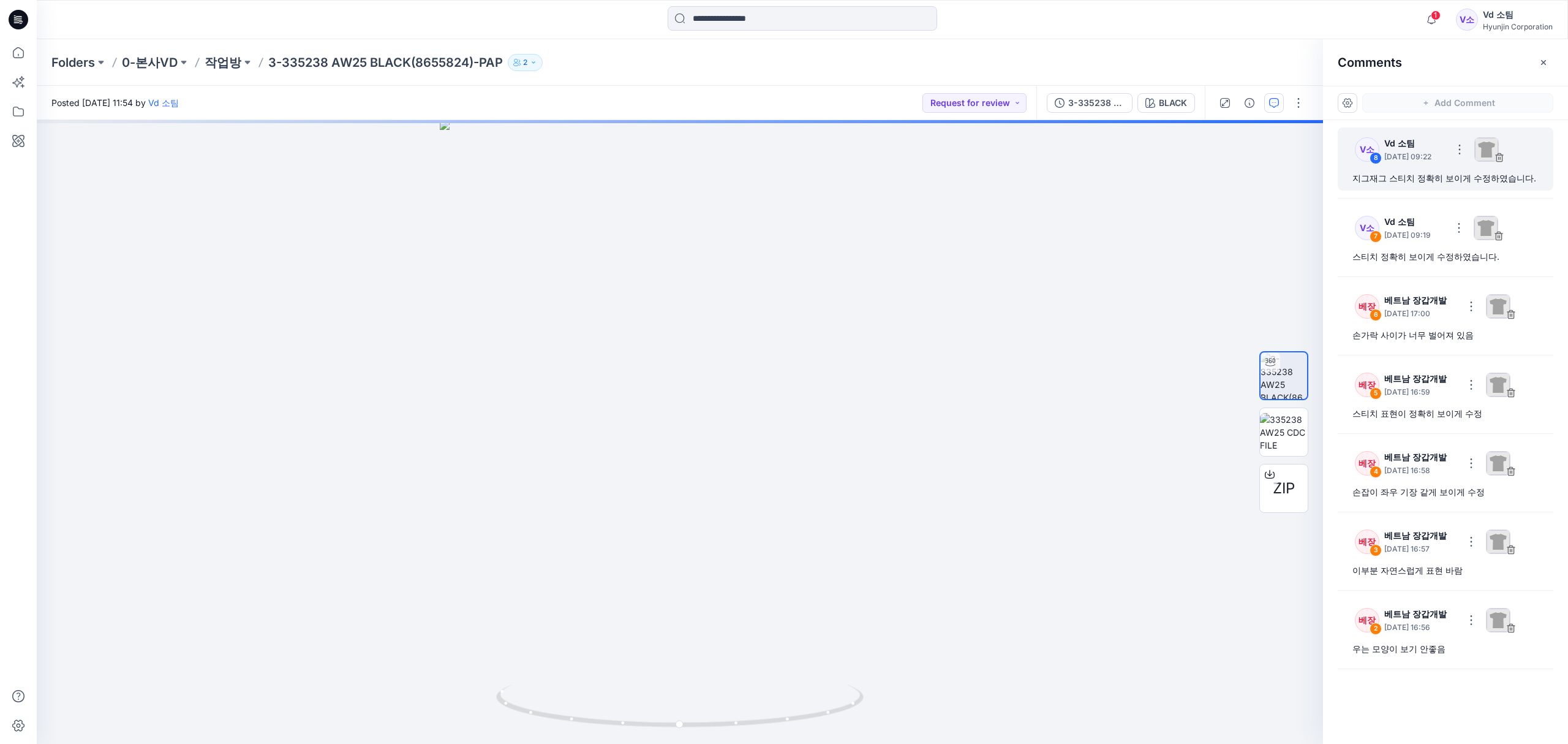
click at [1528, 157] on div "V소 8 Vd 소팀 [DATE] 09:22" at bounding box center [1445, 149] width 201 height 34
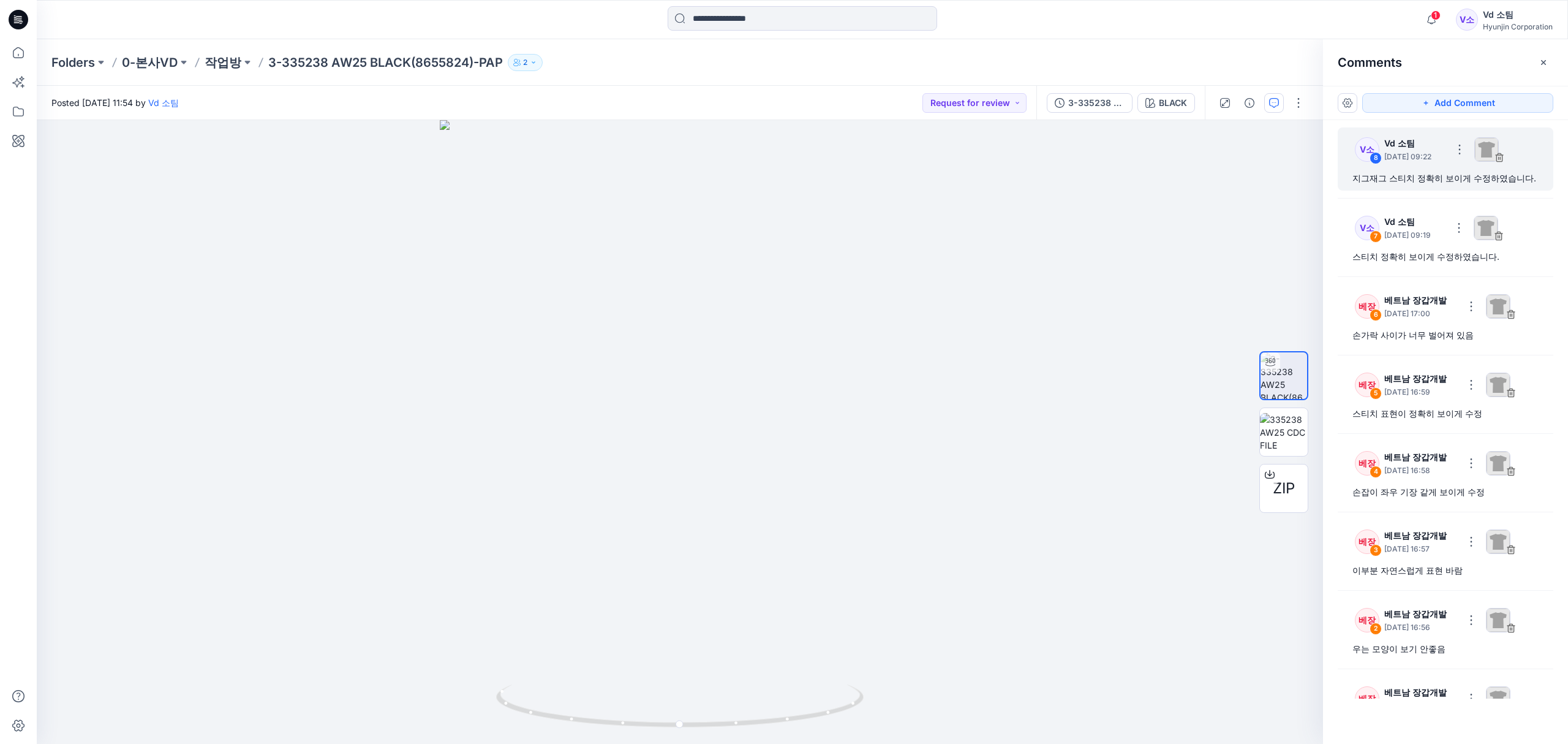
click at [1498, 159] on img at bounding box center [1486, 150] width 24 height 24
click at [1527, 159] on div "V소 8 Vd 소팀 October 15, 2025 09:22" at bounding box center [1445, 149] width 201 height 34
click at [1469, 150] on button "button" at bounding box center [1459, 150] width 20 height 20
click at [1487, 189] on p "Delete thread" at bounding box center [1489, 189] width 54 height 13
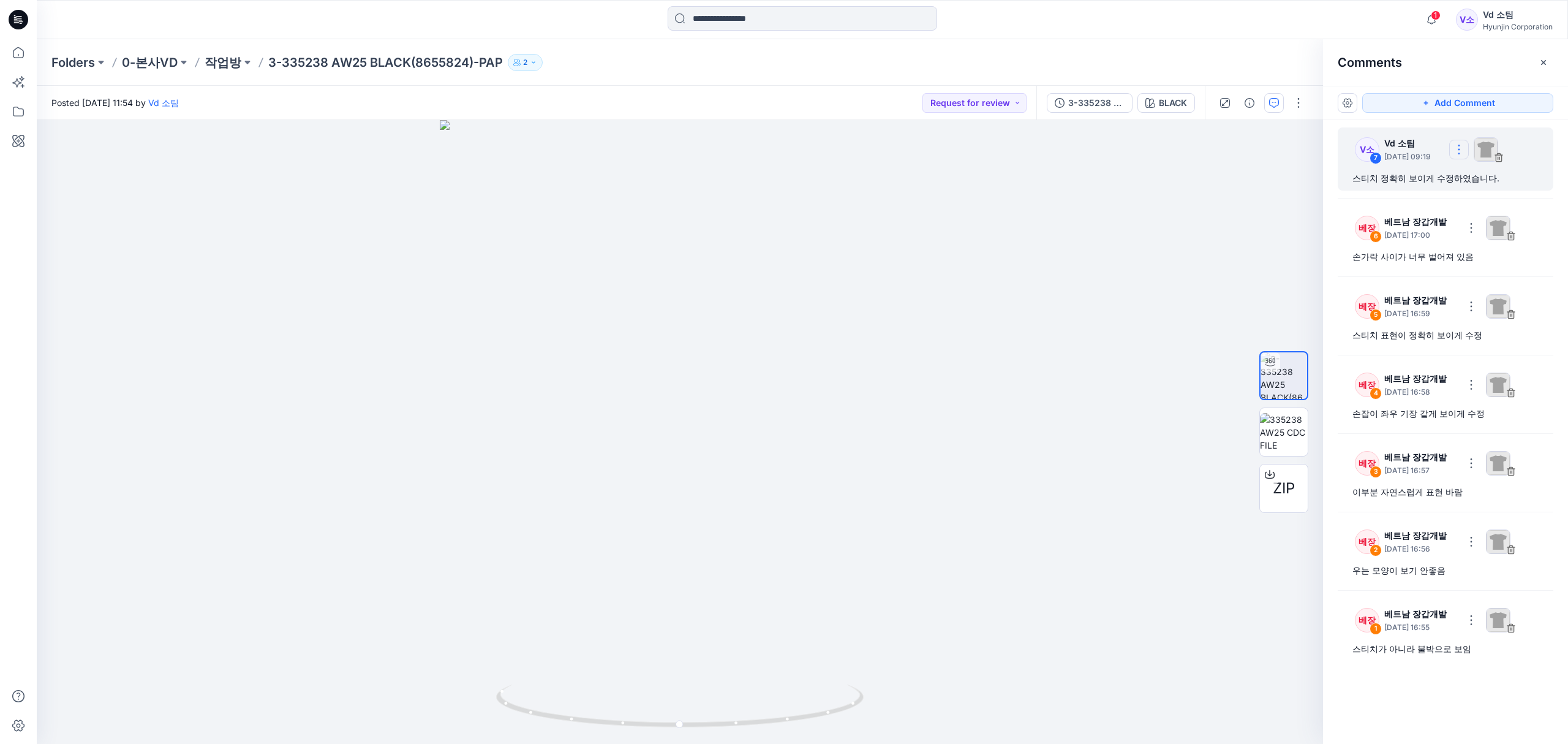
click at [1468, 153] on button "button" at bounding box center [1459, 150] width 20 height 20
click at [1485, 191] on p "Delete thread" at bounding box center [1489, 189] width 54 height 13
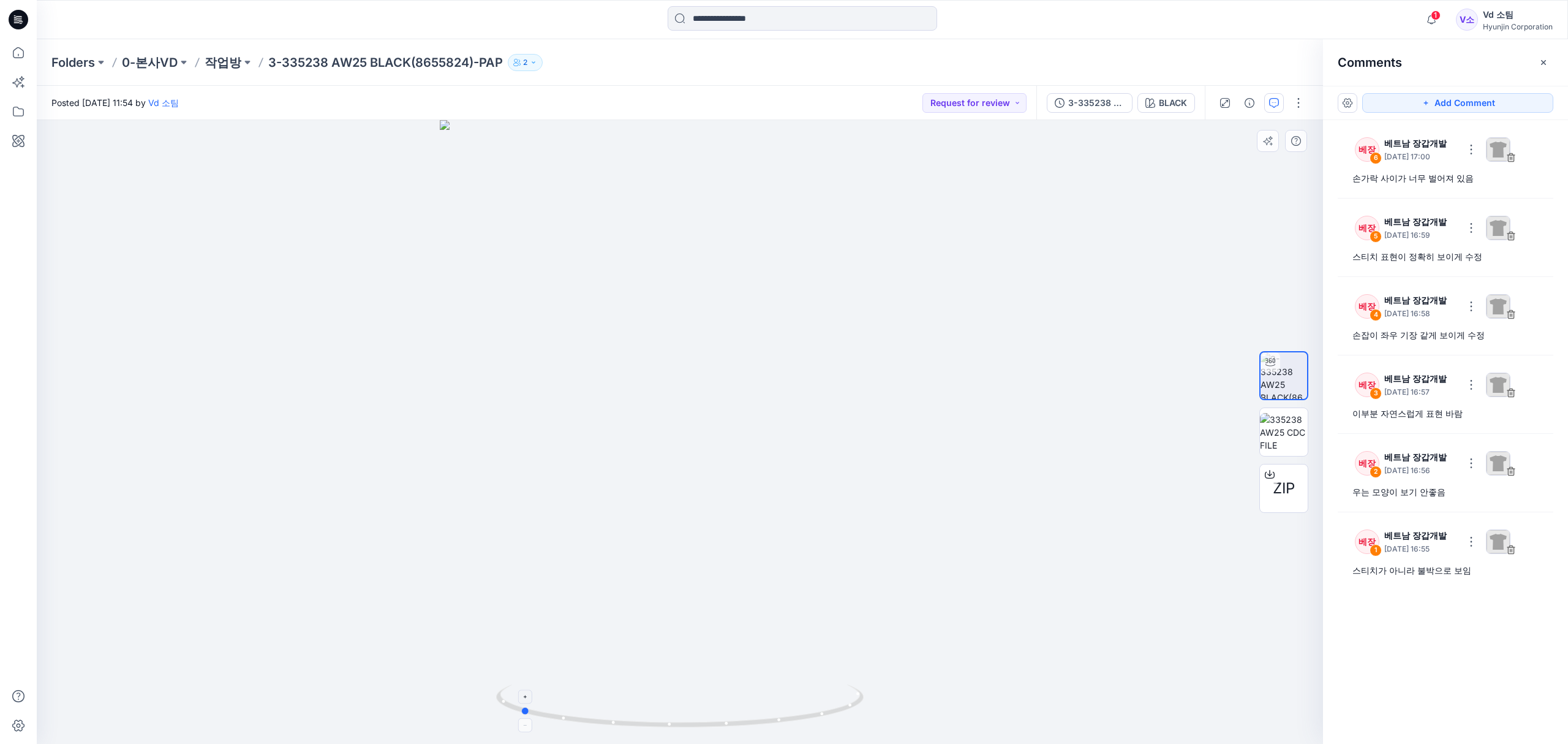
drag, startPoint x: 650, startPoint y: 719, endPoint x: 848, endPoint y: 701, distance: 198.8
click at [848, 701] on icon at bounding box center [681, 708] width 371 height 46
click at [1478, 101] on button "Add Comment" at bounding box center [1457, 103] width 191 height 20
click at [660, 337] on div "9" at bounding box center [680, 432] width 1286 height 624
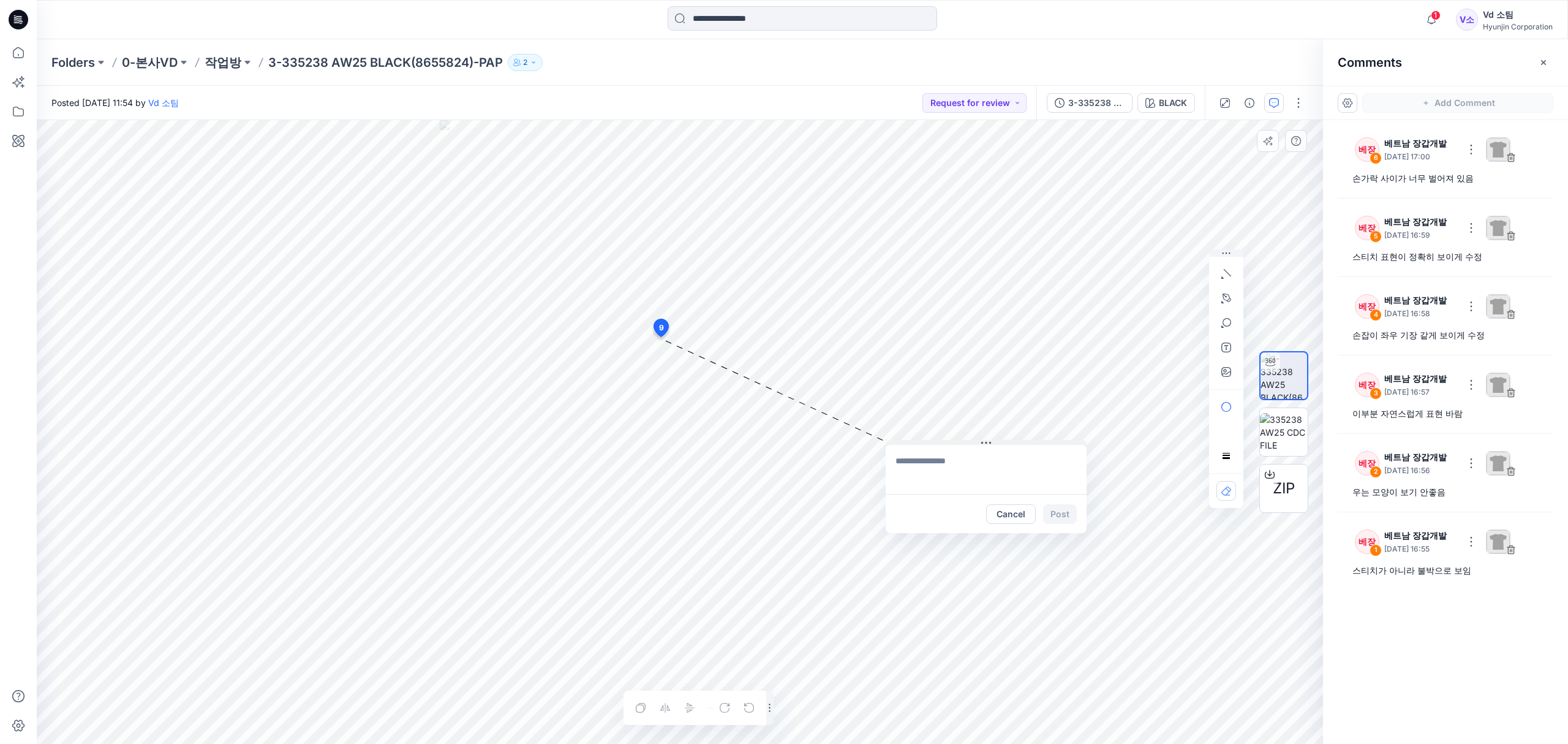
drag, startPoint x: 702, startPoint y: 345, endPoint x: 946, endPoint y: 441, distance: 262.2
click at [946, 441] on button at bounding box center [986, 444] width 201 height 8
click at [941, 473] on textarea at bounding box center [986, 469] width 201 height 49
type textarea "*"
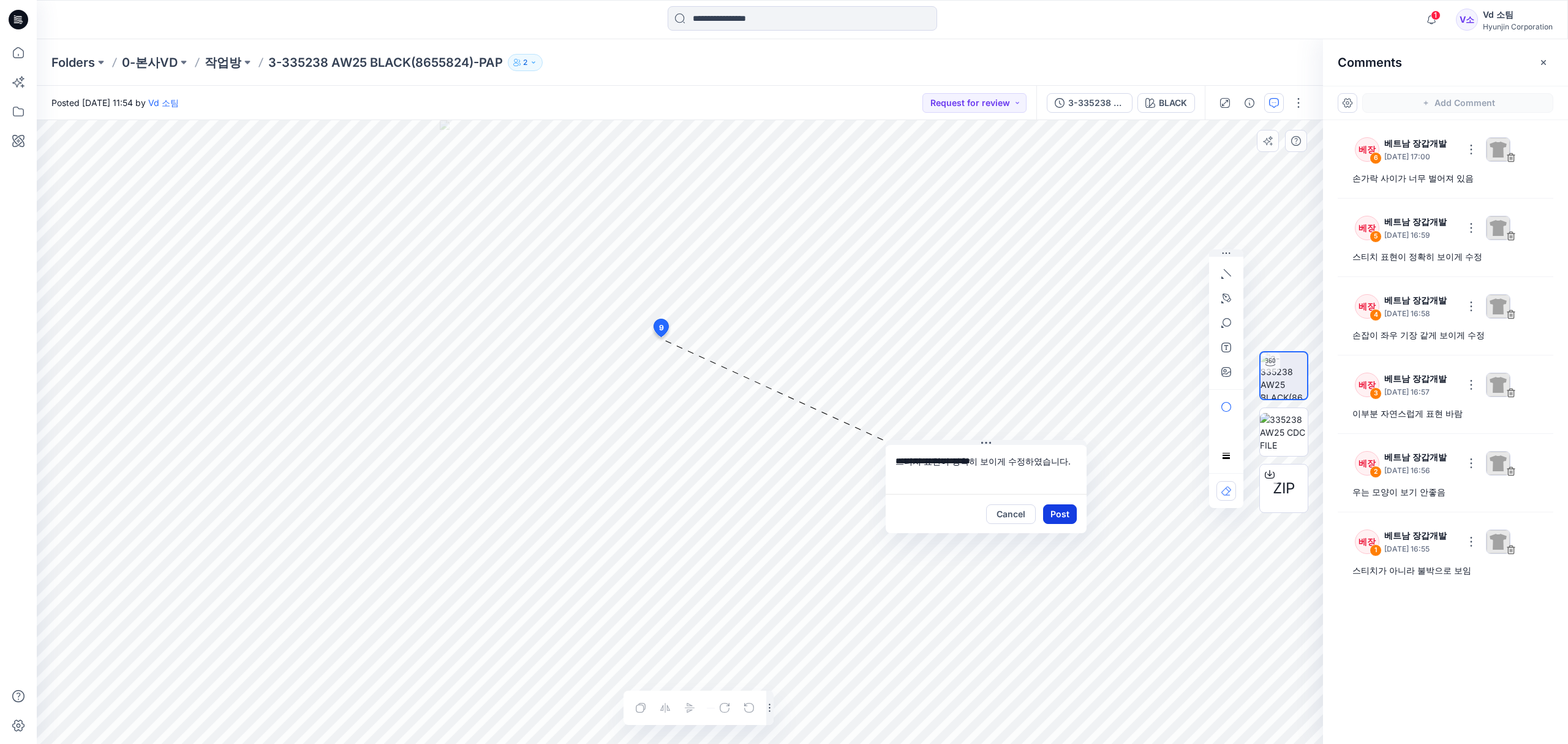
type textarea "**********"
click at [1052, 509] on button "Post" at bounding box center [1059, 514] width 34 height 20
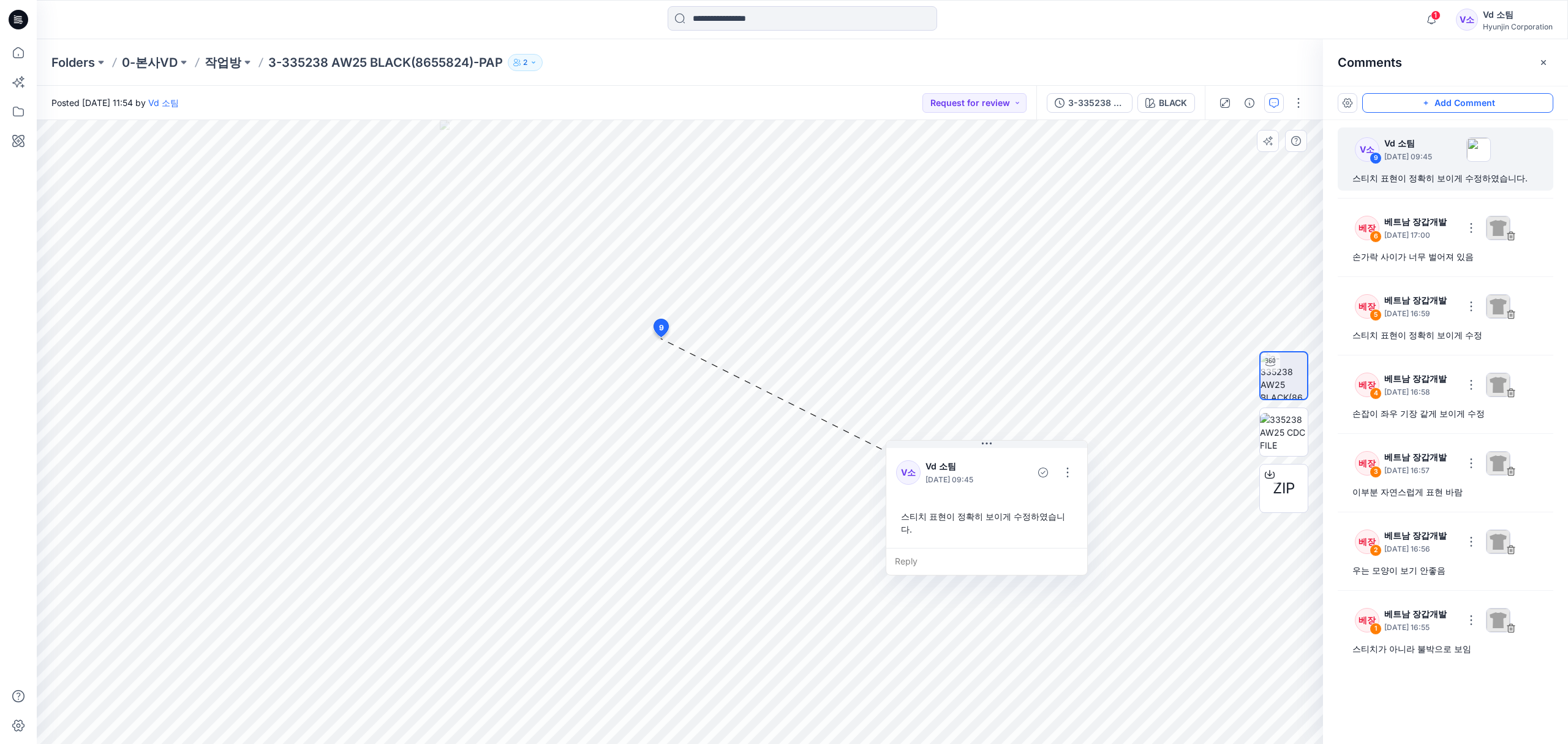
click at [1422, 104] on icon "button" at bounding box center [1426, 102] width 10 height 10
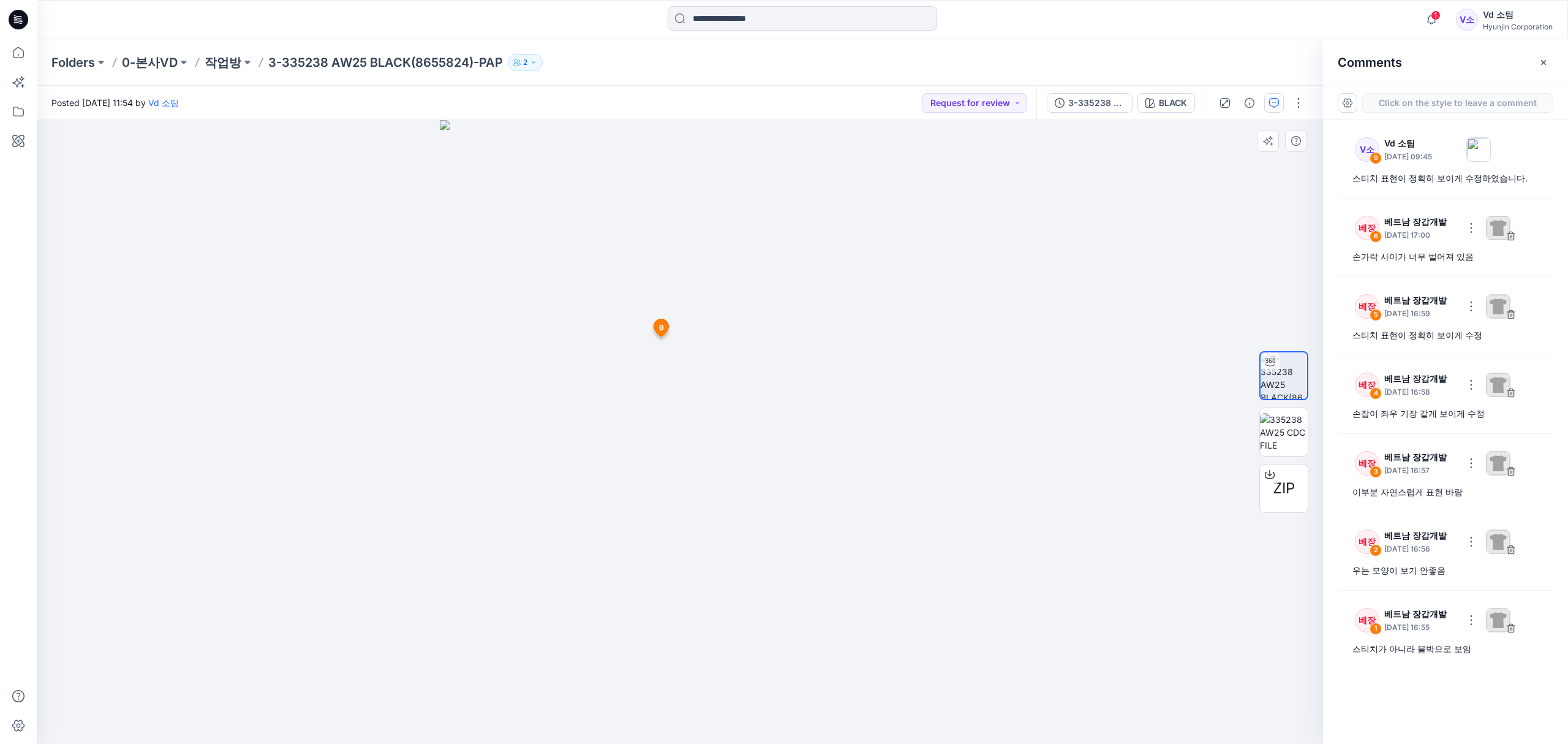
click at [682, 589] on div "10 9 V소 Vd 소팀 October 15, 2025 09:45 스티치 표현이 정확히 보이게 수정하였습니다. Reply" at bounding box center [680, 432] width 1286 height 624
click at [890, 621] on div "10 Cancel Post 9 V소 Vd 소팀 October 15, 2025 09:45 스티치 표현이 정확히 보이게 수정하였습니다. Reply…" at bounding box center [680, 432] width 1286 height 624
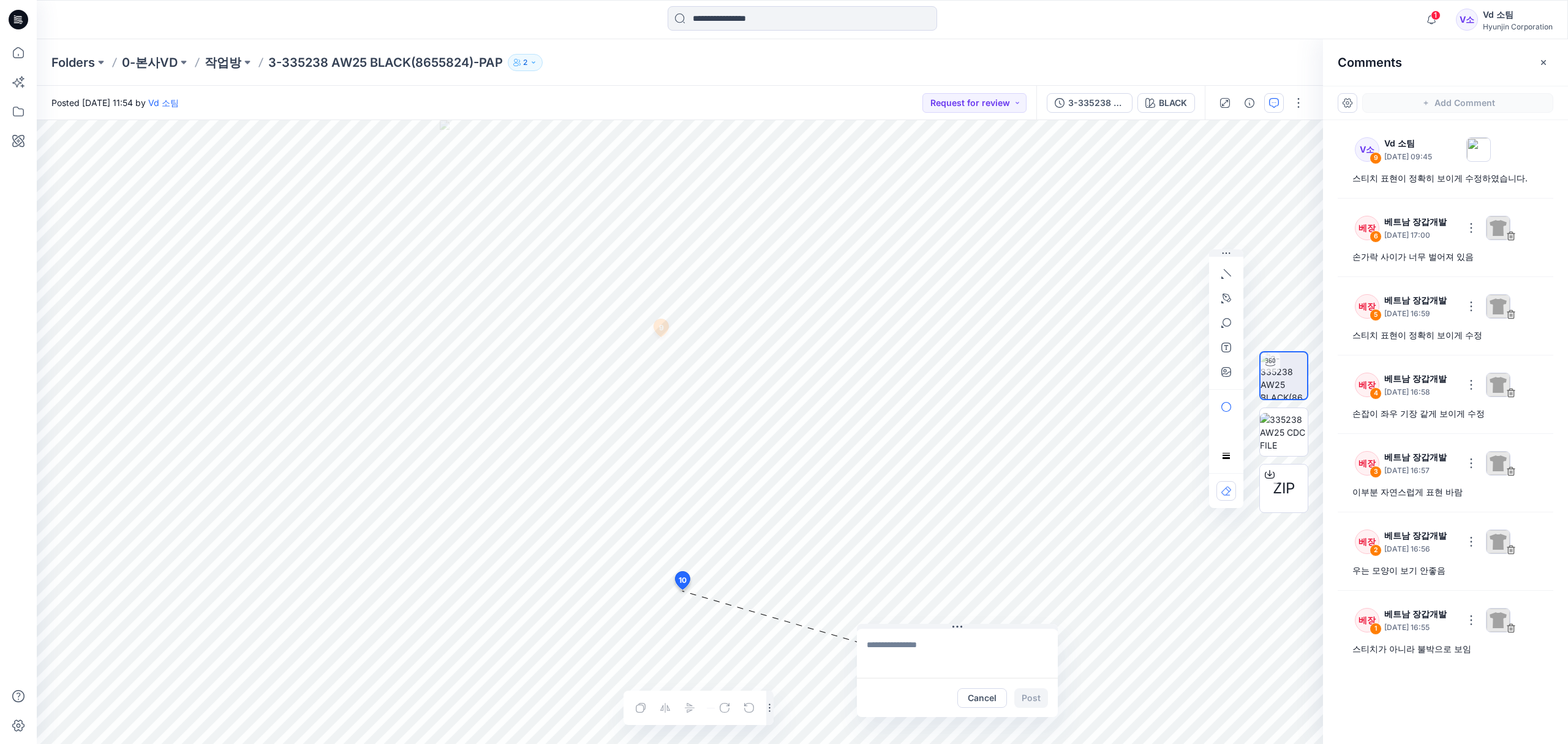
drag, startPoint x: 749, startPoint y: 599, endPoint x: 937, endPoint y: 636, distance: 191.6
click at [943, 626] on button at bounding box center [957, 628] width 201 height 8
click at [926, 646] on textarea at bounding box center [957, 651] width 201 height 49
type textarea "*"
type textarea "**********"
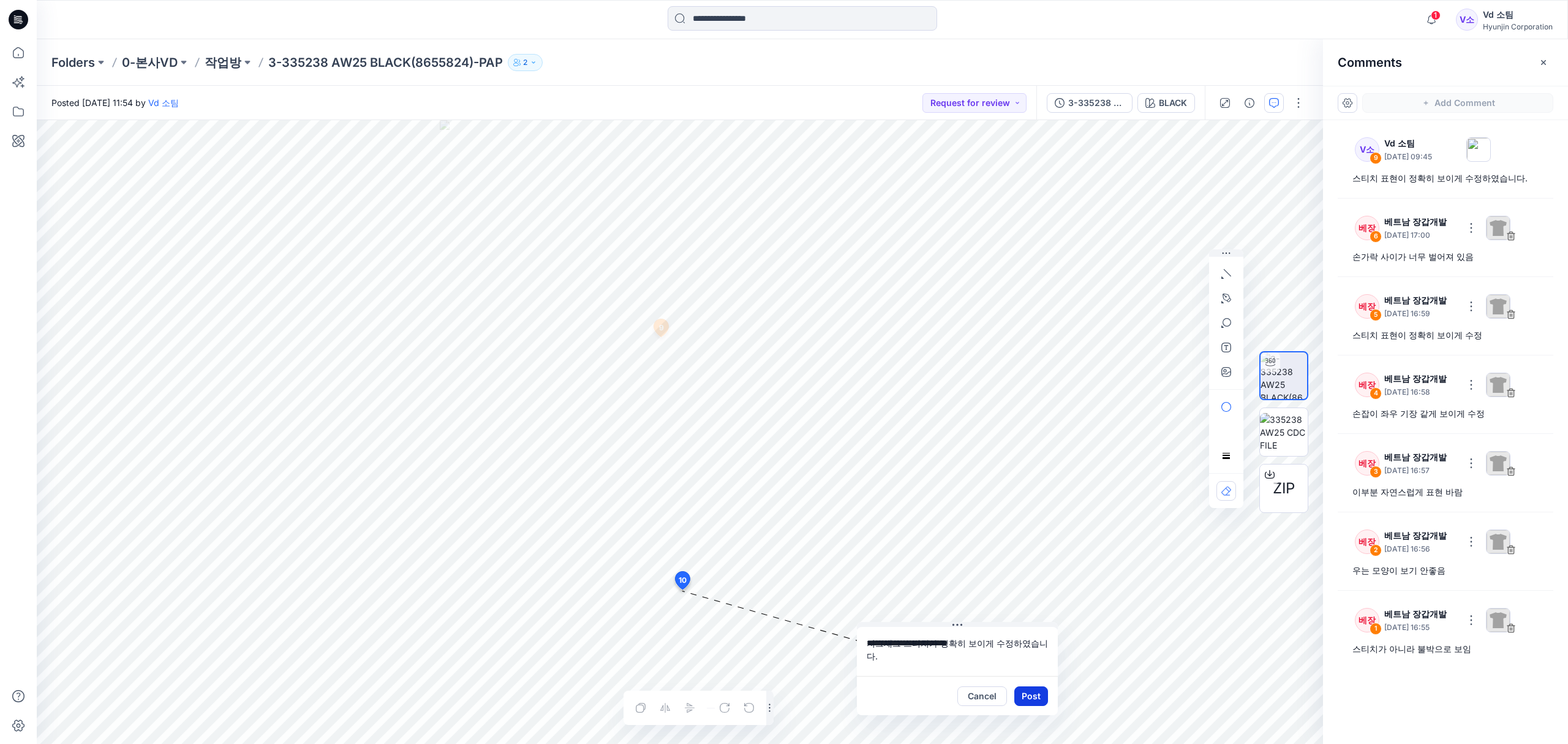
click at [1035, 686] on button "Post" at bounding box center [1031, 695] width 34 height 20
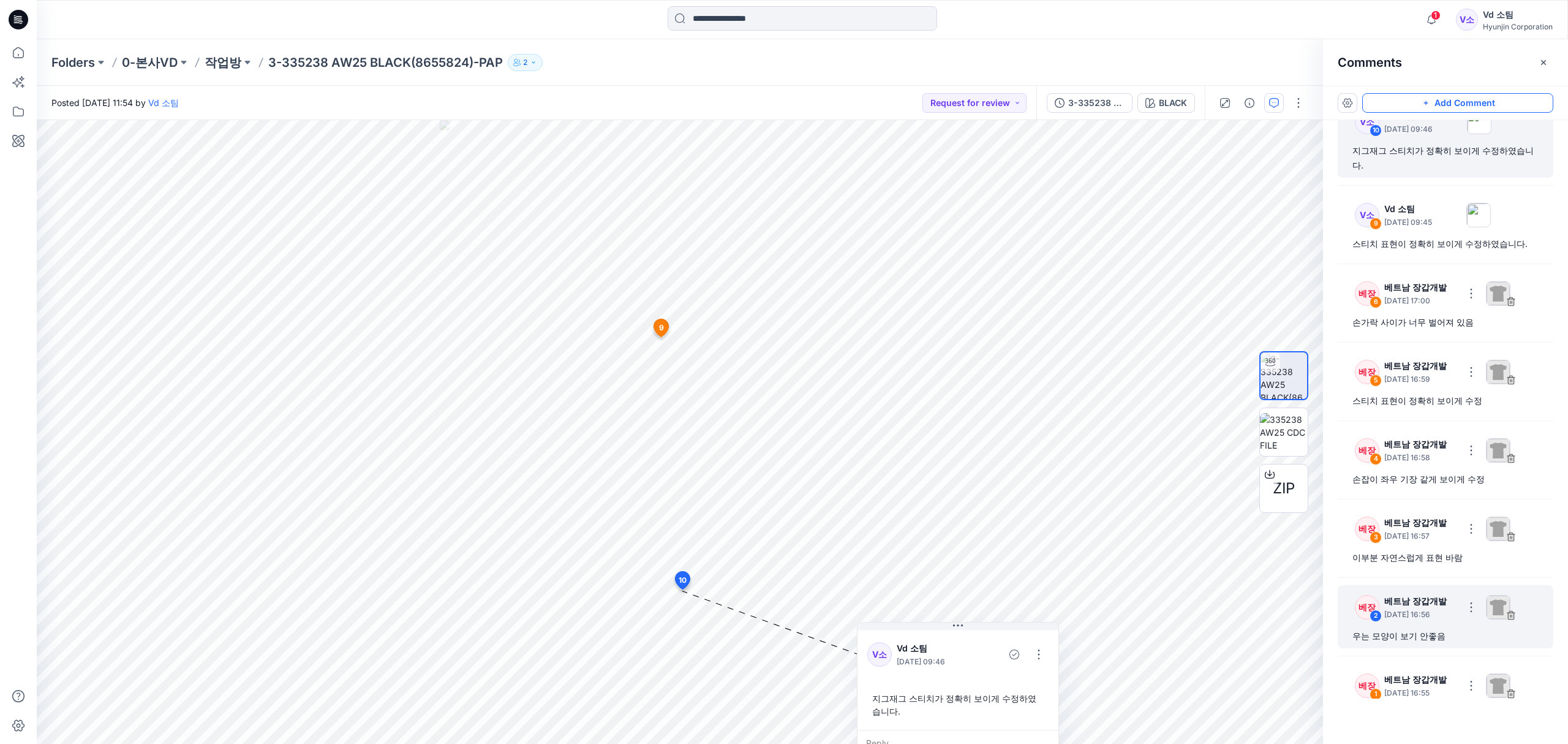
scroll to position [49, 0]
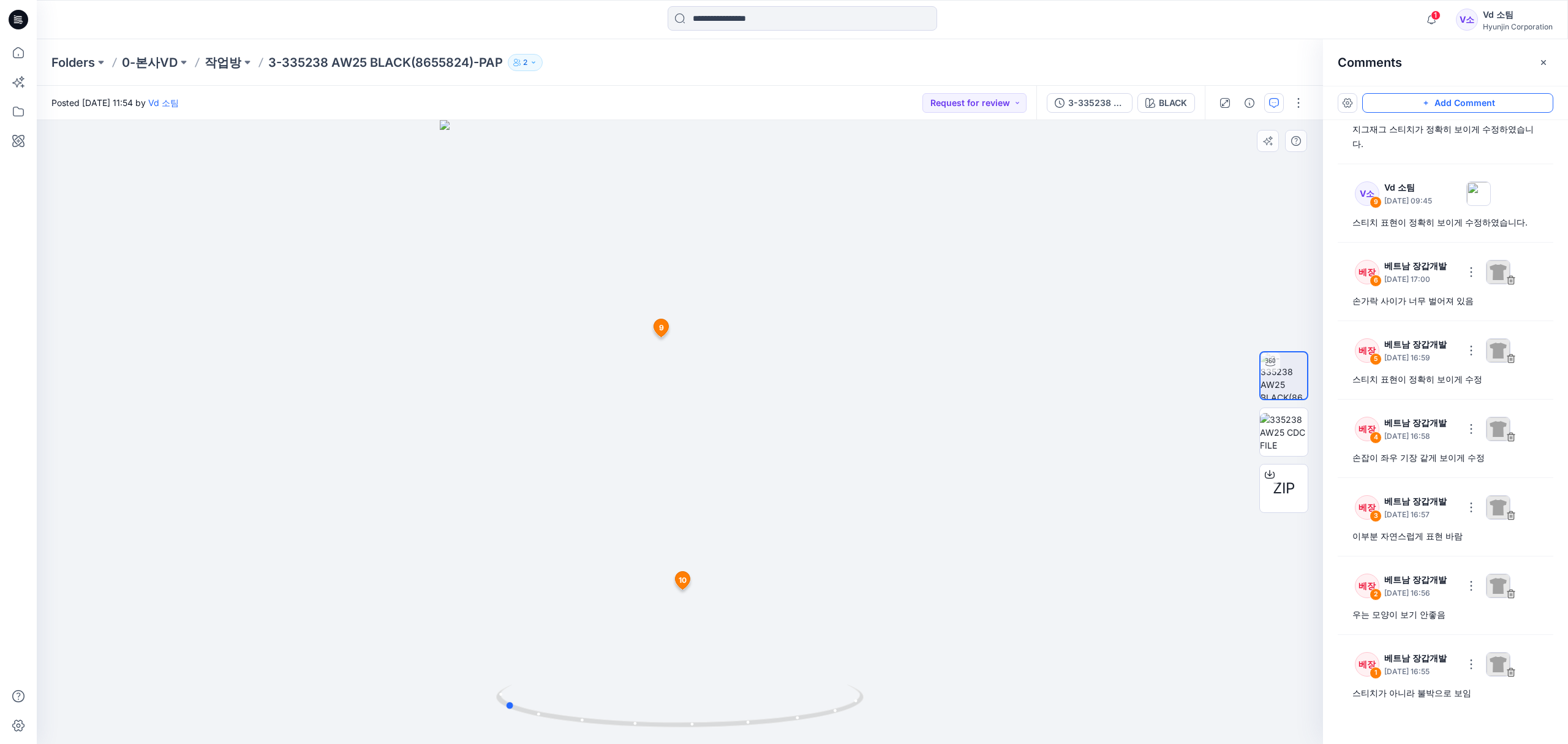
drag, startPoint x: 703, startPoint y: 713, endPoint x: 917, endPoint y: 688, distance: 215.5
click at [895, 679] on div at bounding box center [680, 432] width 1286 height 624
click at [1397, 721] on div "Add Comment V소 10 Vd 소팀 October 15, 2025 09:46 지그재그 스티치가 정확히 보이게 수정하였습니다. V소 9 …" at bounding box center [1445, 414] width 245 height 658
drag, startPoint x: 797, startPoint y: 720, endPoint x: 816, endPoint y: 701, distance: 26.9
click at [816, 701] on icon at bounding box center [681, 708] width 371 height 46
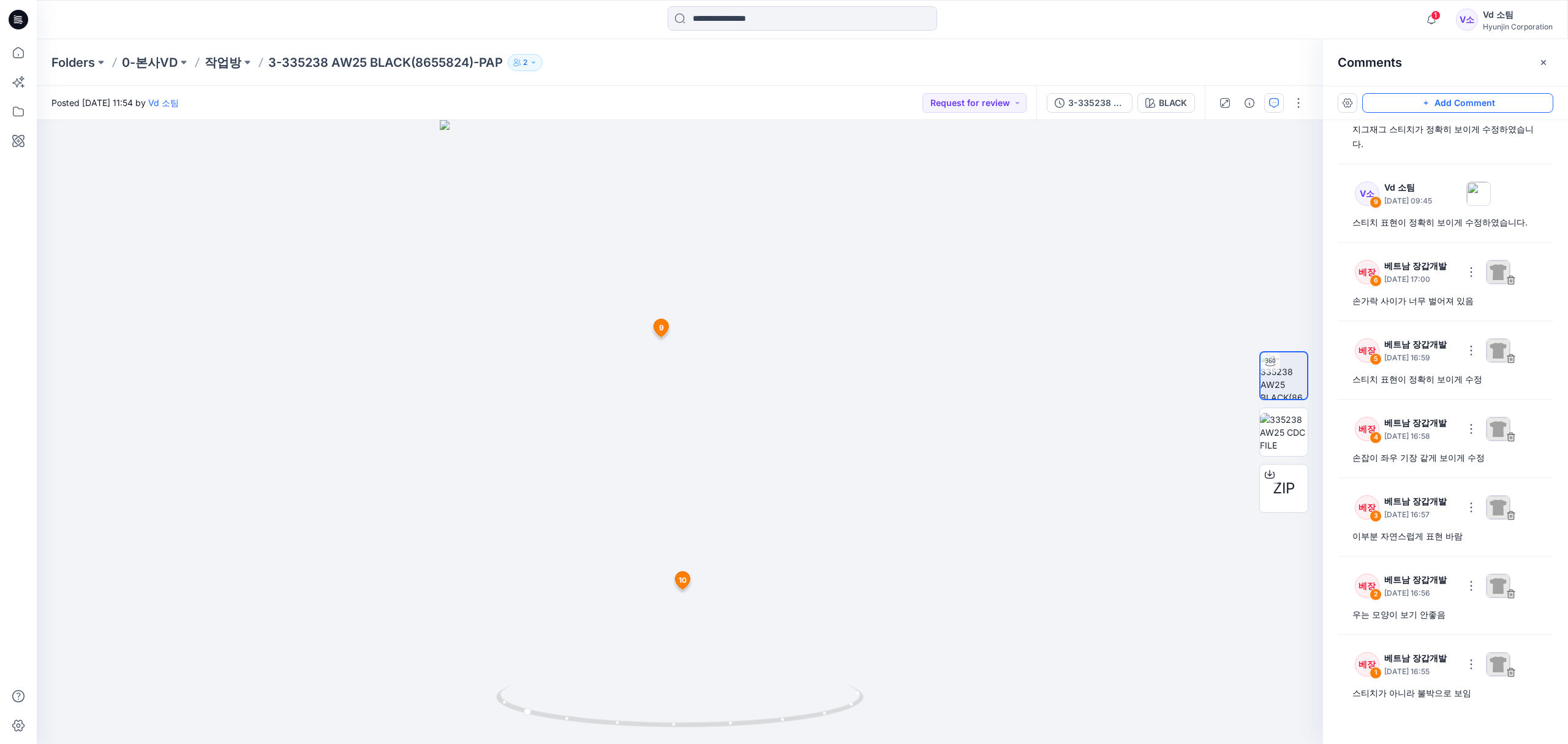
click at [1431, 98] on button "Add Comment" at bounding box center [1457, 103] width 191 height 20
click at [665, 731] on div "11 9 V소 Vd 소팀 October 15, 2025 09:45 스티치 표현이 정확히 보이게 수정하였습니다. Reply 10 V소 Vd 소팀…" at bounding box center [680, 432] width 1286 height 624
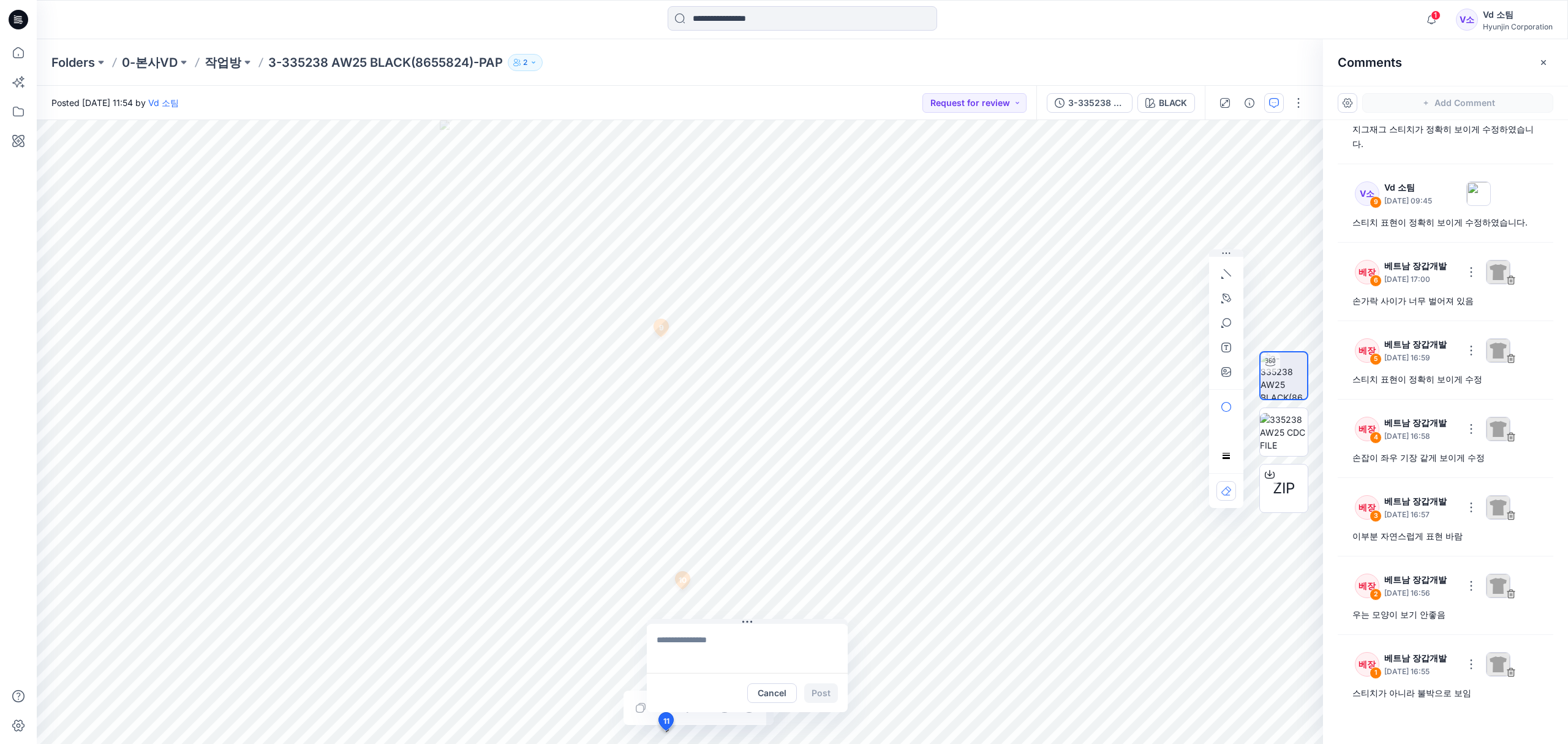
click at [734, 625] on textarea at bounding box center [747, 648] width 201 height 49
click at [745, 624] on textarea at bounding box center [747, 648] width 201 height 49
drag, startPoint x: 751, startPoint y: 621, endPoint x: 972, endPoint y: 488, distance: 257.9
click at [971, 490] on icon at bounding box center [966, 491] width 10 height 2
click at [971, 512] on textarea at bounding box center [969, 515] width 201 height 49
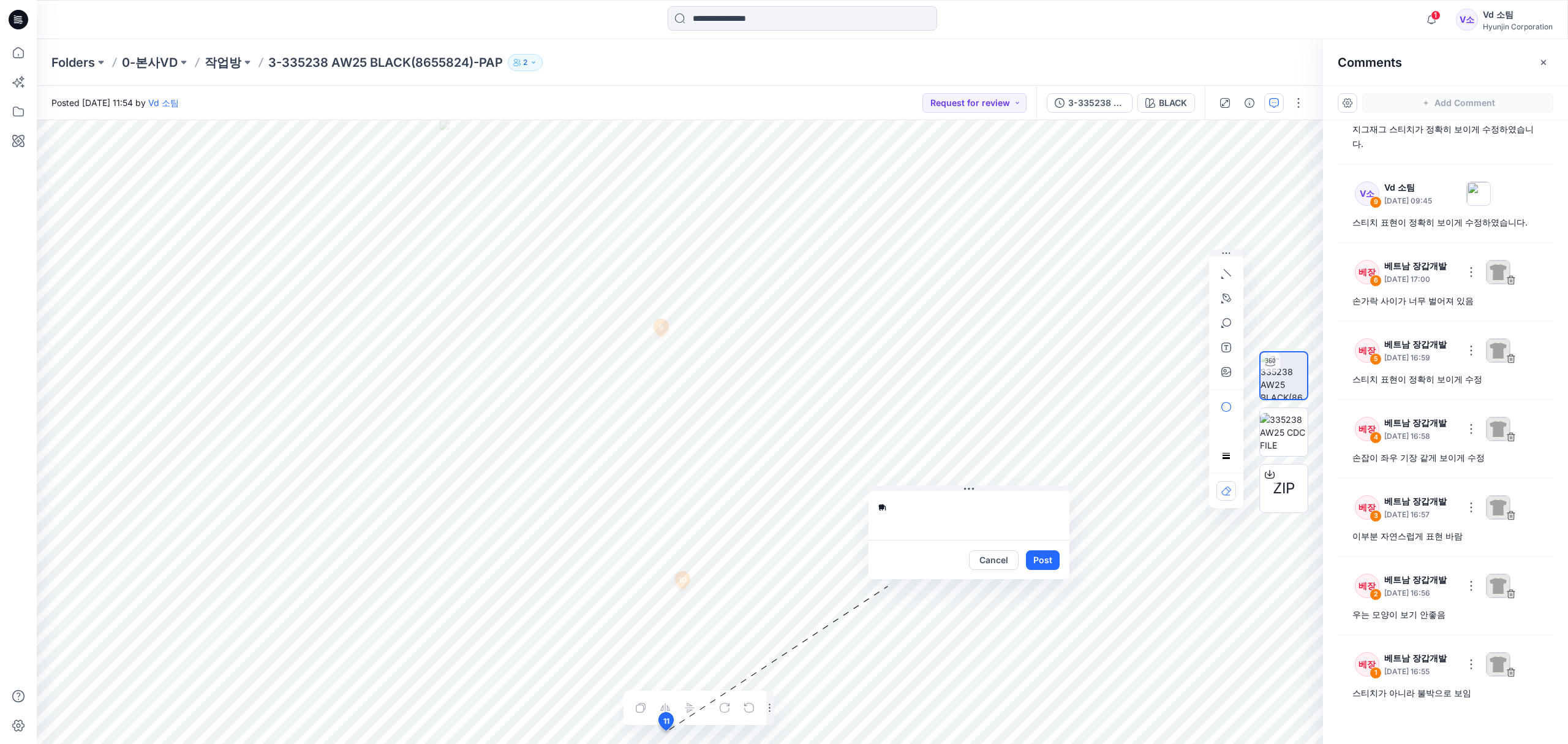
type textarea "*"
type textarea "**********"
click at [1041, 559] on button "Post" at bounding box center [1042, 560] width 34 height 20
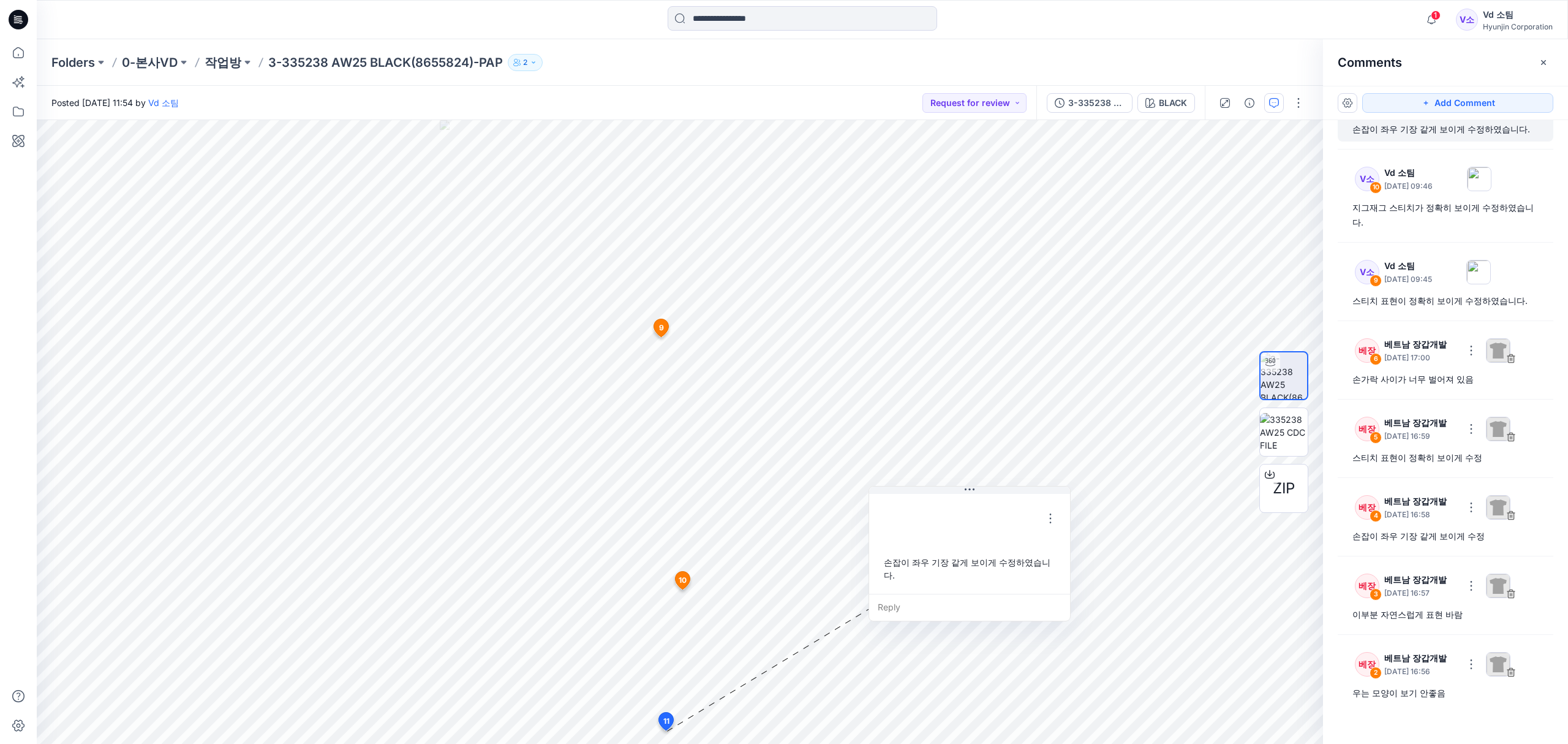
scroll to position [8, 0]
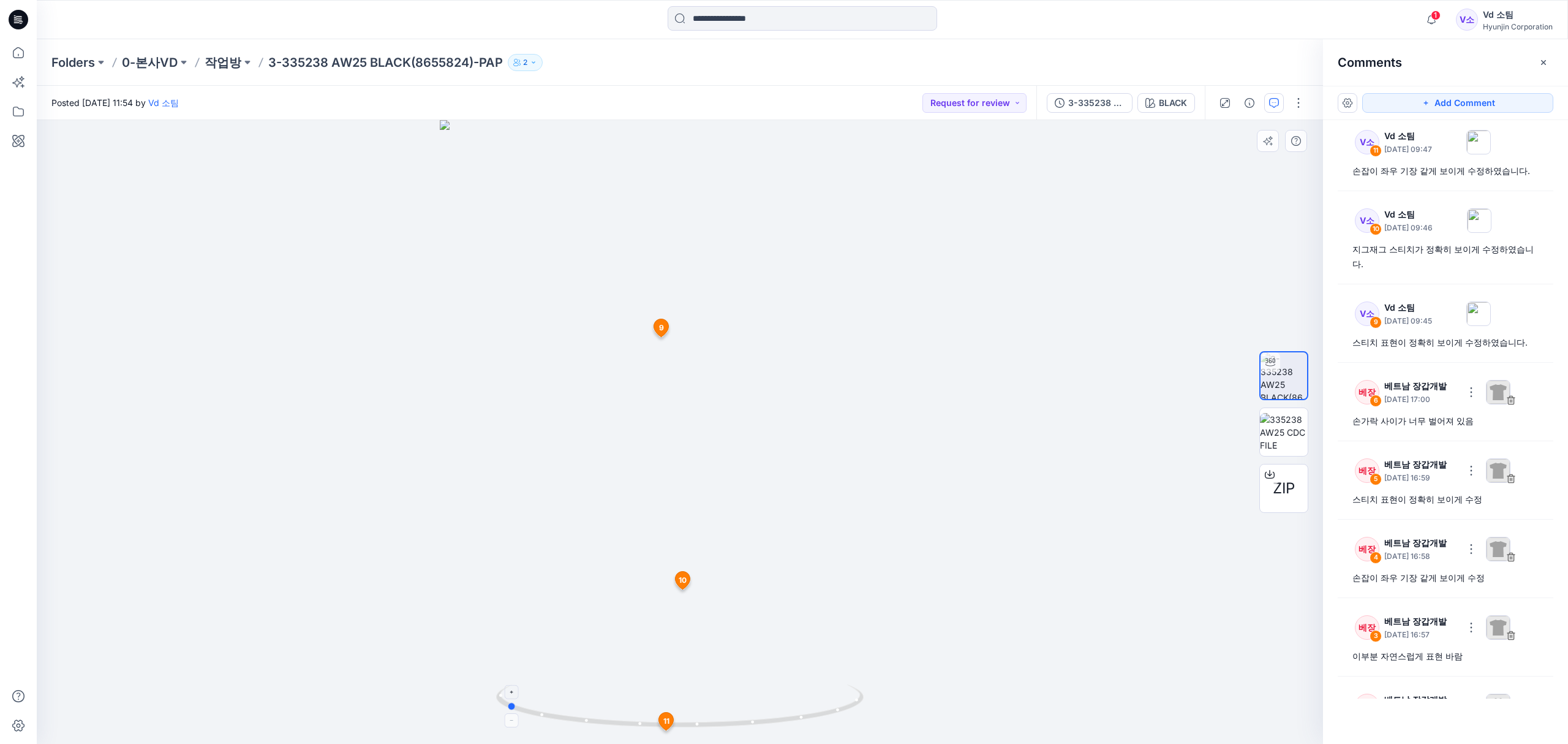
drag, startPoint x: 618, startPoint y: 724, endPoint x: 811, endPoint y: 714, distance: 193.3
click at [811, 714] on icon at bounding box center [681, 708] width 371 height 46
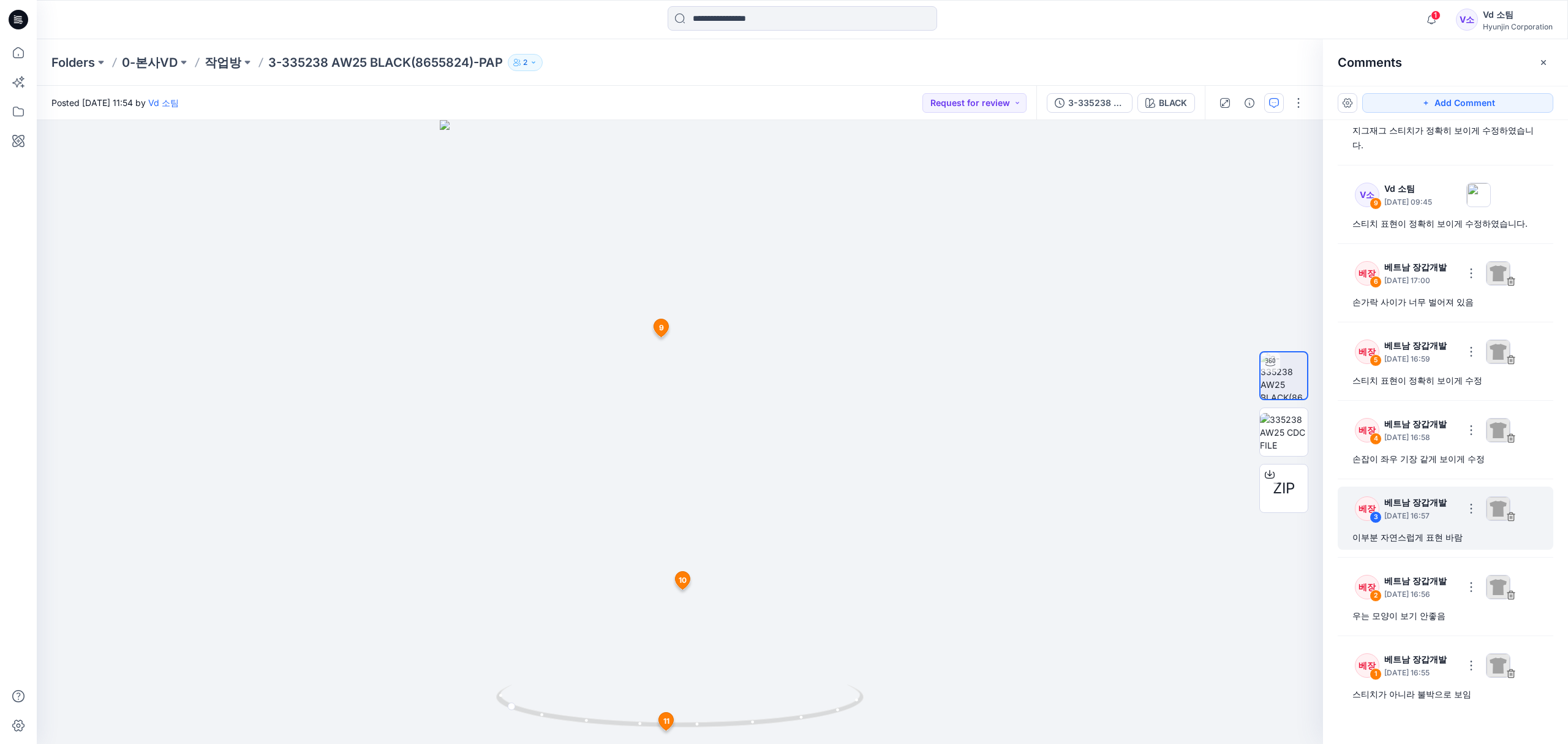
scroll to position [127, 0]
drag, startPoint x: 608, startPoint y: 724, endPoint x: 611, endPoint y: 701, distance: 23.2
click at [611, 701] on icon at bounding box center [681, 708] width 371 height 46
drag, startPoint x: 551, startPoint y: 714, endPoint x: 731, endPoint y: 703, distance: 180.3
click at [731, 703] on icon at bounding box center [681, 708] width 371 height 46
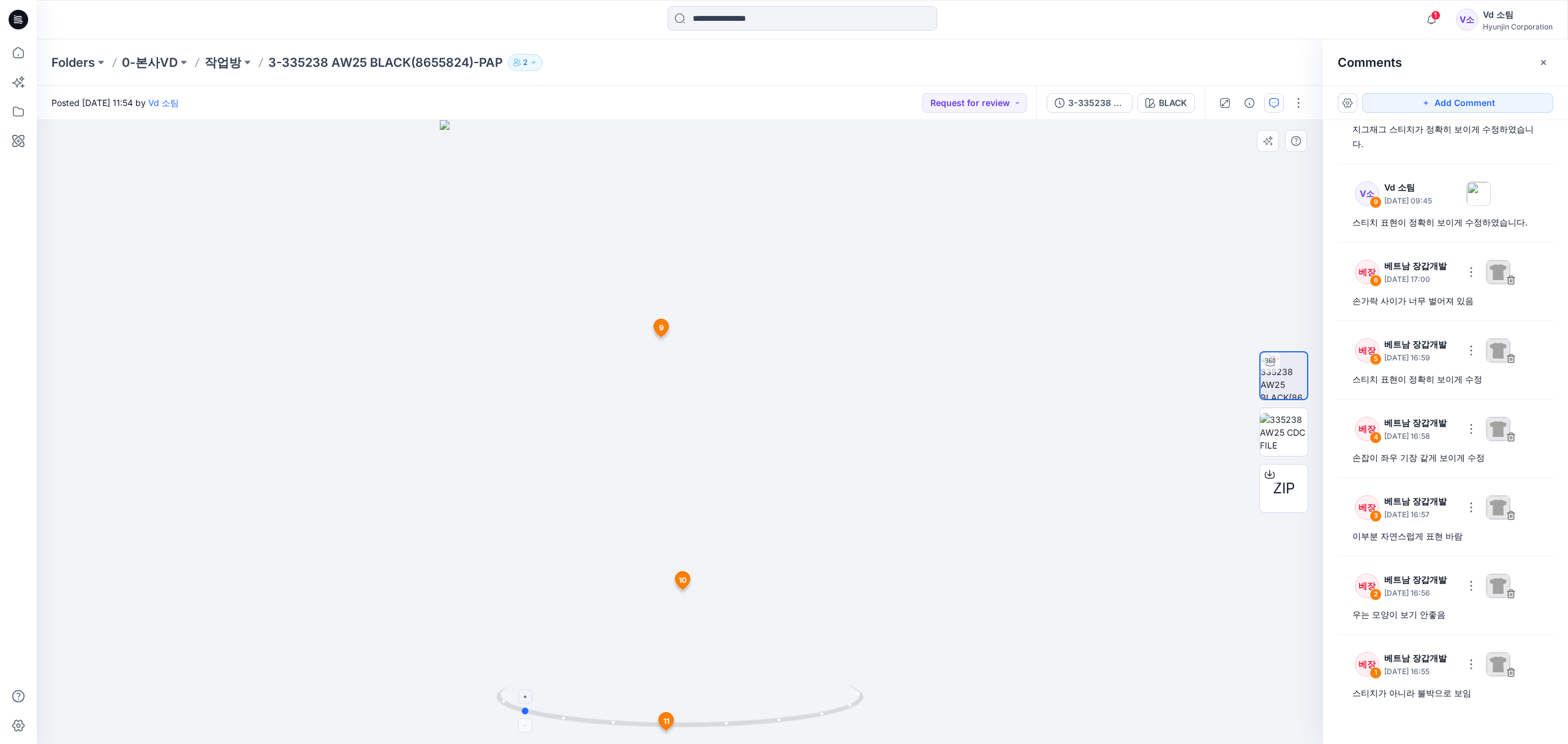
drag, startPoint x: 566, startPoint y: 720, endPoint x: 764, endPoint y: 714, distance: 198.1
click at [764, 714] on icon at bounding box center [681, 708] width 371 height 46
drag, startPoint x: 579, startPoint y: 718, endPoint x: 562, endPoint y: 718, distance: 17.0
click at [562, 718] on icon at bounding box center [681, 708] width 371 height 46
drag, startPoint x: 696, startPoint y: 421, endPoint x: 716, endPoint y: 624, distance: 204.0
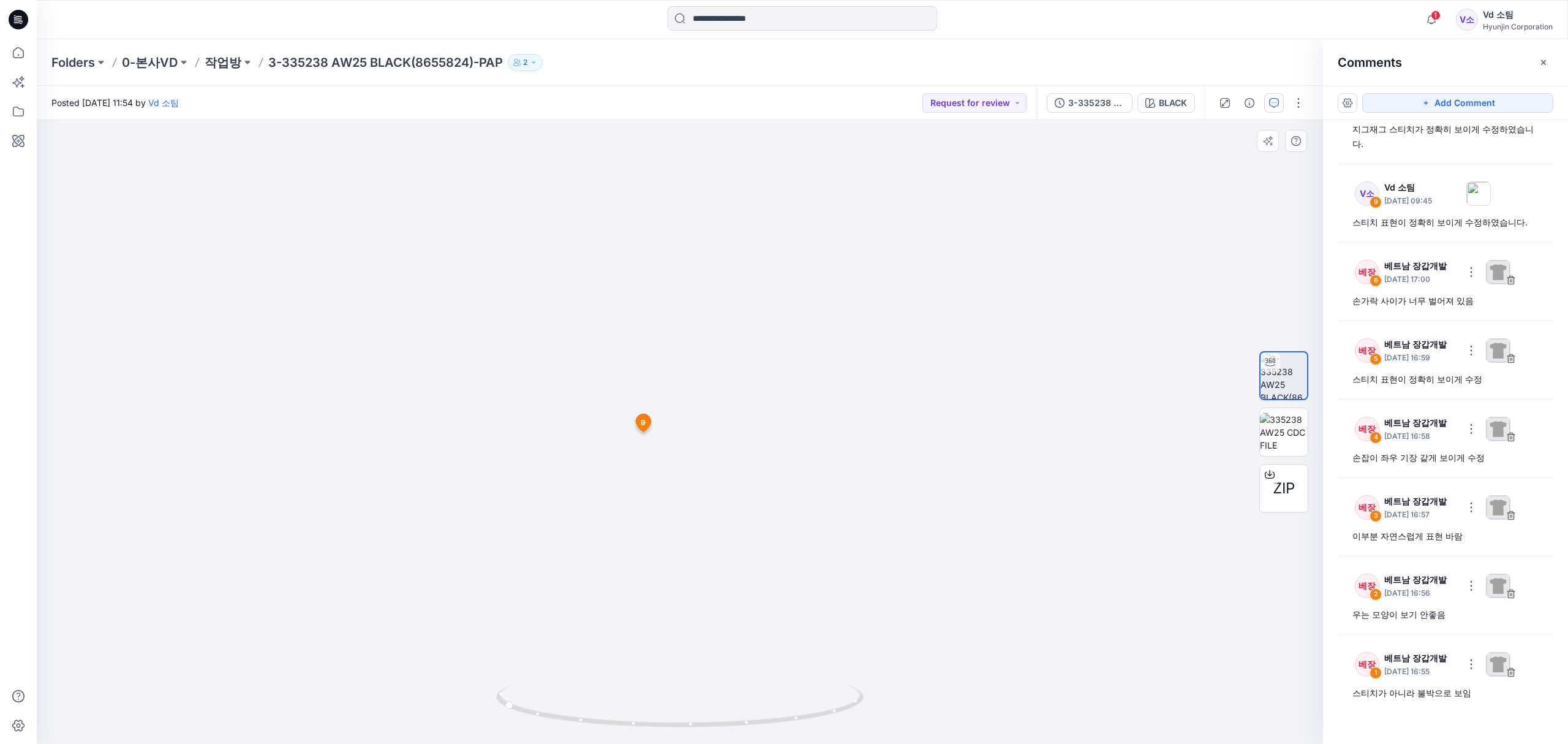
click at [704, 632] on img at bounding box center [680, 380] width 919 height 727
drag, startPoint x: 749, startPoint y: 464, endPoint x: 744, endPoint y: 515, distance: 51.2
click at [744, 515] on img at bounding box center [680, 421] width 919 height 645
drag, startPoint x: 684, startPoint y: 718, endPoint x: 682, endPoint y: 695, distance: 23.1
click at [682, 695] on icon at bounding box center [681, 708] width 371 height 46
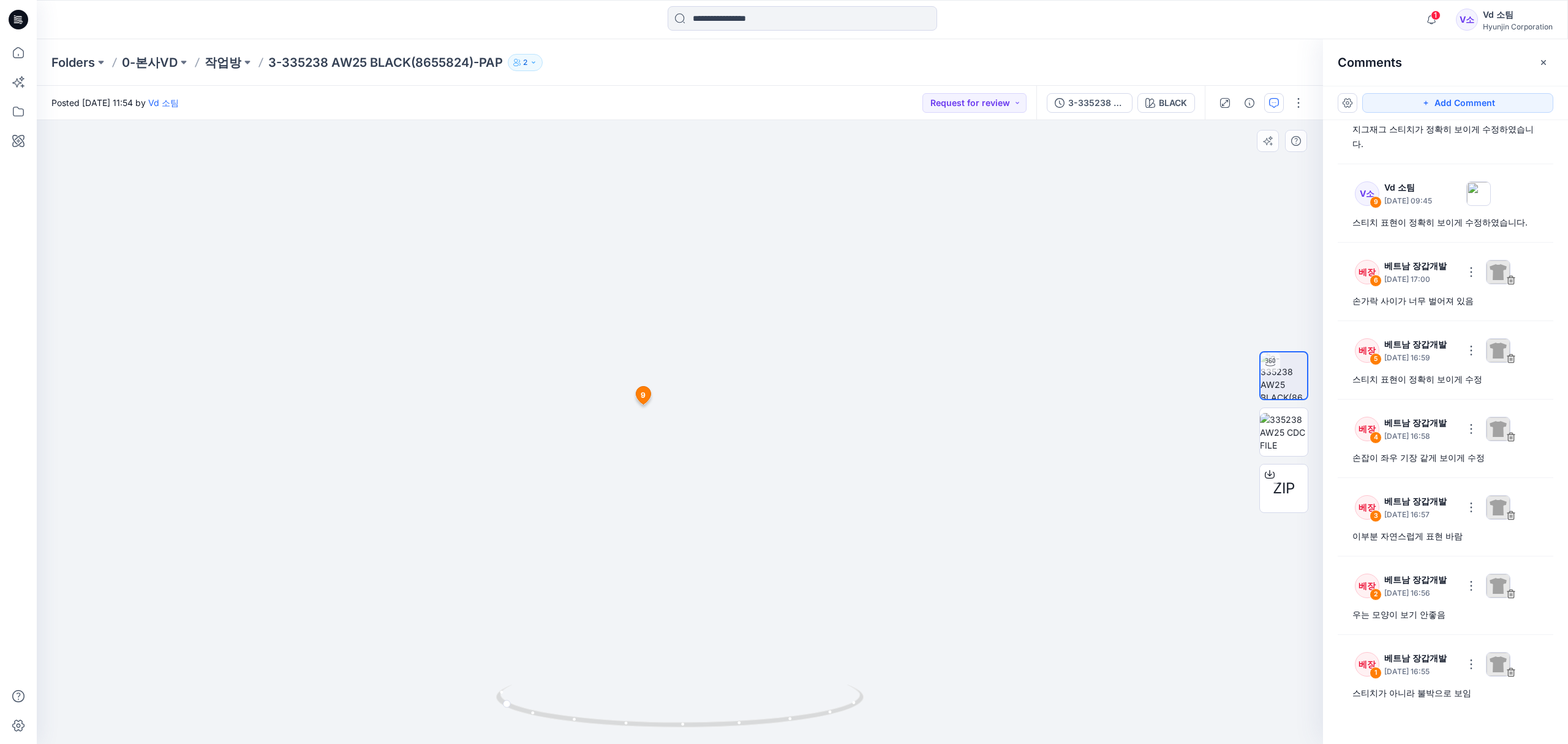
drag, startPoint x: 676, startPoint y: 628, endPoint x: 679, endPoint y: 539, distance: 89.1
click at [679, 539] on img at bounding box center [680, 366] width 919 height 755
click at [1466, 97] on button "Add Comment" at bounding box center [1457, 103] width 191 height 20
click at [800, 395] on div "12 9 V소 Vd 소팀 October 15, 2025 09:45 스티치 표현이 정확히 보이게 수정하였습니다. Reply 10 V소 Vd 소팀…" at bounding box center [680, 432] width 1286 height 624
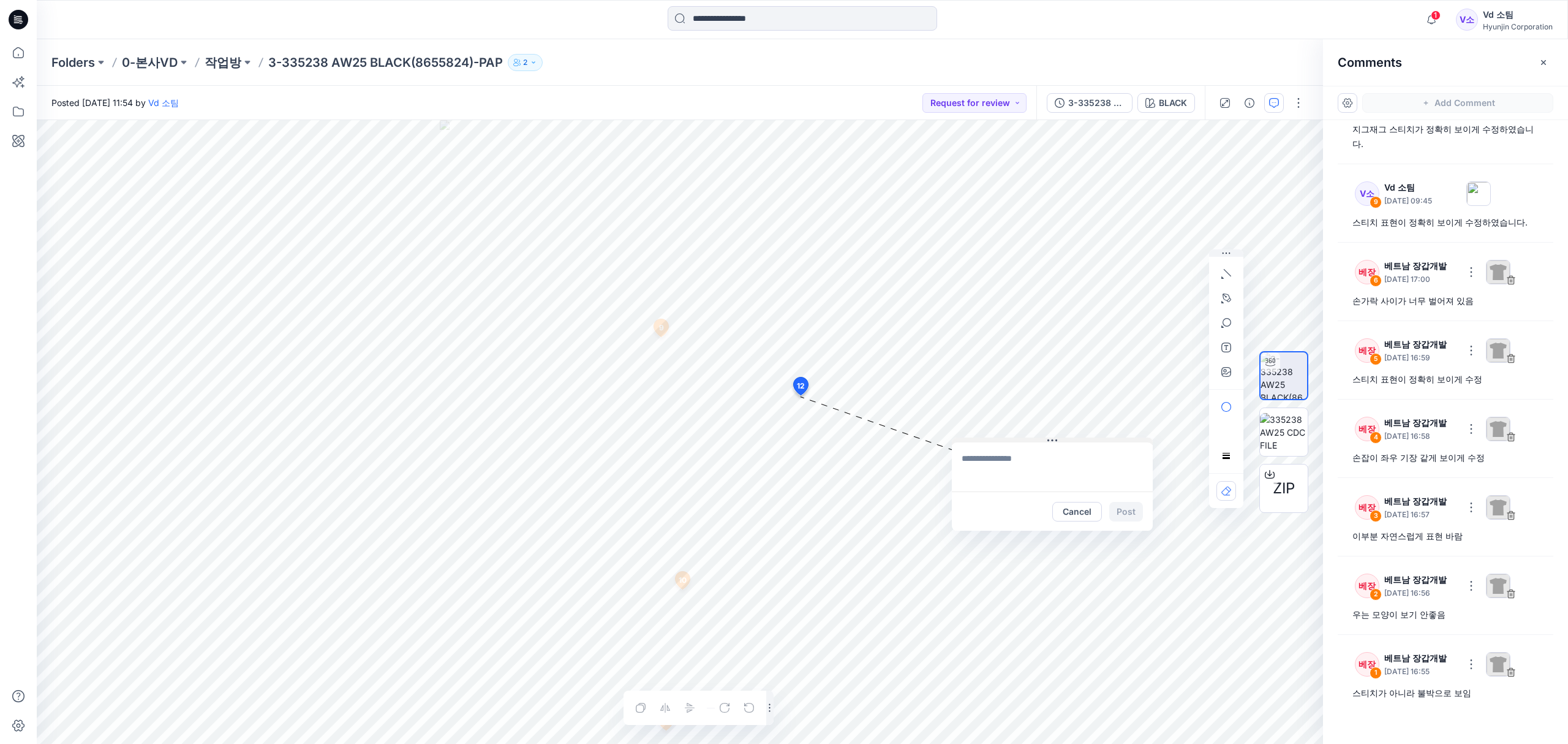
drag, startPoint x: 827, startPoint y: 405, endPoint x: 997, endPoint y: 441, distance: 173.8
click at [997, 441] on button at bounding box center [1052, 441] width 201 height 8
click at [998, 464] on textarea at bounding box center [1052, 467] width 201 height 49
type textarea "*"
type textarea "**"
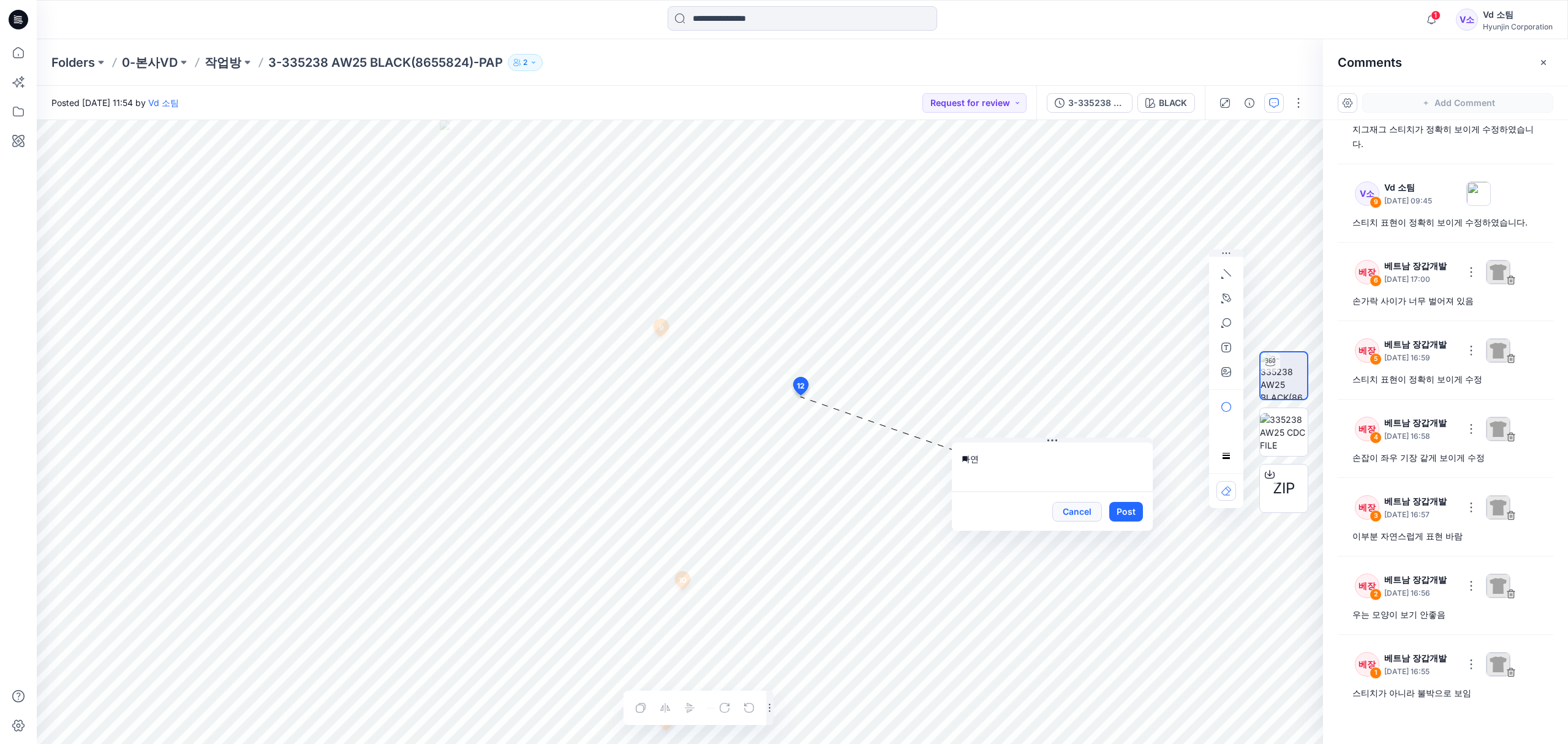
click at [1073, 520] on button "Cancel" at bounding box center [1077, 511] width 50 height 20
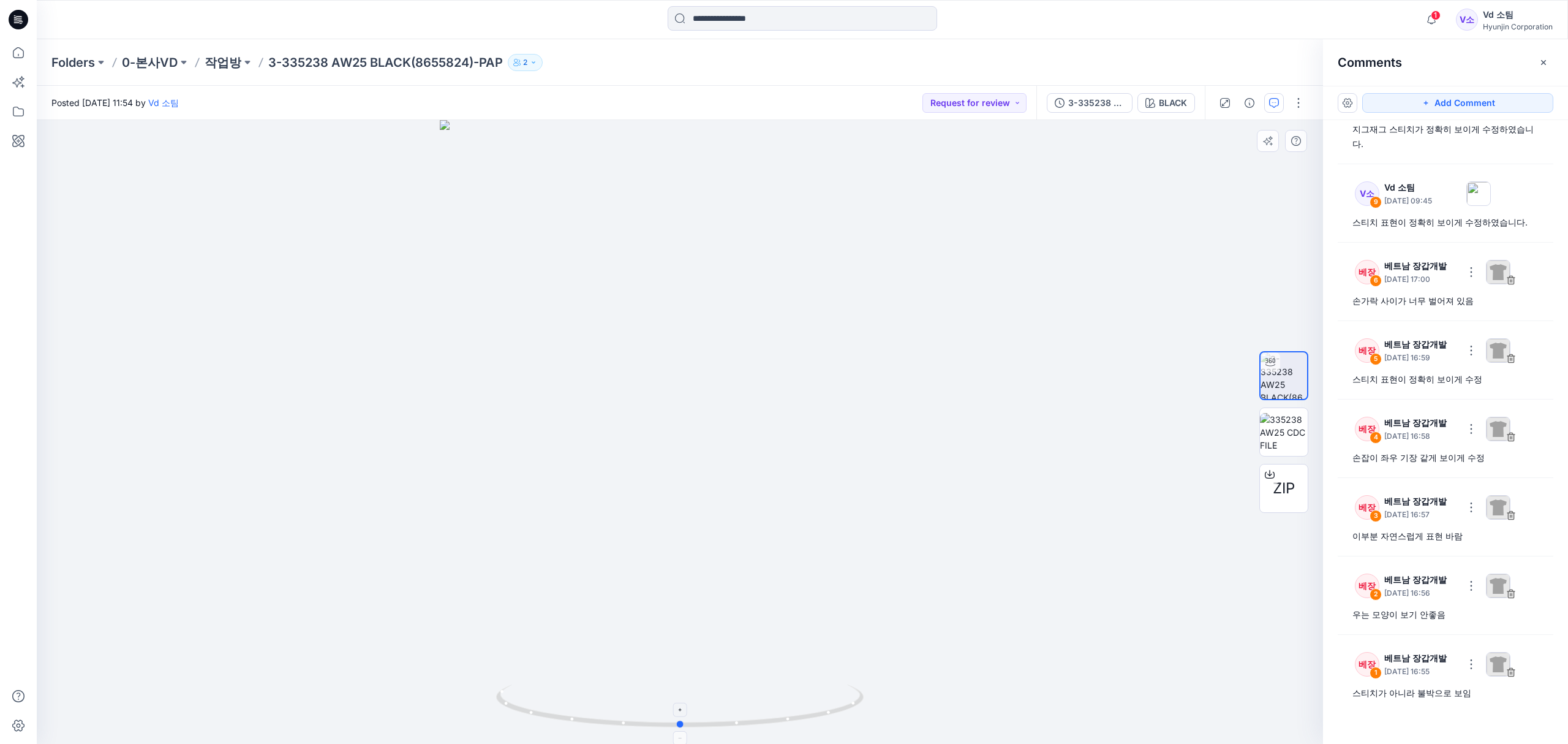
drag, startPoint x: 596, startPoint y: 717, endPoint x: 597, endPoint y: 701, distance: 16.0
click at [597, 701] on icon at bounding box center [681, 708] width 371 height 46
drag, startPoint x: 535, startPoint y: 716, endPoint x: 544, endPoint y: 706, distance: 13.5
click at [544, 706] on icon at bounding box center [681, 708] width 371 height 46
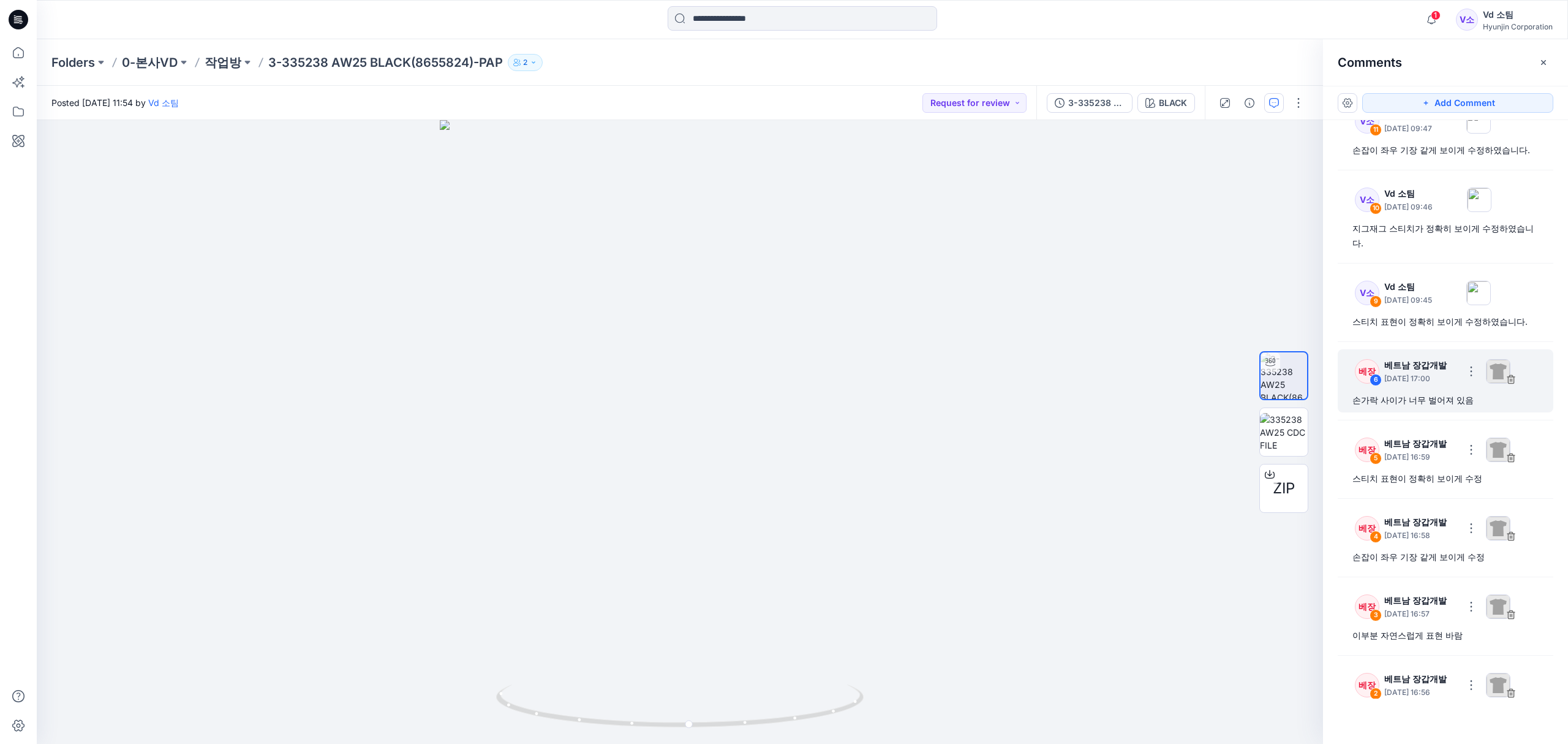
scroll to position [0, 0]
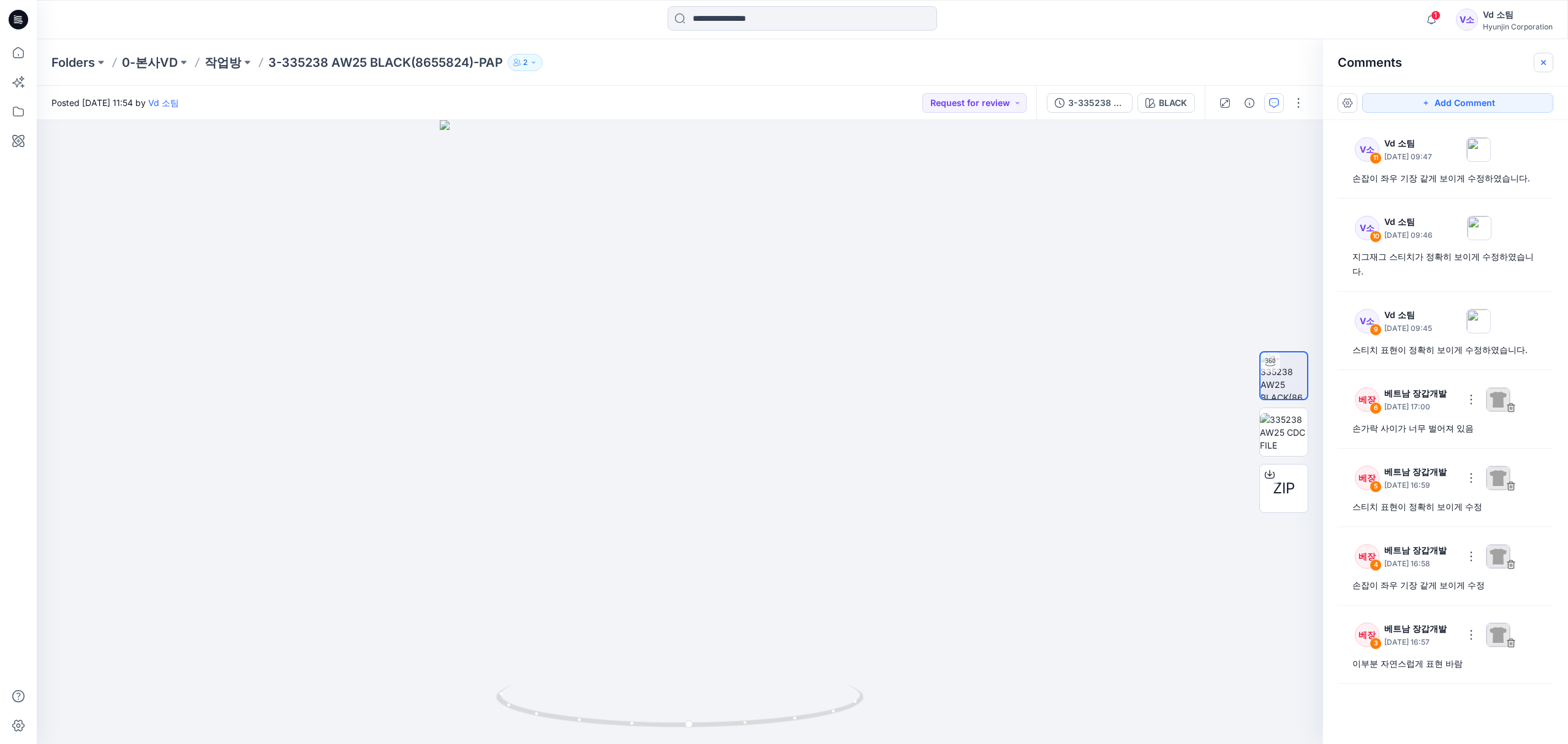
click at [1539, 62] on icon "button" at bounding box center [1543, 62] width 10 height 10
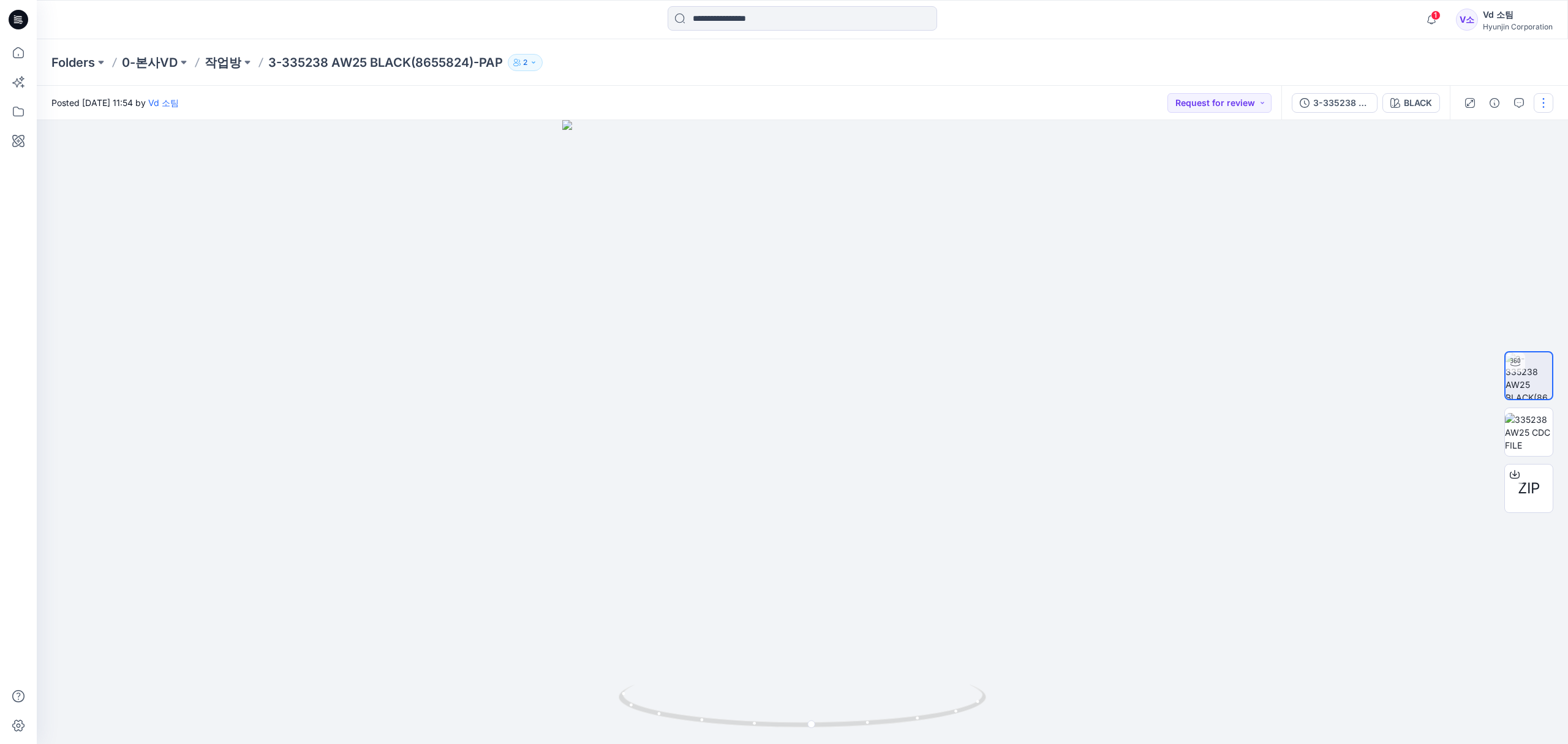
click at [1544, 99] on button "button" at bounding box center [1543, 103] width 20 height 20
click at [1491, 162] on button "Edit" at bounding box center [1492, 166] width 112 height 22
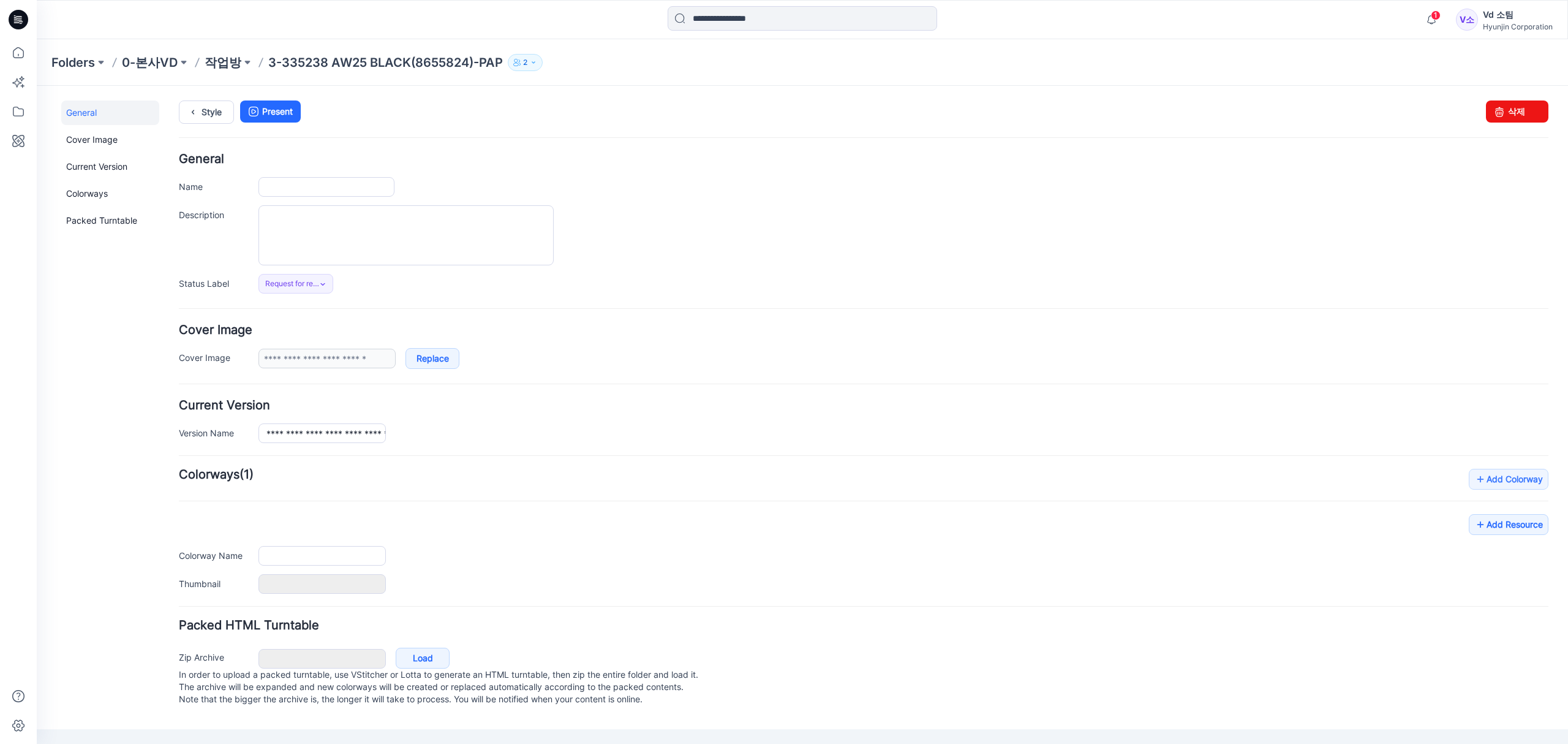
type input "**********"
type input "*****"
type input "**********"
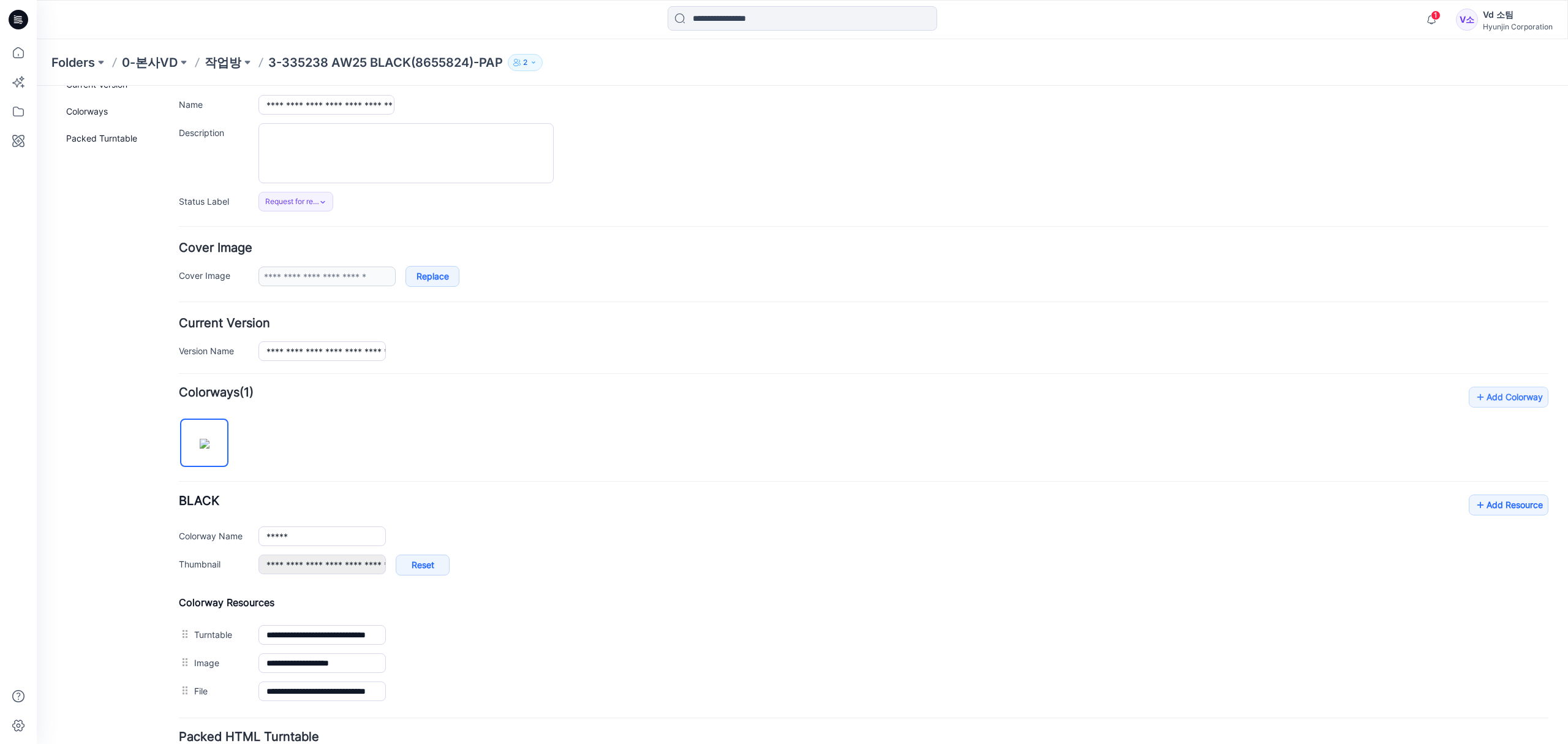
scroll to position [189, 0]
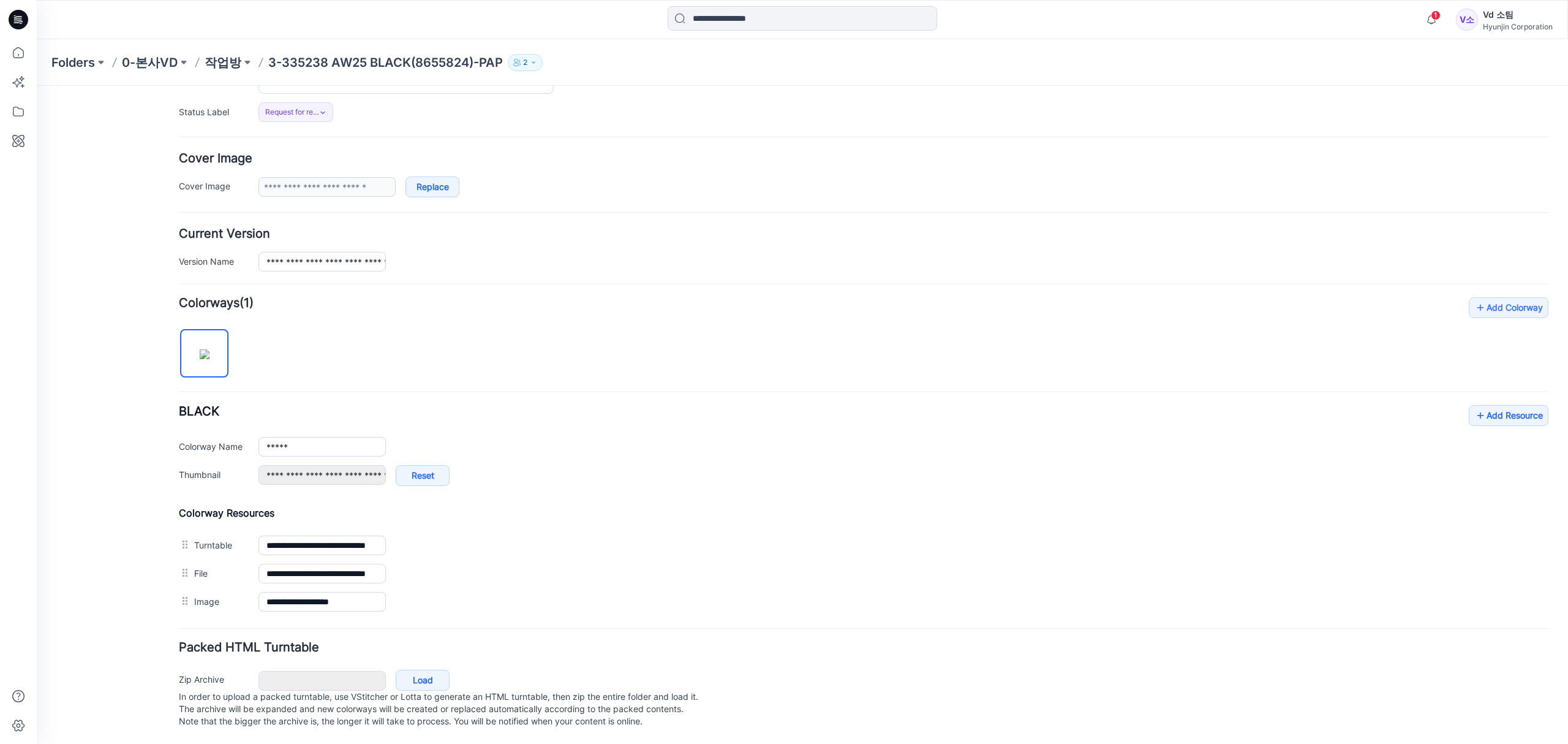
click at [682, 387] on div "Add Colorway Colorways (1) BLACK Add Resource Delete Colorway Colorway Name ***…" at bounding box center [863, 456] width 1369 height 318
click at [773, 256] on form "**********" at bounding box center [863, 356] width 1369 height 750
click at [231, 60] on p "작업방" at bounding box center [223, 62] width 37 height 17
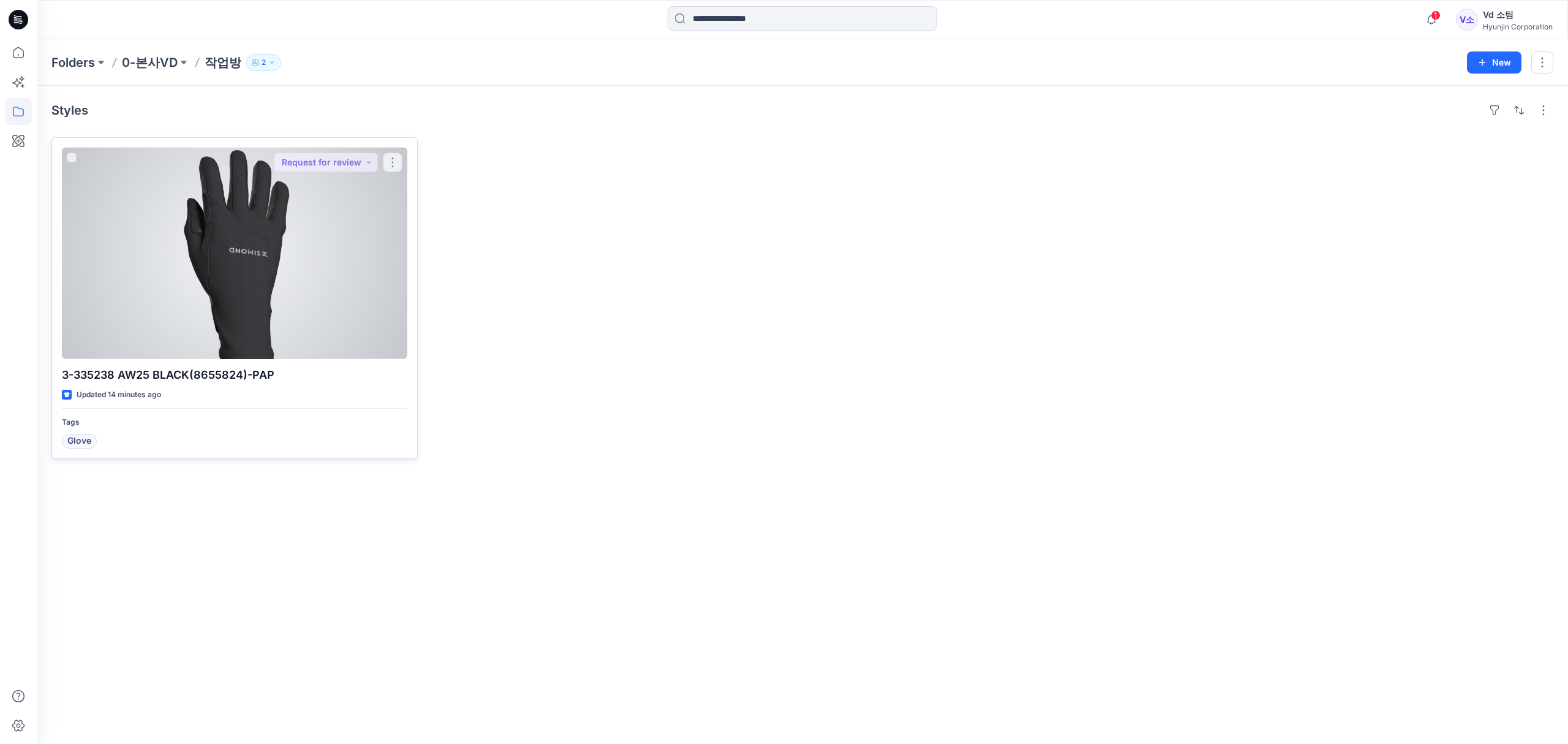
click at [413, 316] on div "3-335238 AW25 BLACK(8655824)-PAP Updated 14 minutes ago Tags Glove Request for …" at bounding box center [234, 298] width 366 height 322
click at [339, 311] on div at bounding box center [234, 253] width 346 height 212
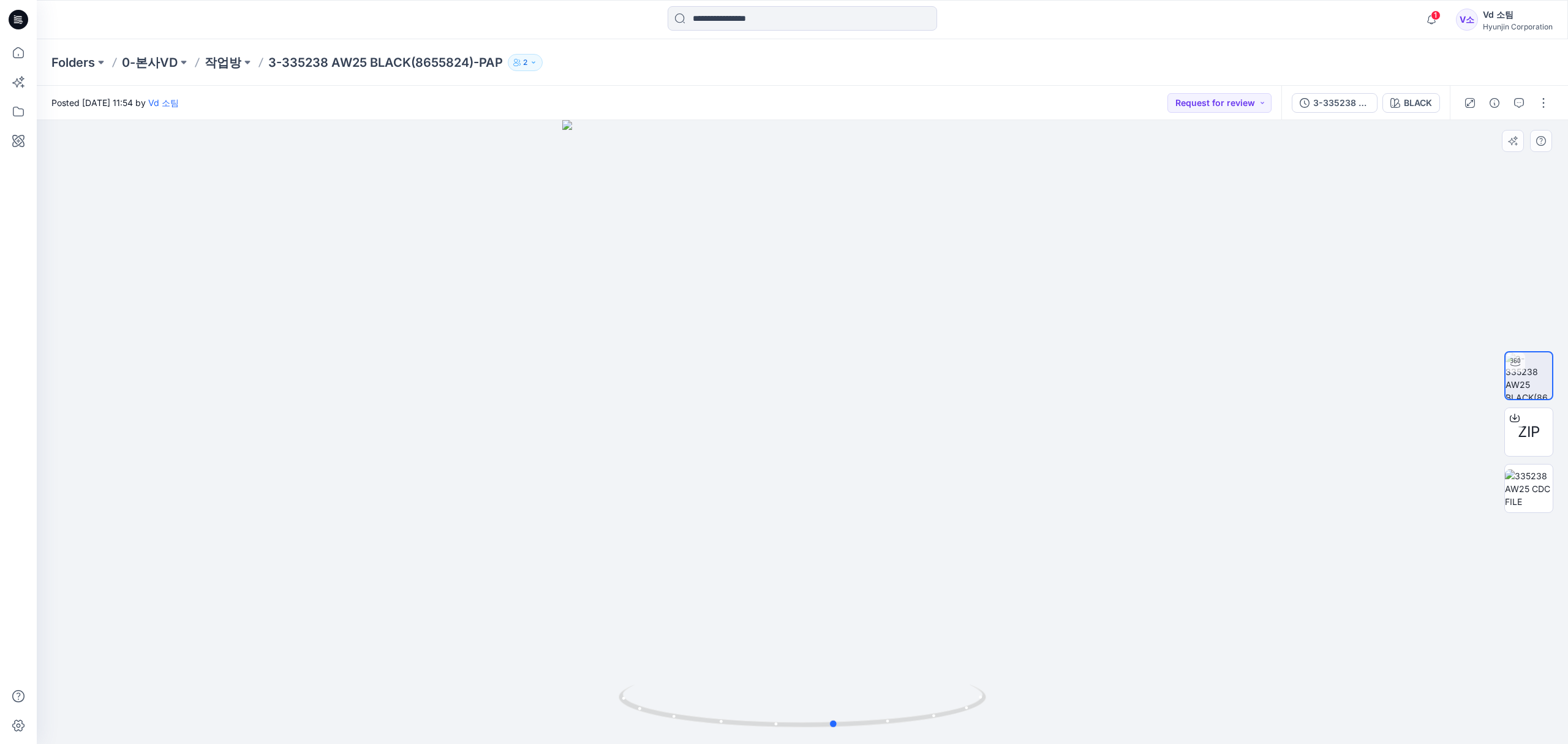
drag, startPoint x: 843, startPoint y: 724, endPoint x: 509, endPoint y: 709, distance: 334.3
click at [509, 709] on div at bounding box center [803, 432] width 1531 height 624
click at [1539, 105] on button "button" at bounding box center [1543, 103] width 20 height 20
click at [702, 84] on div "Folders 0-본사VD 작업방 3-335238 AW25 BLACK(8655824)-PAP 2" at bounding box center [803, 62] width 1531 height 47
drag, startPoint x: 275, startPoint y: 65, endPoint x: 495, endPoint y: 62, distance: 220.0
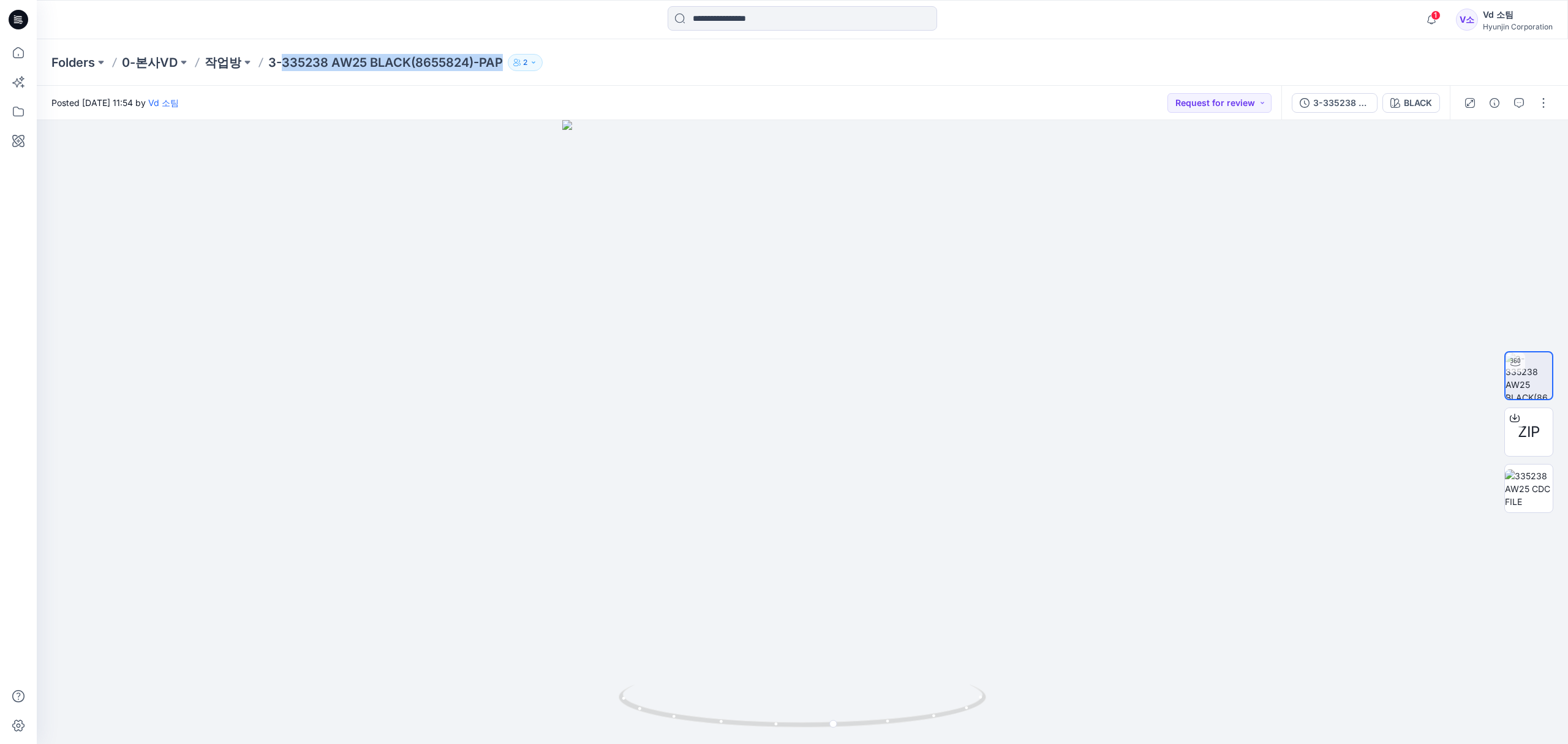
click at [495, 62] on p "3-335238 AW25 BLACK(8655824)-PAP" at bounding box center [385, 62] width 234 height 17
copy p "335238 AW25 BLACK(8655824)-PAP"
click at [1539, 98] on button "button" at bounding box center [1543, 103] width 20 height 20
click at [1479, 258] on p "Move to..." at bounding box center [1477, 256] width 40 height 13
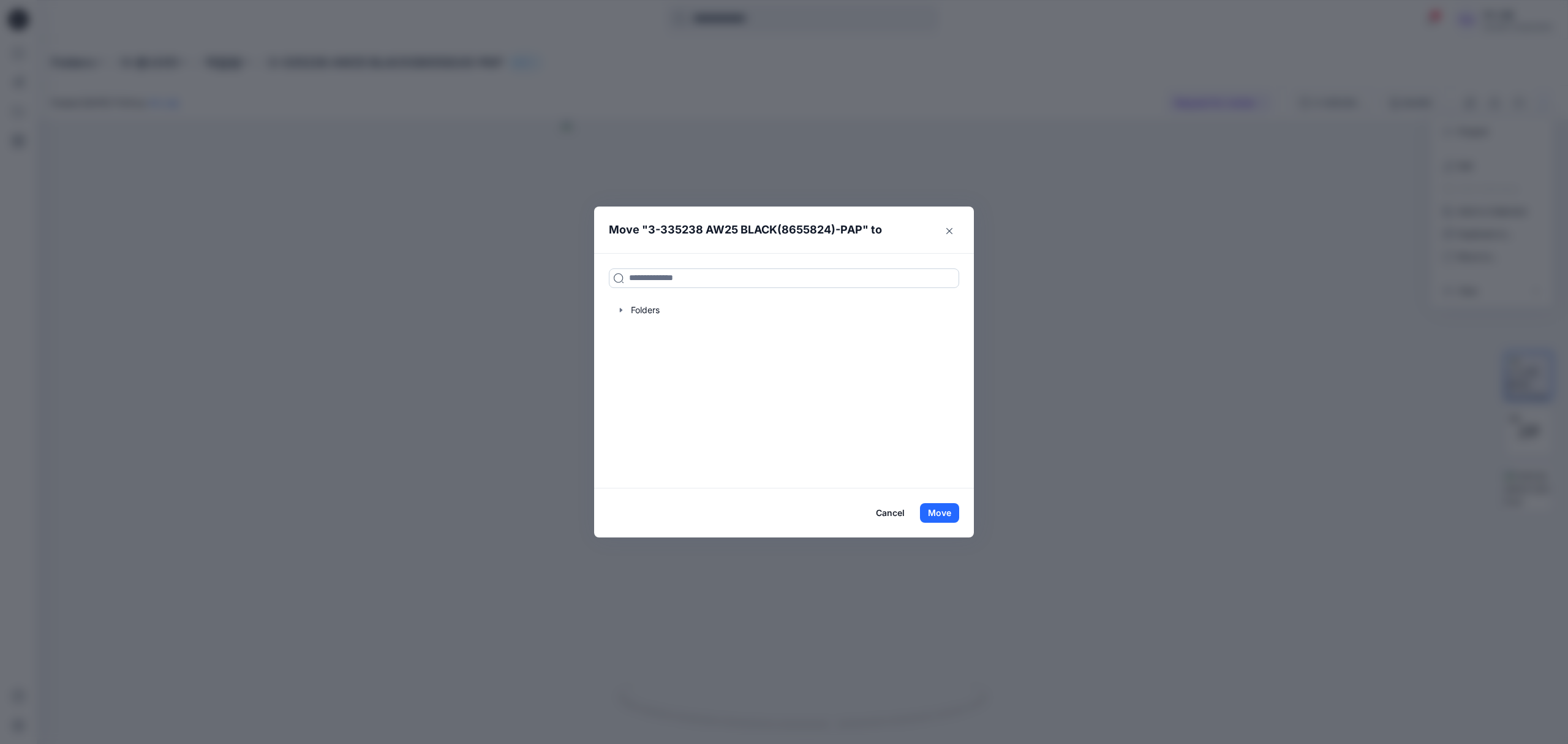
click at [730, 283] on input at bounding box center [784, 278] width 350 height 20
paste input "**********"
type input "**********"
click at [707, 307] on mark "335238 AW25 BLACK(8655824)-PAP" at bounding box center [706, 305] width 157 height 17
click at [944, 512] on button "Move" at bounding box center [939, 513] width 39 height 20
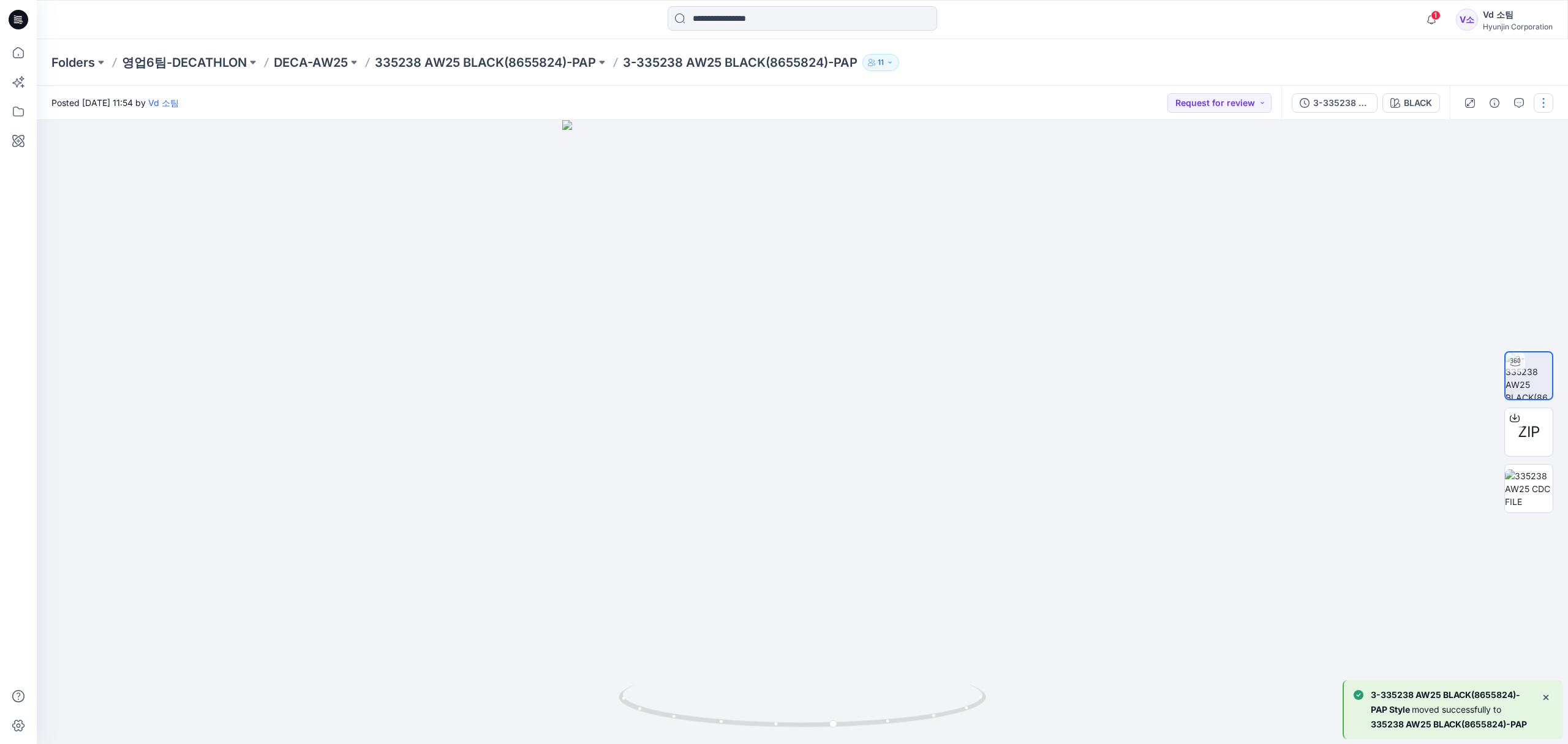
click at [1546, 99] on button "button" at bounding box center [1543, 103] width 20 height 20
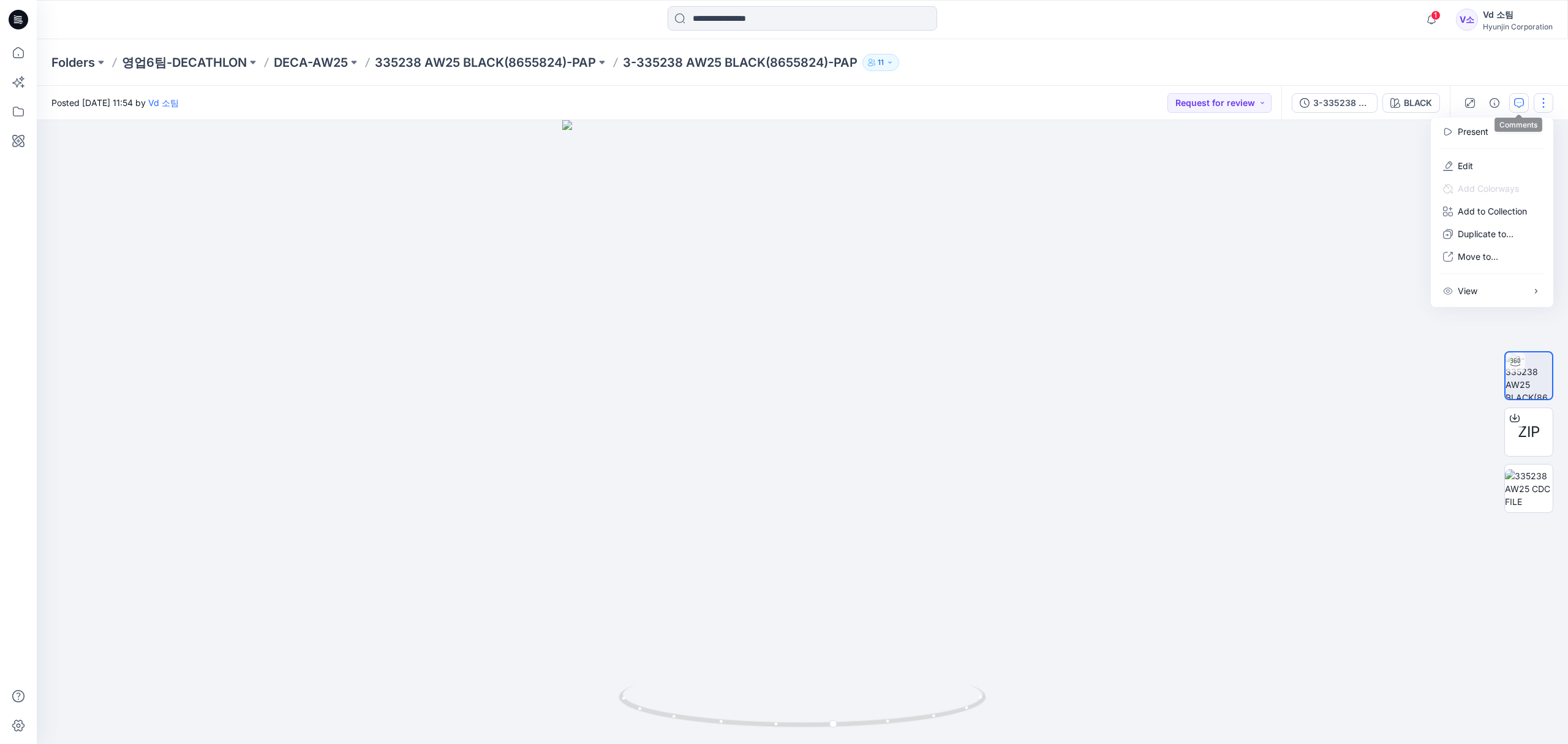
click at [1525, 98] on button "button" at bounding box center [1519, 103] width 20 height 20
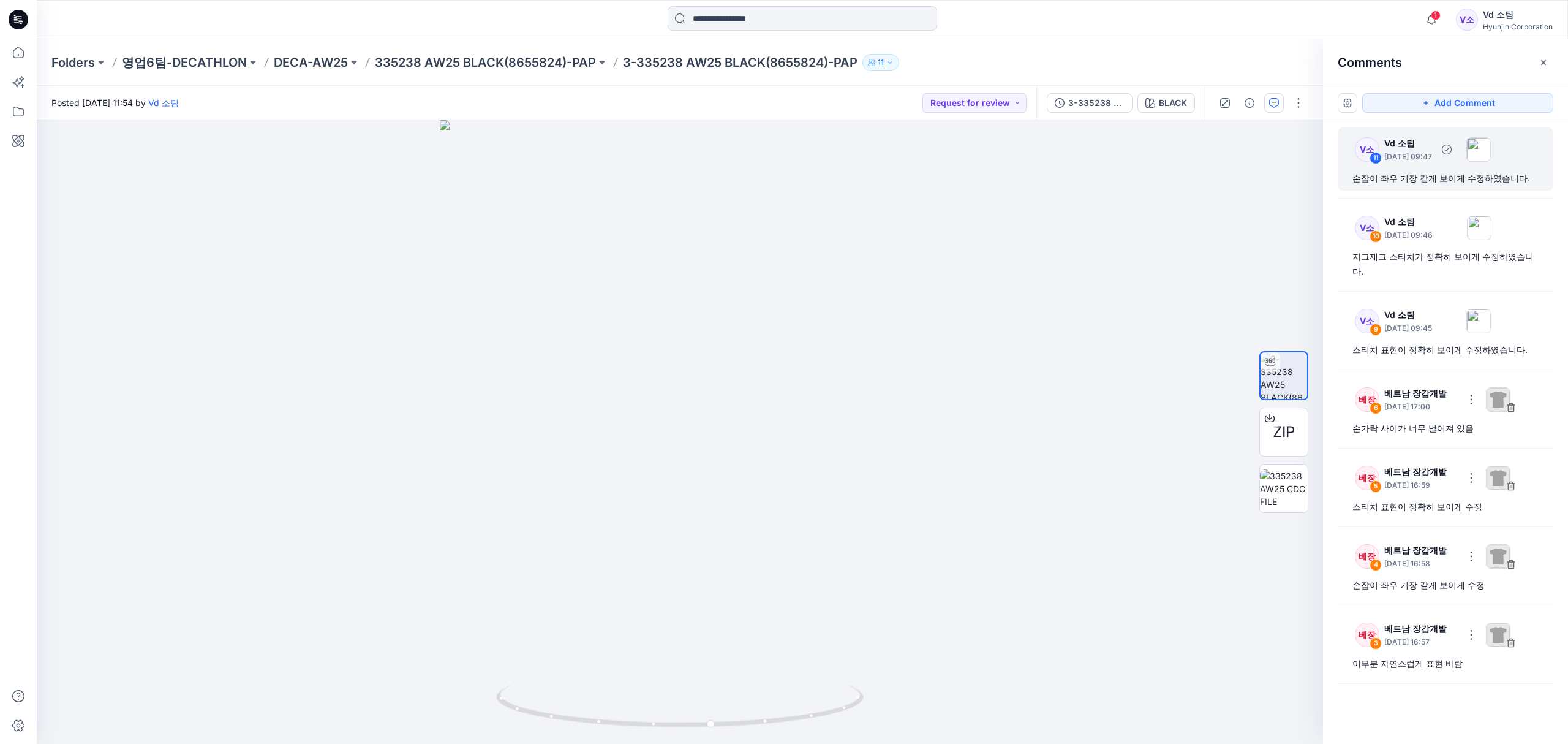
click at [1465, 183] on div "손잡이 좌우 기장 같게 보이게 수정하였습니다." at bounding box center [1445, 178] width 186 height 15
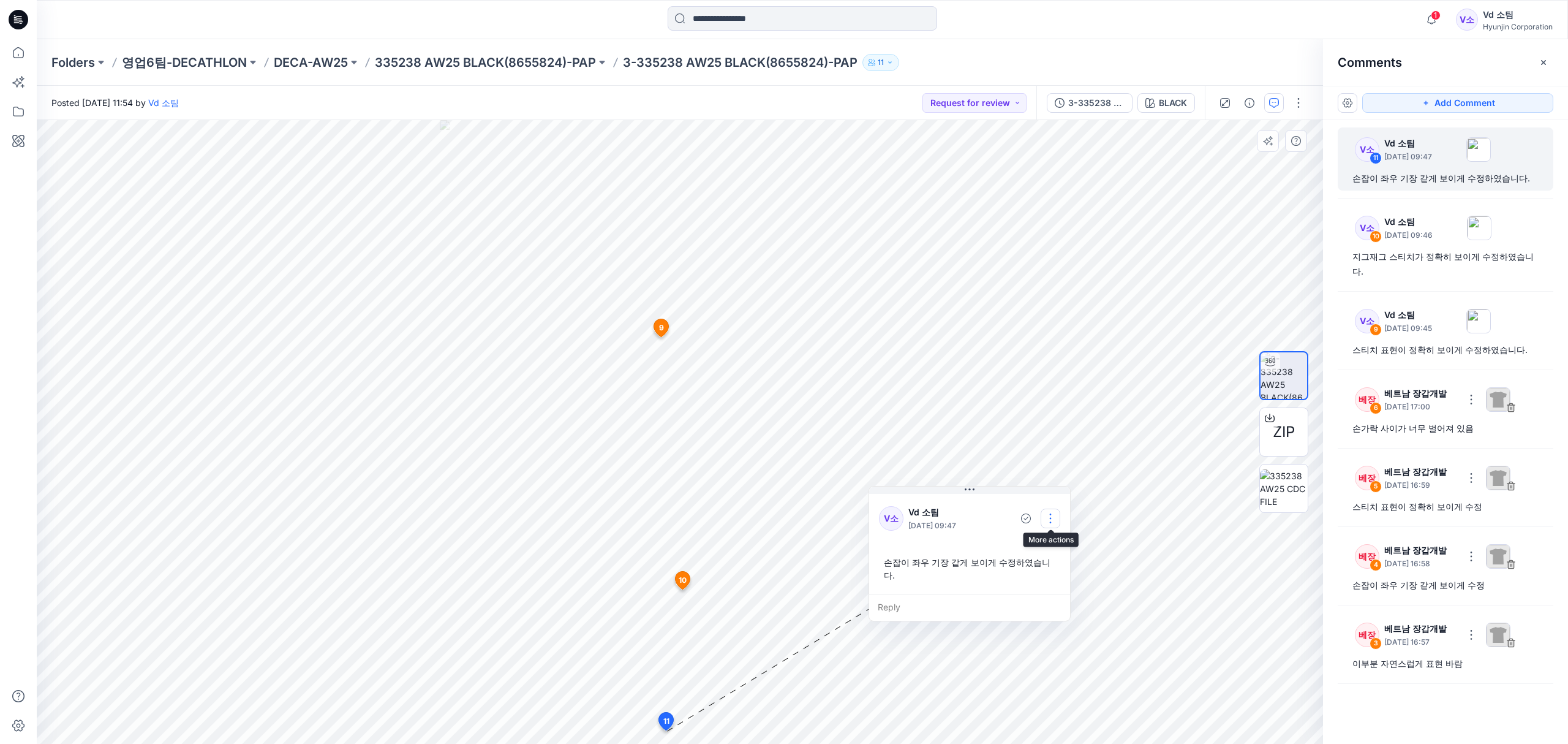
click at [1054, 520] on button "button" at bounding box center [1050, 518] width 20 height 20
click at [1052, 545] on p "Edit comment" at bounding box center [1053, 546] width 55 height 13
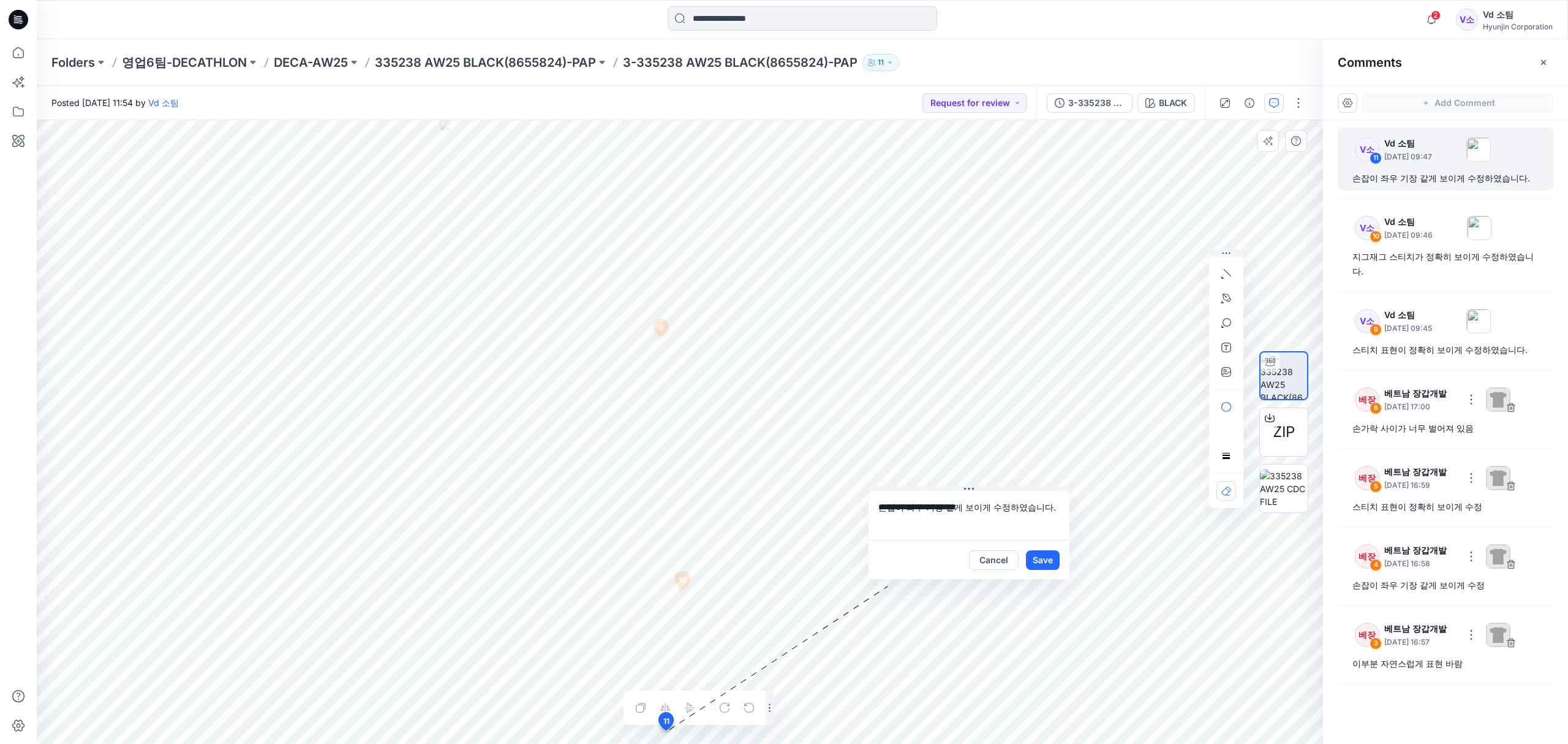
click at [878, 506] on textarea "**********" at bounding box center [969, 515] width 201 height 49
type textarea "**********"
click at [1006, 565] on button "Cancel" at bounding box center [994, 560] width 50 height 20
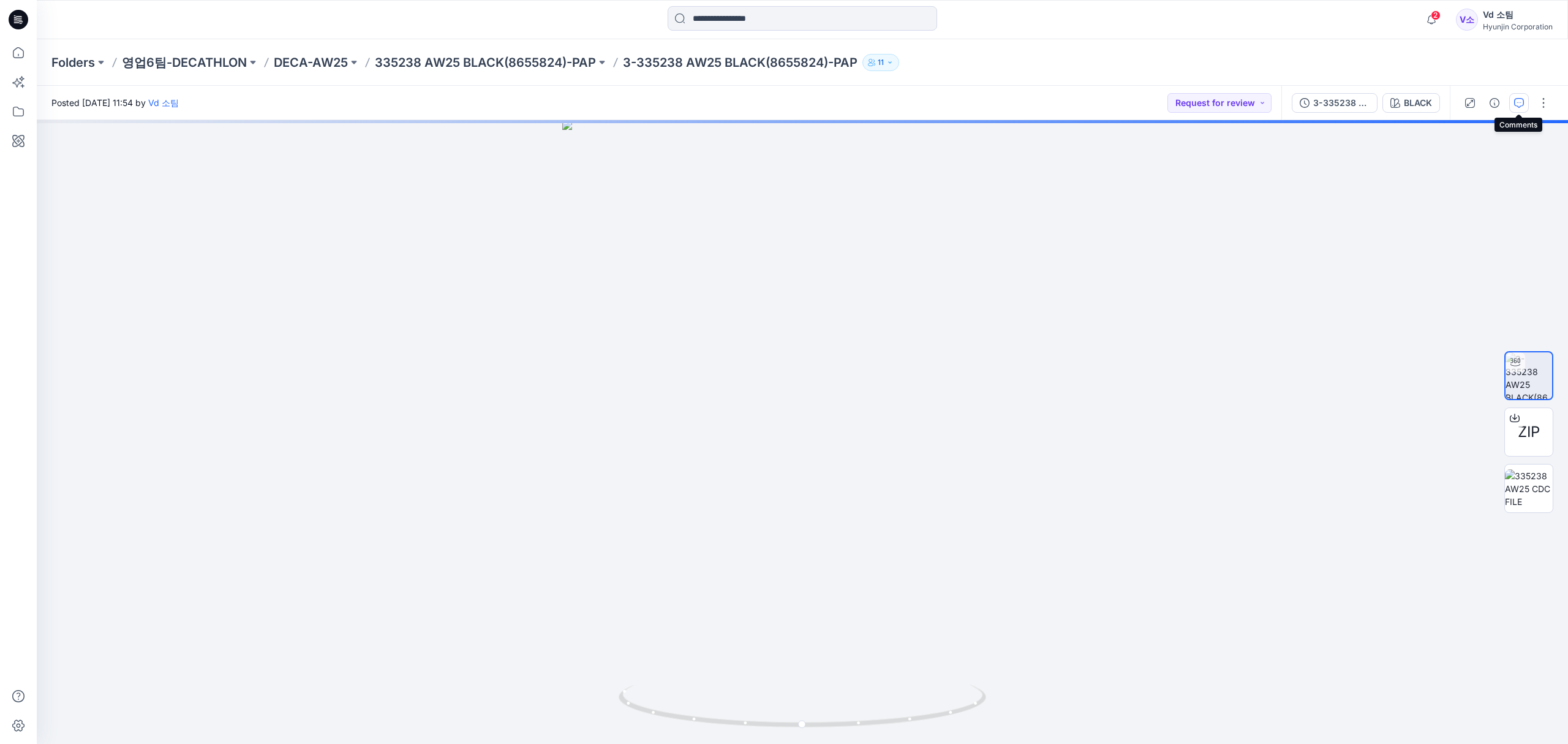
click at [1525, 104] on button "button" at bounding box center [1519, 103] width 20 height 20
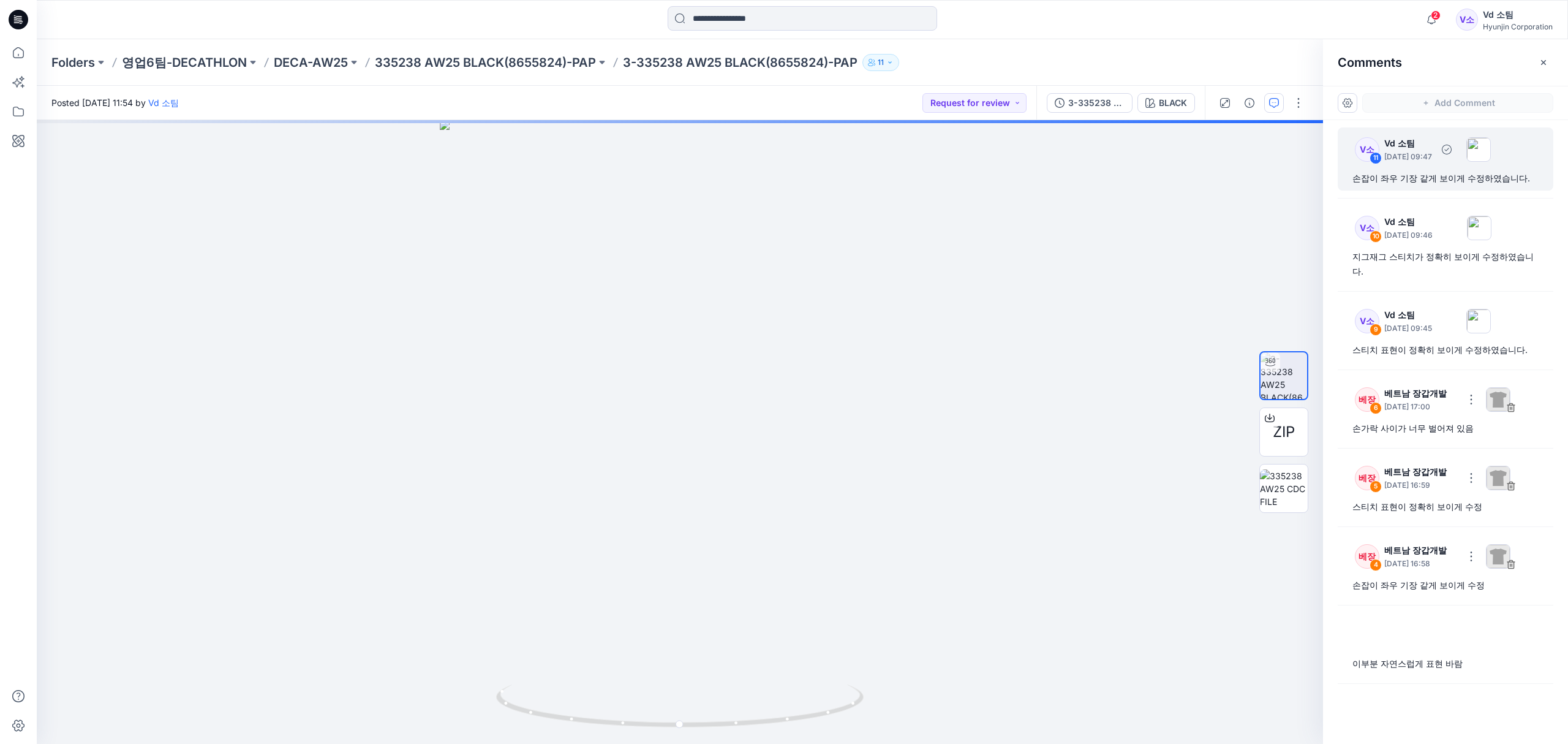
click at [1445, 179] on div "손잡이 좌우 기장 같게 보이게 수정하였습니다." at bounding box center [1445, 178] width 186 height 15
click at [1394, 184] on div "손잡이 좌우 기장 같게 보이게 수정하였습니다." at bounding box center [1445, 178] width 186 height 15
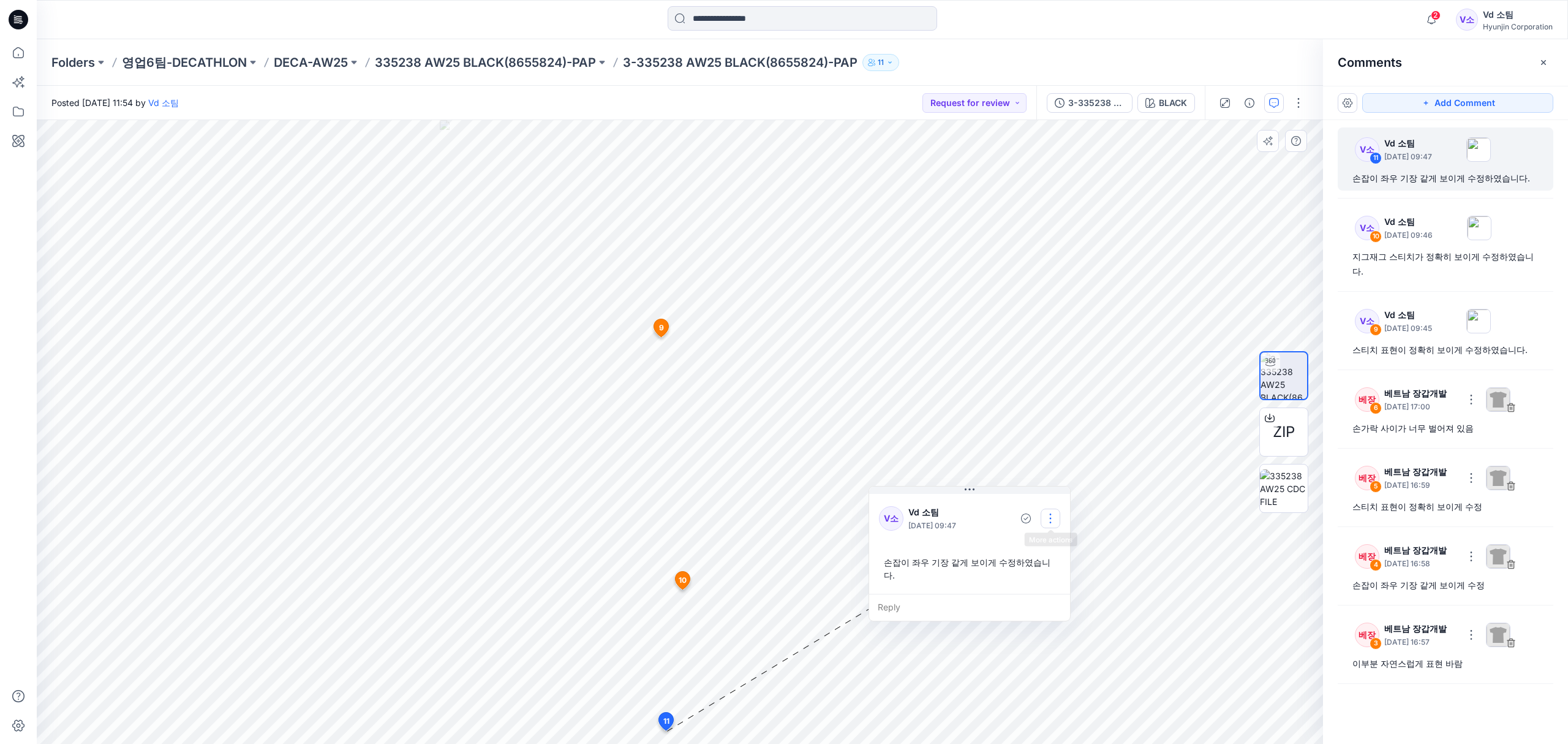
click at [1047, 513] on button "button" at bounding box center [1050, 518] width 20 height 20
click at [1049, 549] on p "Edit comment" at bounding box center [1053, 546] width 55 height 13
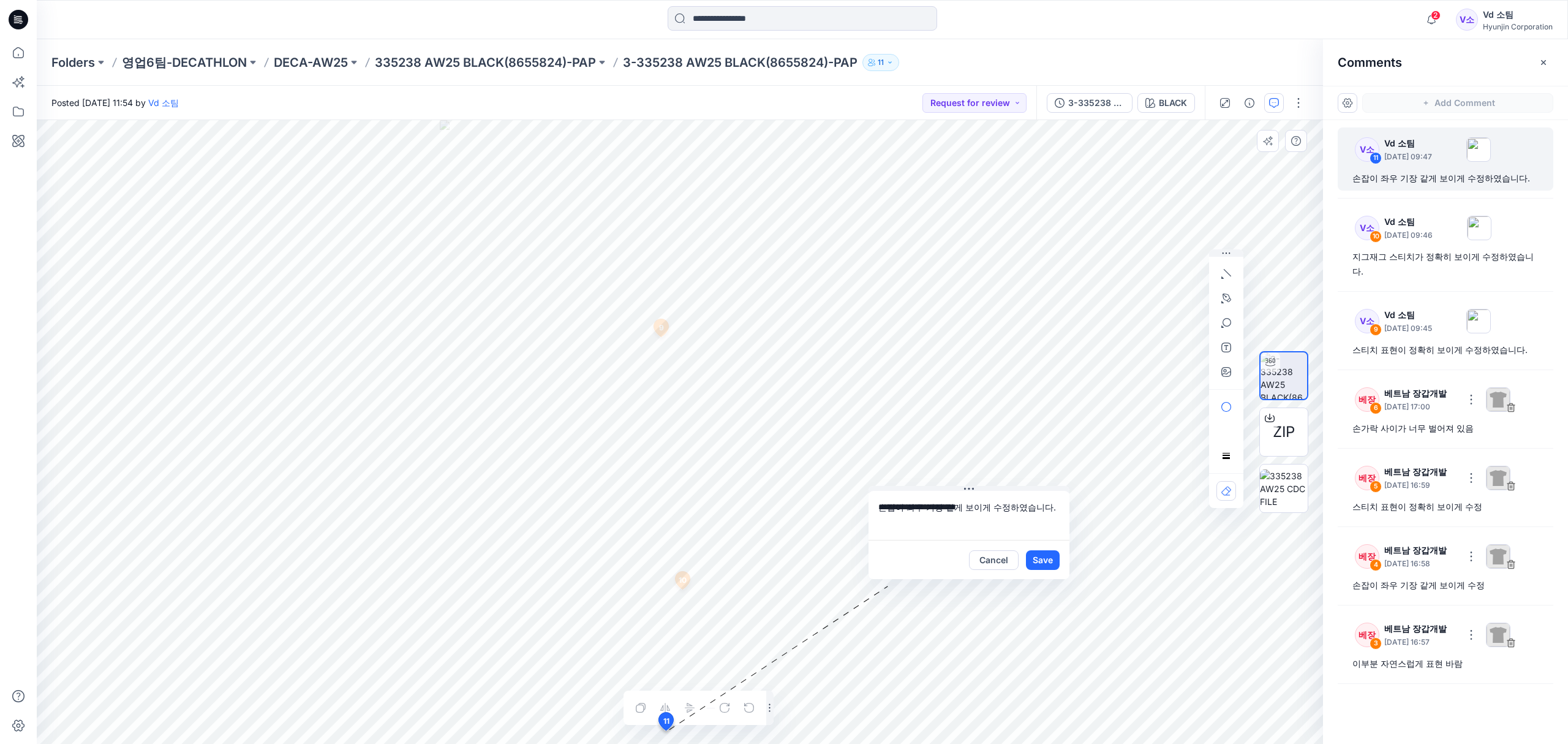
click at [878, 509] on textarea "**********" at bounding box center [969, 515] width 201 height 49
type textarea "**********"
click at [1040, 556] on button "Save" at bounding box center [1042, 560] width 34 height 20
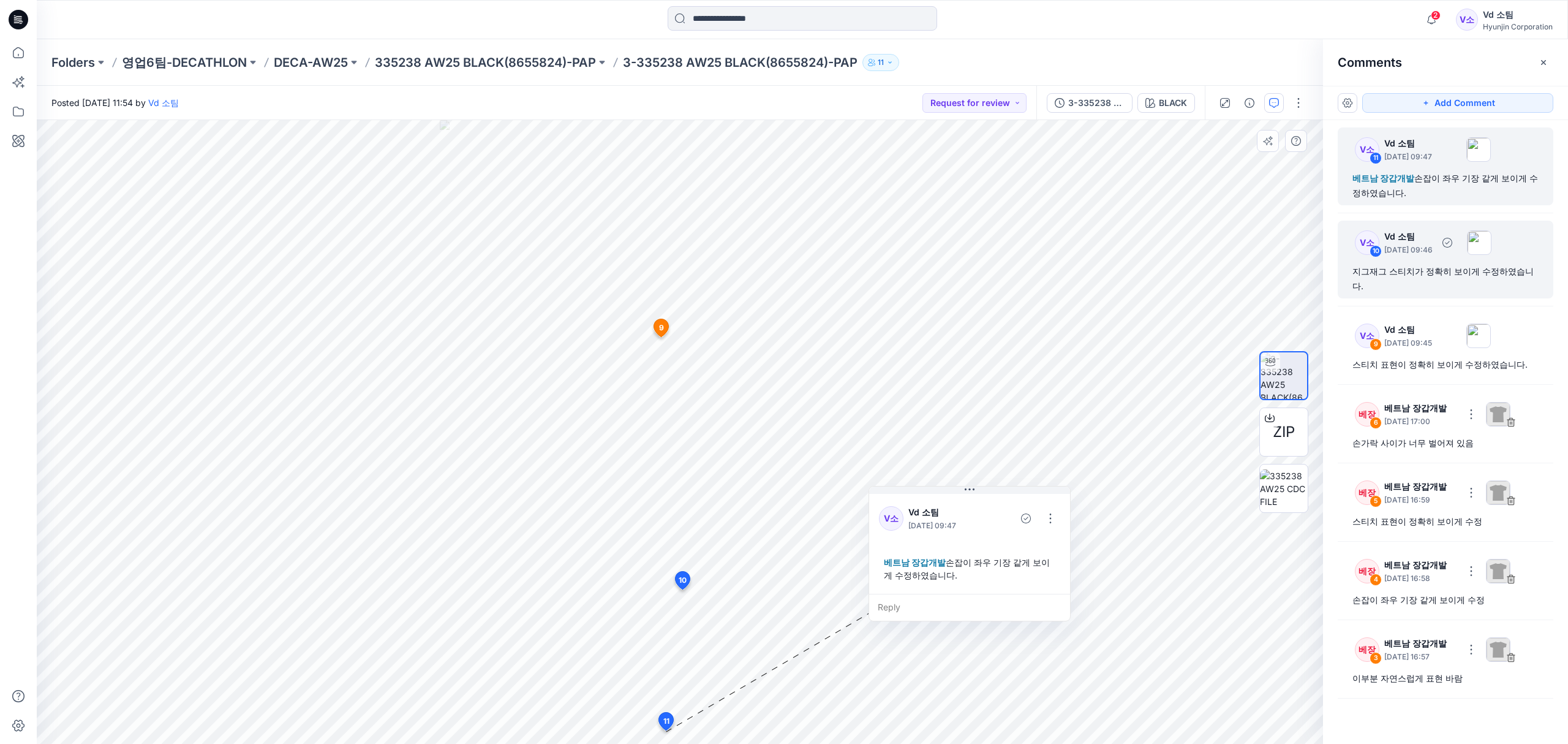
click at [1443, 261] on div "V소 10 Vd 소팀 October 15, 2025 09:46 지그재그 스티치가 정확히 보이게 수정하였습니다." at bounding box center [1445, 260] width 215 height 78
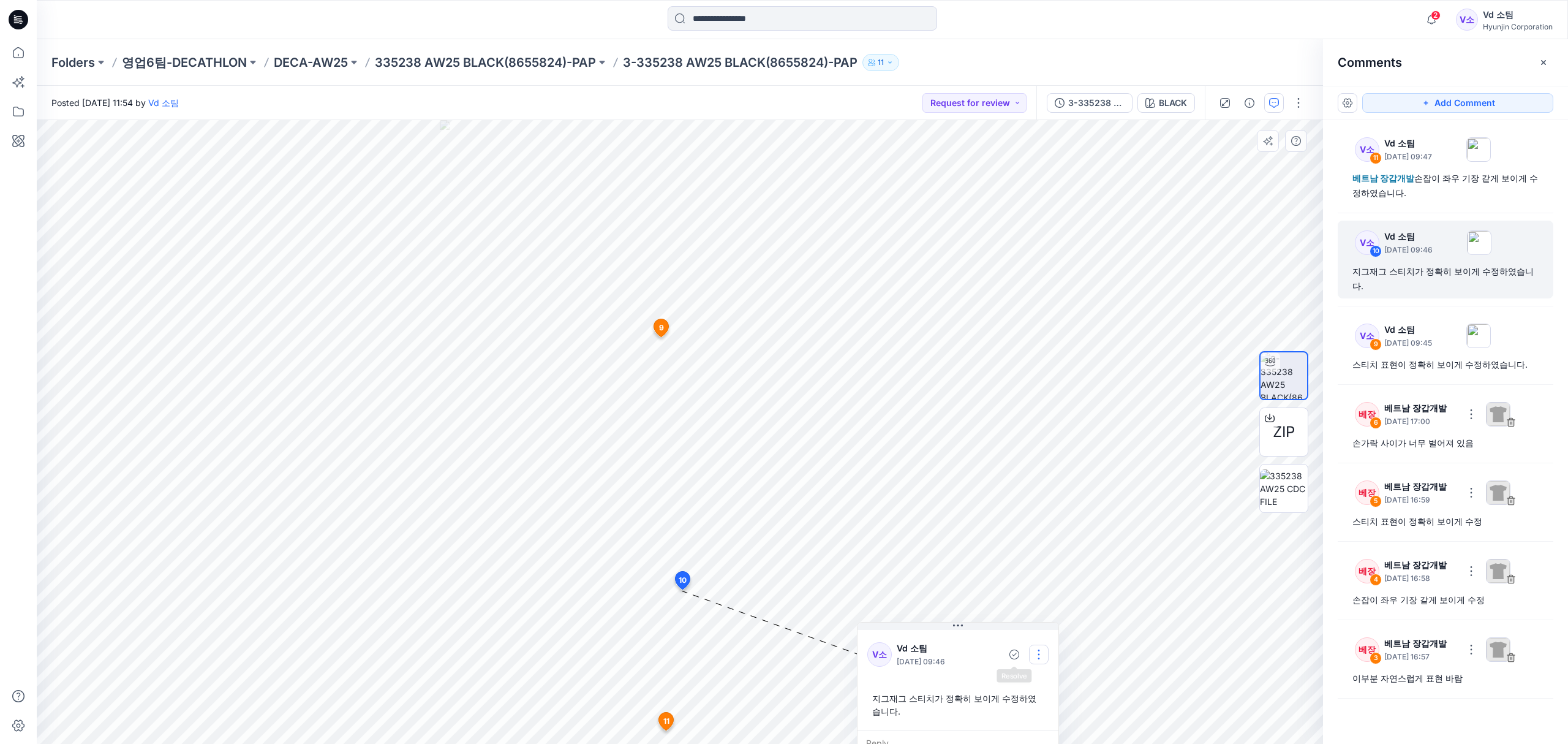
click at [1040, 653] on button "button" at bounding box center [1038, 654] width 20 height 20
click at [1029, 679] on p "Edit comment" at bounding box center [1041, 683] width 55 height 13
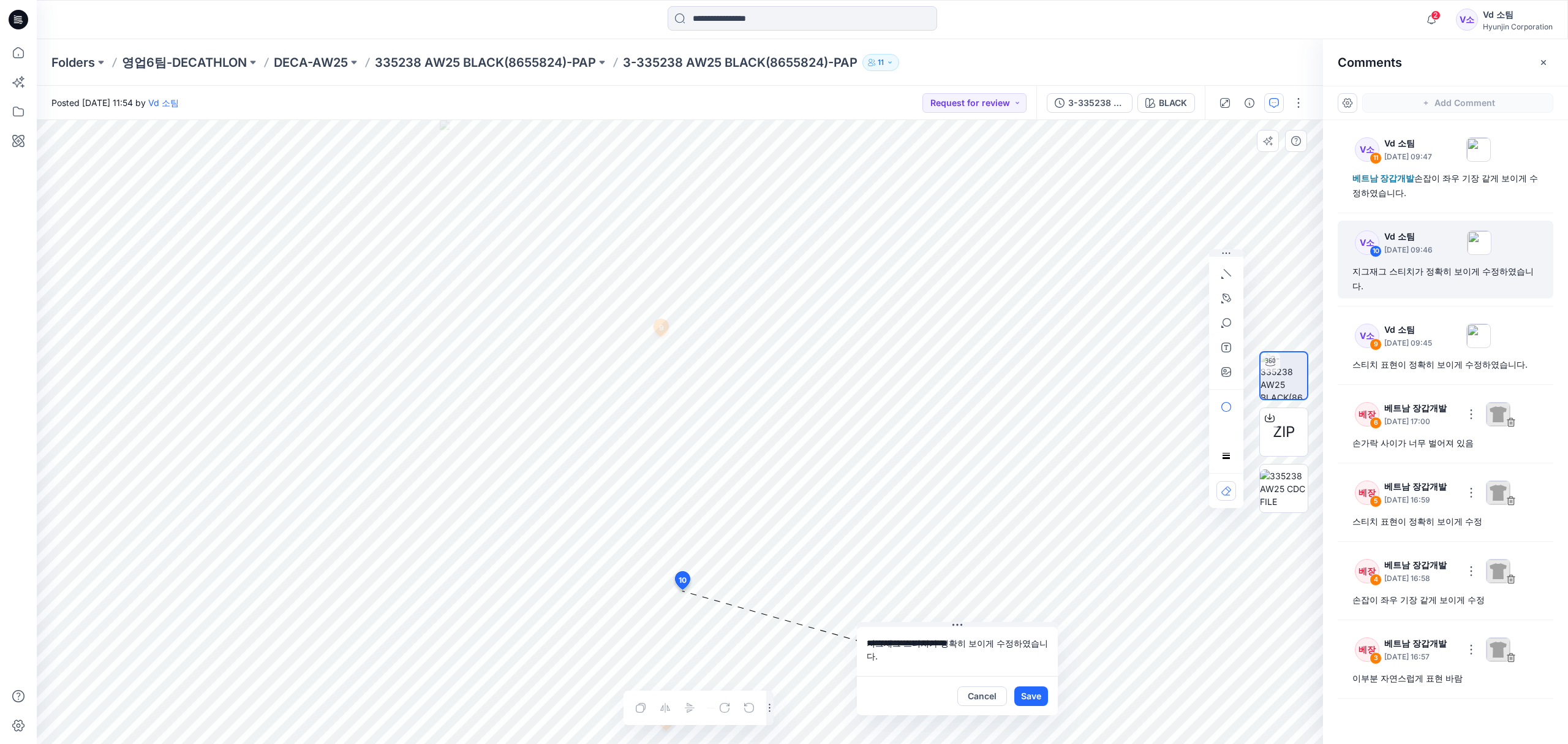
click at [865, 643] on textarea "**********" at bounding box center [957, 651] width 201 height 49
drag, startPoint x: 991, startPoint y: 623, endPoint x: 997, endPoint y: 483, distance: 140.1
click at [995, 497] on button at bounding box center [962, 500] width 201 height 8
click at [894, 503] on textarea "**********" at bounding box center [962, 511] width 201 height 49
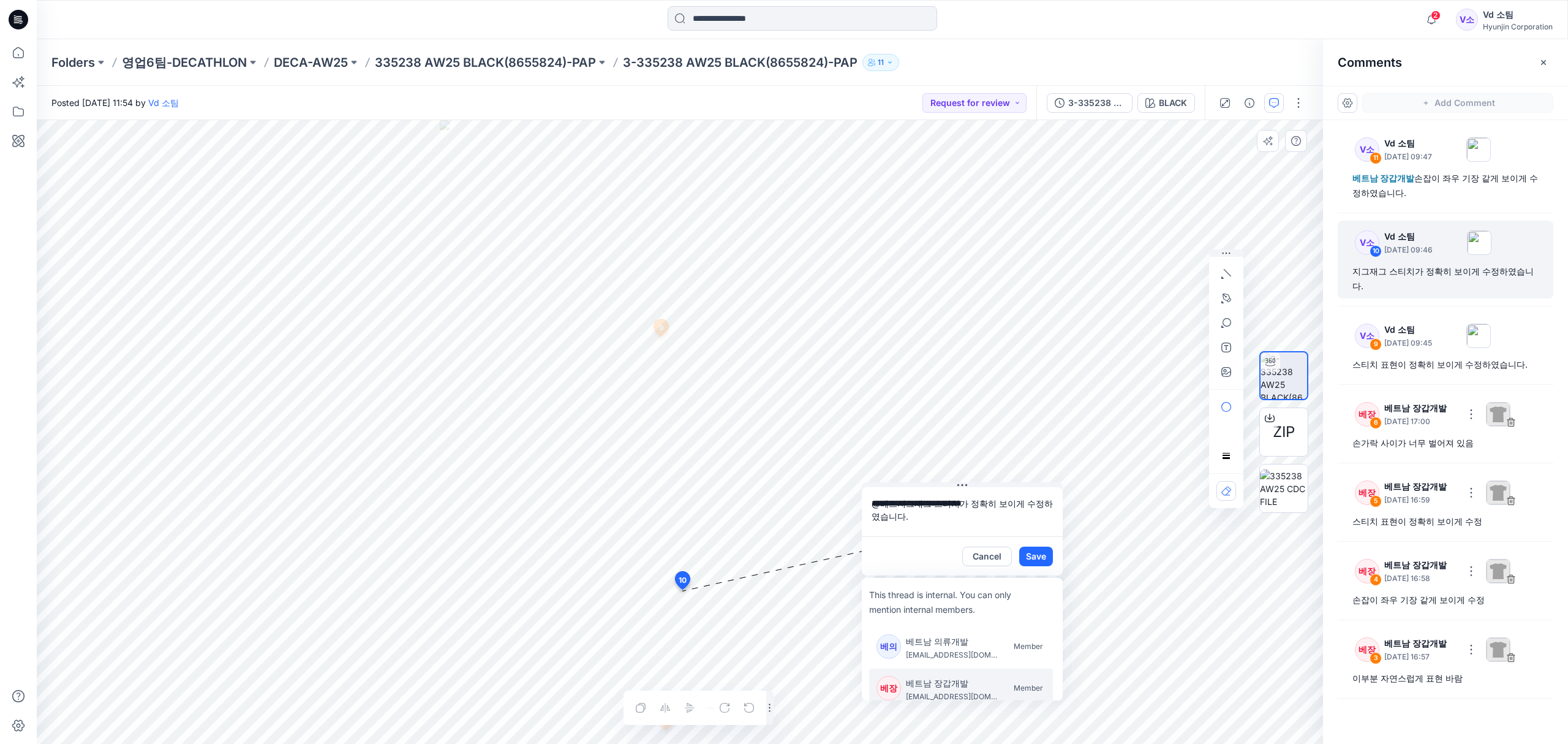
click at [953, 678] on p "베트남 장갑개발" at bounding box center [952, 683] width 92 height 15
type textarea "**********"
click at [1026, 554] on button "Save" at bounding box center [1036, 556] width 34 height 20
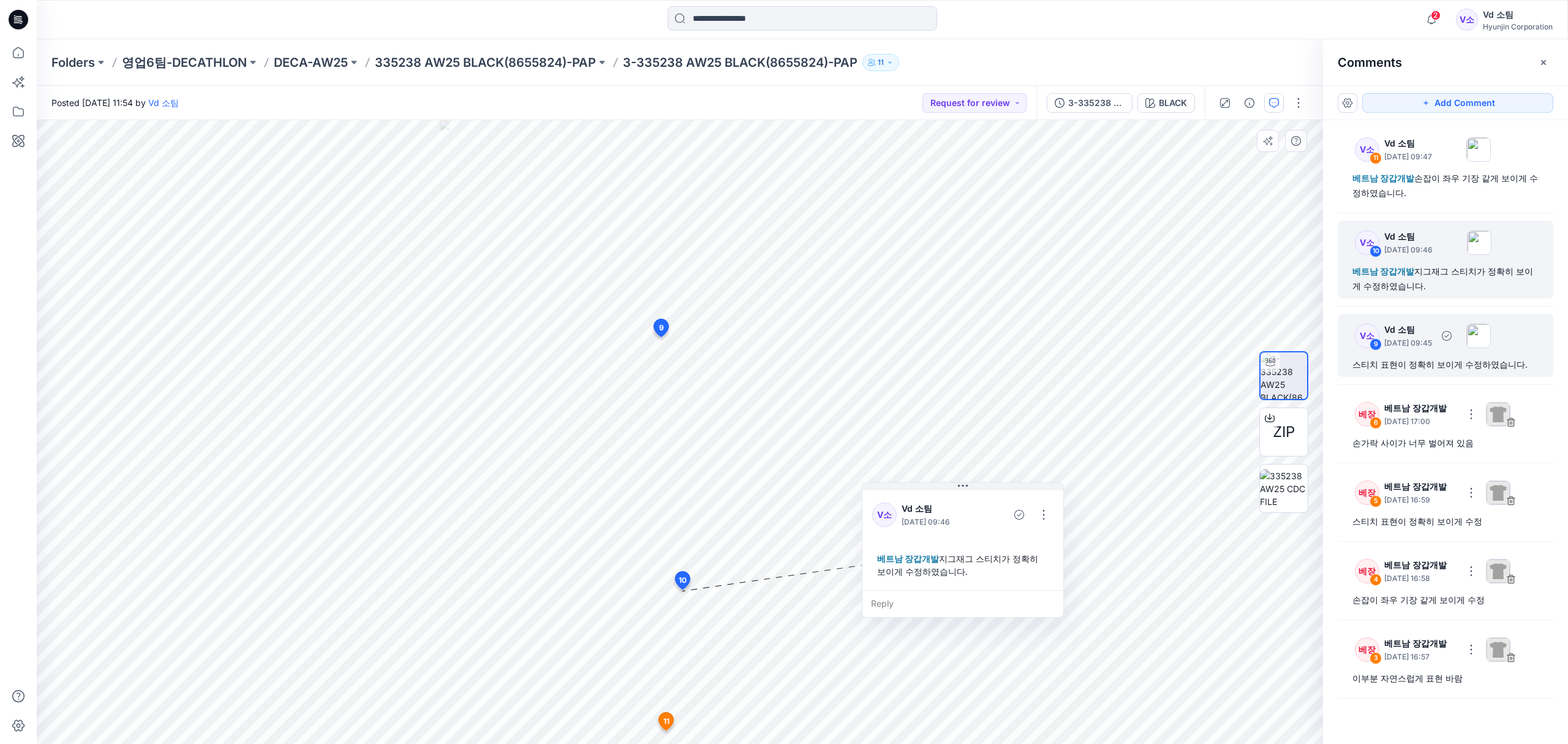
click at [1409, 359] on div "스티치 표현이 정확히 보이게 수정하였습니다." at bounding box center [1445, 364] width 186 height 15
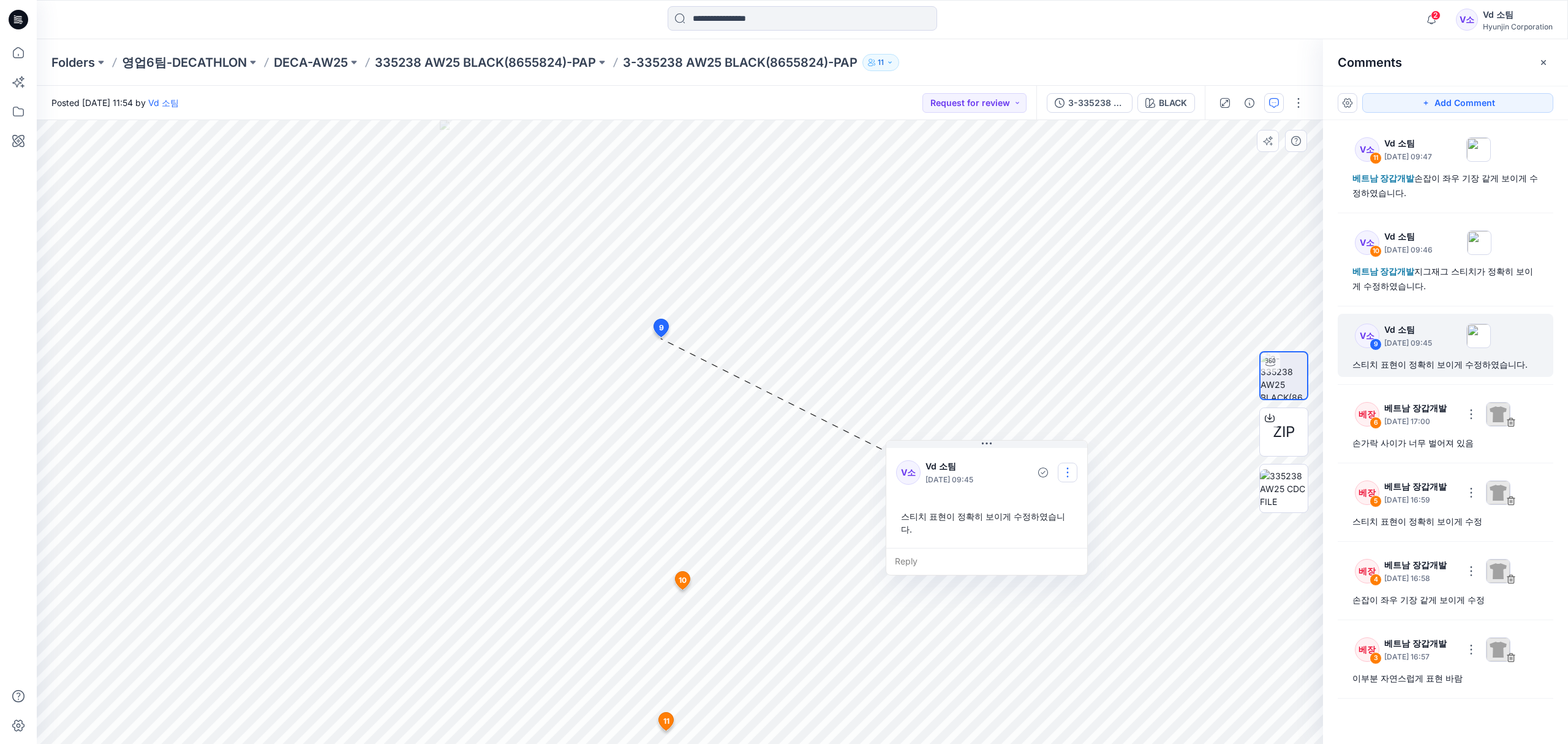
click at [1067, 477] on button "button" at bounding box center [1067, 472] width 20 height 20
click at [1067, 499] on p "Edit comment" at bounding box center [1070, 500] width 55 height 13
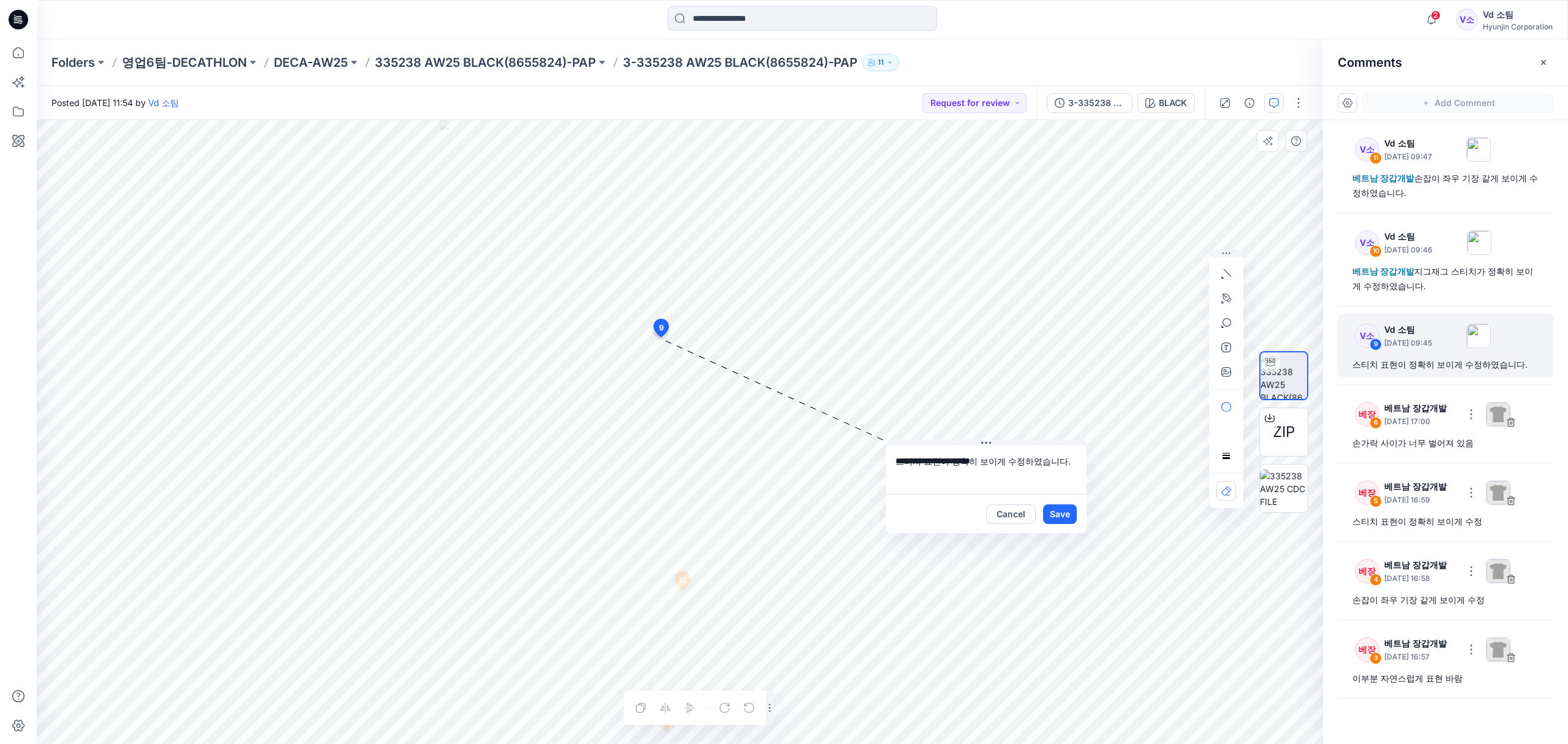
click at [896, 464] on textarea "**********" at bounding box center [986, 469] width 201 height 49
type textarea "**********"
click at [1061, 510] on button "Save" at bounding box center [1059, 514] width 34 height 20
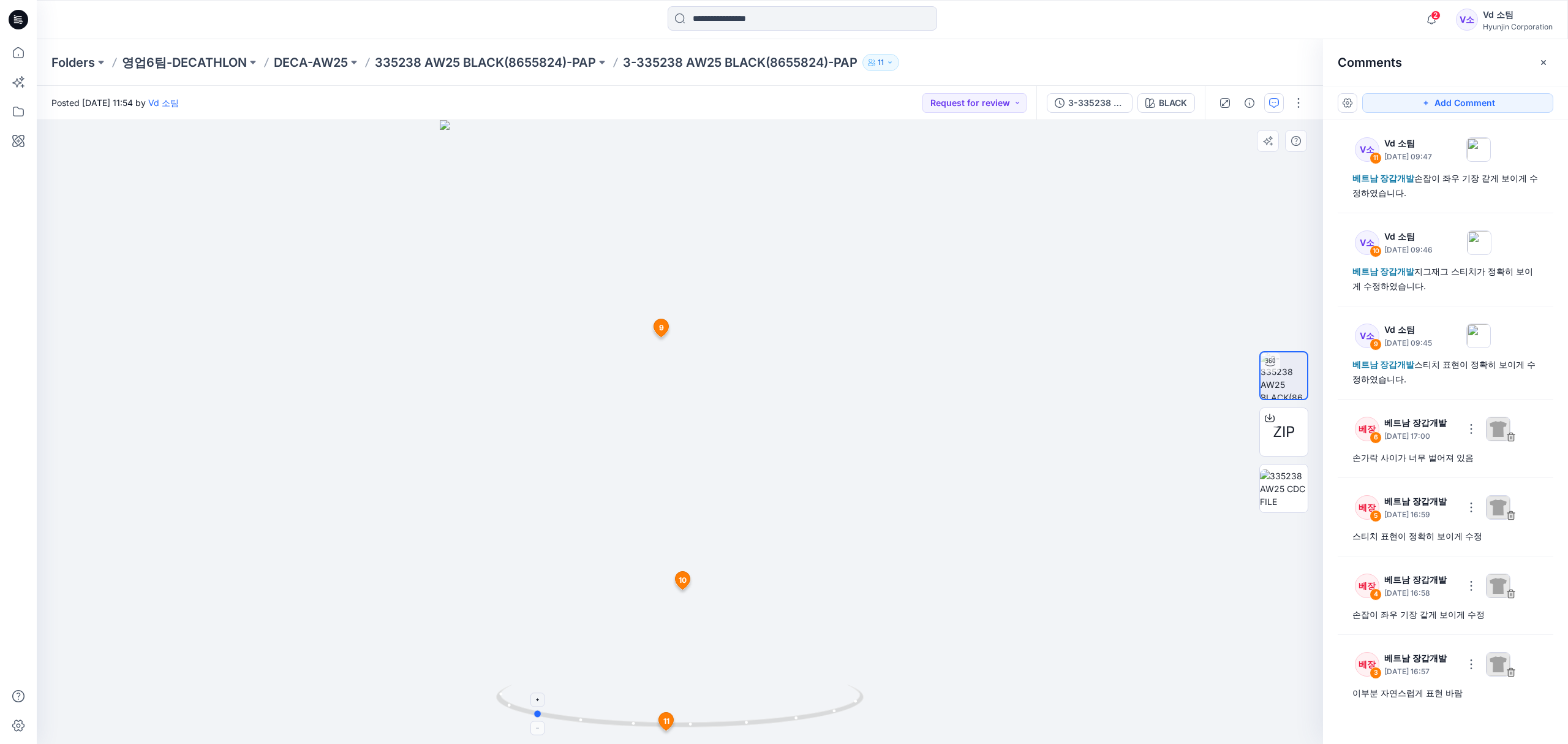
drag, startPoint x: 603, startPoint y: 718, endPoint x: 823, endPoint y: 696, distance: 221.1
click at [823, 696] on icon at bounding box center [681, 708] width 371 height 46
click at [16, 56] on icon at bounding box center [19, 52] width 27 height 27
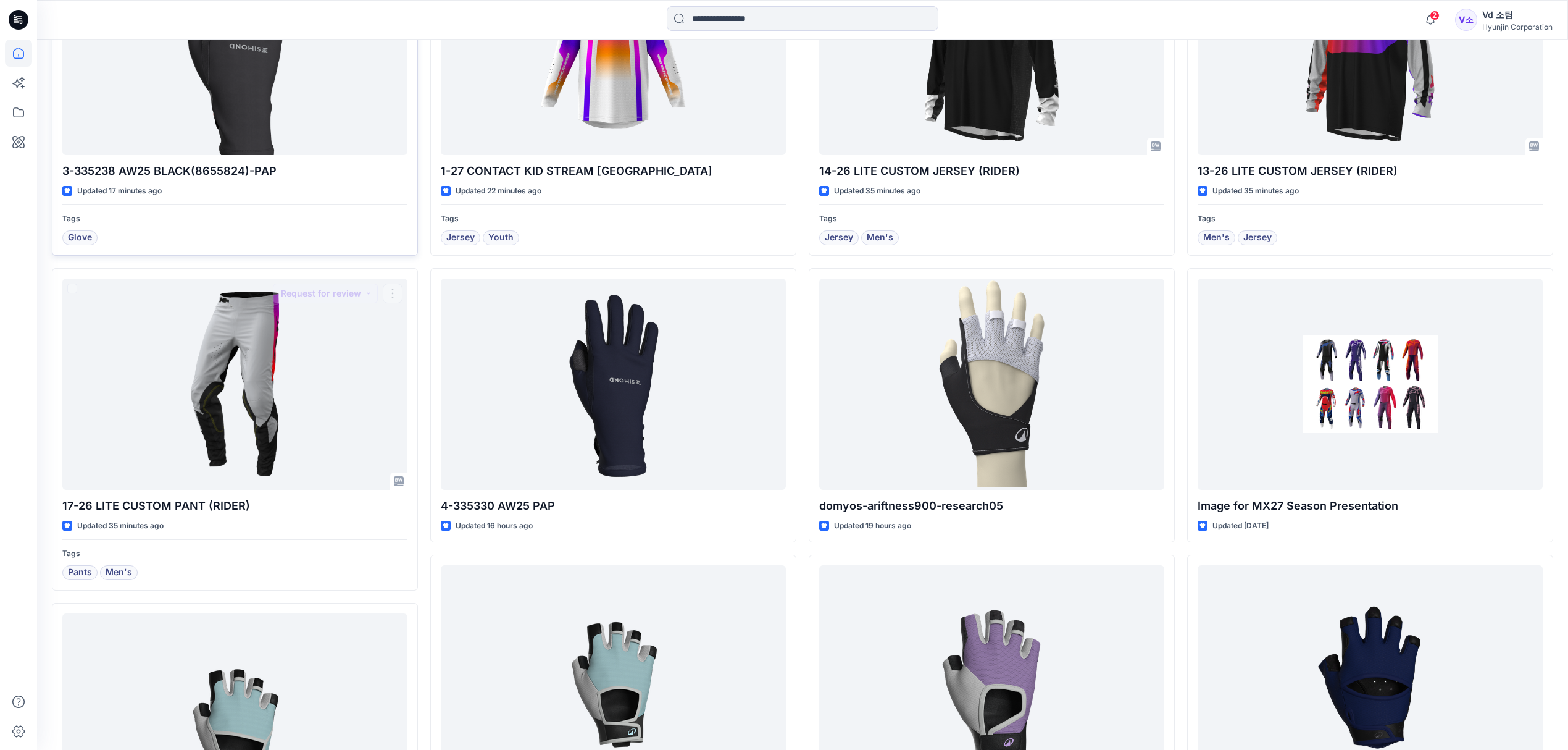
scroll to position [576, 0]
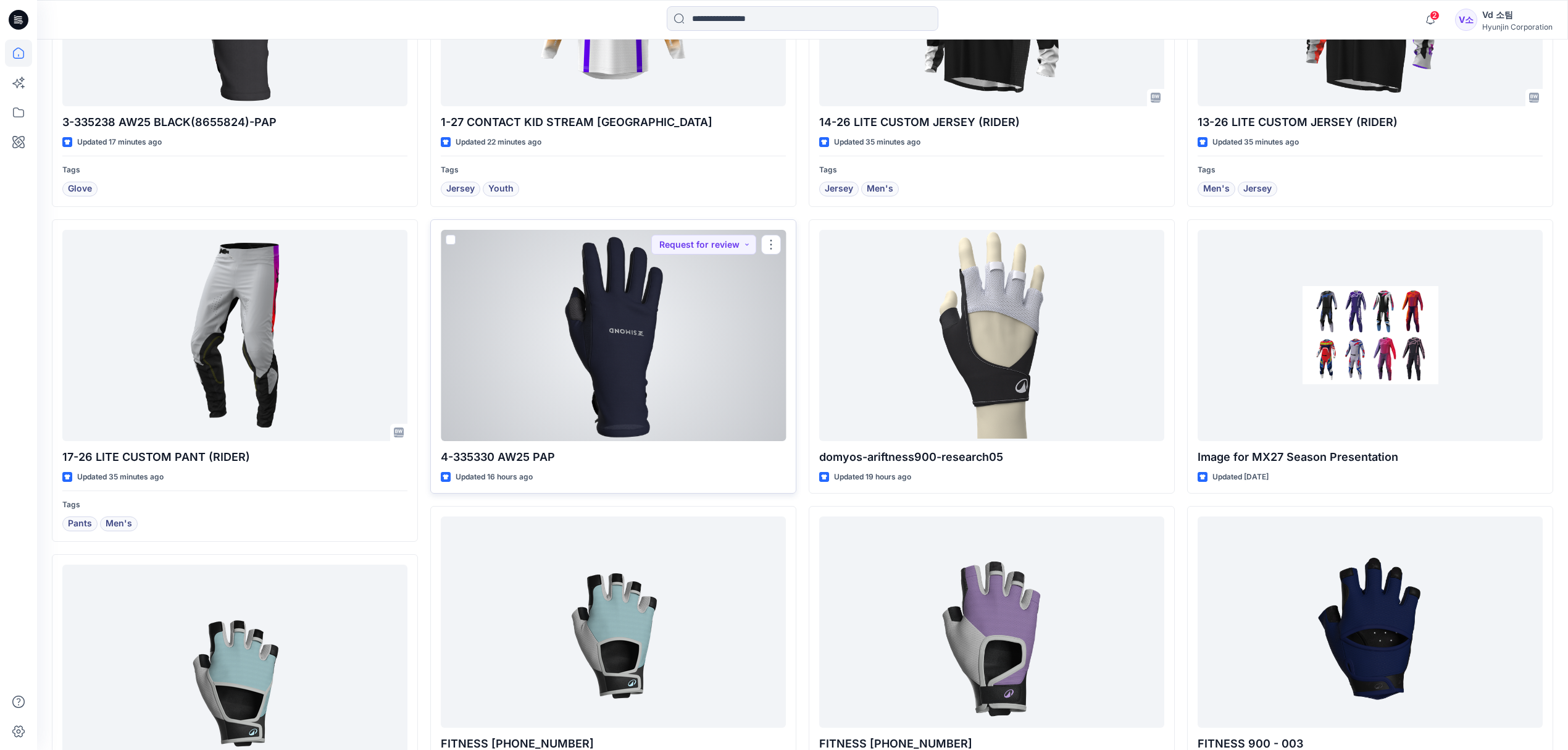
click at [638, 409] on div at bounding box center [613, 336] width 345 height 211
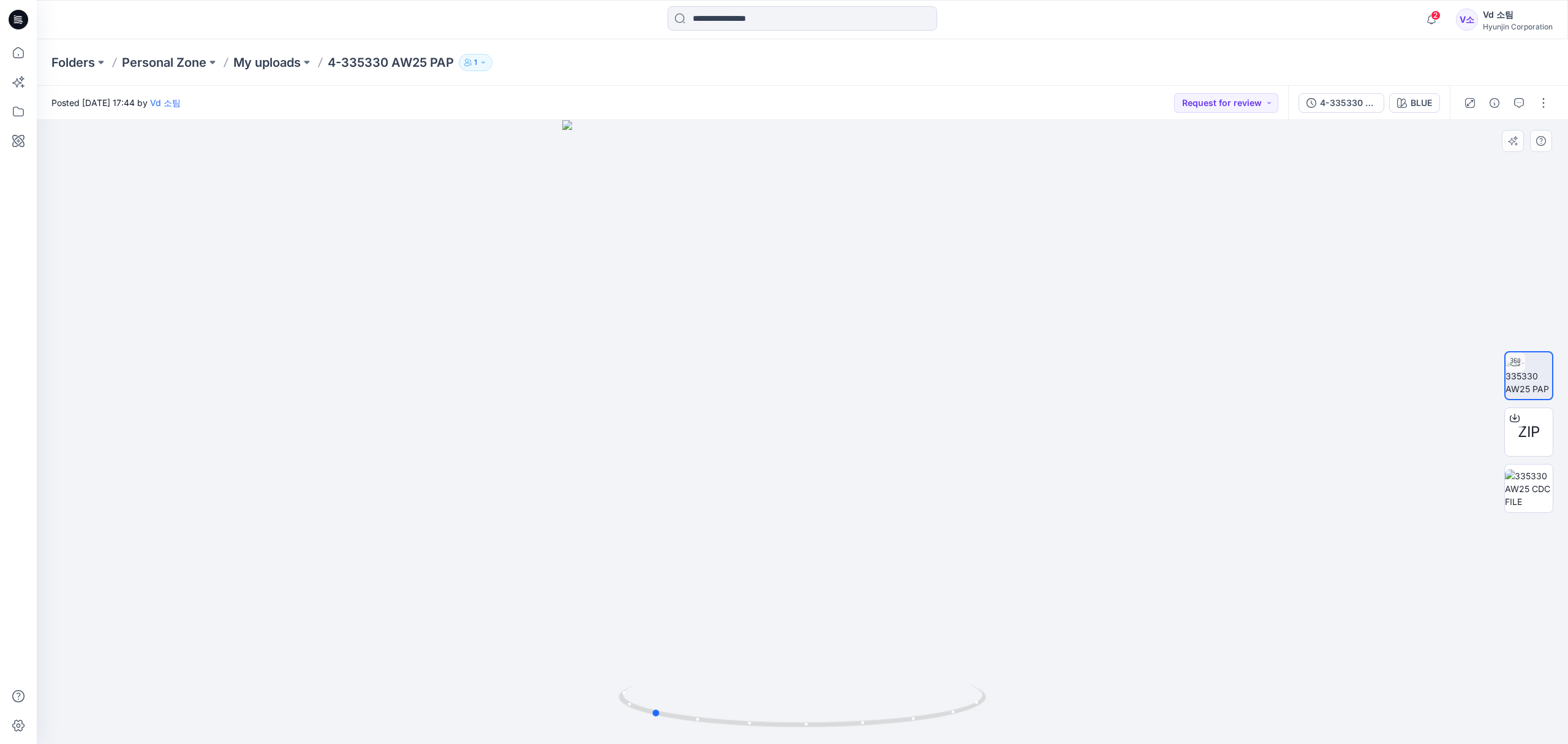
drag, startPoint x: 716, startPoint y: 702, endPoint x: 481, endPoint y: 743, distance: 238.5
click at [931, 672] on div at bounding box center [803, 432] width 1531 height 624
click at [1542, 102] on button "button" at bounding box center [1543, 103] width 20 height 20
click at [1472, 164] on p "Edit" at bounding box center [1465, 166] width 15 height 13
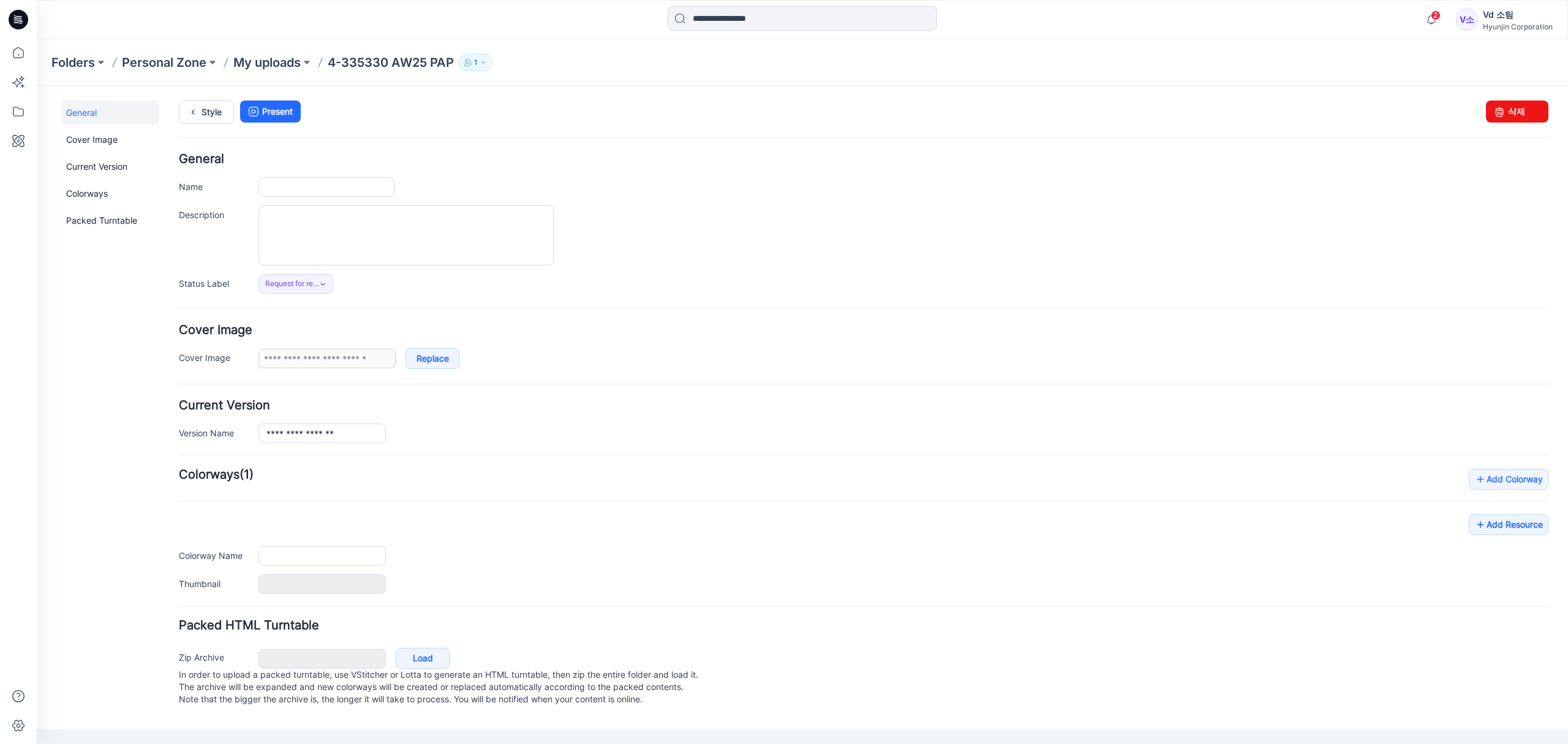
type input "**********"
type input "****"
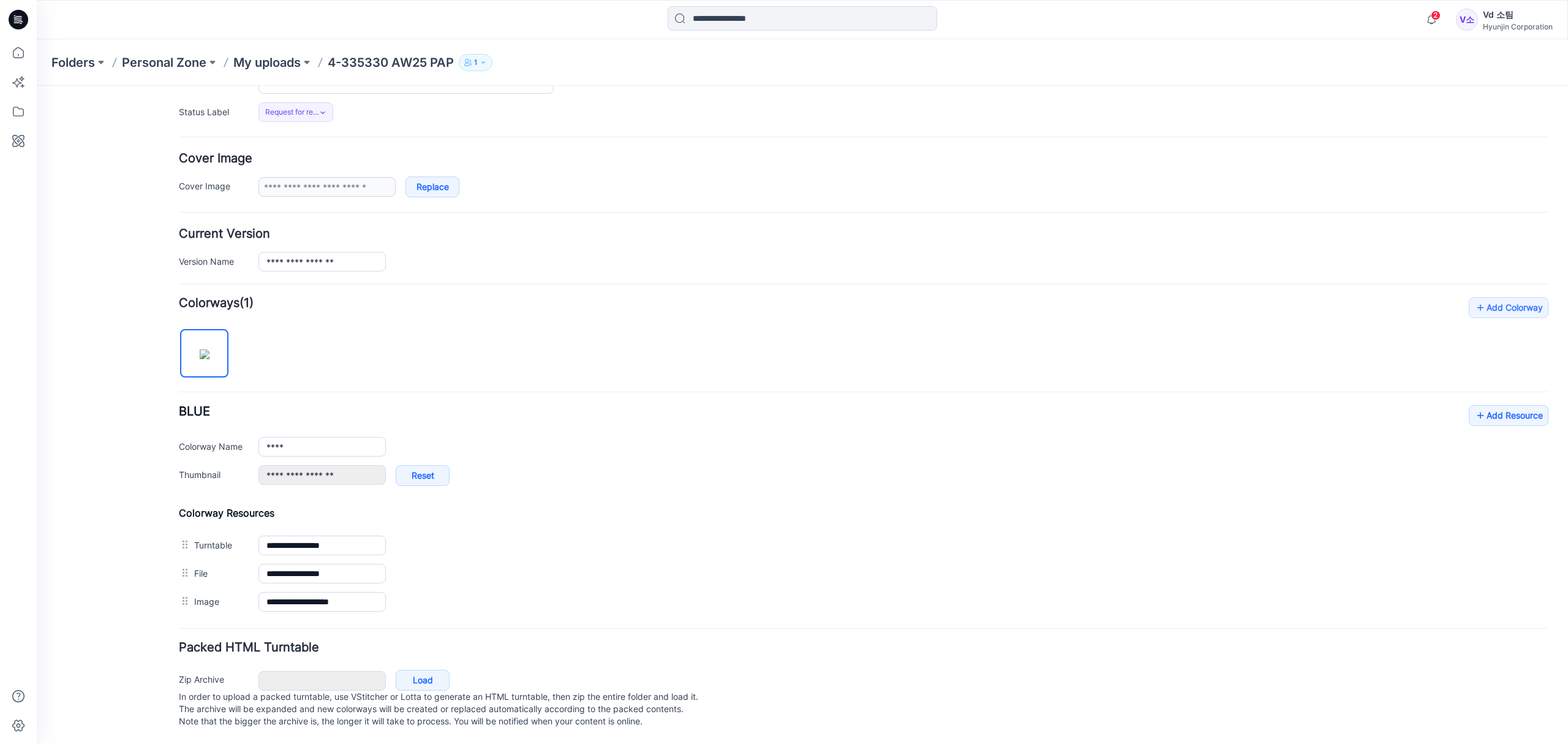
scroll to position [189, 0]
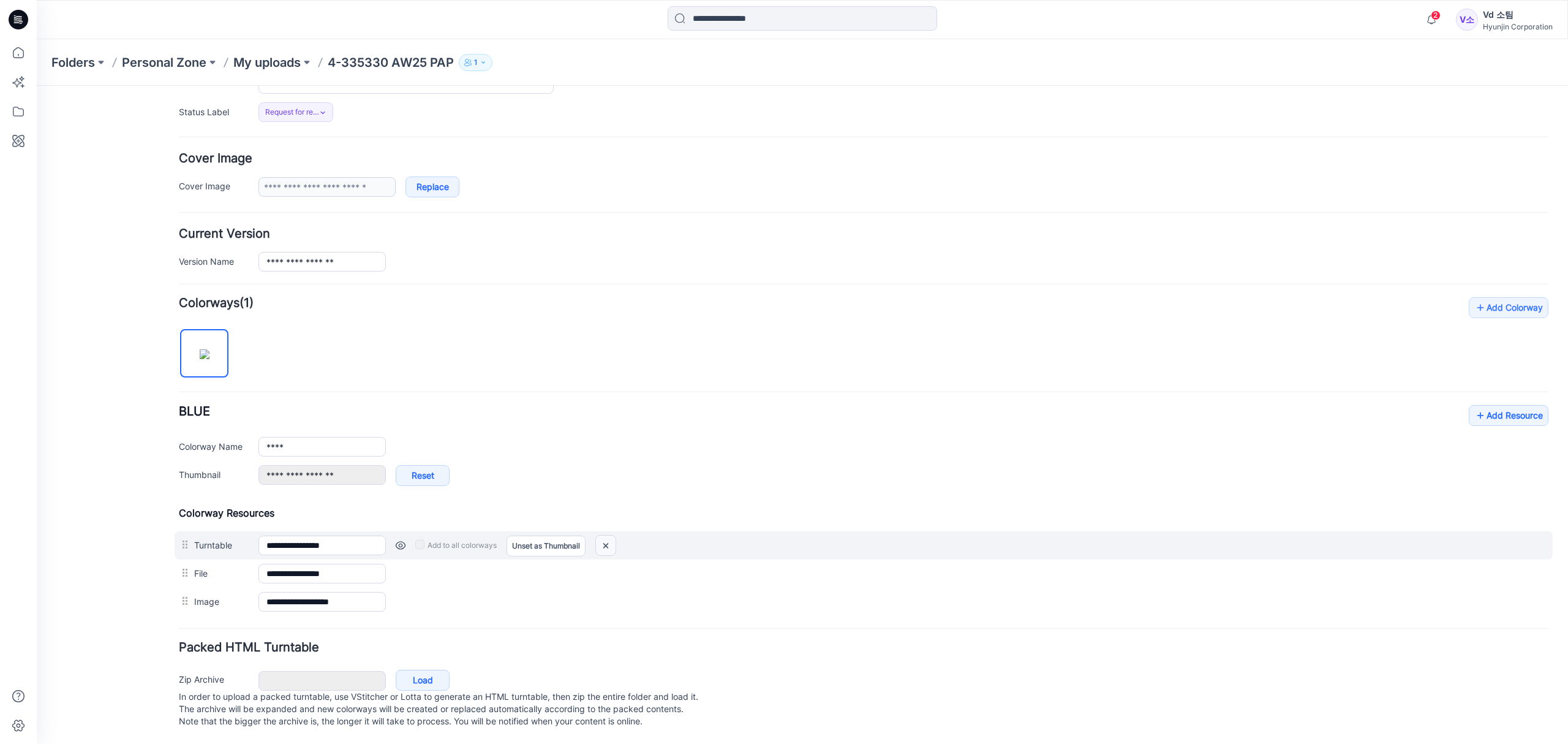
drag, startPoint x: 611, startPoint y: 532, endPoint x: 896, endPoint y: 140, distance: 484.7
click at [611, 536] on img at bounding box center [606, 546] width 20 height 20
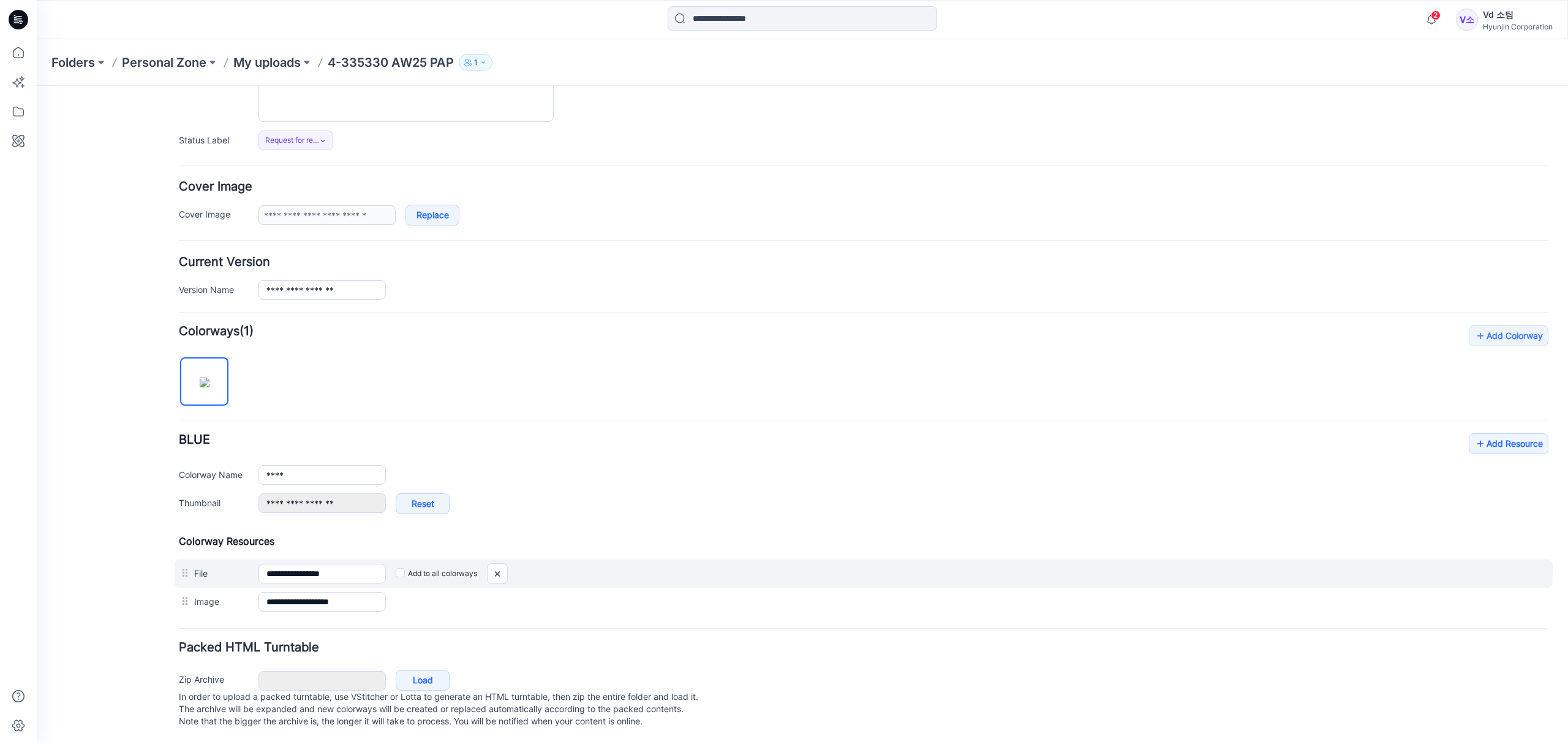
type input "**********"
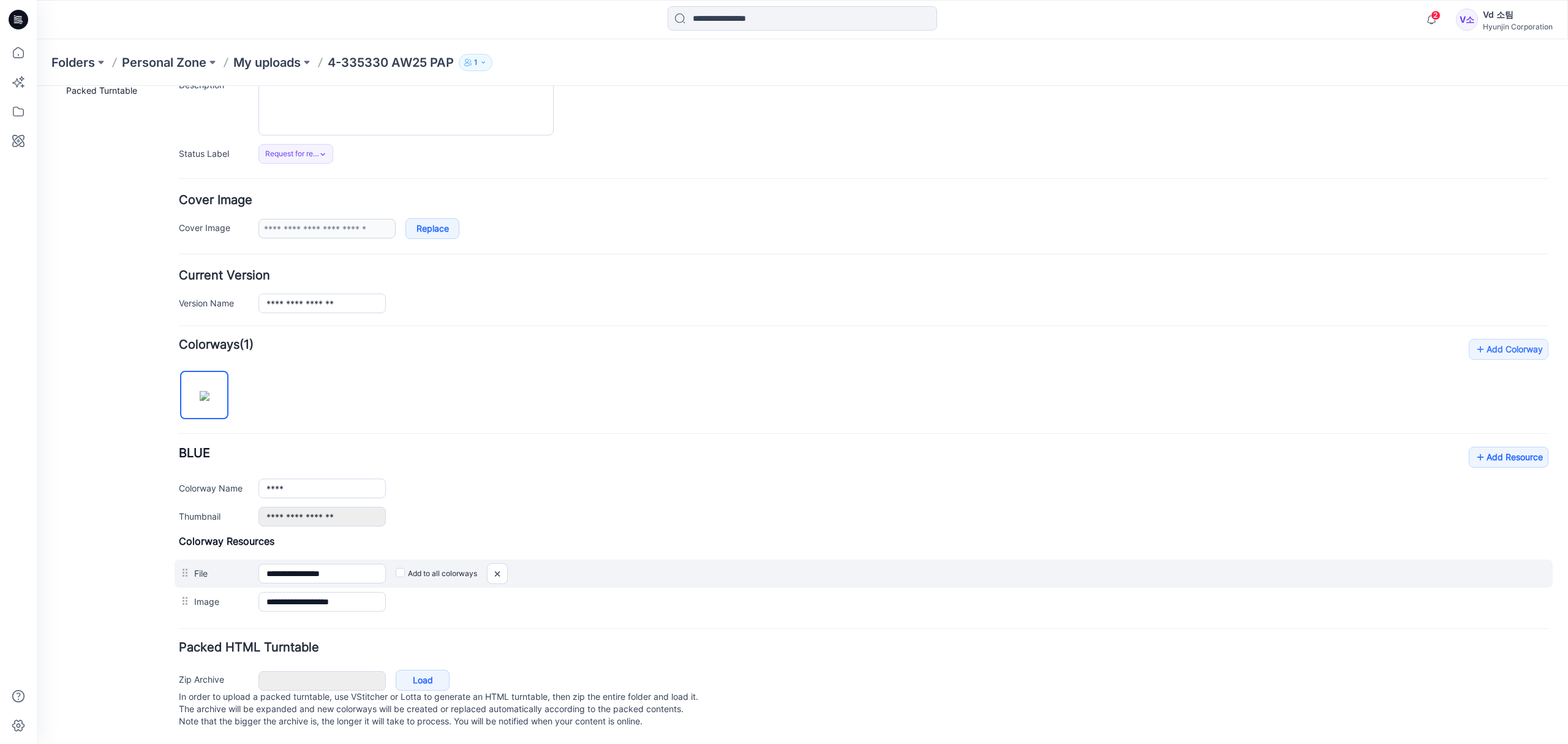
scroll to position [148, 0]
click at [503, 564] on img at bounding box center [497, 574] width 20 height 20
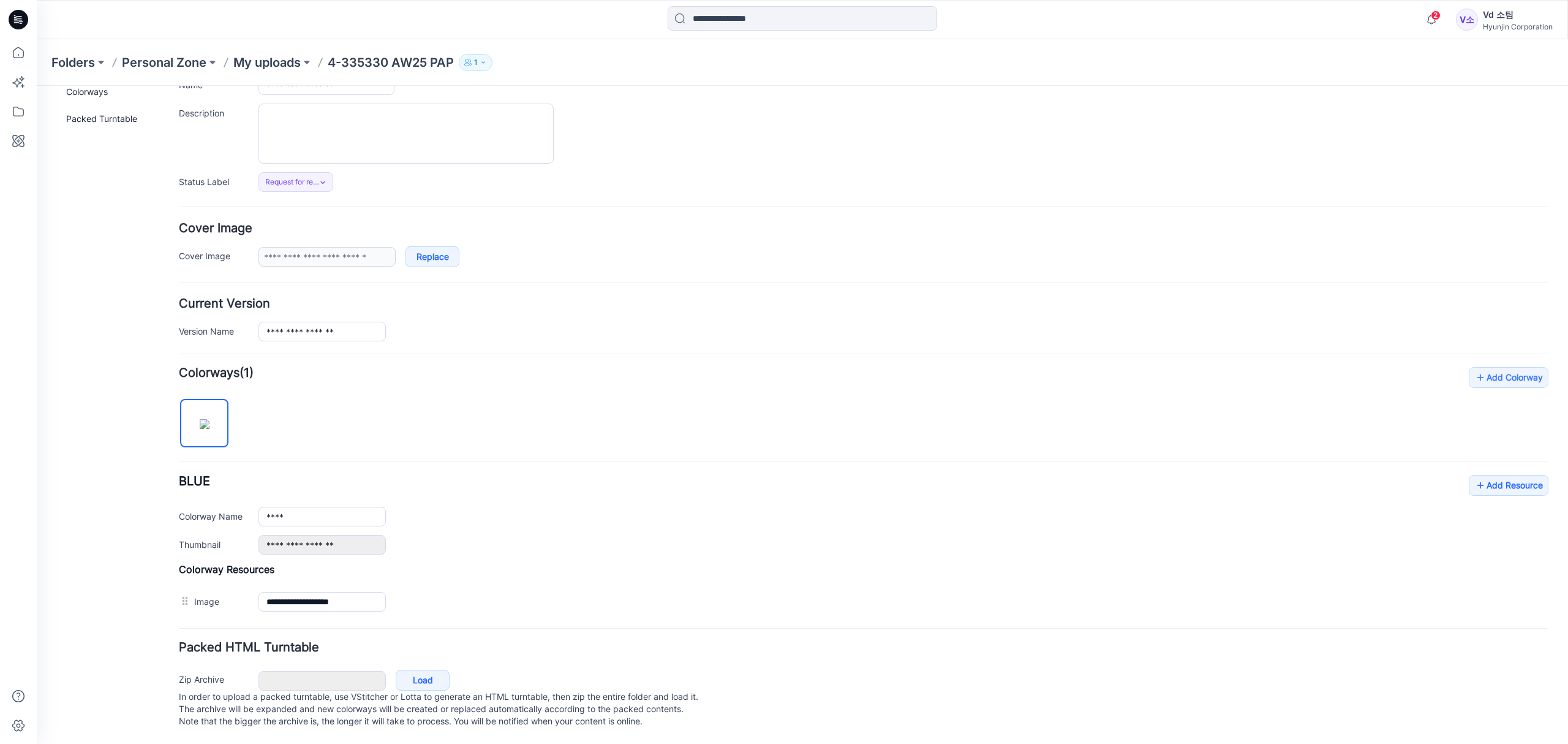
scroll to position [119, 0]
click at [413, 677] on link "Load" at bounding box center [422, 680] width 54 height 21
click at [782, 391] on div "**********" at bounding box center [863, 491] width 1369 height 249
click at [403, 671] on link "Load" at bounding box center [422, 680] width 54 height 21
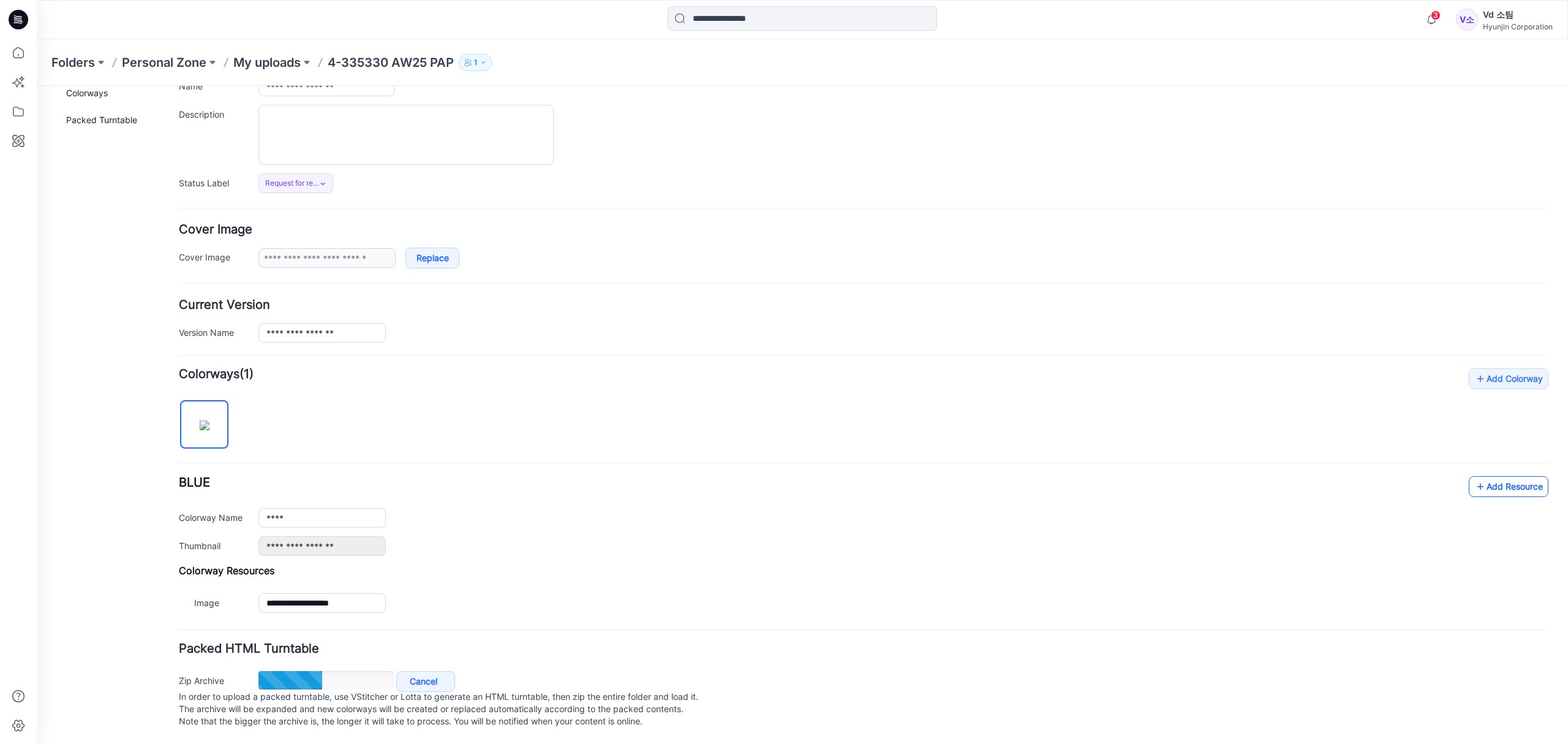
click at [1520, 476] on link "Add Resource" at bounding box center [1508, 486] width 80 height 21
click at [804, 535] on div "**********" at bounding box center [903, 545] width 1290 height 20
click at [959, 380] on div "**********" at bounding box center [863, 491] width 1369 height 249
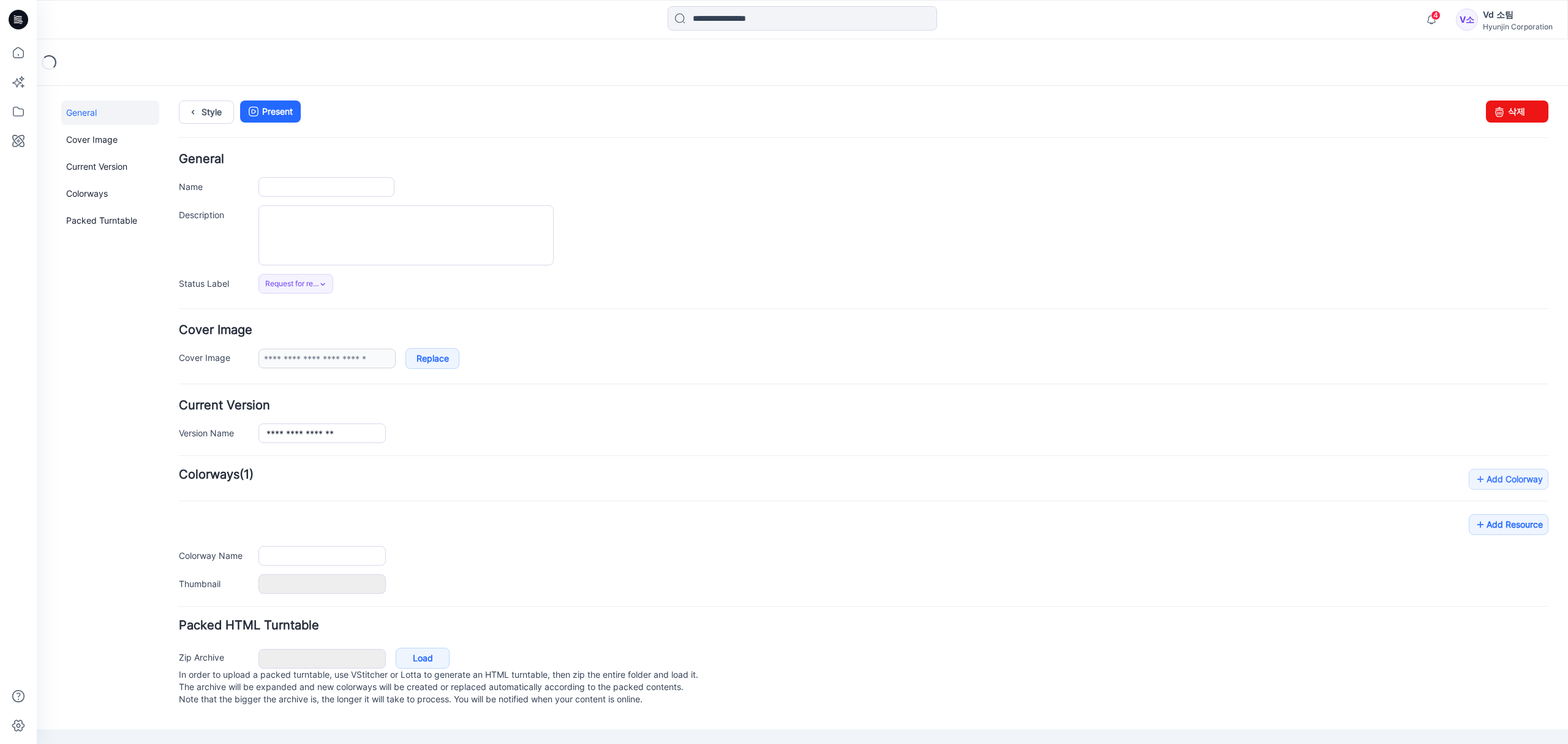
type input "**********"
type input "****"
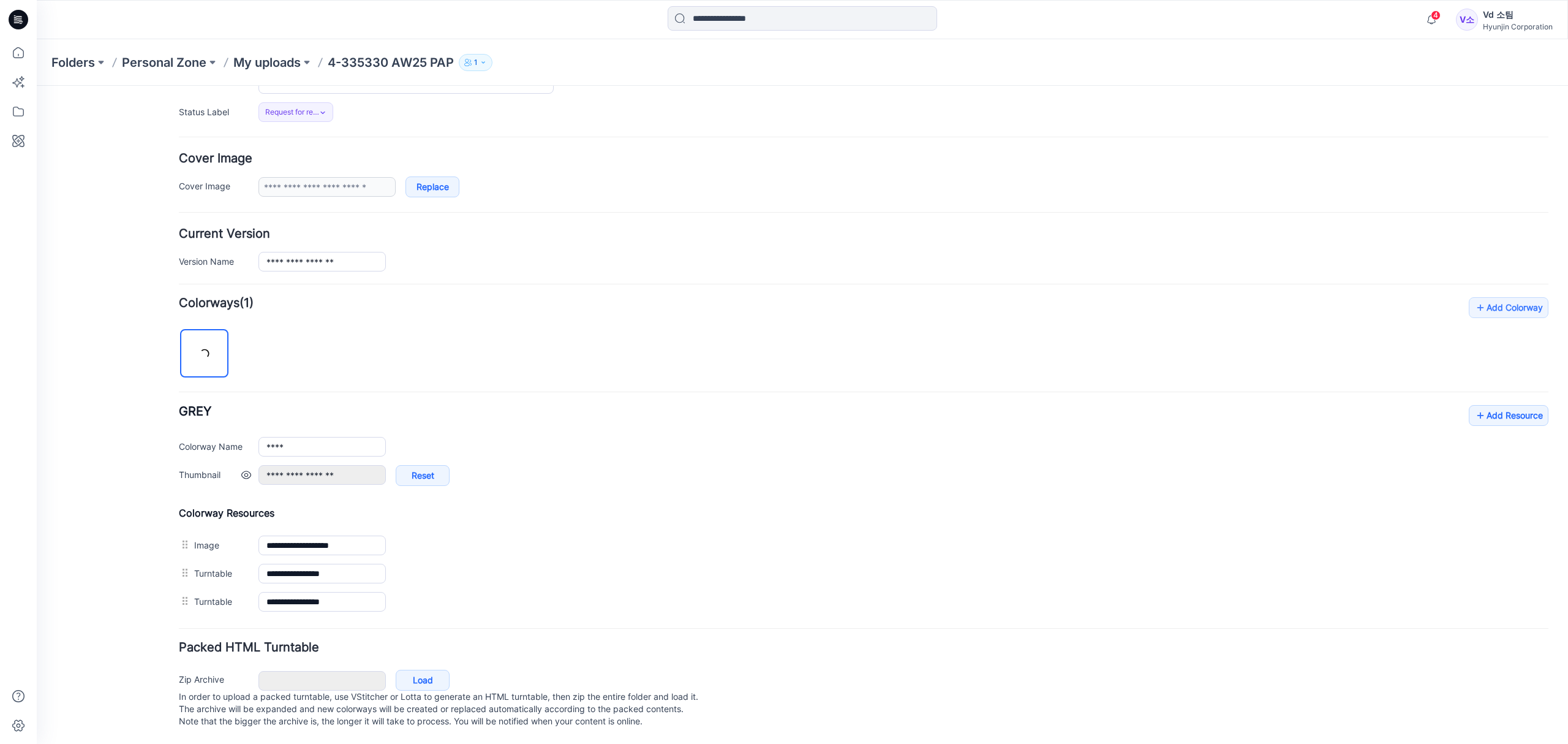
scroll to position [189, 0]
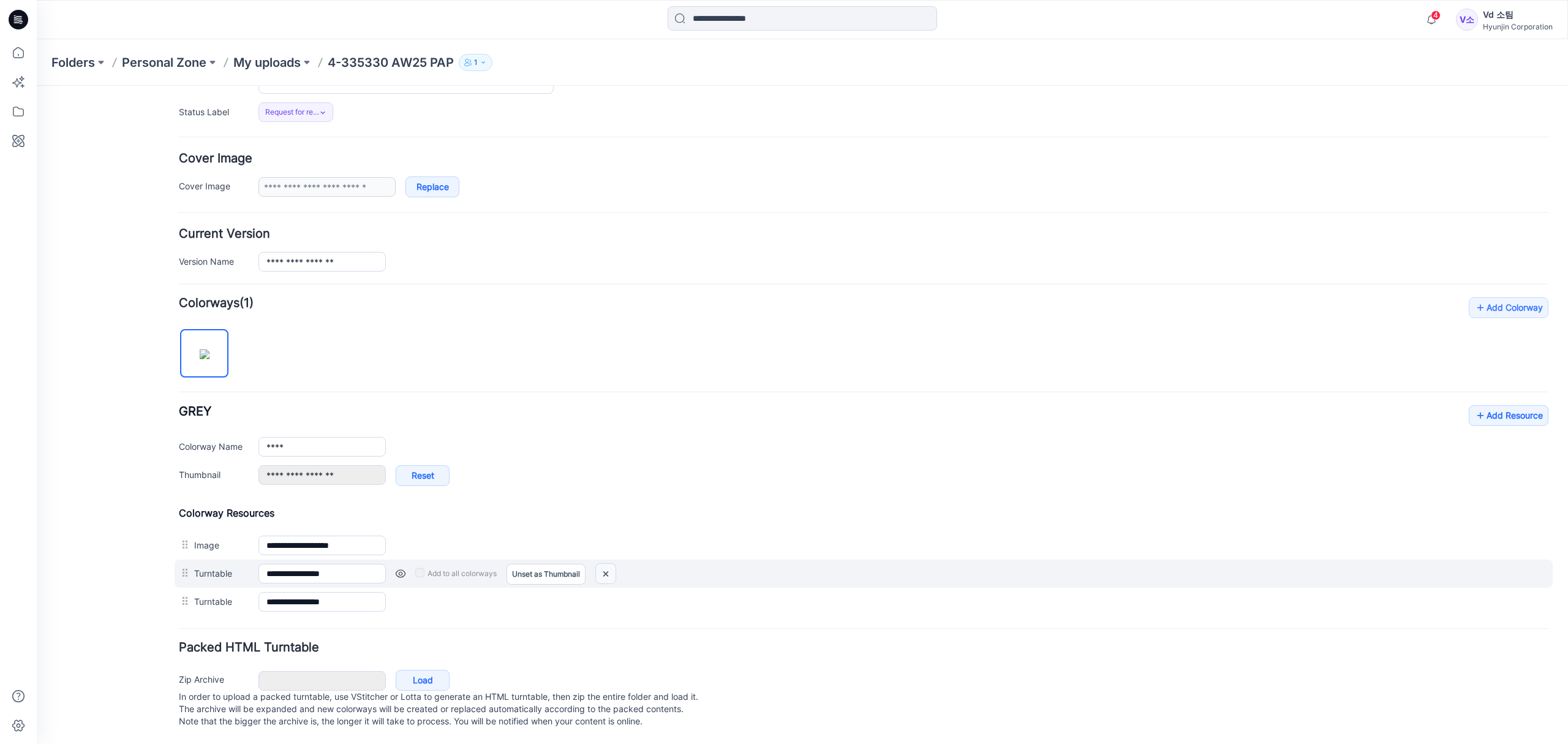
click at [608, 564] on img at bounding box center [606, 574] width 20 height 20
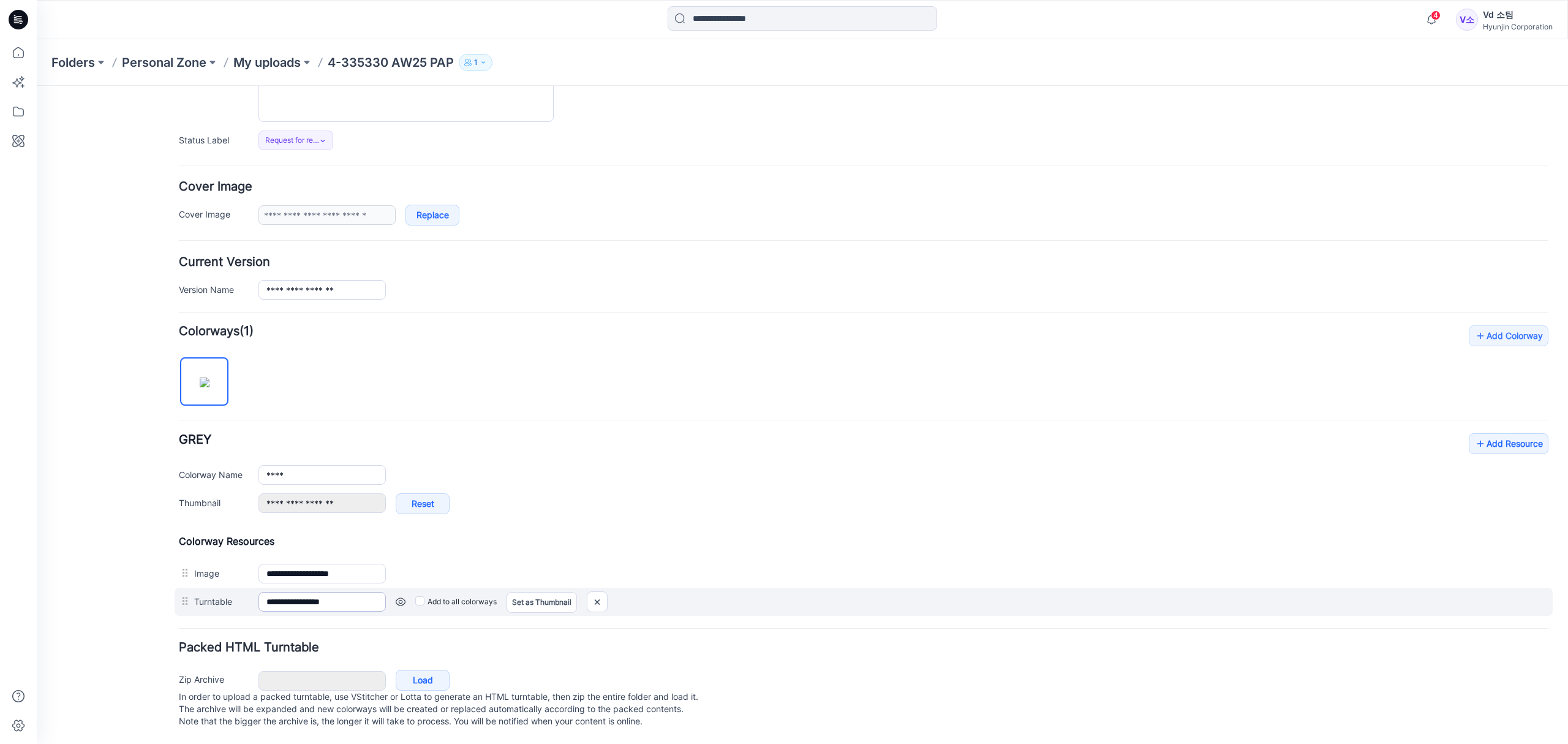
type input "**********"
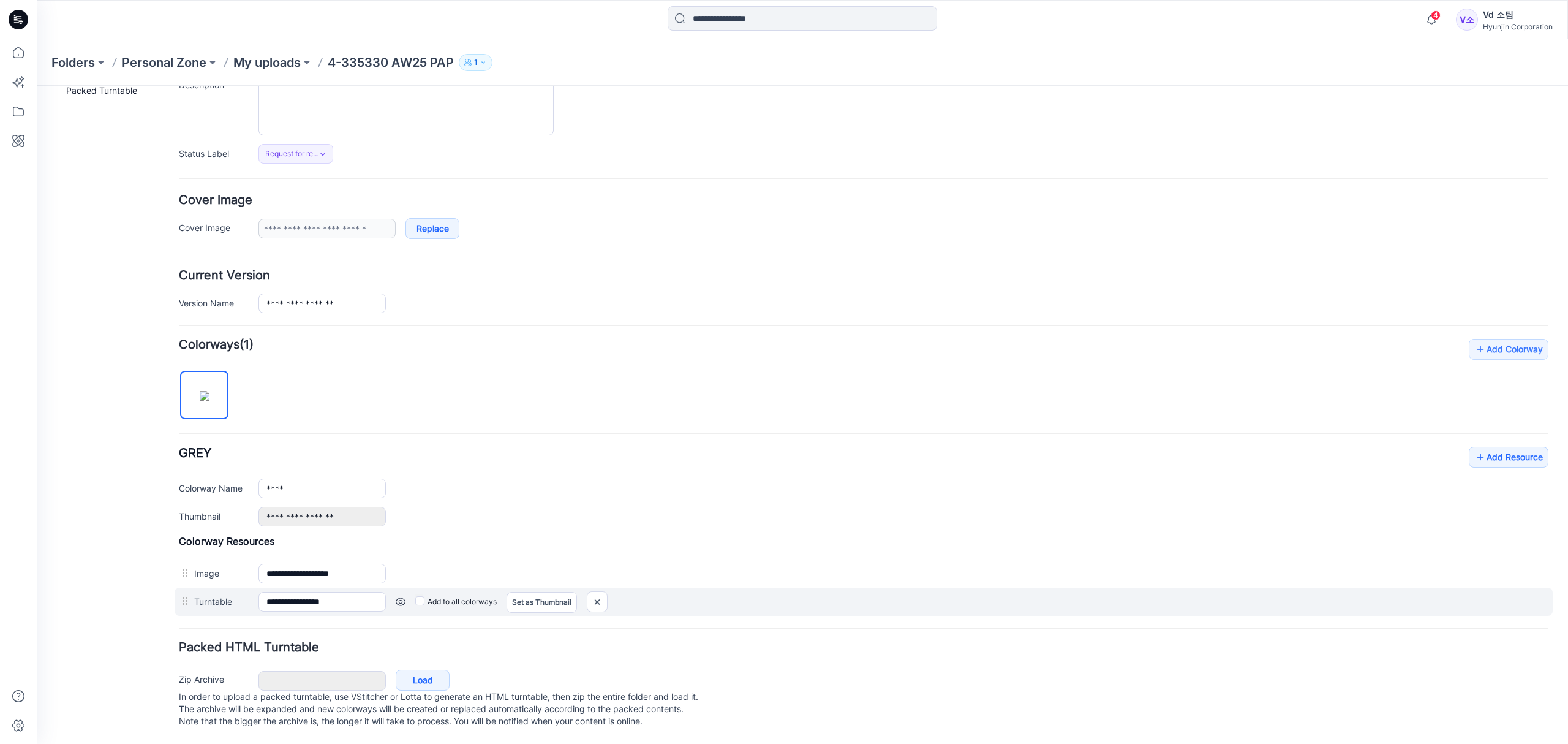
scroll to position [148, 0]
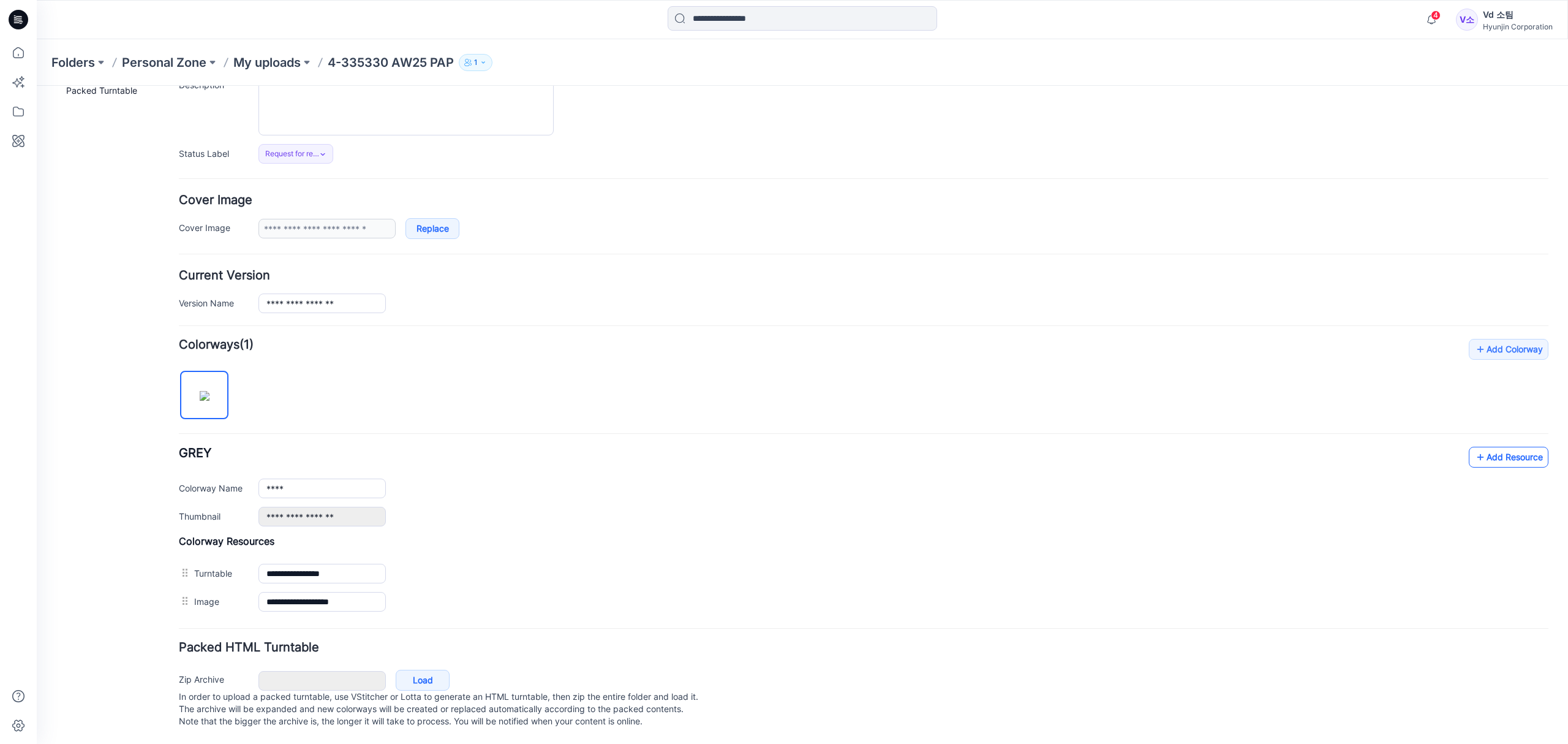
click at [1482, 447] on link "Add Resource" at bounding box center [1508, 457] width 80 height 21
click at [550, 447] on div "**********" at bounding box center [863, 486] width 1369 height 80
click at [1497, 447] on link "Add Resource" at bounding box center [1508, 457] width 80 height 21
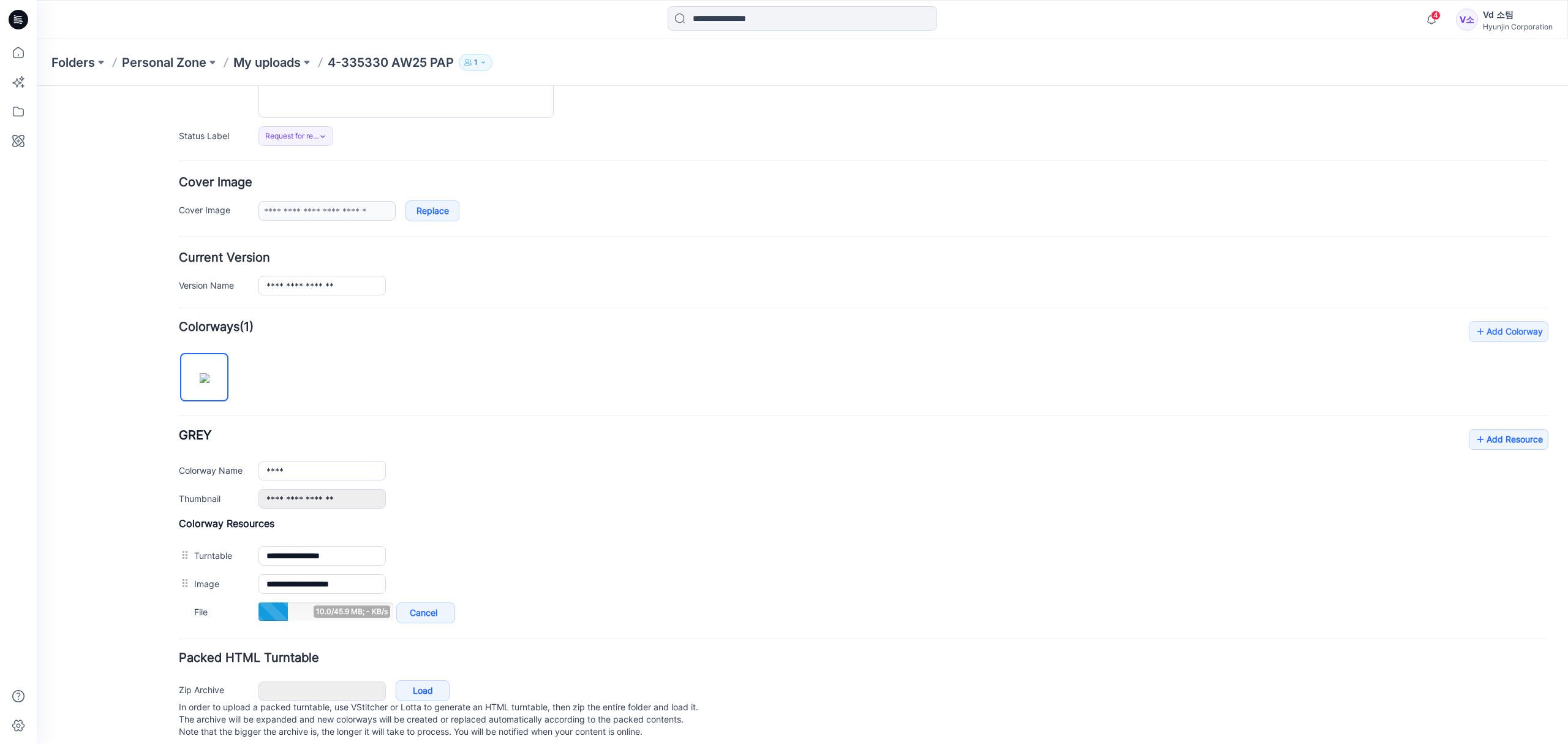
click at [714, 444] on div "**********" at bounding box center [863, 469] width 1369 height 80
click at [120, 506] on div "General Cover Image Current Version Colorways Packed Turntable" at bounding box center [110, 353] width 98 height 801
click at [284, 57] on p "My uploads" at bounding box center [266, 62] width 67 height 17
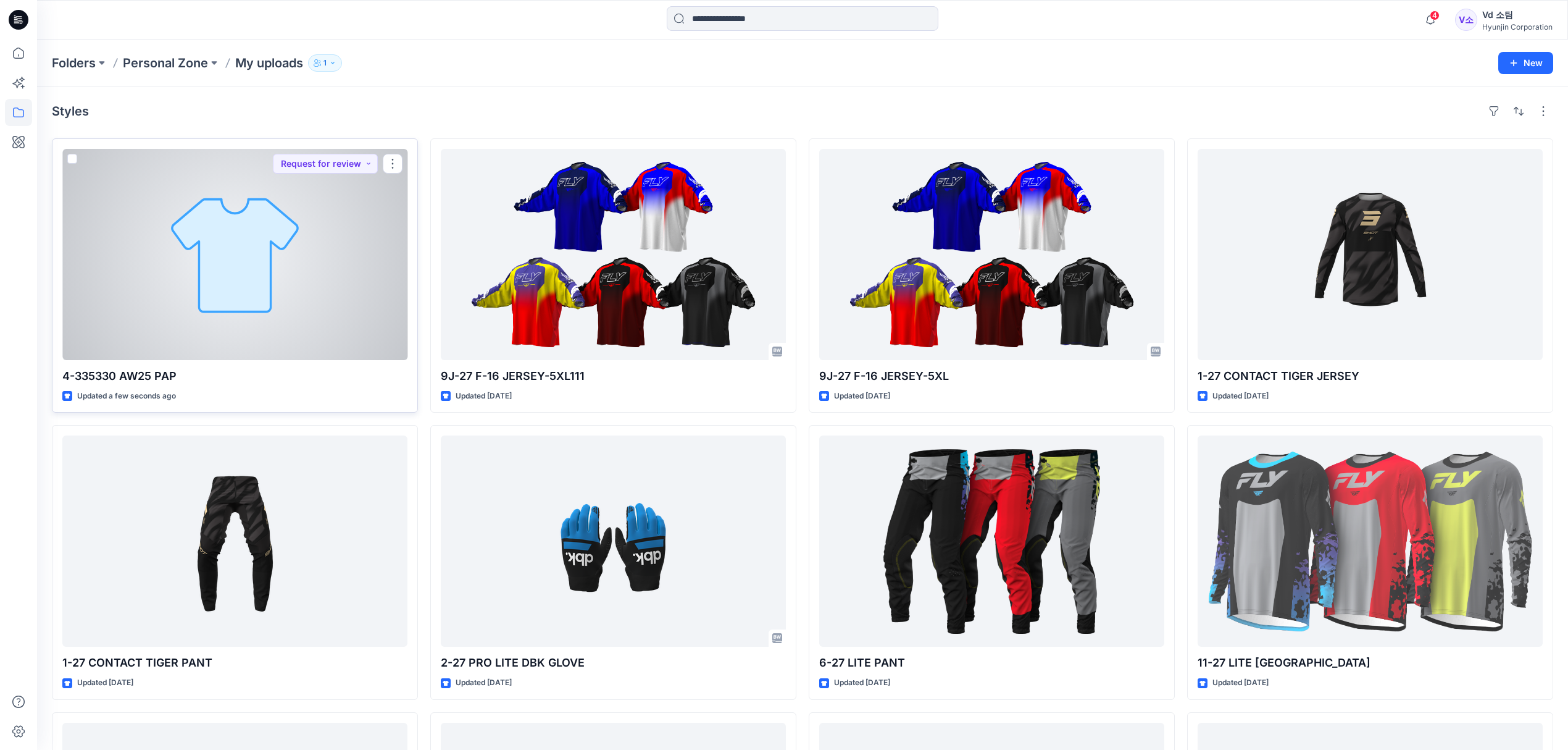
click at [270, 315] on div at bounding box center [235, 255] width 345 height 211
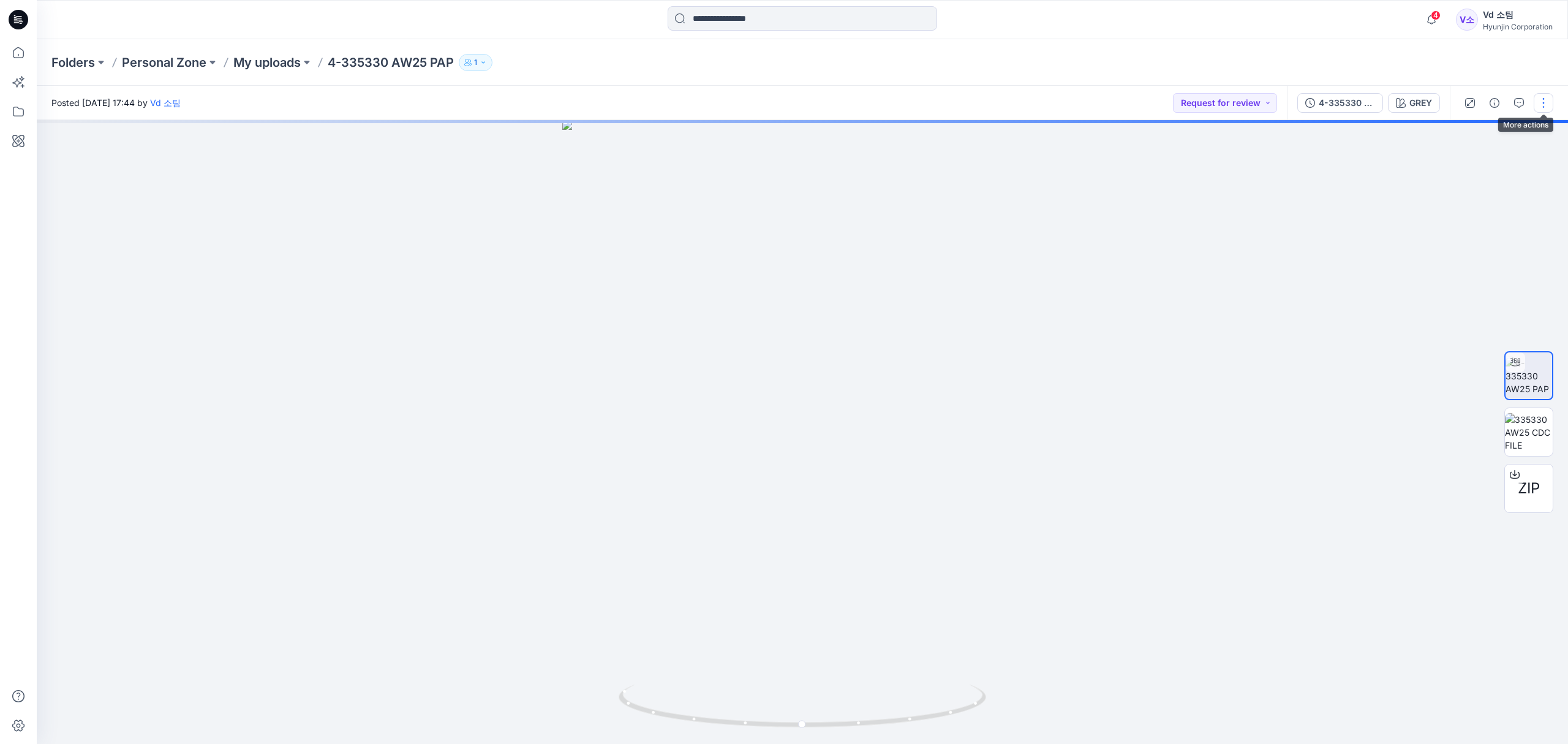
click at [1541, 106] on button "button" at bounding box center [1543, 103] width 20 height 20
click at [1488, 162] on button "Edit" at bounding box center [1492, 166] width 112 height 22
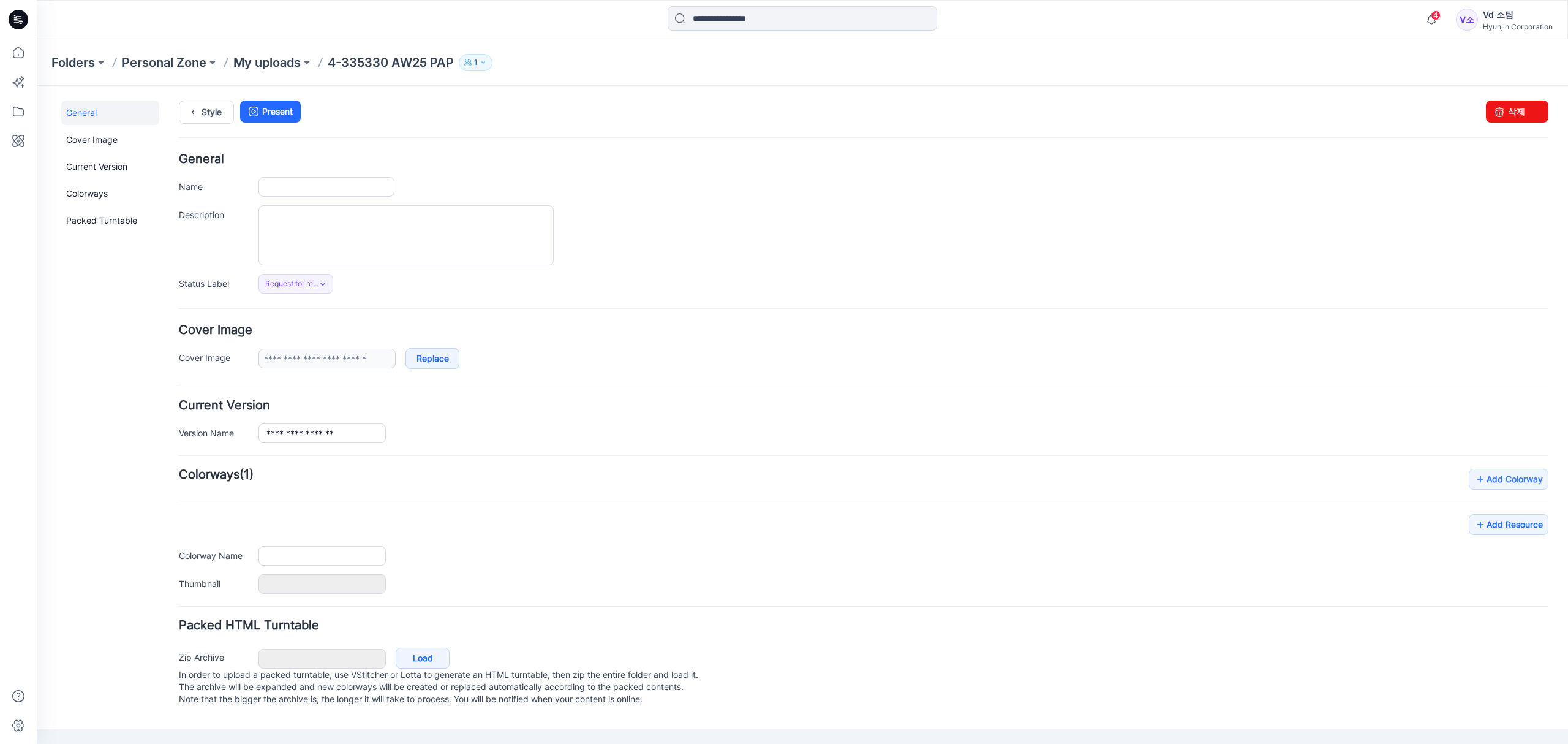
type input "**********"
type input "****"
type input "**********"
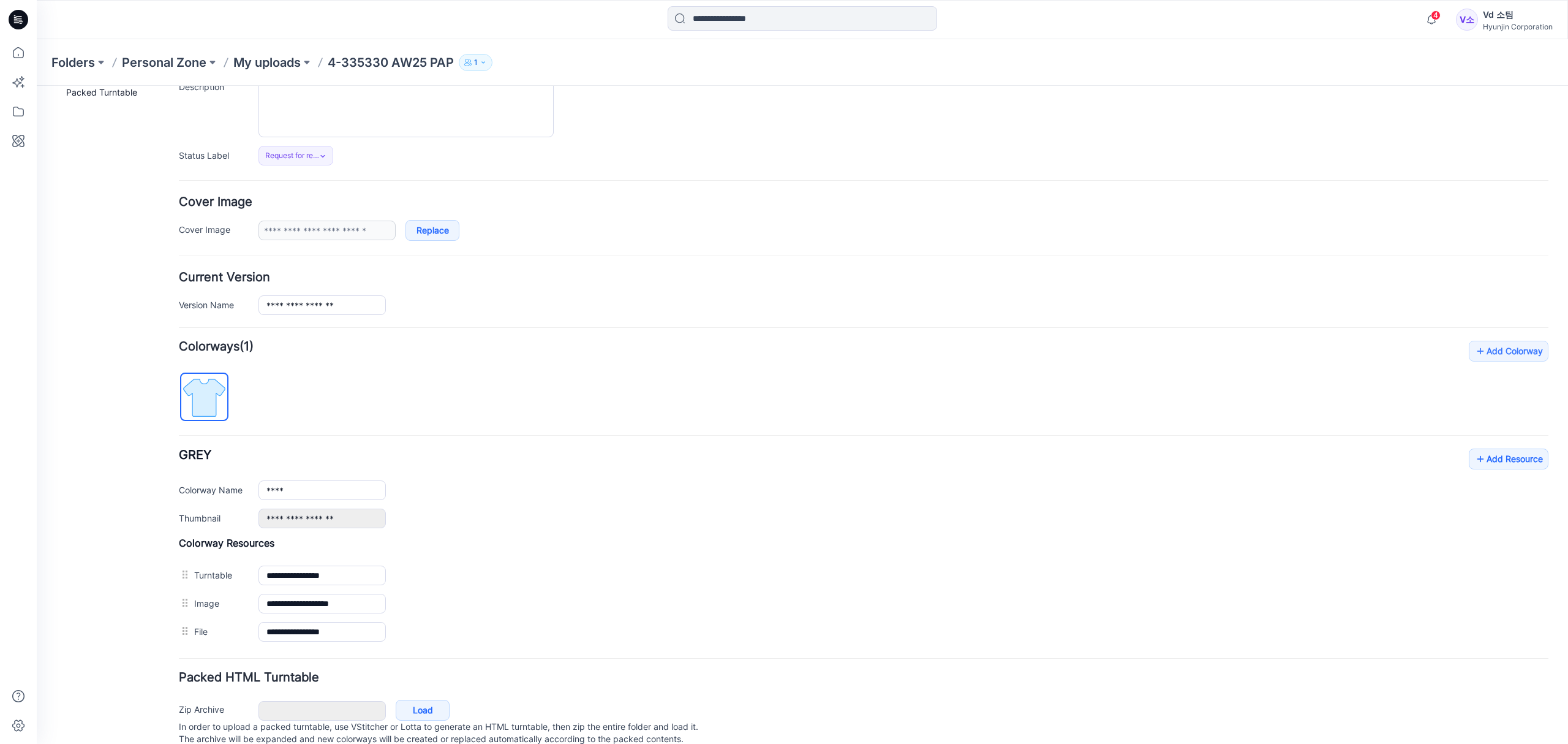
scroll to position [163, 0]
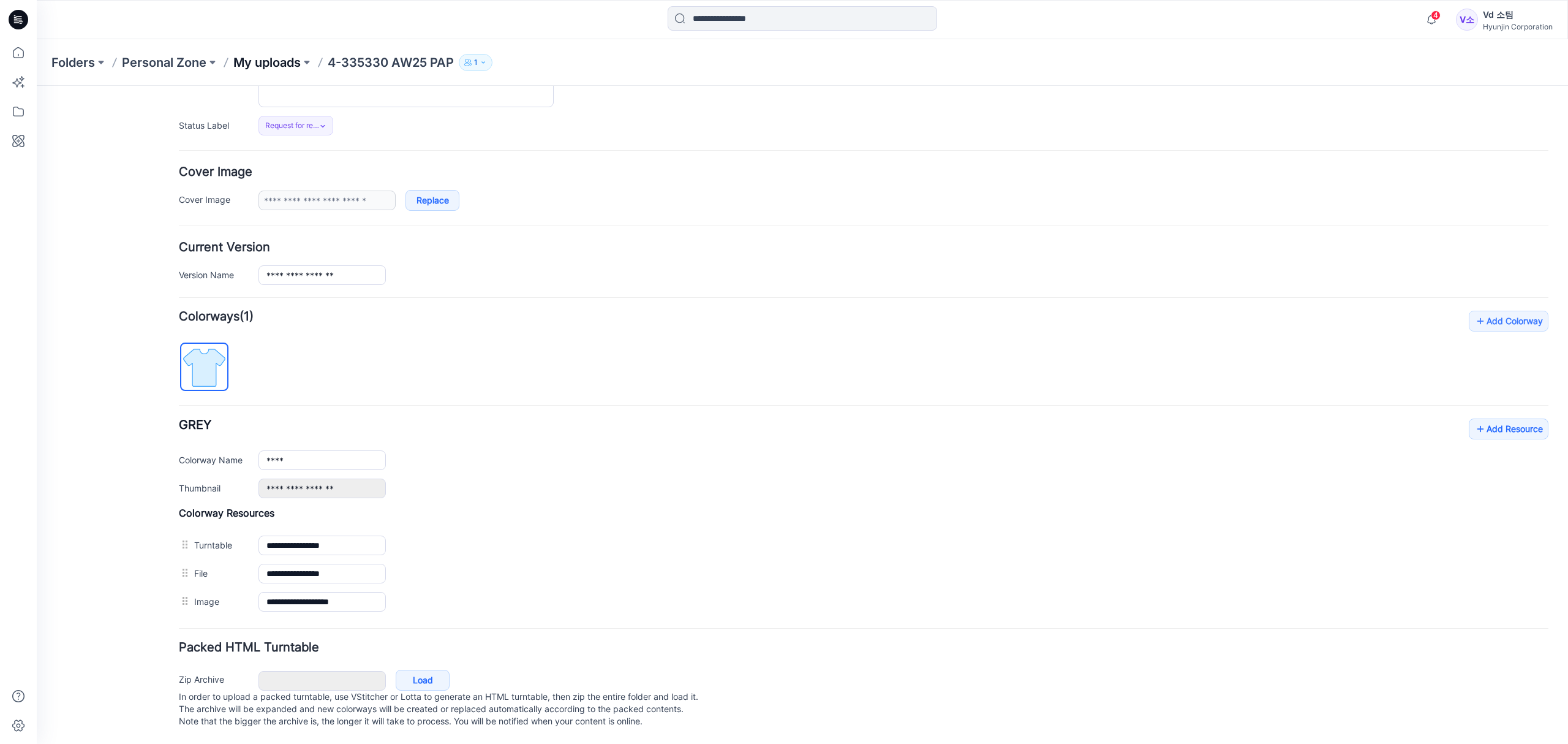
click at [260, 65] on p "My uploads" at bounding box center [266, 62] width 67 height 17
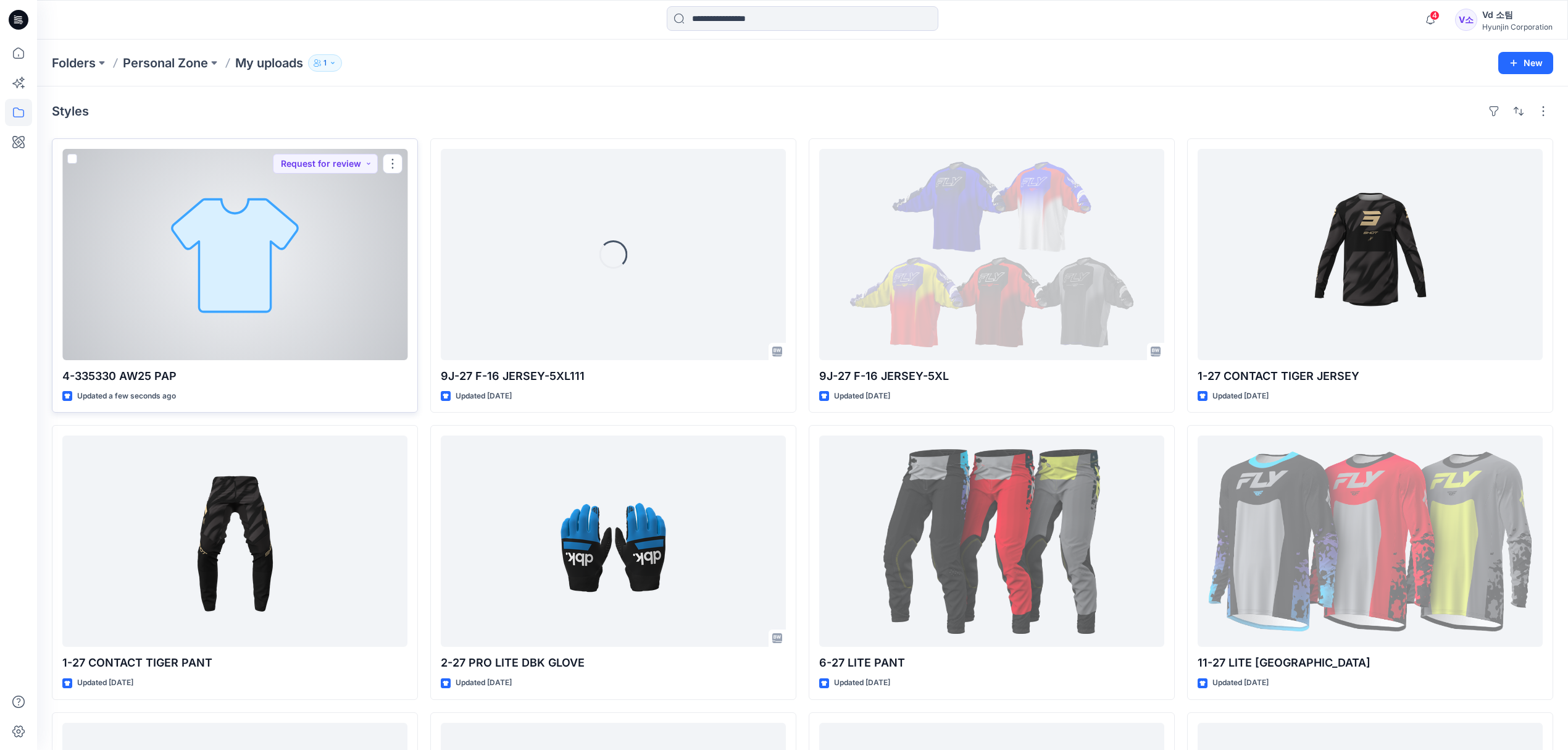
click at [273, 359] on div at bounding box center [235, 255] width 345 height 211
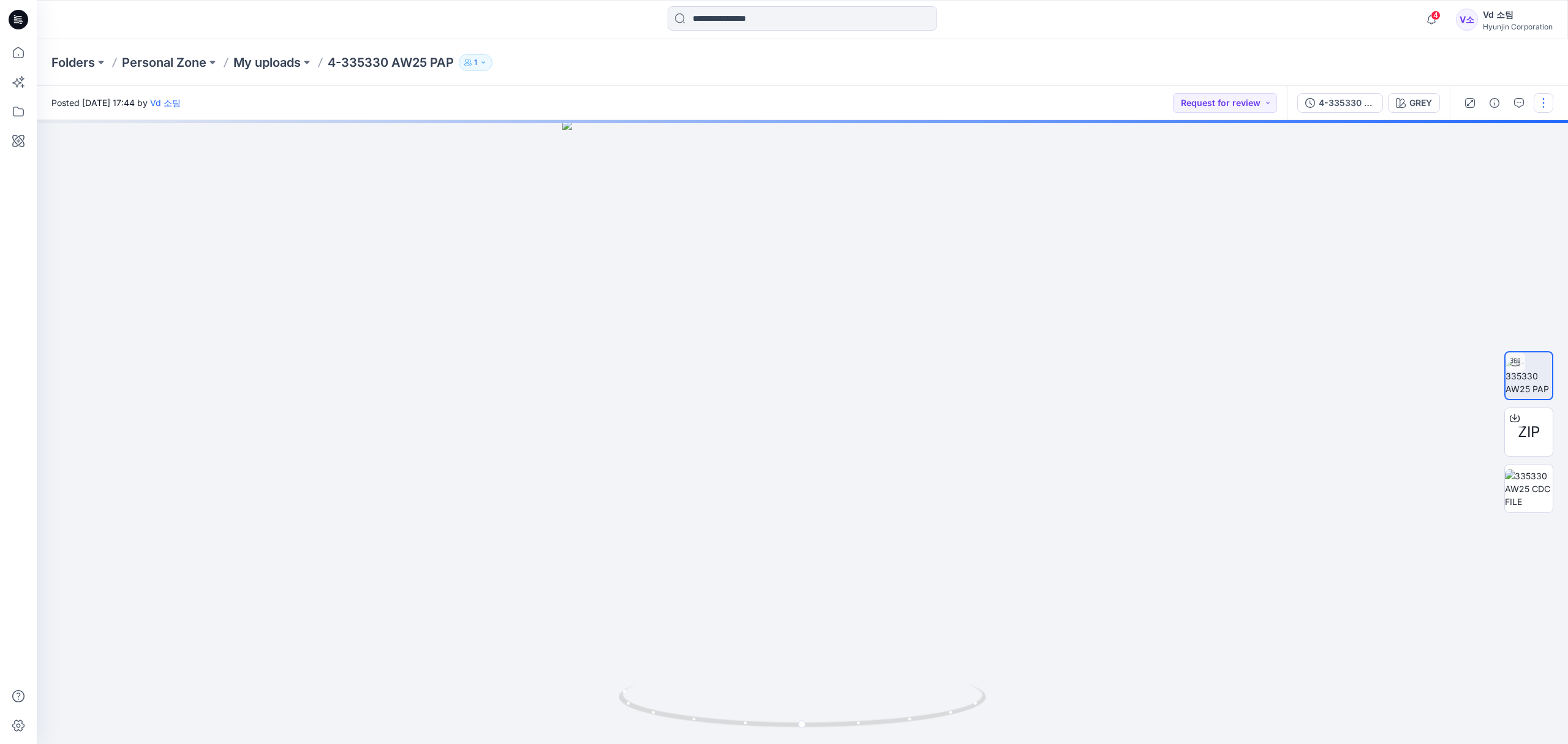
click at [1543, 99] on button "button" at bounding box center [1543, 103] width 20 height 20
click at [1491, 162] on button "Edit" at bounding box center [1492, 166] width 112 height 22
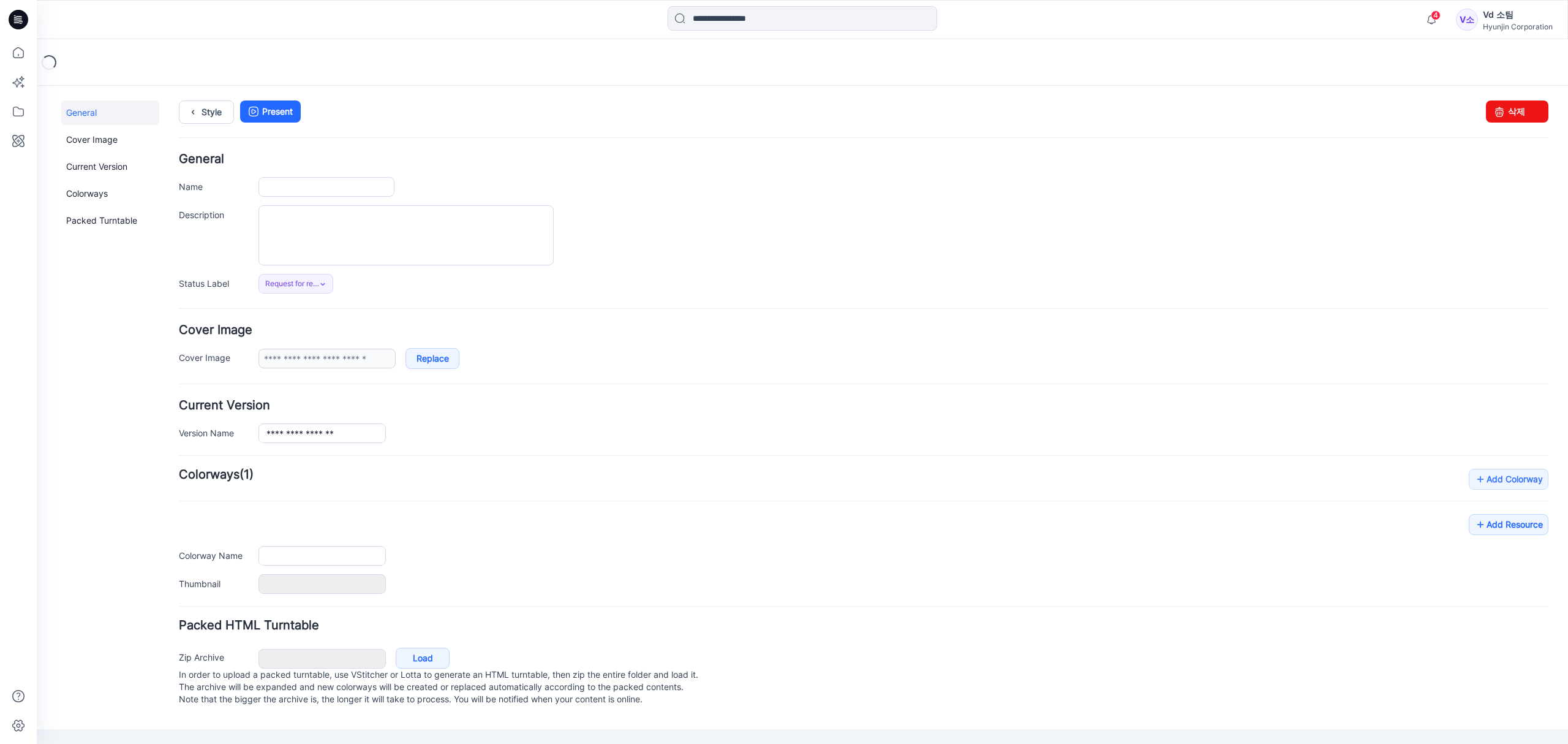
type input "**********"
type input "****"
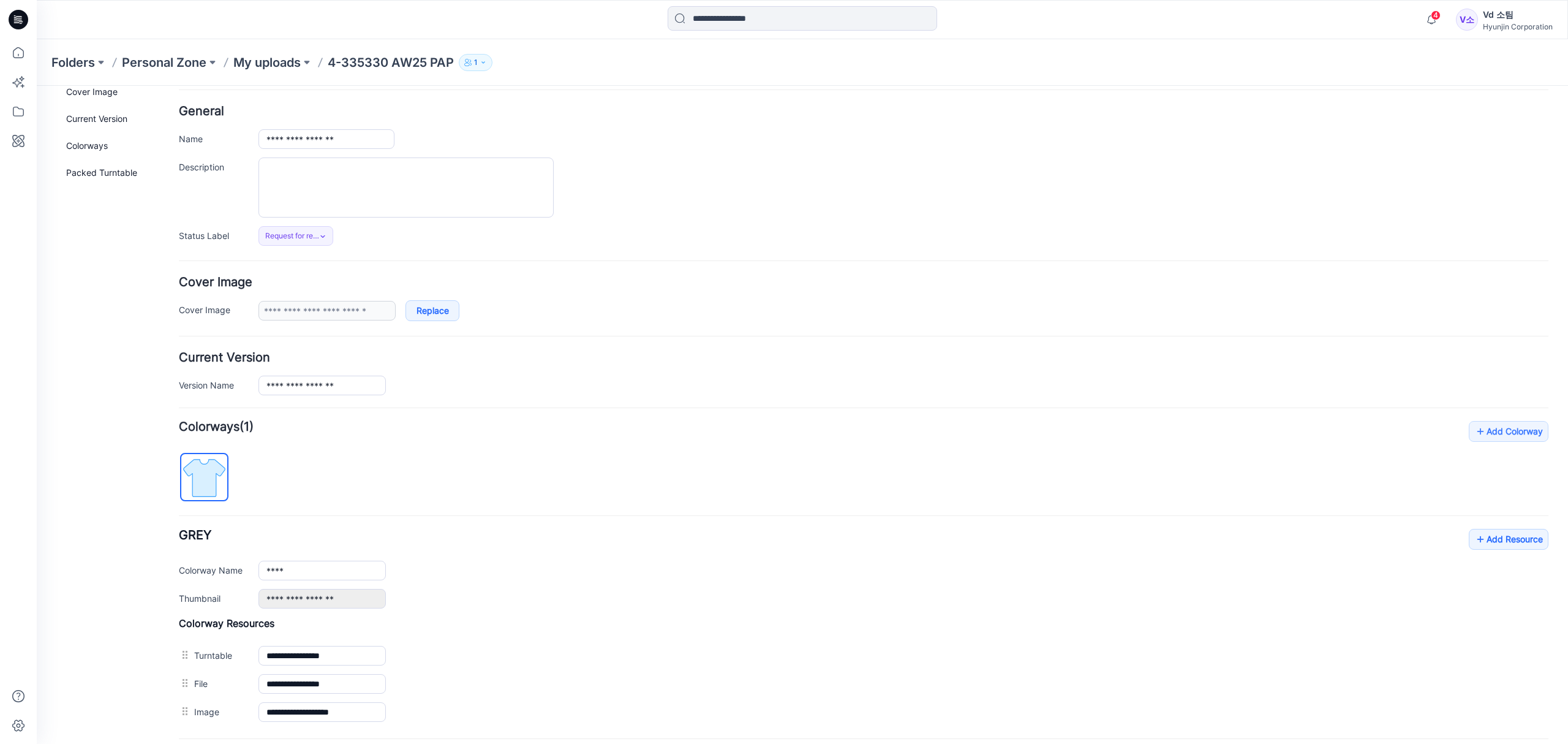
scroll to position [176, 0]
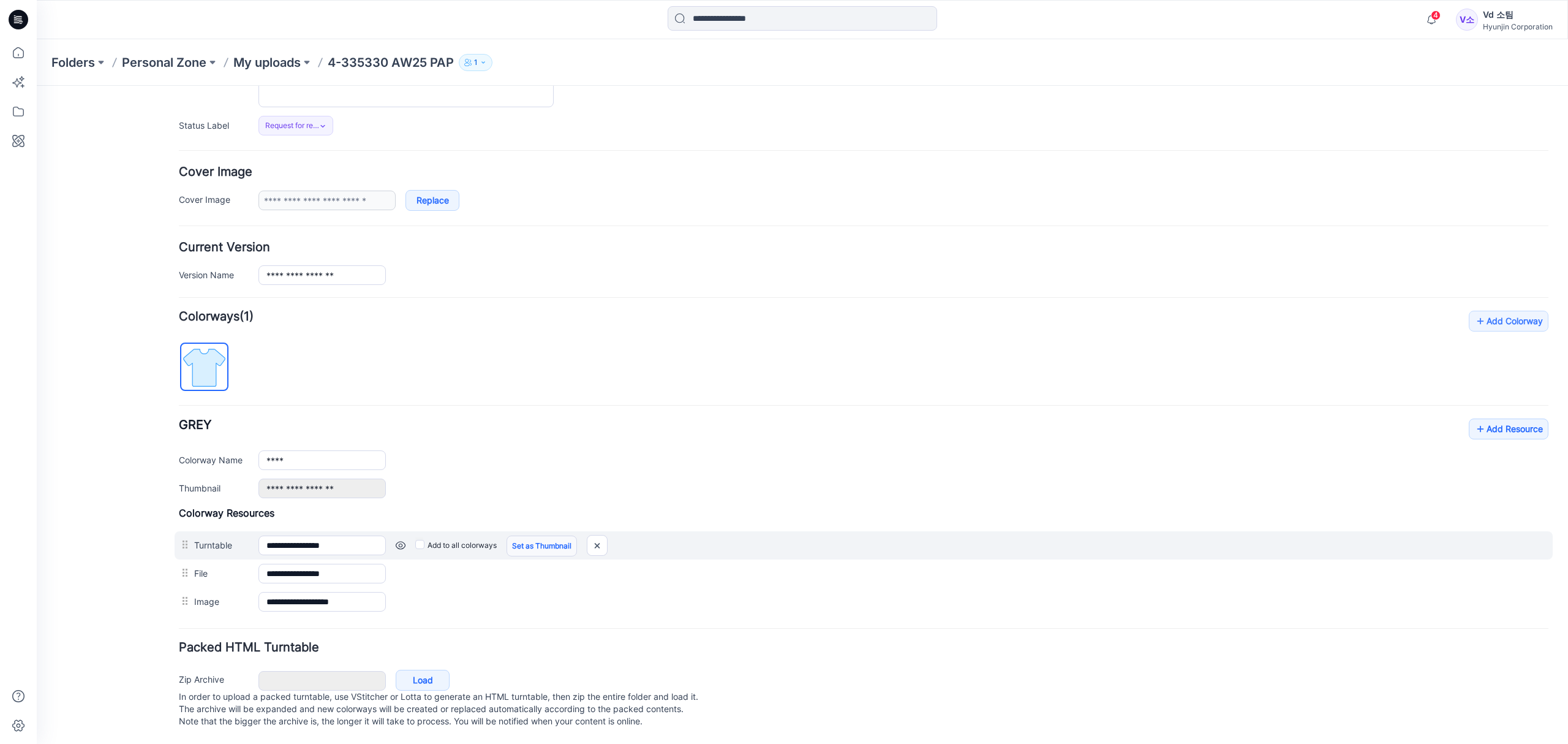
click at [532, 536] on link "Set as Thumbnail" at bounding box center [542, 546] width 70 height 21
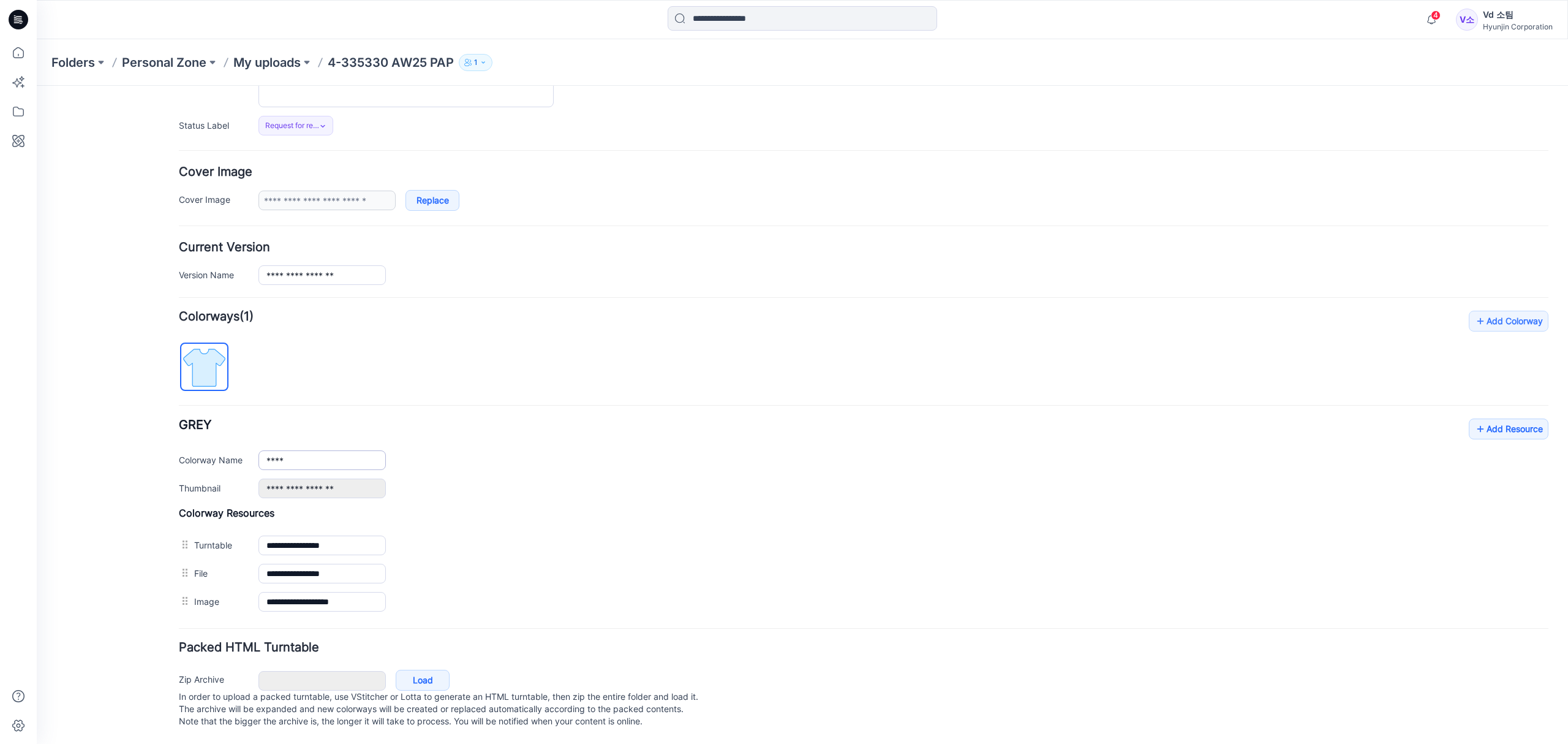
type input "**********"
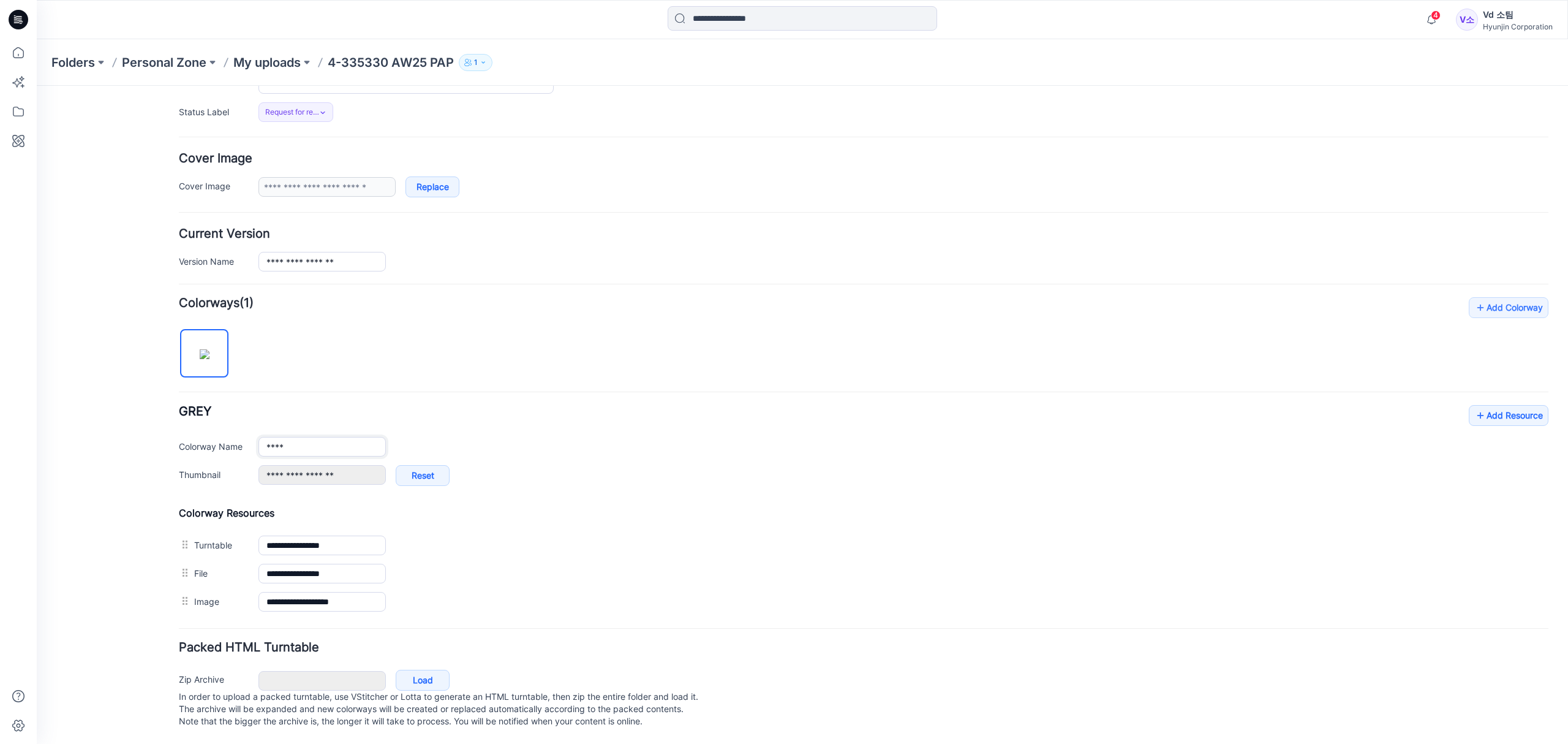
drag, startPoint x: 325, startPoint y: 449, endPoint x: 217, endPoint y: 442, distance: 108.2
click at [218, 442] on div "Colorway Name ****" at bounding box center [863, 446] width 1369 height 20
type input "****"
click at [498, 384] on div "**********" at bounding box center [863, 456] width 1369 height 318
click at [274, 65] on p "My uploads" at bounding box center [266, 62] width 67 height 17
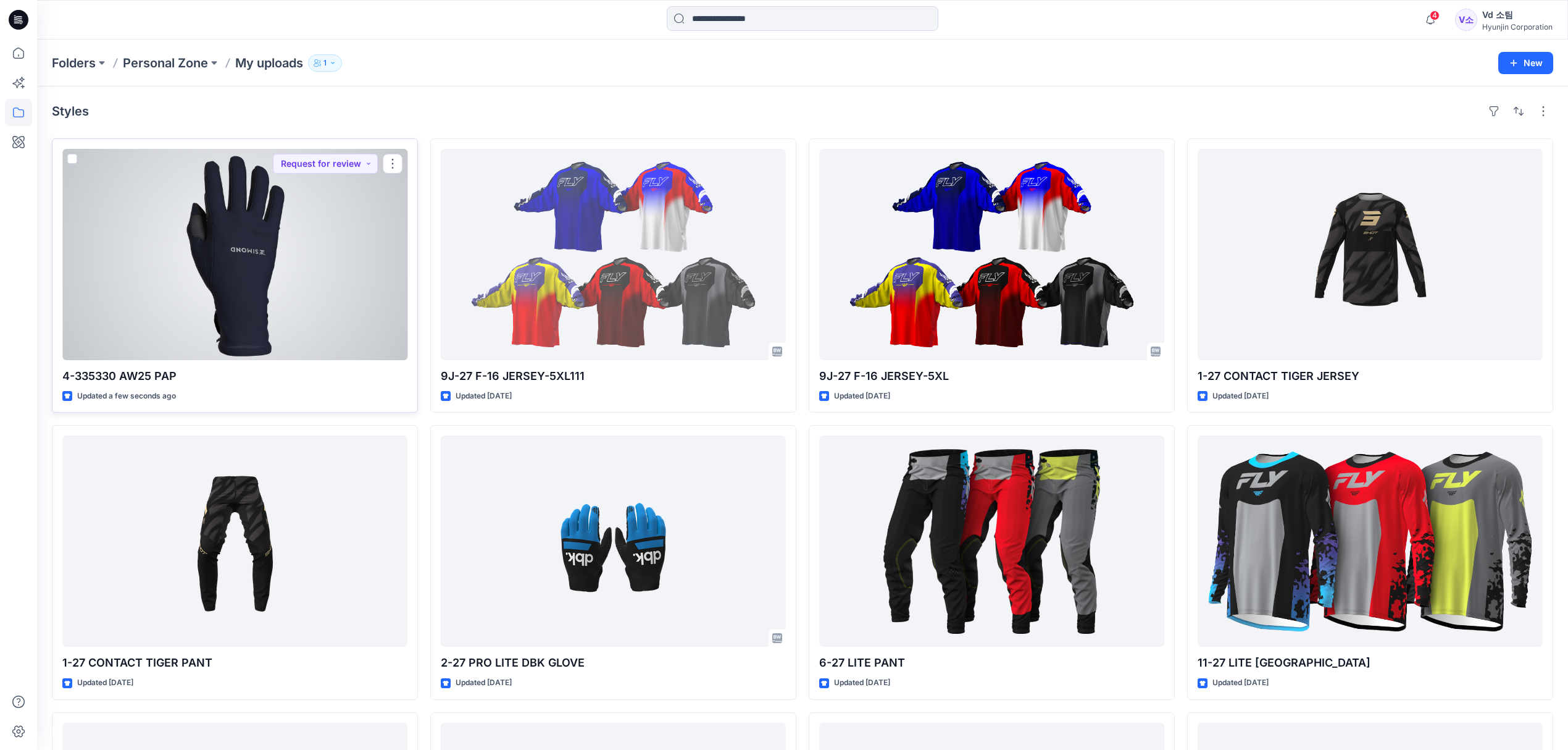
click at [211, 331] on div at bounding box center [235, 255] width 345 height 211
